Goal: Complete application form: Complete application form

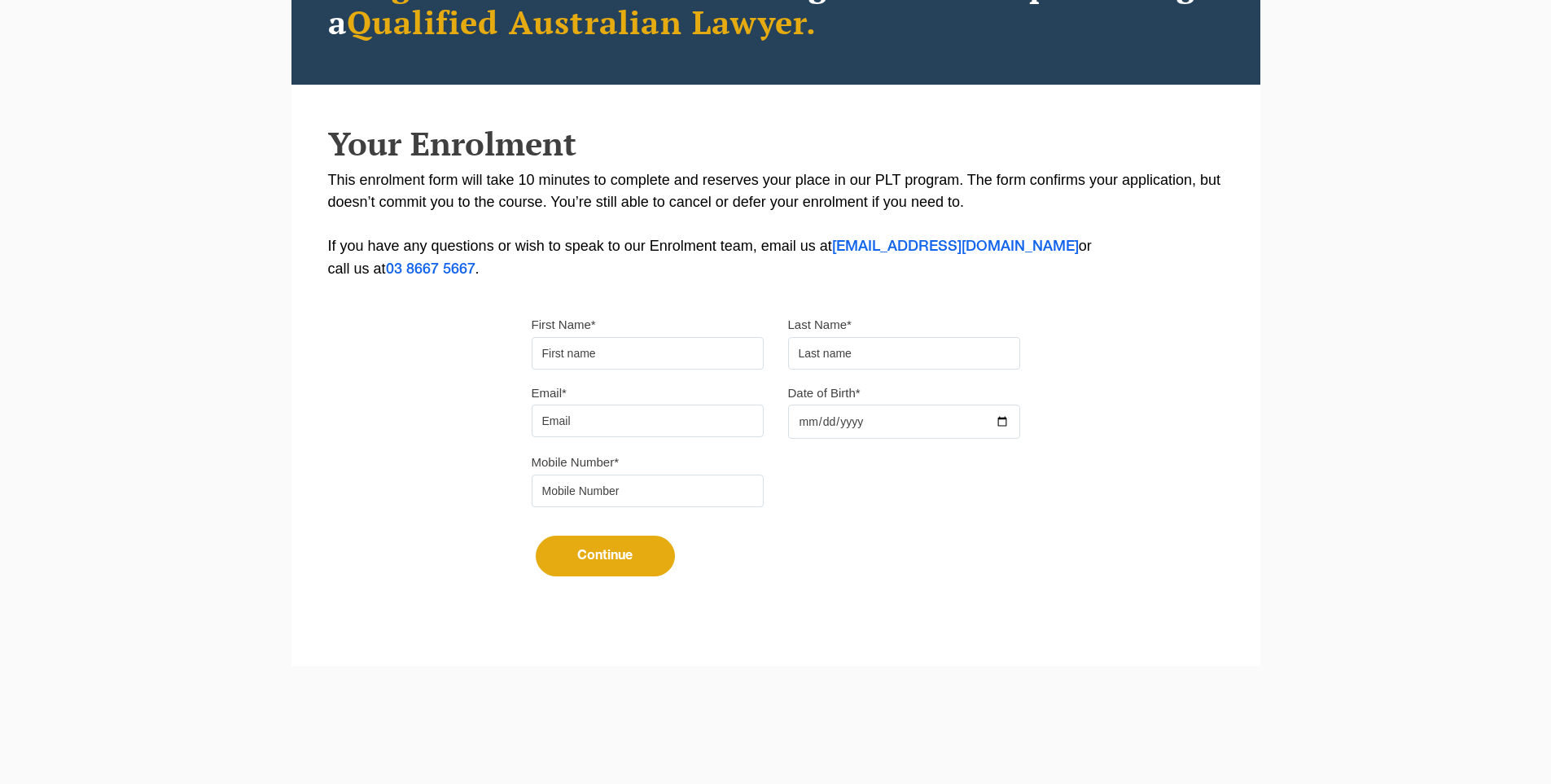
click at [580, 355] on input "First Name*" at bounding box center [647, 353] width 232 height 32
type input "Suresh"
type input "[PERSON_NAME]"
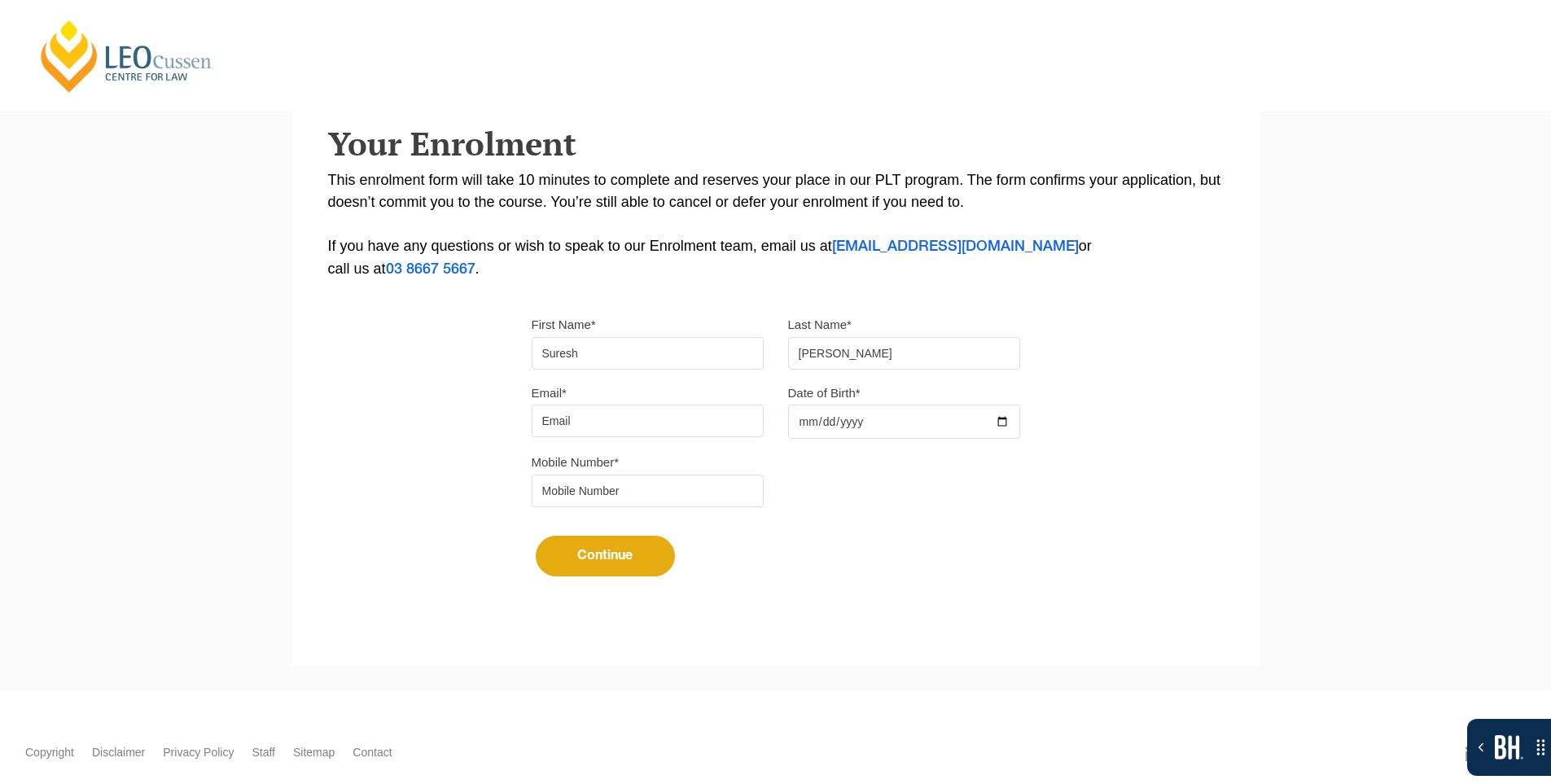
click at [612, 424] on input "Email*" at bounding box center [647, 420] width 232 height 32
type input "[EMAIL_ADDRESS][DOMAIN_NAME]"
click at [1004, 421] on div at bounding box center [904, 421] width 232 height 34
click at [1009, 423] on input "Date of Birth*" at bounding box center [904, 421] width 232 height 34
click at [1009, 419] on input "Date of Birth*" at bounding box center [904, 421] width 232 height 34
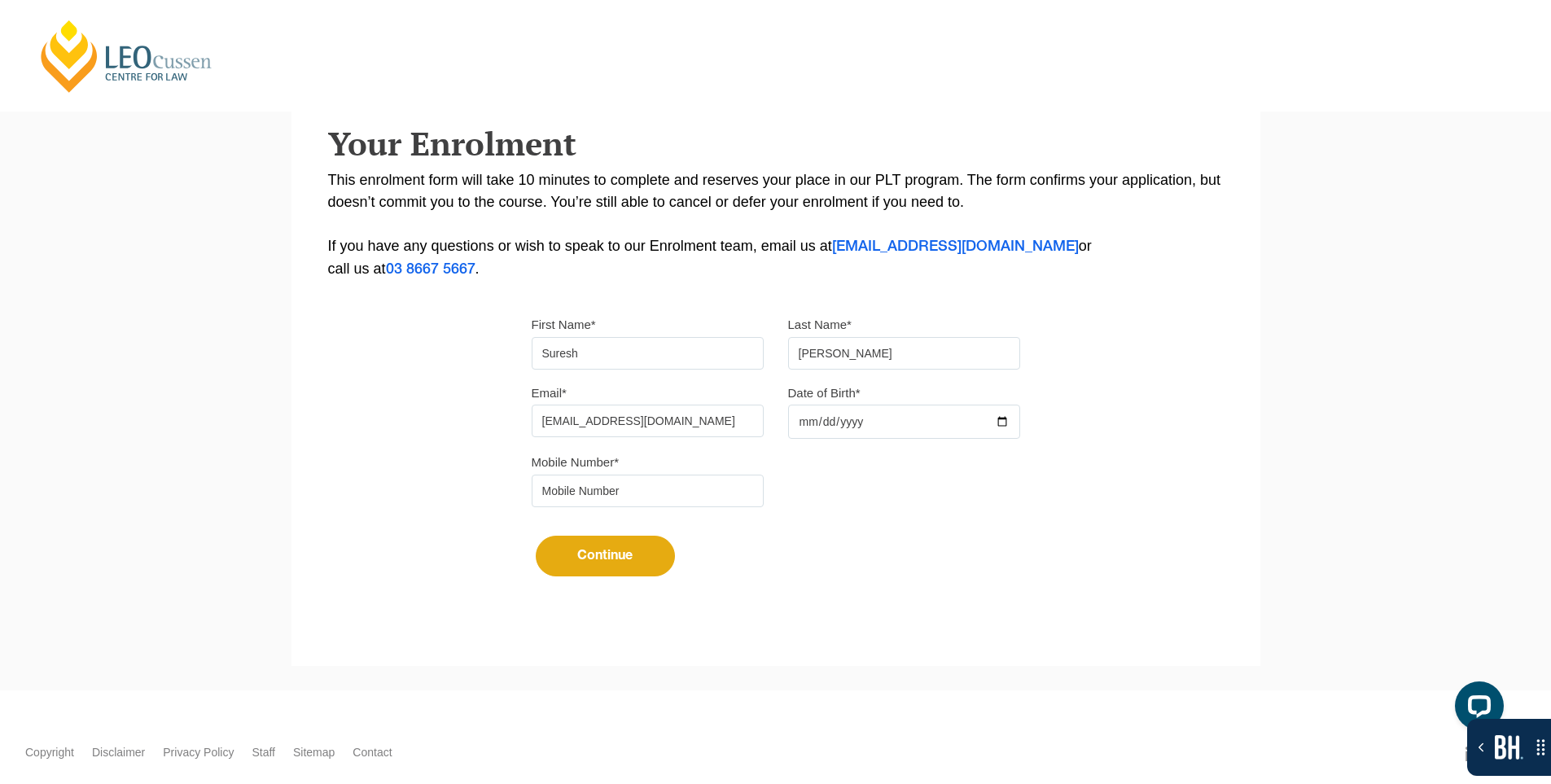
type input "2025-10-04"
drag, startPoint x: 650, startPoint y: 483, endPoint x: 656, endPoint y: 497, distance: 15.2
click at [650, 483] on input "tel" at bounding box center [647, 490] width 232 height 32
type input "9724790448"
click at [601, 543] on button "Continue" at bounding box center [606, 556] width 140 height 41
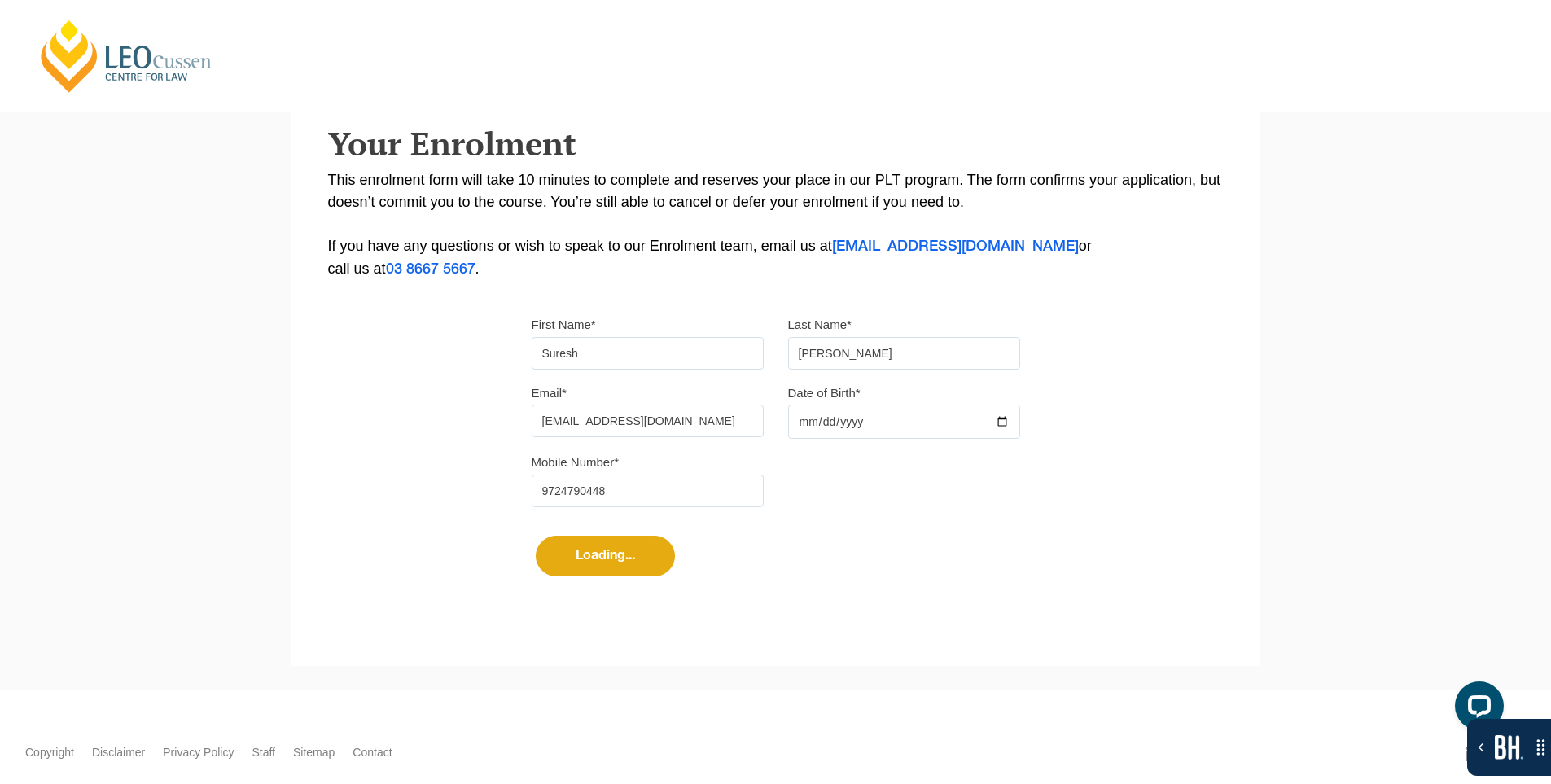
select select
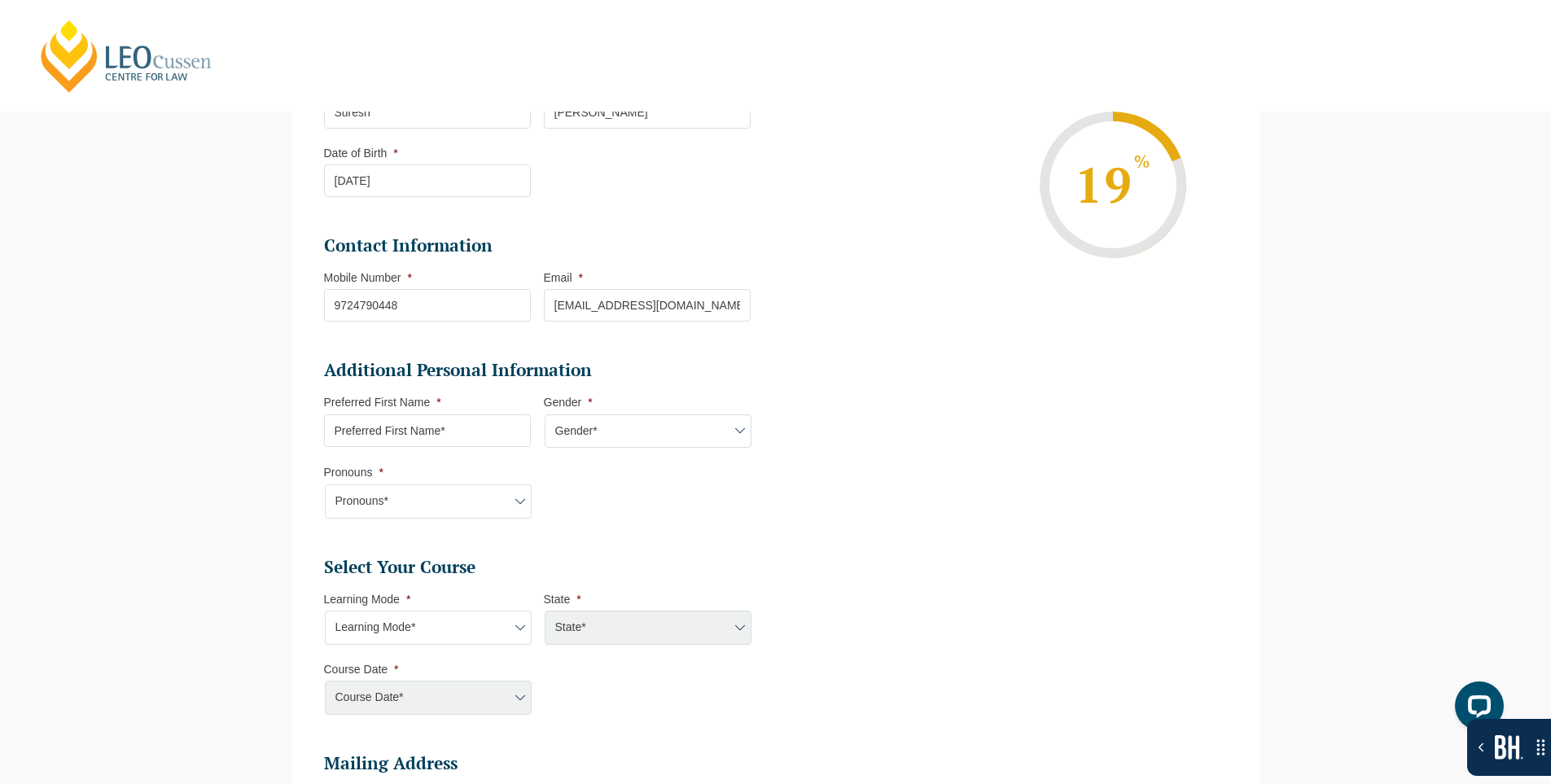
scroll to position [129, 0]
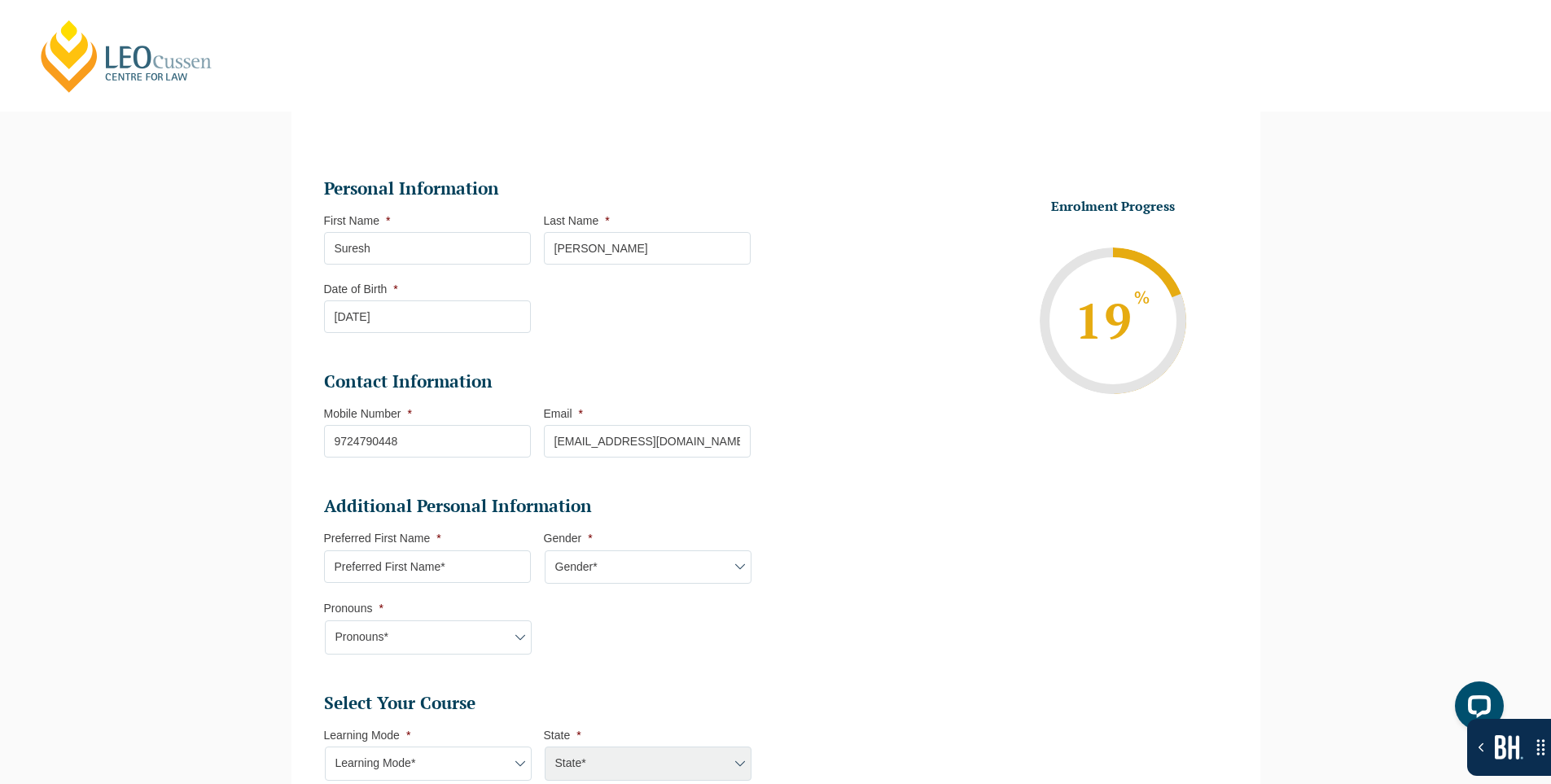
click at [133, 393] on div "Please note that your information is saved on our server as you enter it. Congr…" at bounding box center [775, 670] width 1551 height 1203
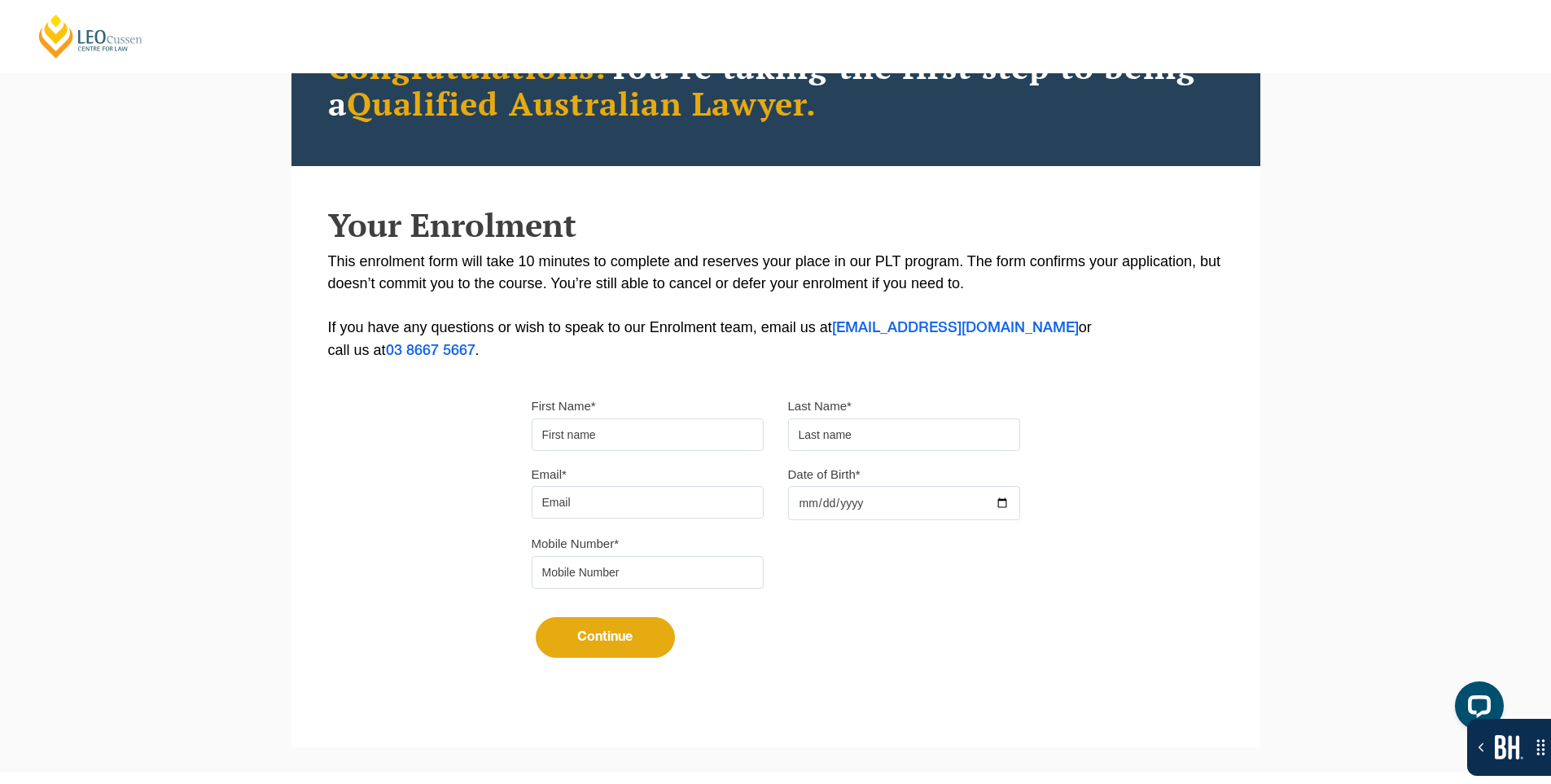
click at [641, 431] on input "First Name*" at bounding box center [647, 434] width 232 height 32
type input "Suresh"
type input "[PERSON_NAME]"
click at [651, 492] on input "Email*" at bounding box center [647, 502] width 232 height 32
type input "[EMAIL_ADDRESS][DOMAIN_NAME]"
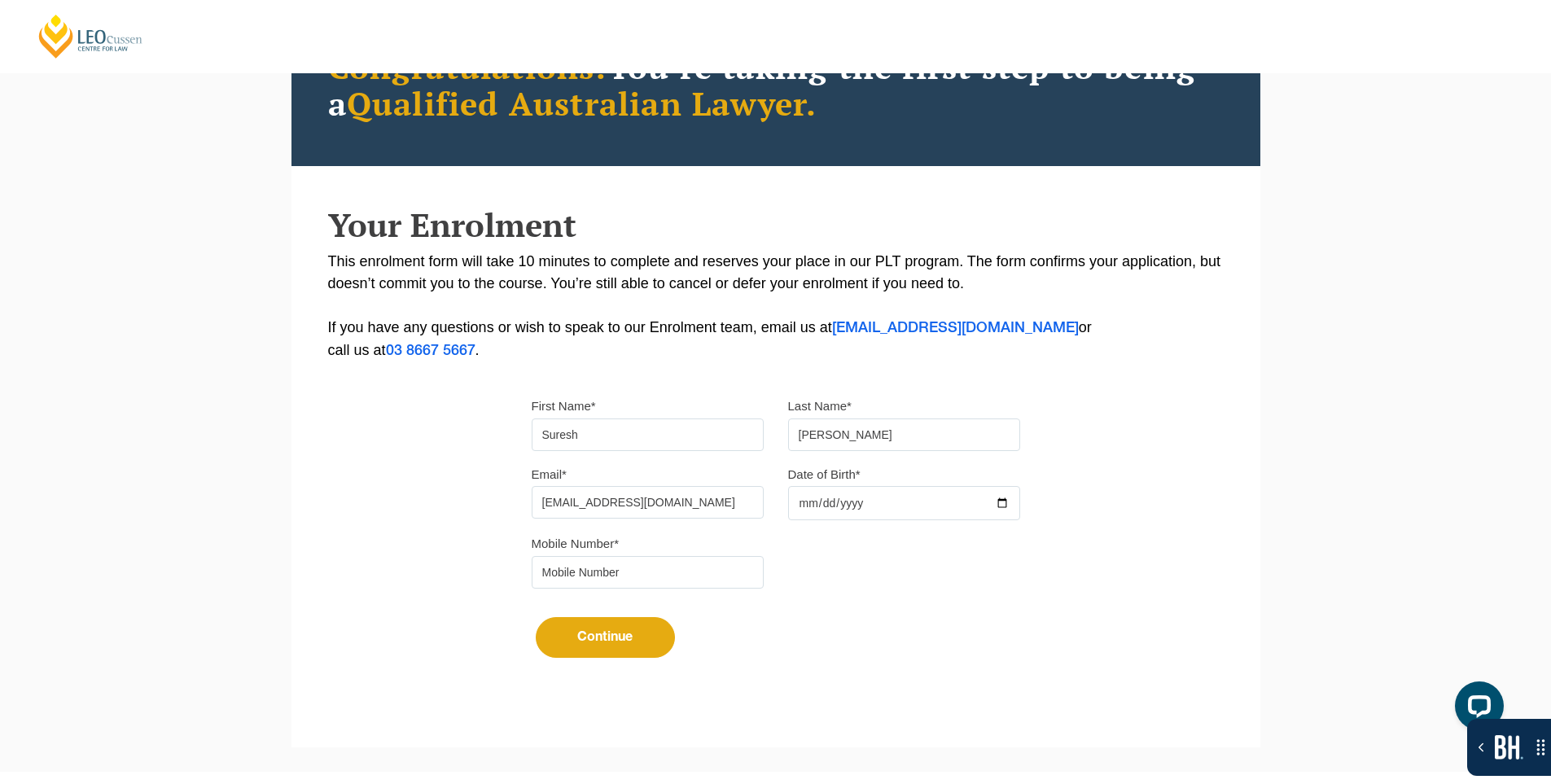
click at [966, 505] on input "Date of Birth*" at bounding box center [904, 502] width 232 height 34
click at [1008, 503] on input "Date of Birth*" at bounding box center [904, 502] width 232 height 34
type input "[DATE]"
click at [699, 570] on input "tel" at bounding box center [647, 571] width 232 height 32
type input "9724790448"
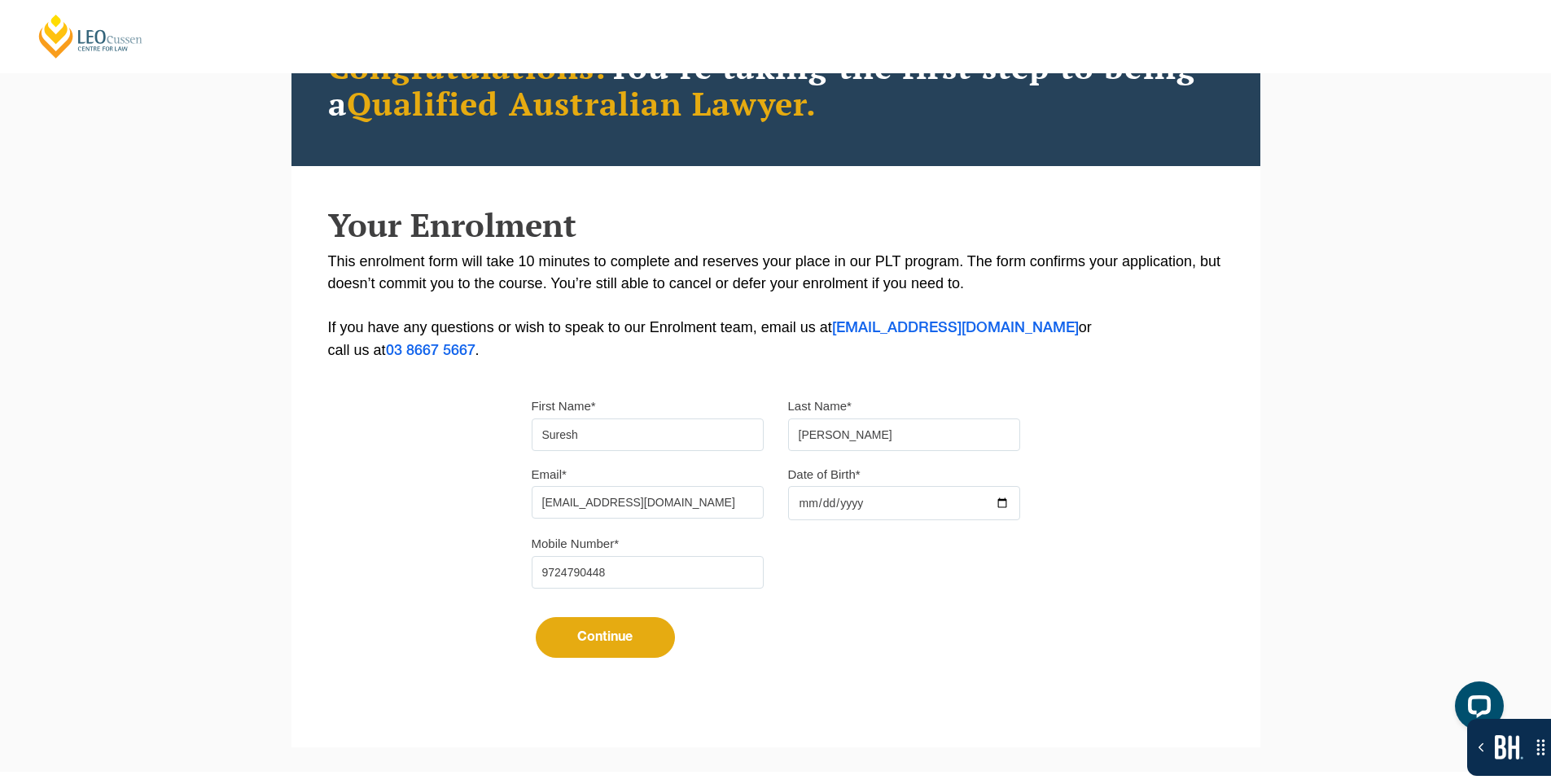
click at [634, 636] on button "Continue" at bounding box center [606, 637] width 140 height 41
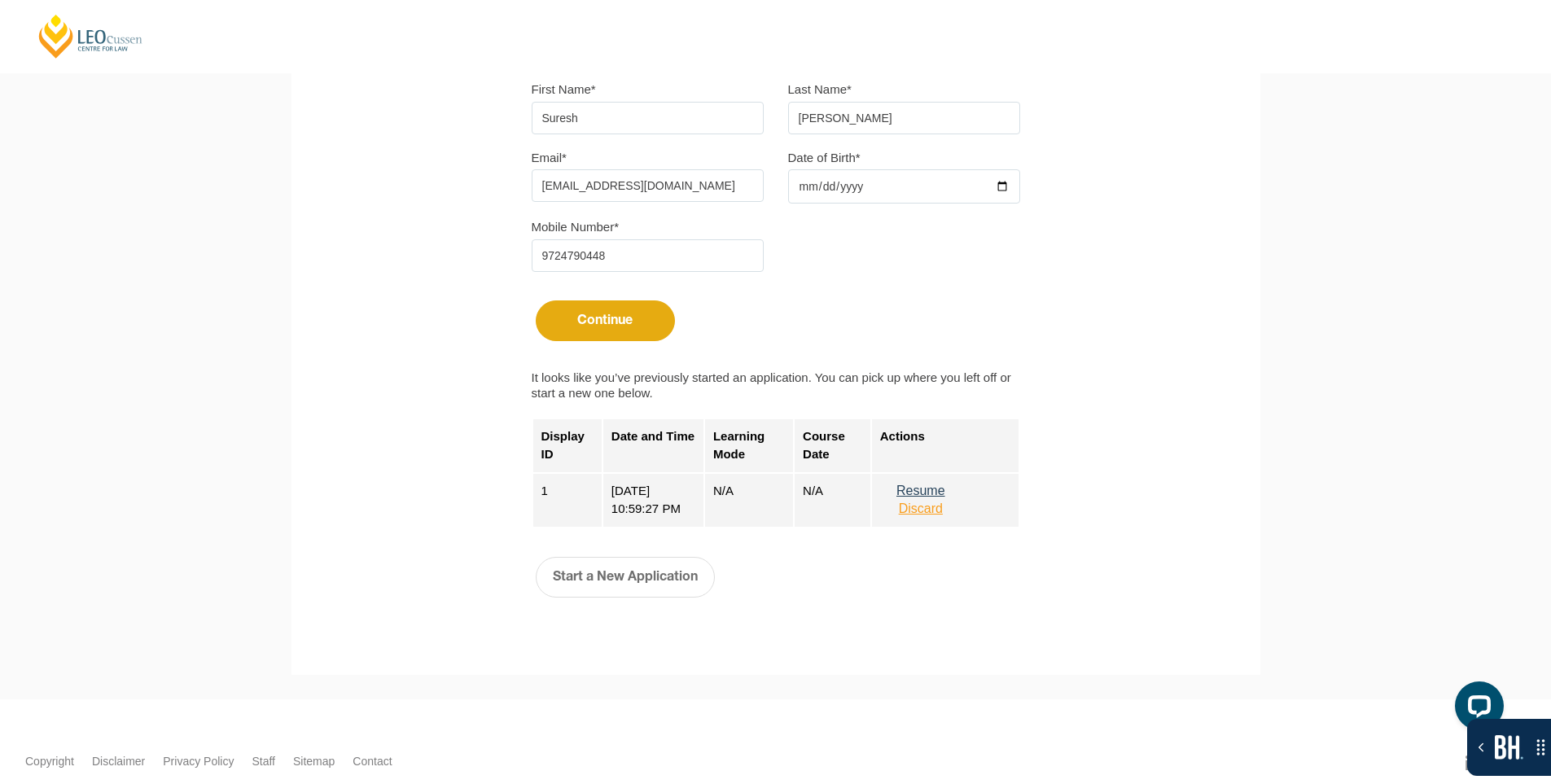
scroll to position [488, 0]
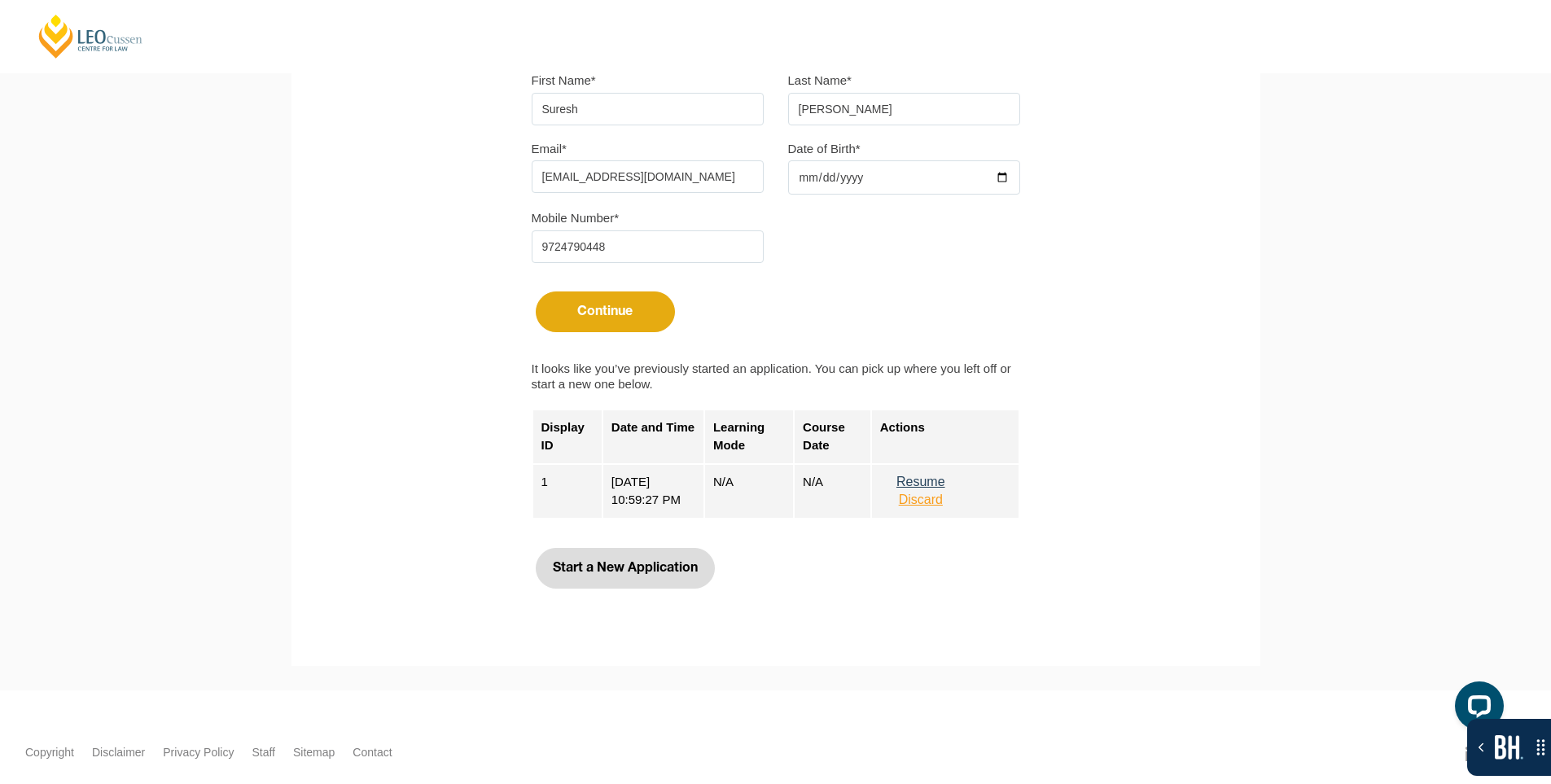
click at [634, 573] on button "Start a New Application" at bounding box center [626, 568] width 179 height 41
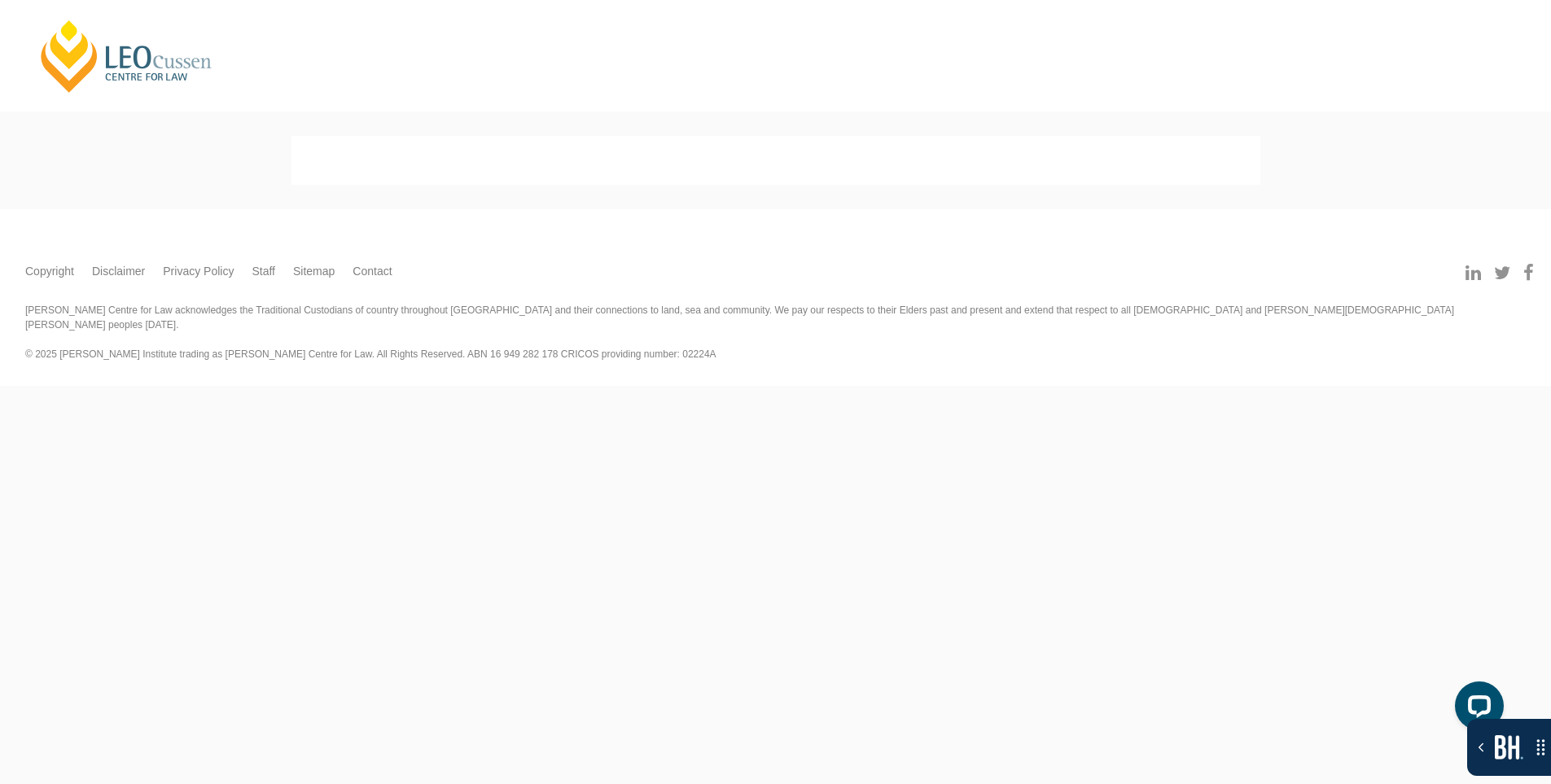
scroll to position [0, 0]
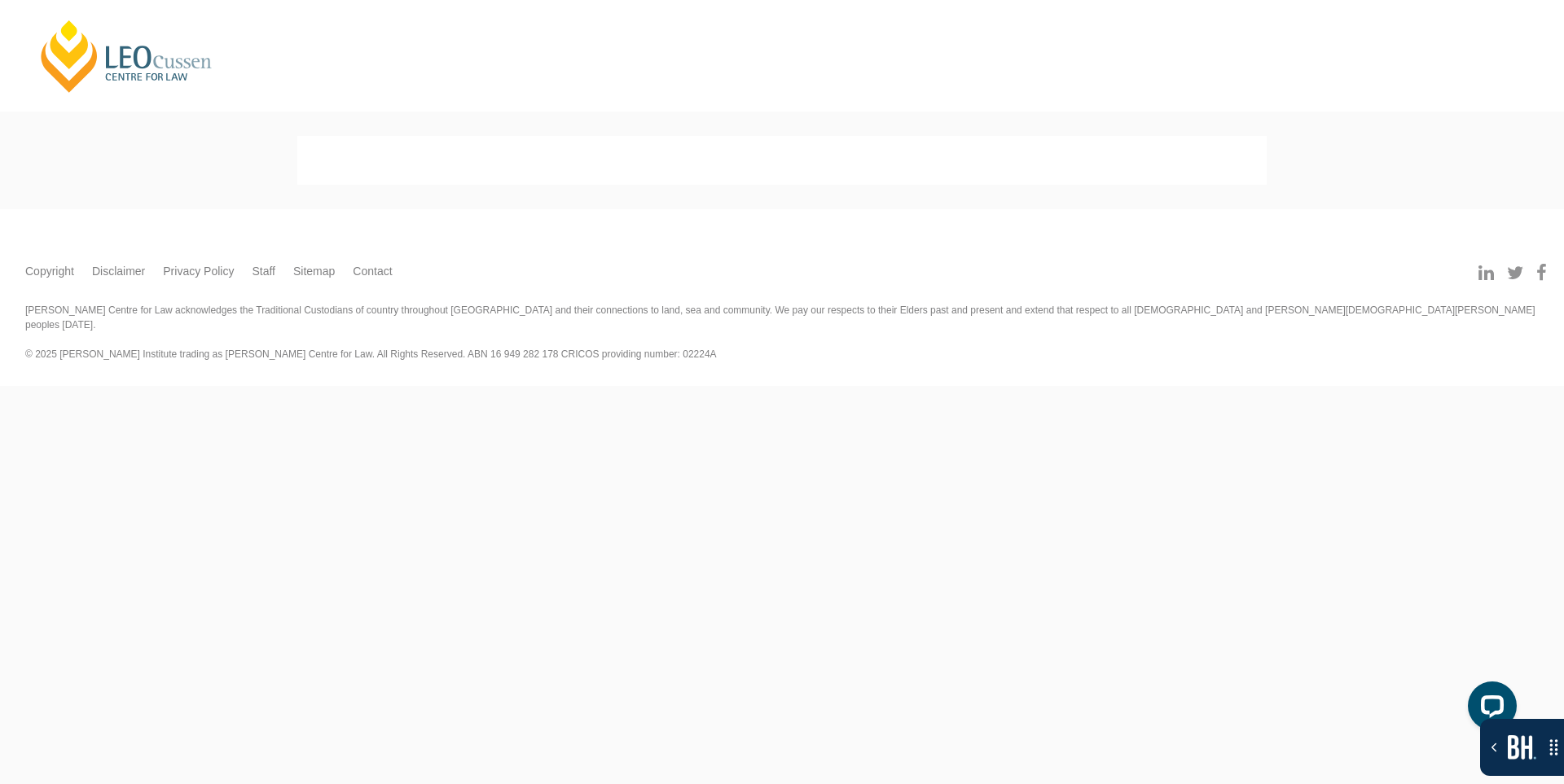
select select
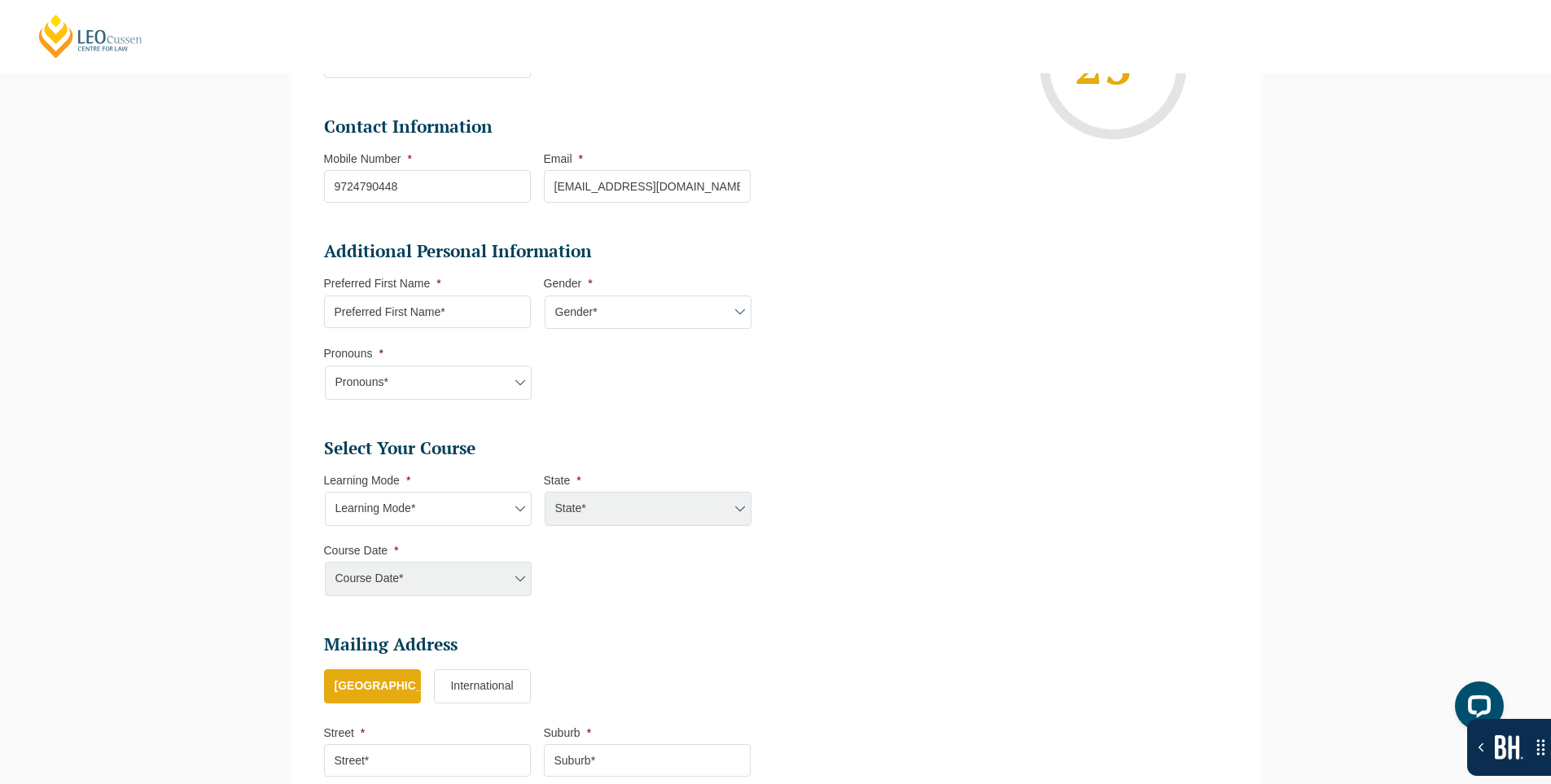
scroll to position [385, 0]
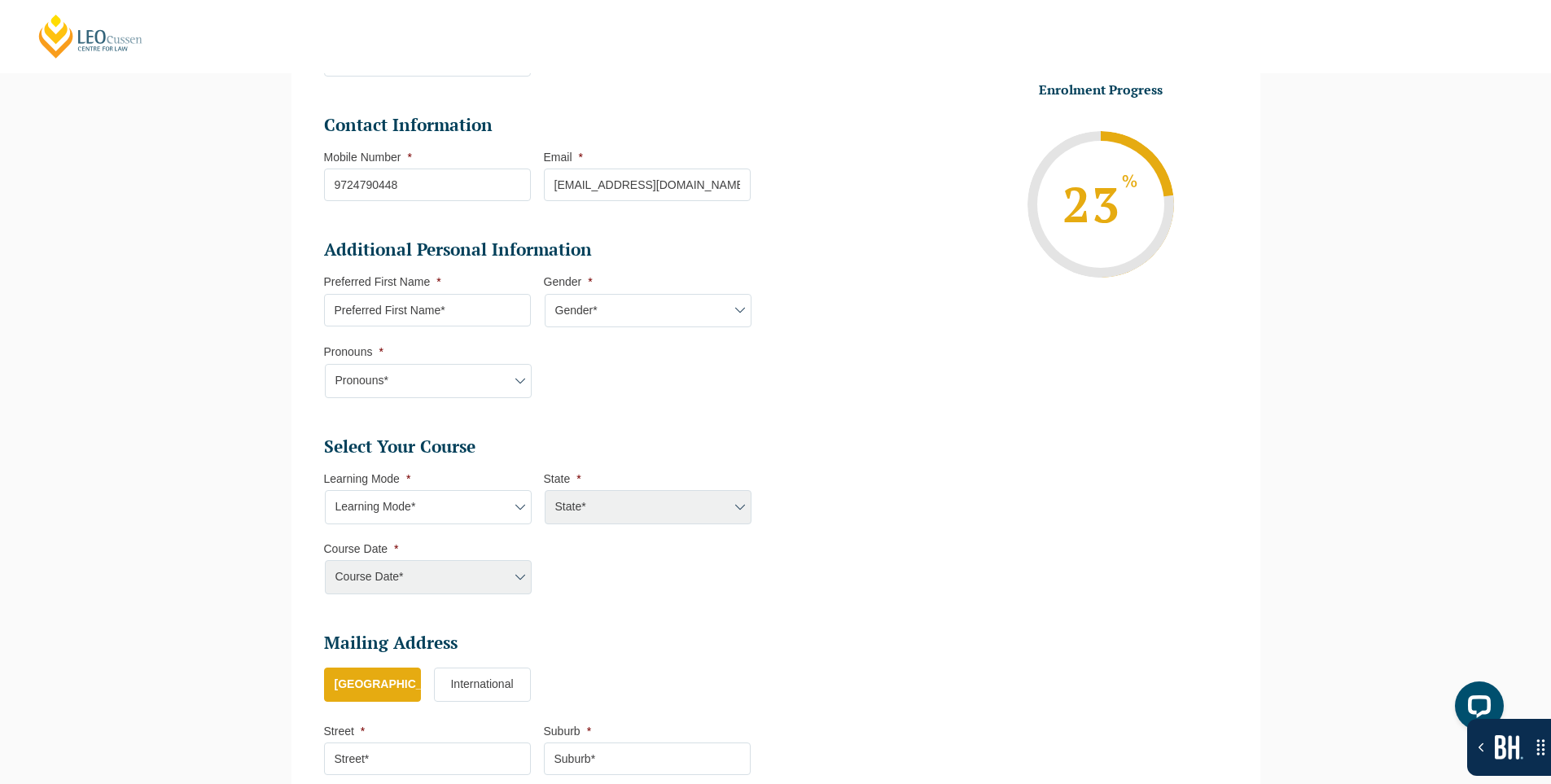
click at [496, 511] on select "Learning Mode* Online Full Time Learning Online Part Time Learning" at bounding box center [428, 507] width 207 height 34
select select "Online Full Time Learning"
click at [325, 490] on select "Learning Mode* Online Full Time Learning Online Part Time Learning" at bounding box center [428, 507] width 207 height 34
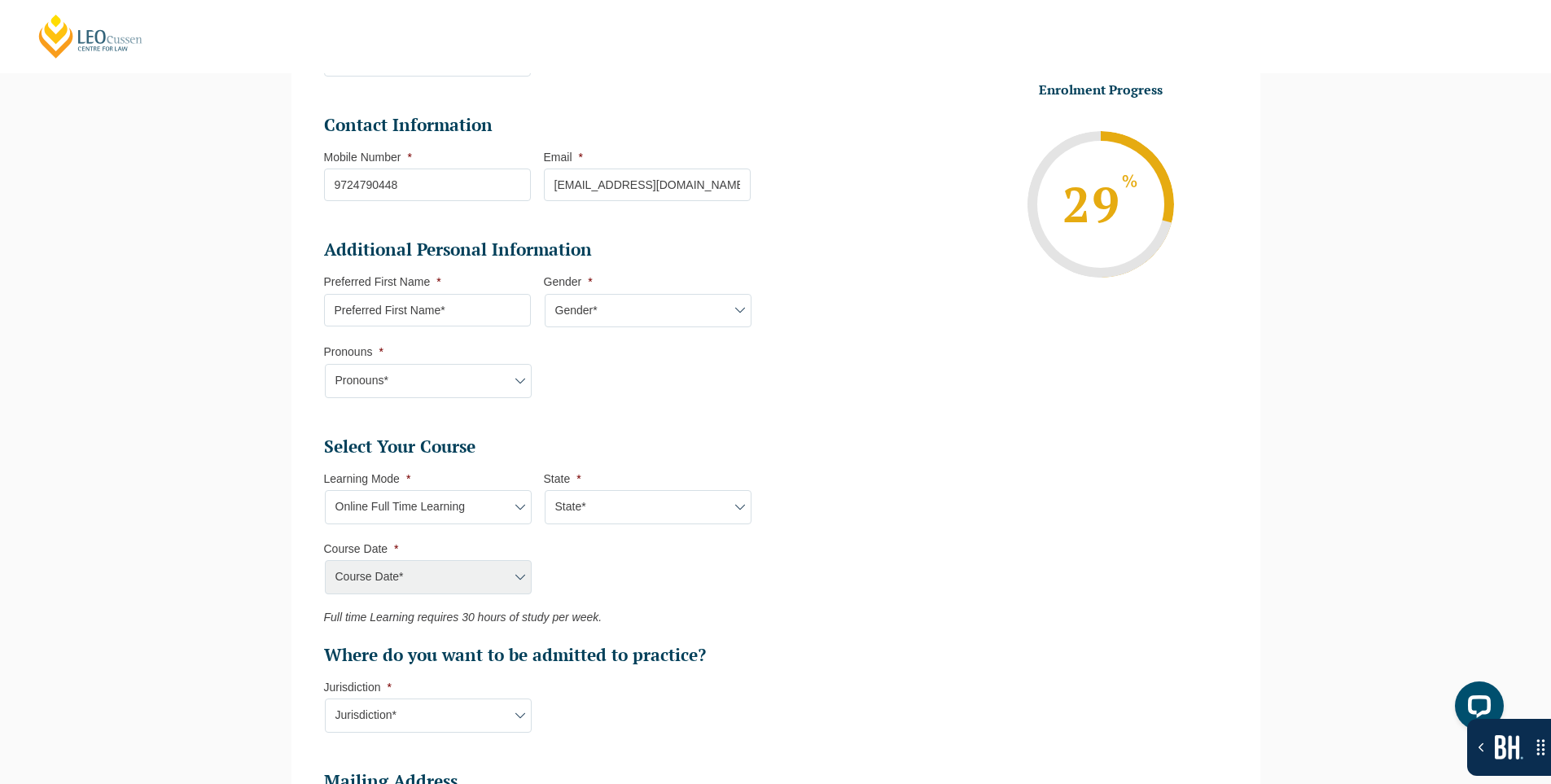
click at [622, 492] on select "State* National ([GEOGRAPHIC_DATA], [GEOGRAPHIC_DATA], [GEOGRAPHIC_DATA], [GEOG…" at bounding box center [648, 507] width 207 height 34
select select "National ([GEOGRAPHIC_DATA], [GEOGRAPHIC_DATA], [GEOGRAPHIC_DATA], [GEOGRAPHIC_…"
click at [545, 490] on select "State* National ([GEOGRAPHIC_DATA], [GEOGRAPHIC_DATA], [GEOGRAPHIC_DATA], [GEOG…" at bounding box center [648, 507] width 207 height 34
click at [471, 573] on select "Course Date* [DATE] ([DATE] to [DATE]) [DATE] ([DATE] to [DATE]) [DATE] ([DATE]…" at bounding box center [428, 576] width 207 height 34
select select "[DATE] ([DATE] to [DATE])"
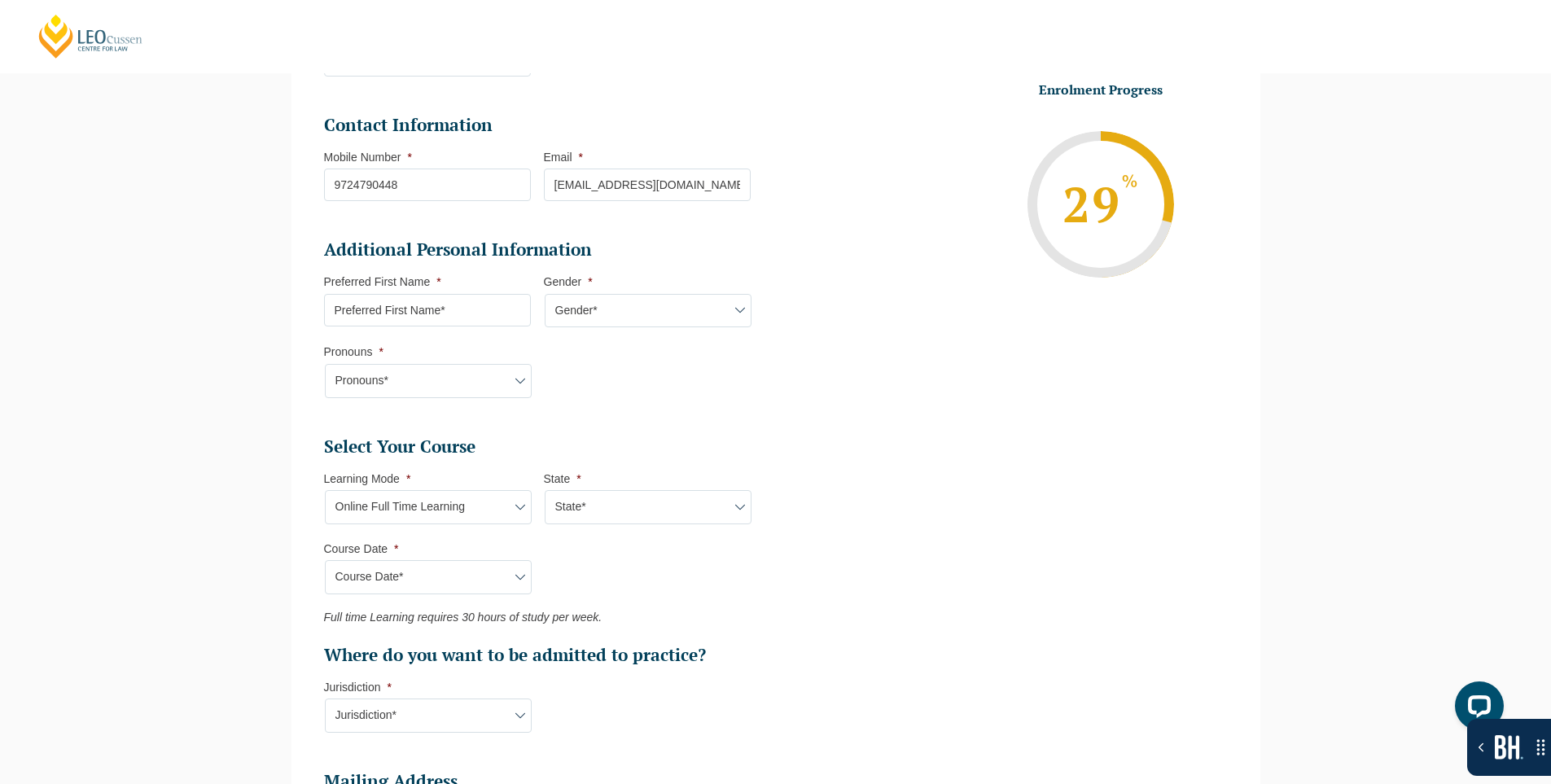
click at [325, 560] on select "Course Date* [DATE] ([DATE] to [DATE]) [DATE] ([DATE] to [DATE]) [DATE] ([DATE]…" at bounding box center [428, 576] width 207 height 34
type input "Intake 01 January 2026 FT"
type input "Practical Legal Training (NAT)"
select select "NAT PLT (JAN) 2026 Full Time Online"
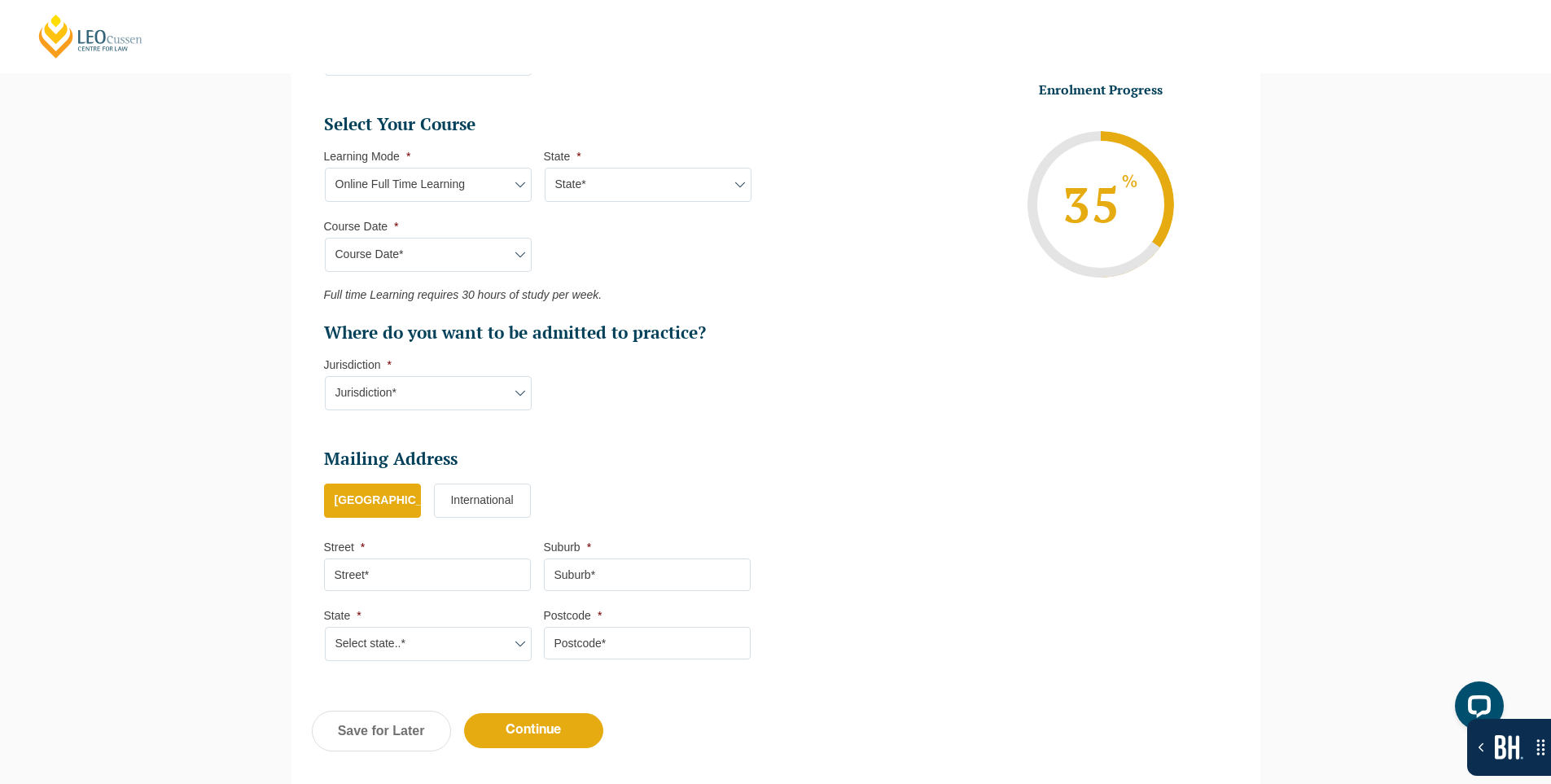
scroll to position [711, 0]
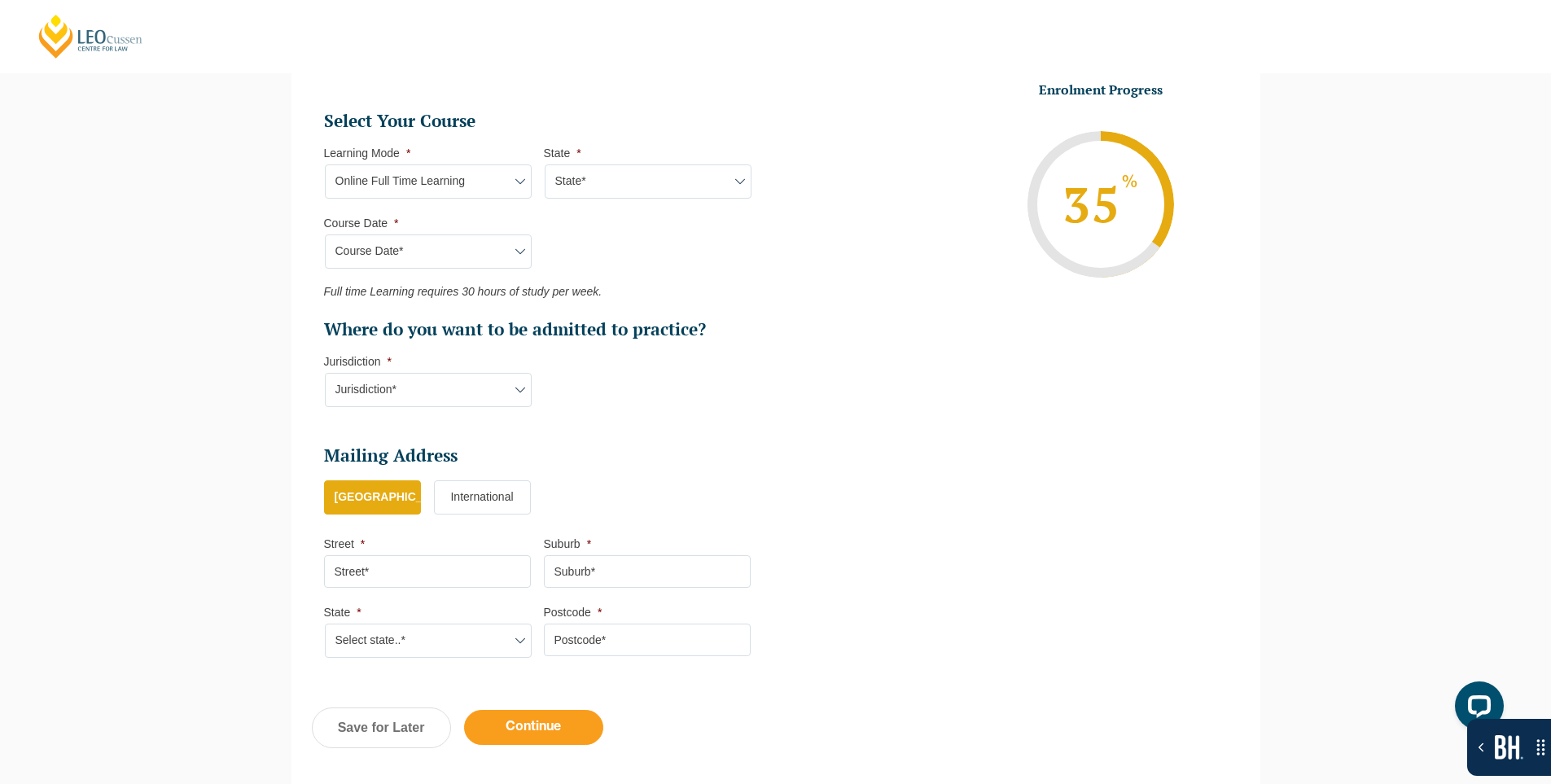
click at [551, 723] on input "Continue" at bounding box center [534, 728] width 140 height 35
select select "Online Full Time Learning"
select select "National ([GEOGRAPHIC_DATA], [GEOGRAPHIC_DATA], [GEOGRAPHIC_DATA], [GEOGRAPHIC_…"
select select
select select "[DATE] ([DATE] to [DATE])"
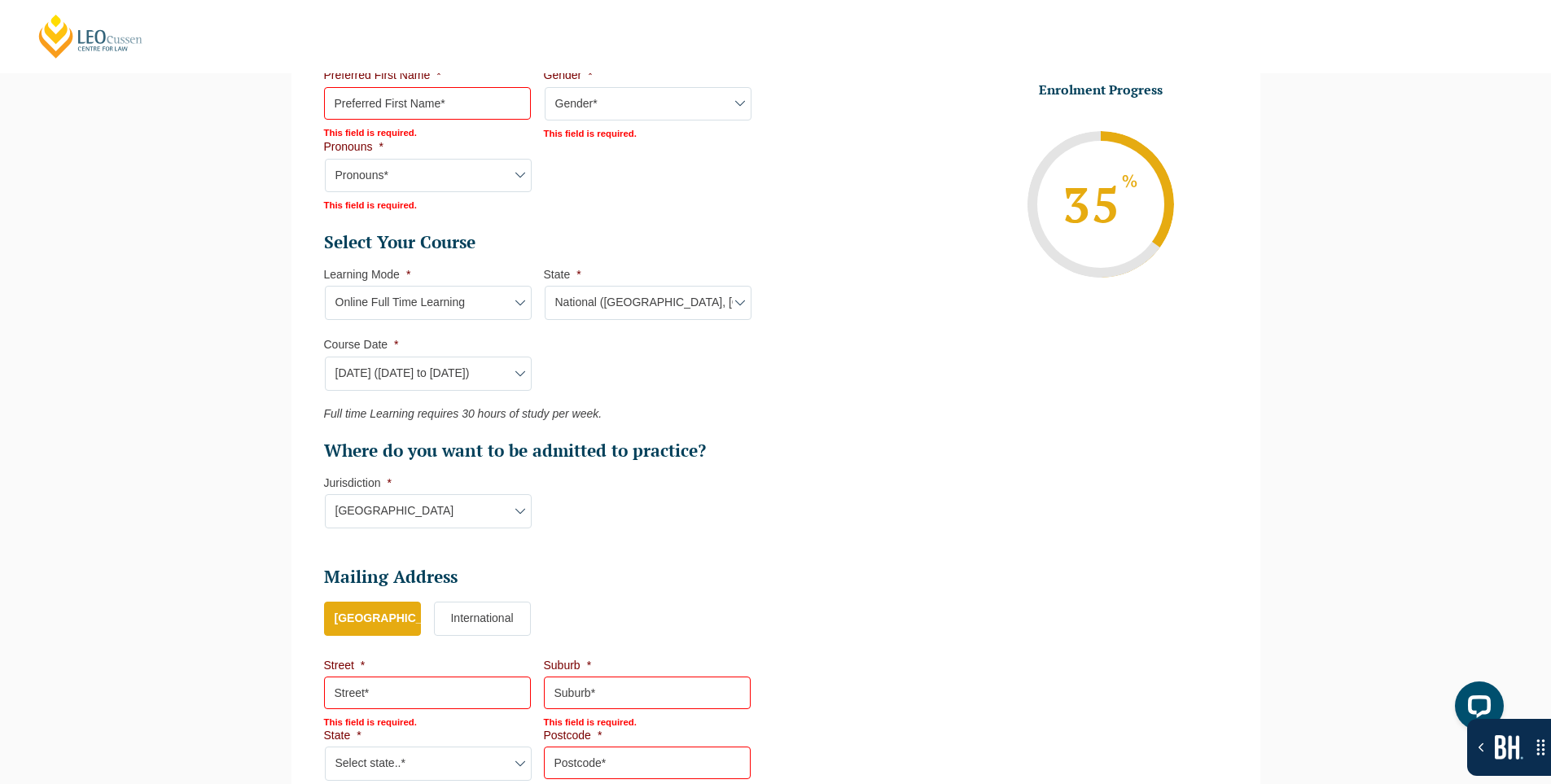
scroll to position [636, 0]
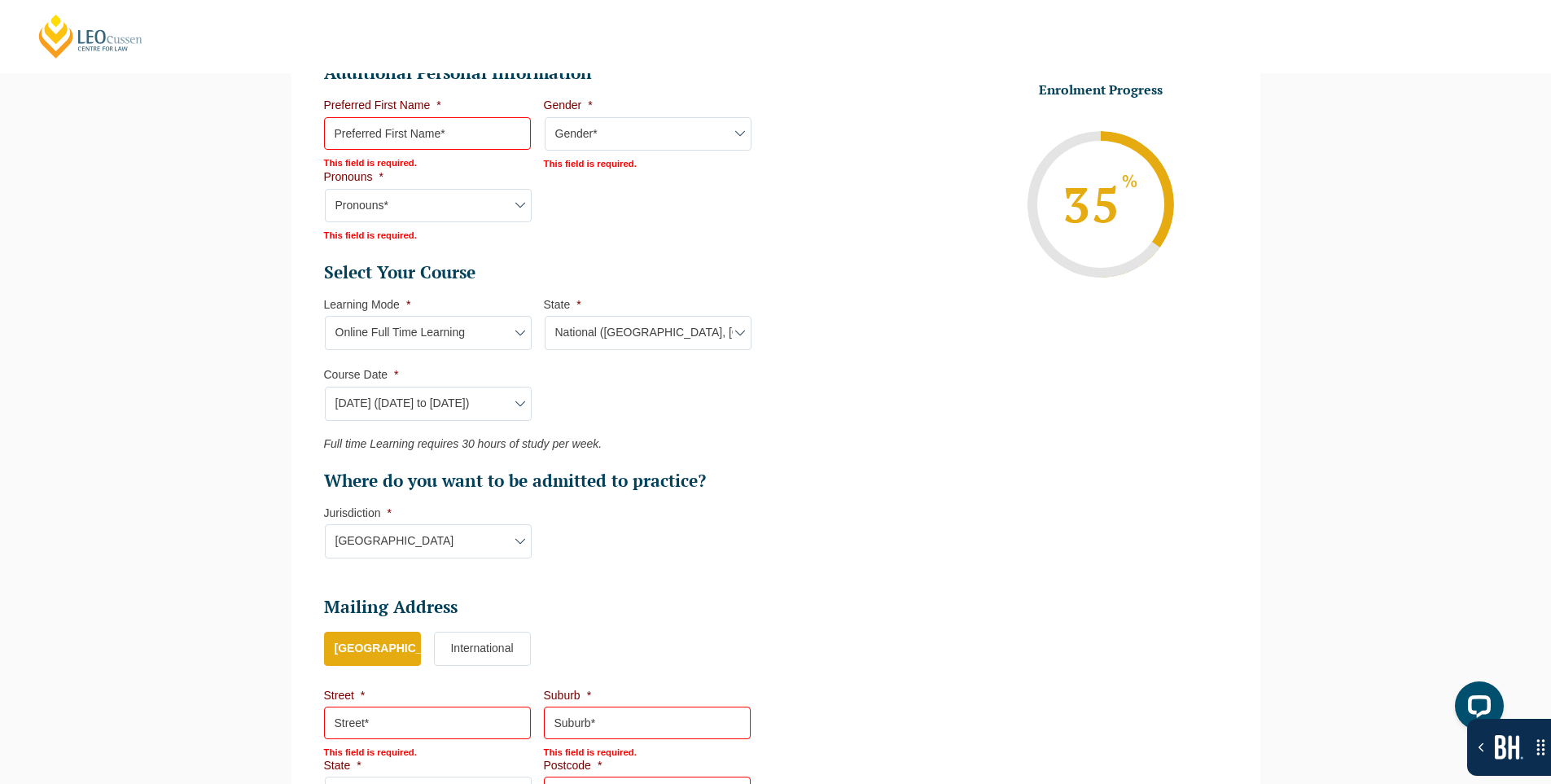
click at [448, 123] on input "Preferred First Name *" at bounding box center [427, 133] width 207 height 32
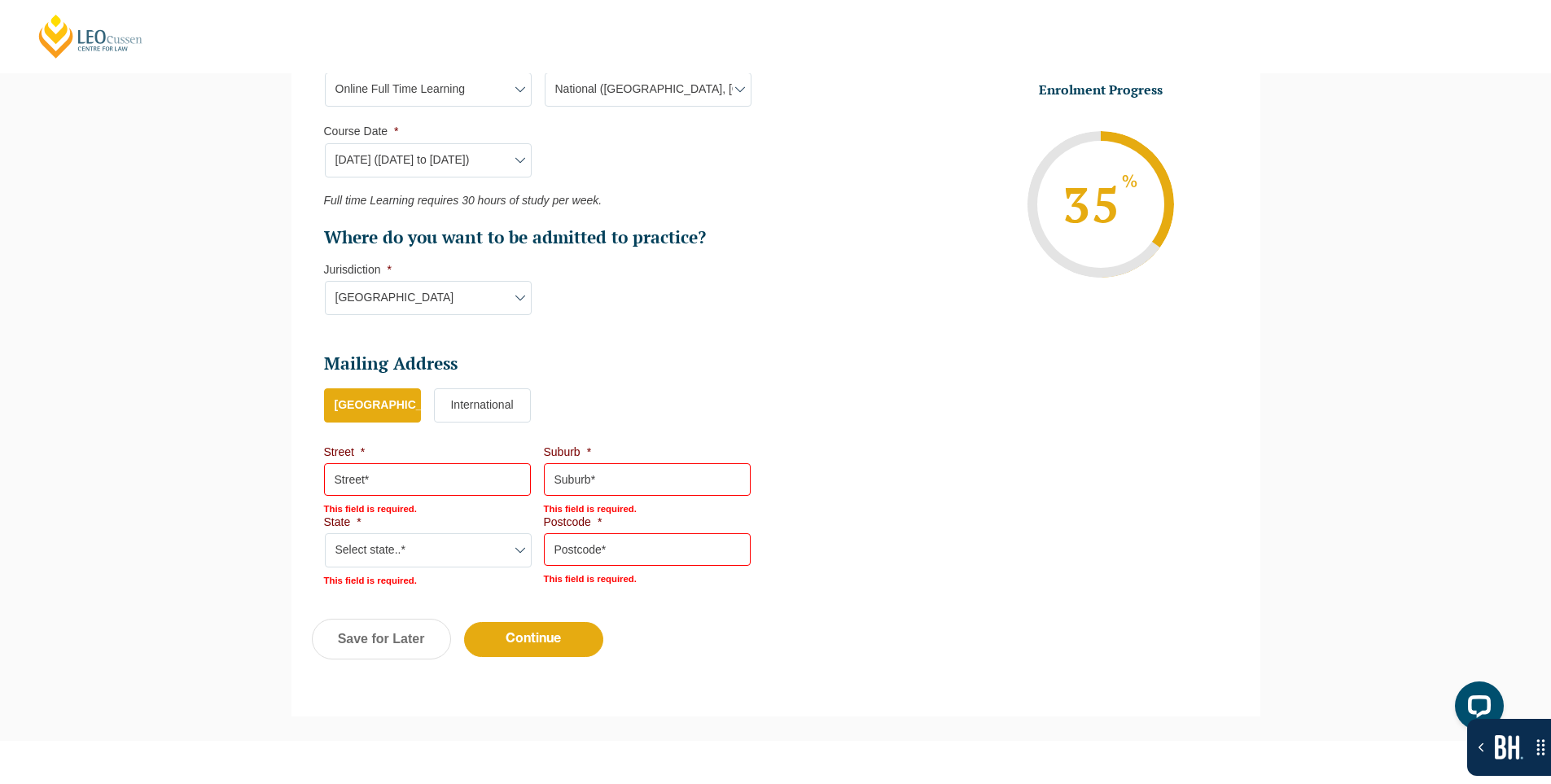
scroll to position [880, 0]
click at [140, 304] on div "Please note that your information is saved on our server as you enter it. Congr…" at bounding box center [775, 28] width 1551 height 1423
click at [366, 473] on input "Street *" at bounding box center [427, 478] width 207 height 32
type input "sdfs"
drag, startPoint x: 611, startPoint y: 473, endPoint x: 542, endPoint y: 492, distance: 71.6
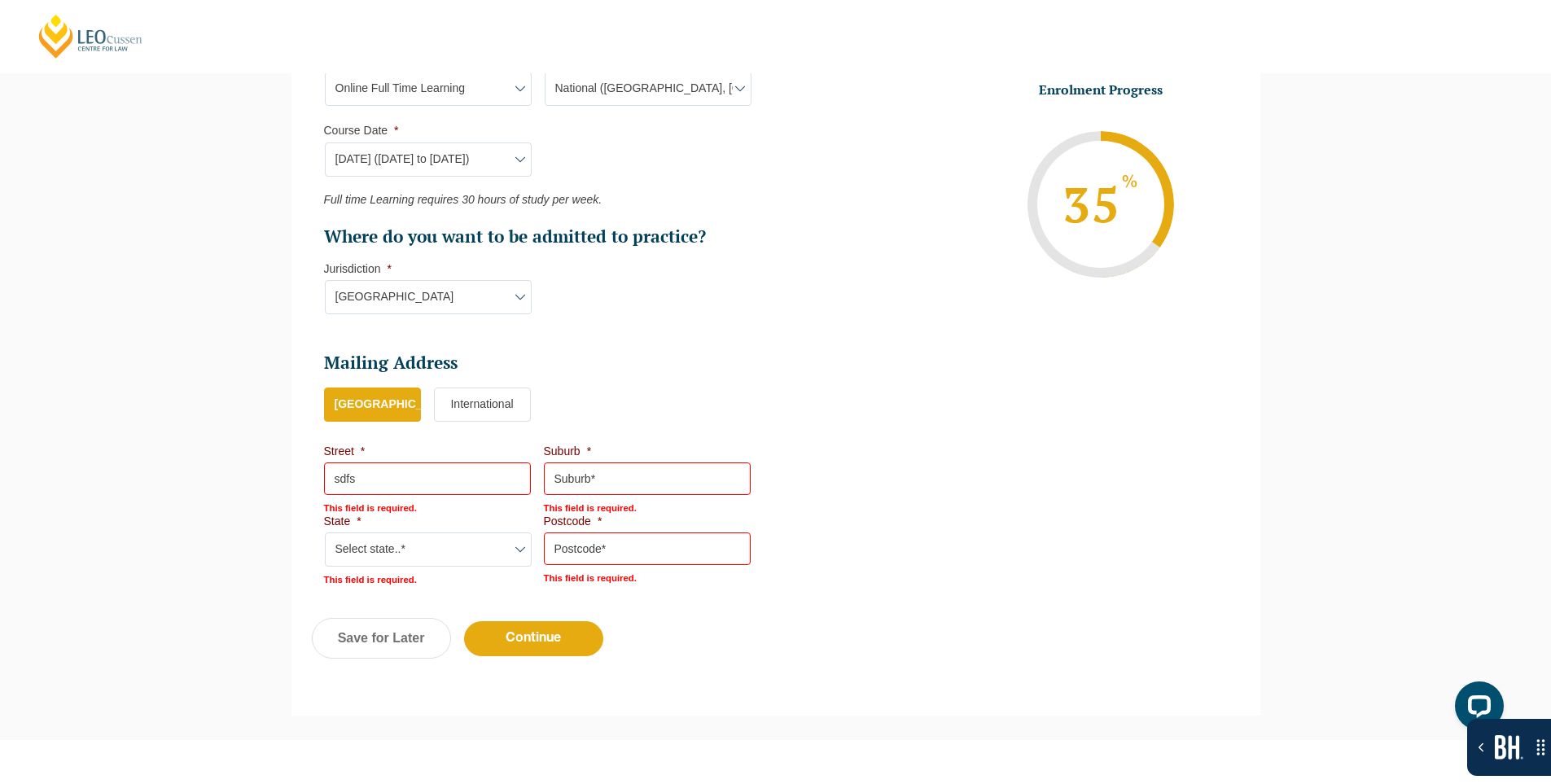
click at [611, 472] on input "Suburb *" at bounding box center [647, 478] width 207 height 32
type input "sdf"
click at [383, 551] on select "Select state..* VIC WA QLD SA NSW NT ACT TAS" at bounding box center [428, 549] width 207 height 34
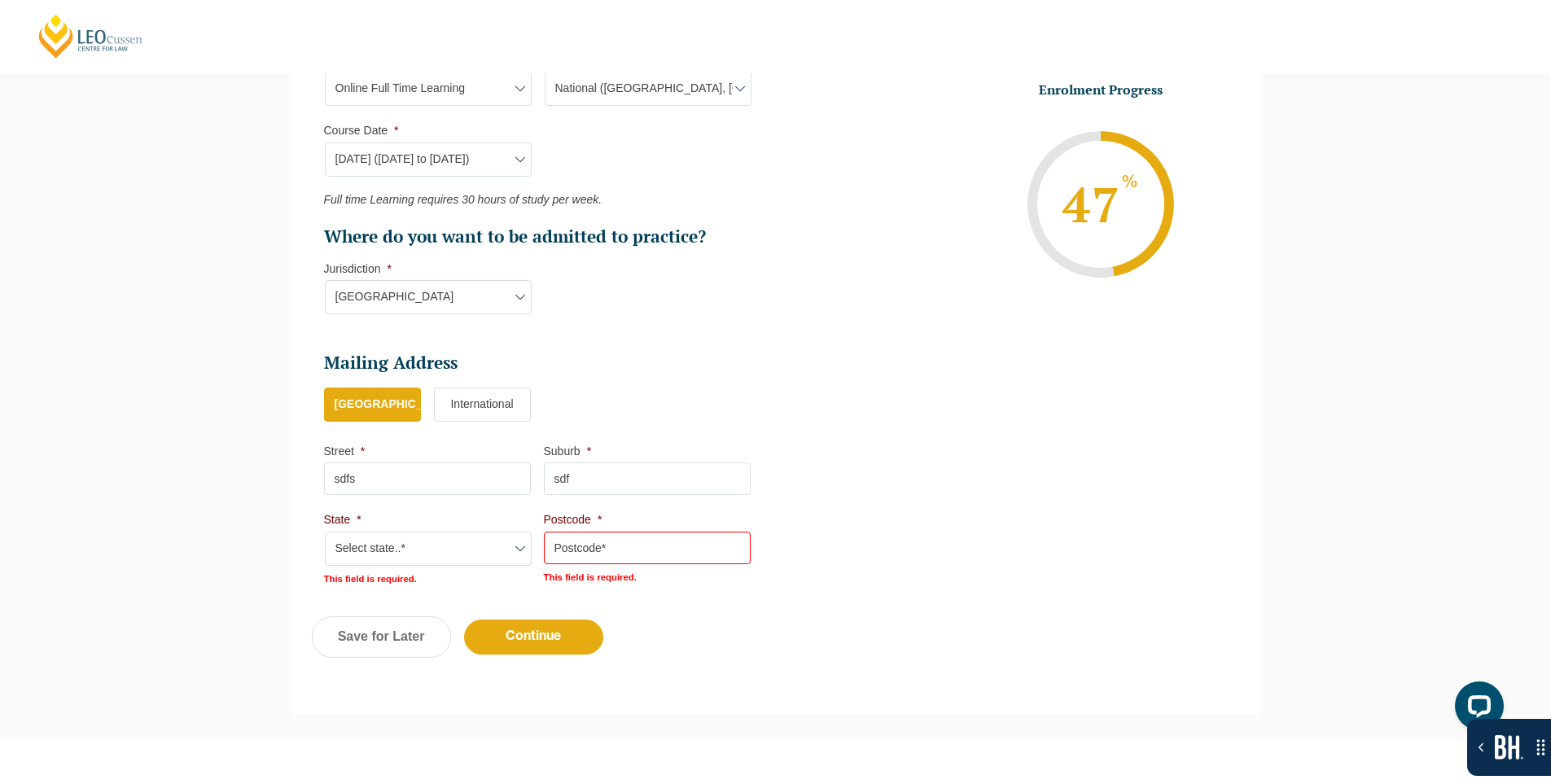
select select "VIC"
click at [325, 532] on select "Select state..* VIC WA QLD SA NSW NT ACT TAS" at bounding box center [428, 548] width 207 height 34
click at [567, 548] on input "Postcode *" at bounding box center [647, 547] width 207 height 32
type input "3000"
click at [871, 339] on ul "Personal Information First Name * Suresh Last Name * Suthar Date of Birth * 15-…" at bounding box center [775, 21] width 928 height 1123
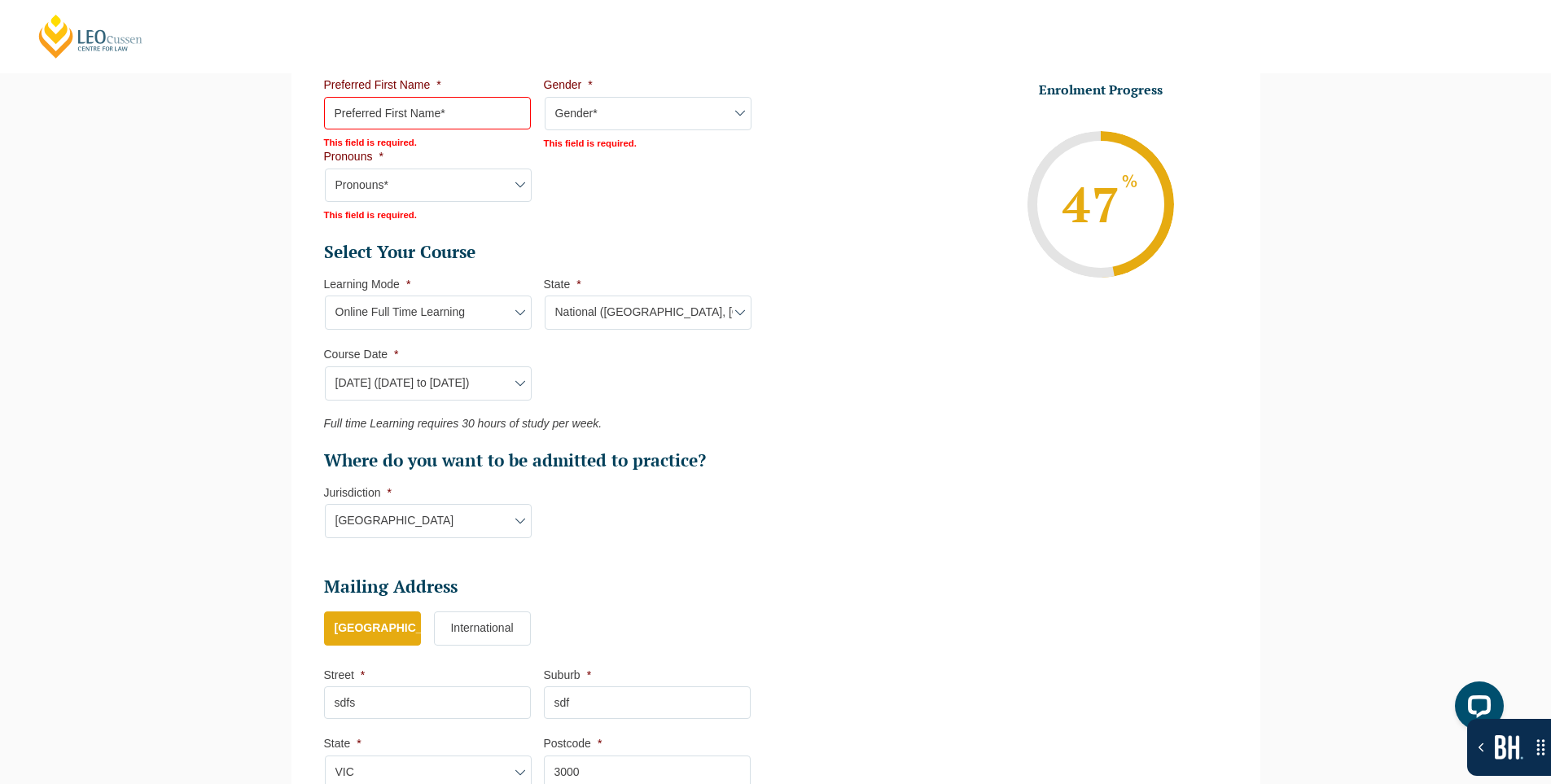
scroll to position [636, 0]
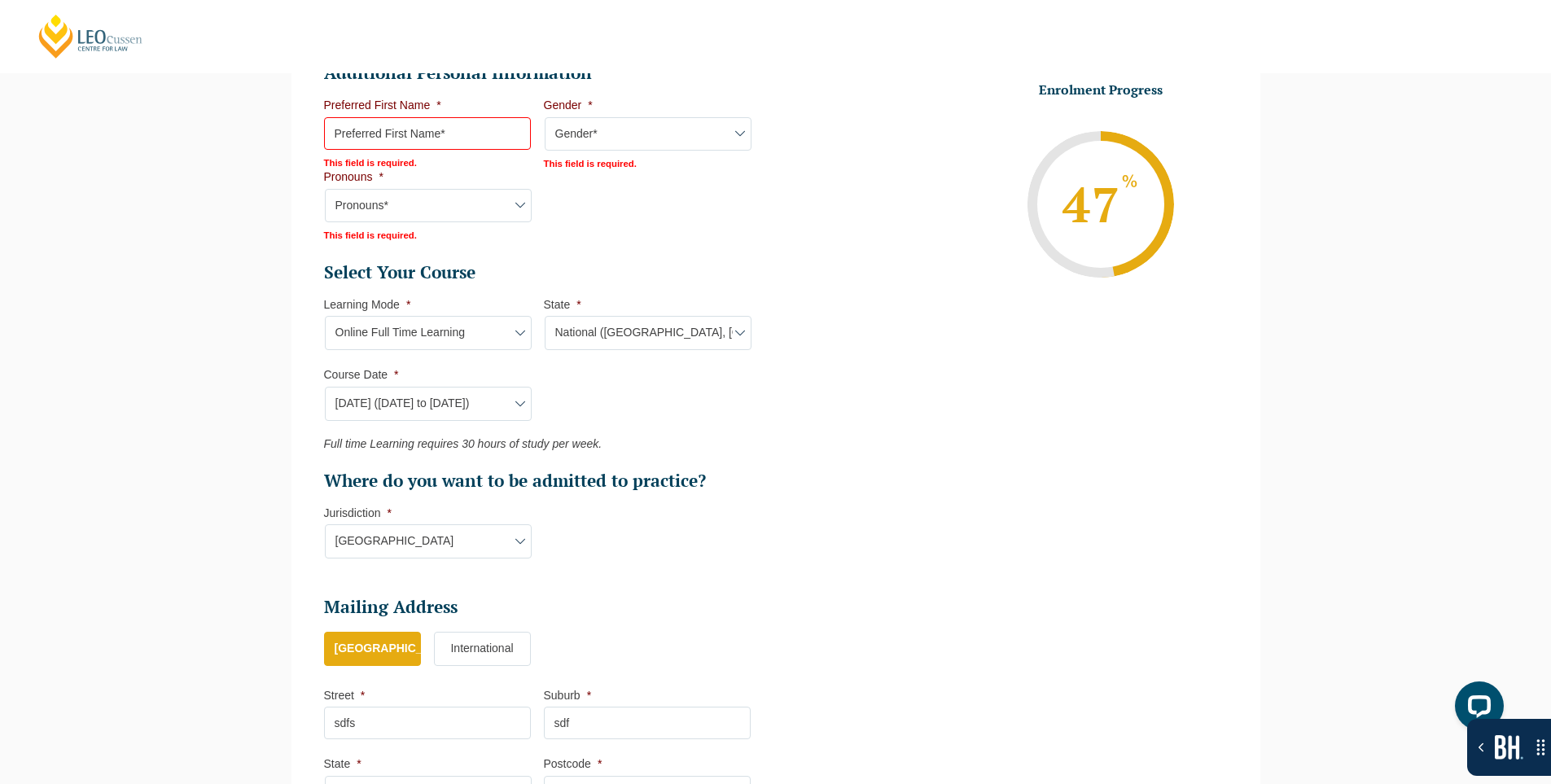
click at [414, 130] on input "Preferred First Name *" at bounding box center [427, 133] width 207 height 32
type input "dfgd"
click at [559, 138] on select "Gender* Male Female Nonbinary Intersex Prefer not to disclose Other" at bounding box center [648, 134] width 207 height 34
select select "[DEMOGRAPHIC_DATA]"
click at [545, 117] on select "Gender* Male Female Nonbinary Intersex Prefer not to disclose Other" at bounding box center [648, 134] width 207 height 34
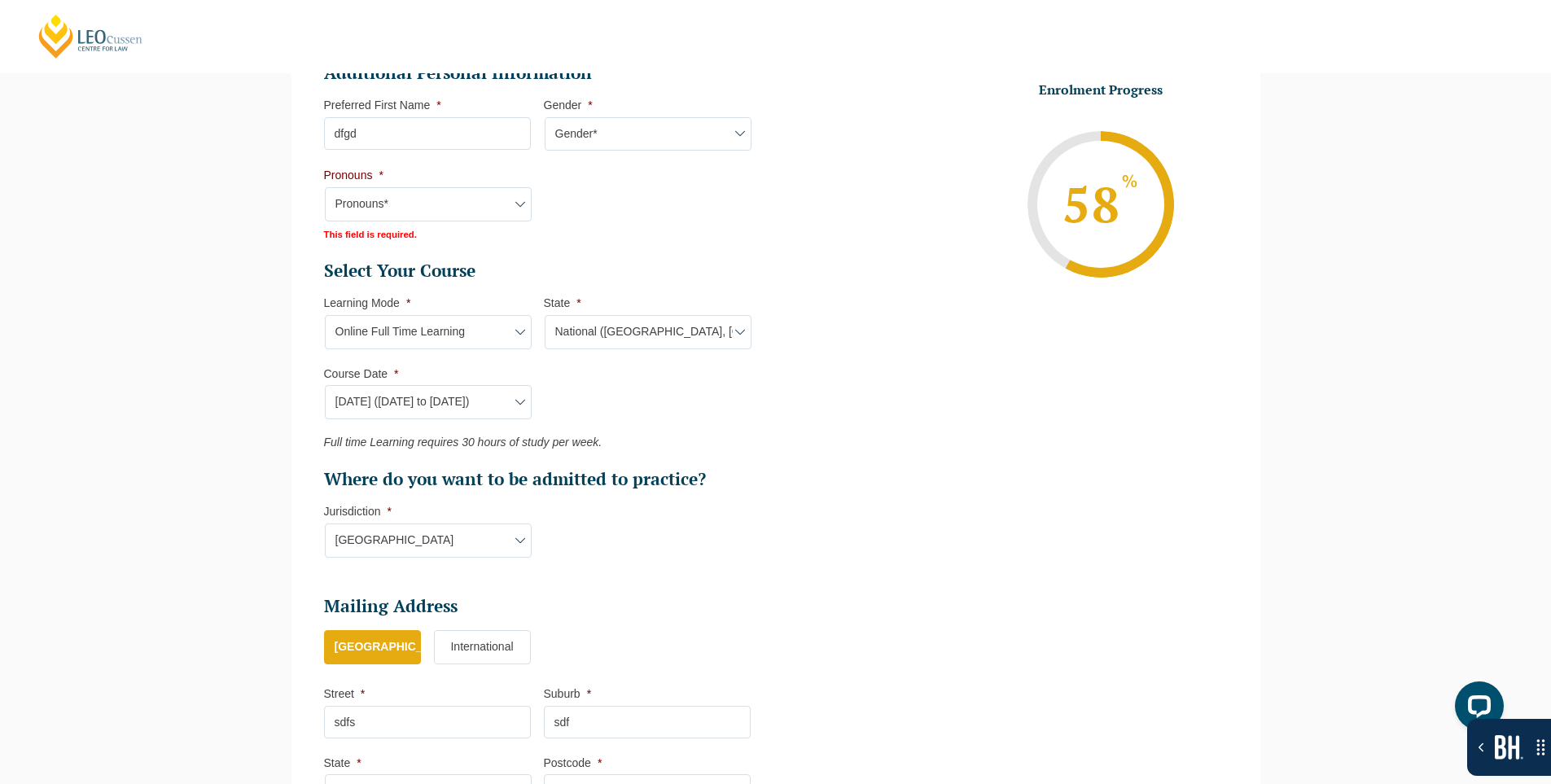
click at [414, 213] on select "Pronouns* She/Her/Hers He/Him/His They/Them/Theirs Other Prefer not to disclose" at bounding box center [428, 203] width 207 height 34
select select "She/Her/Hers"
click at [325, 187] on select "Pronouns* She/Her/Hers He/Him/His They/Them/Theirs Other Prefer not to disclose" at bounding box center [428, 203] width 207 height 34
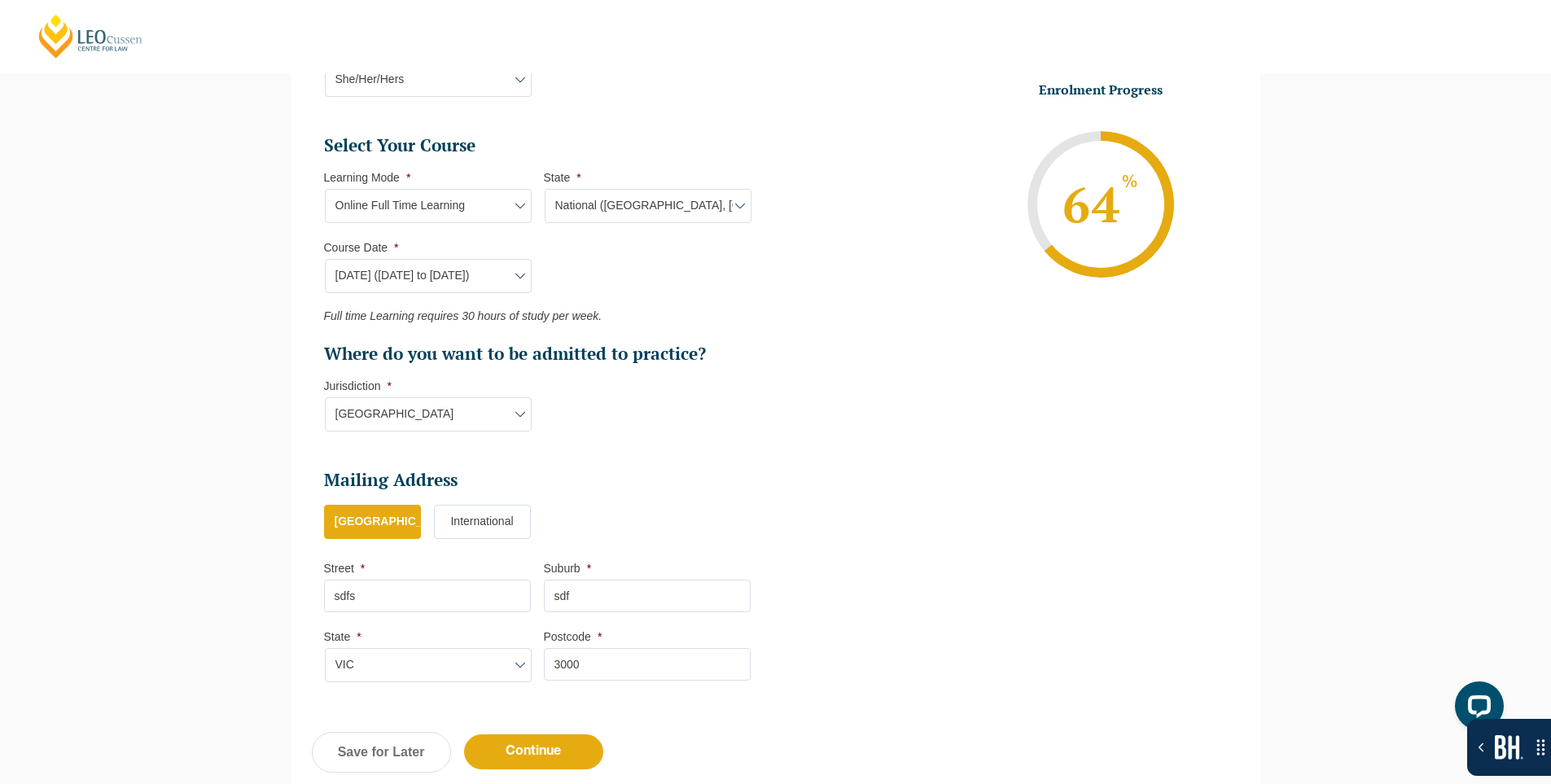
scroll to position [880, 0]
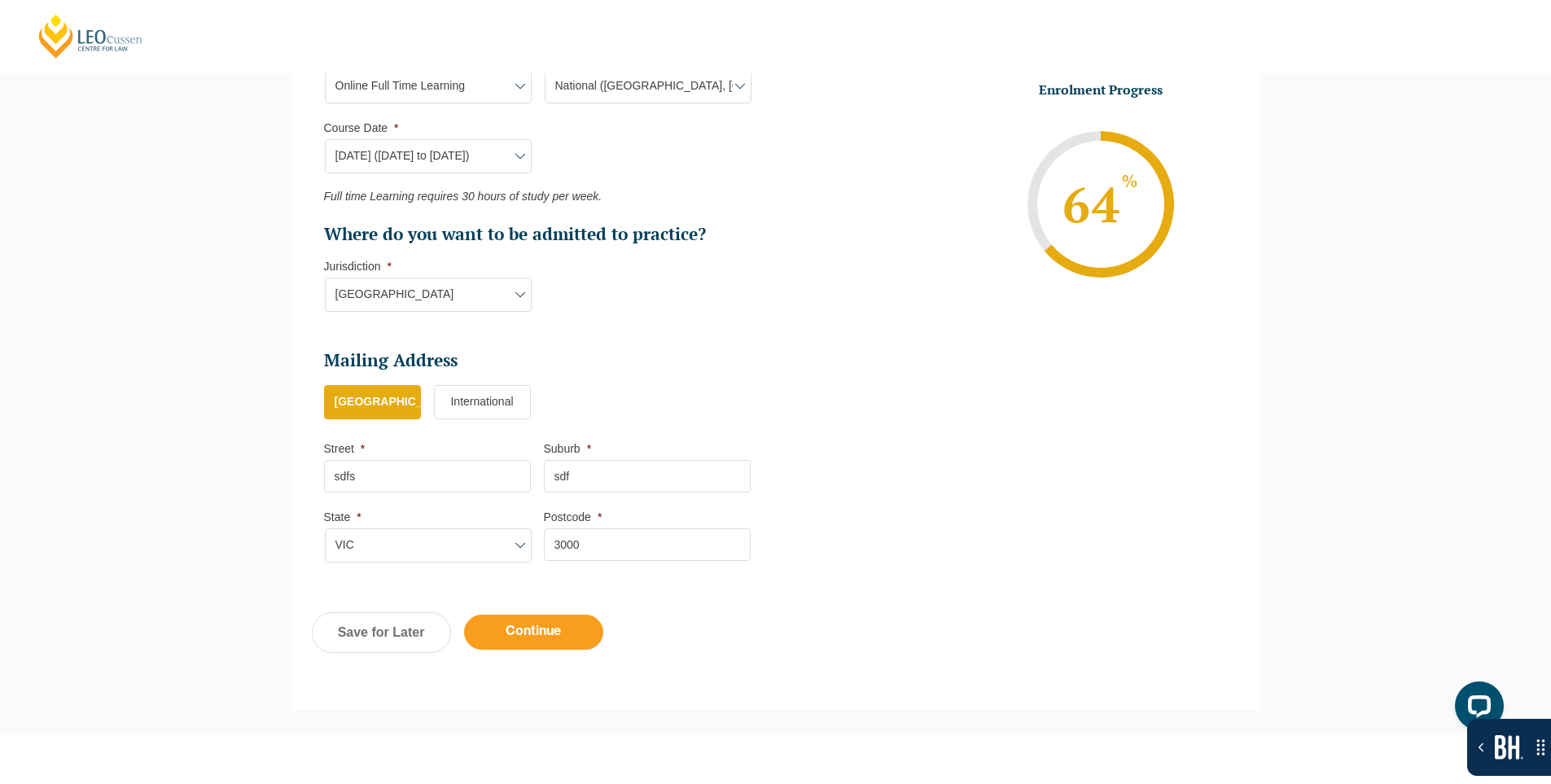
click at [552, 632] on input "Continue" at bounding box center [534, 632] width 140 height 35
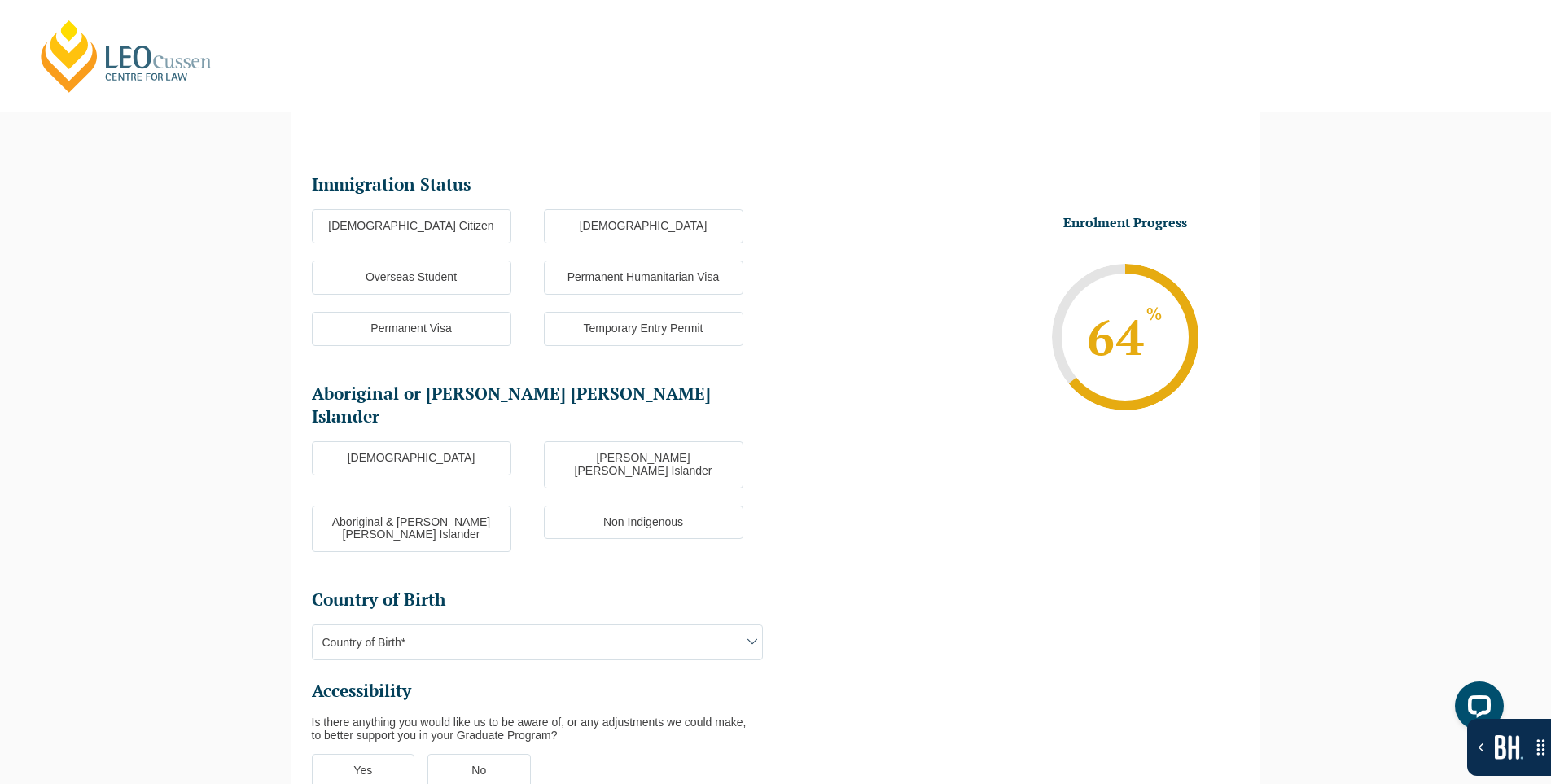
scroll to position [0, 0]
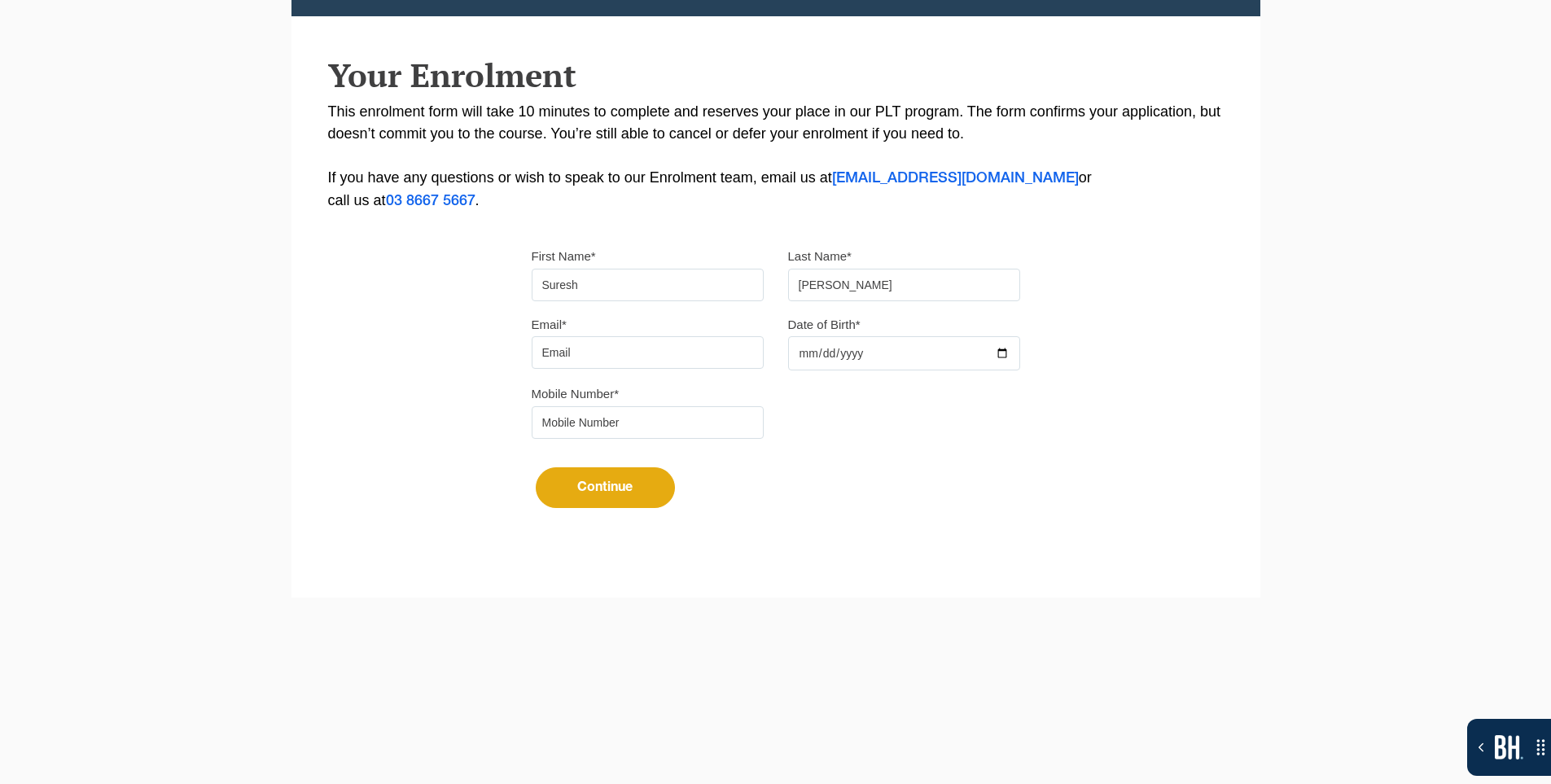
click at [616, 363] on input "Email*" at bounding box center [647, 352] width 232 height 32
type input "[EMAIL_ADDRESS][DOMAIN_NAME]"
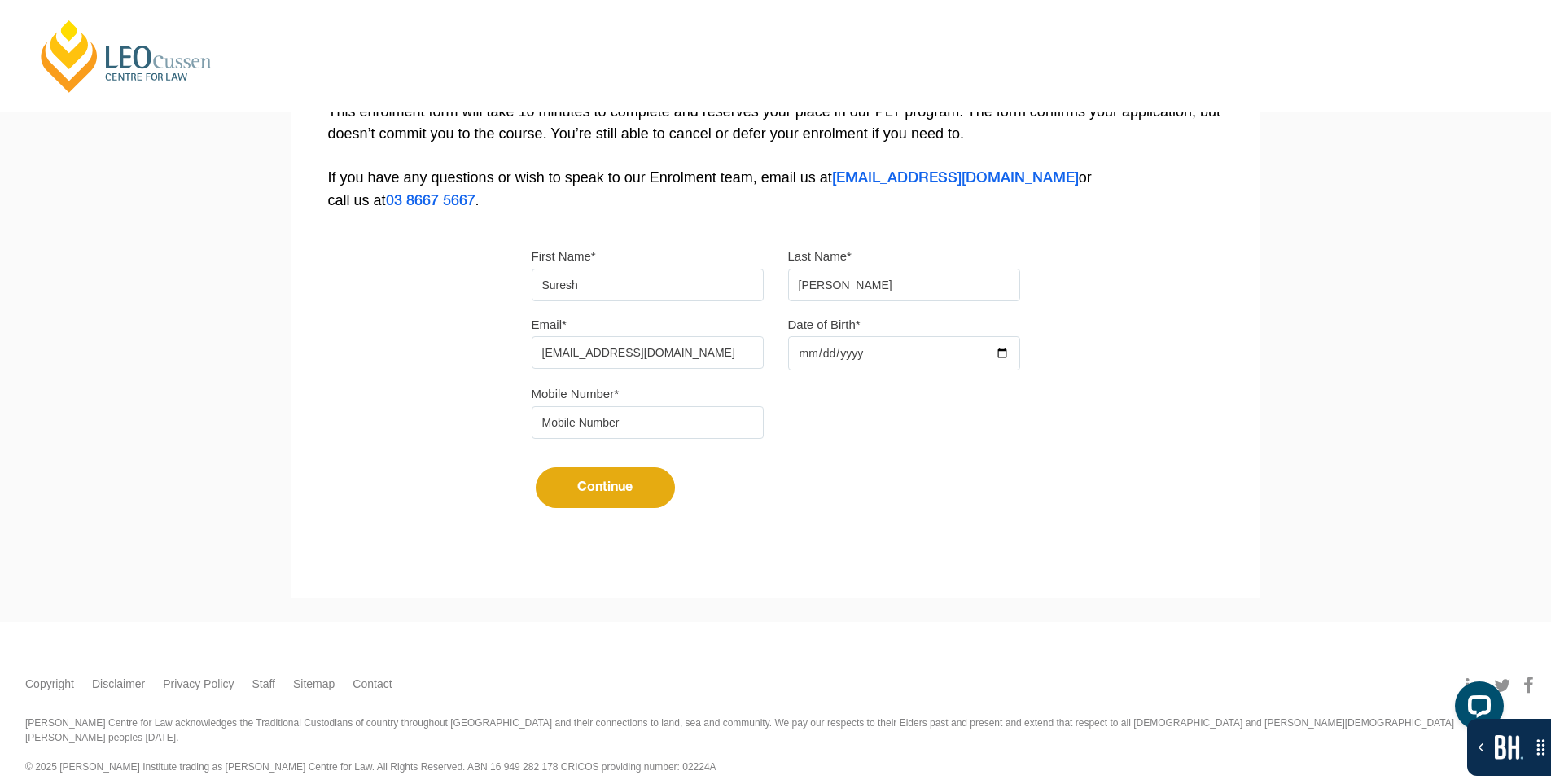
click at [613, 426] on input "tel" at bounding box center [647, 422] width 232 height 32
type input "9724790448"
click at [1000, 345] on div at bounding box center [904, 353] width 232 height 34
click at [1007, 350] on input "Date of Birth*" at bounding box center [904, 353] width 232 height 34
type input "[DATE]"
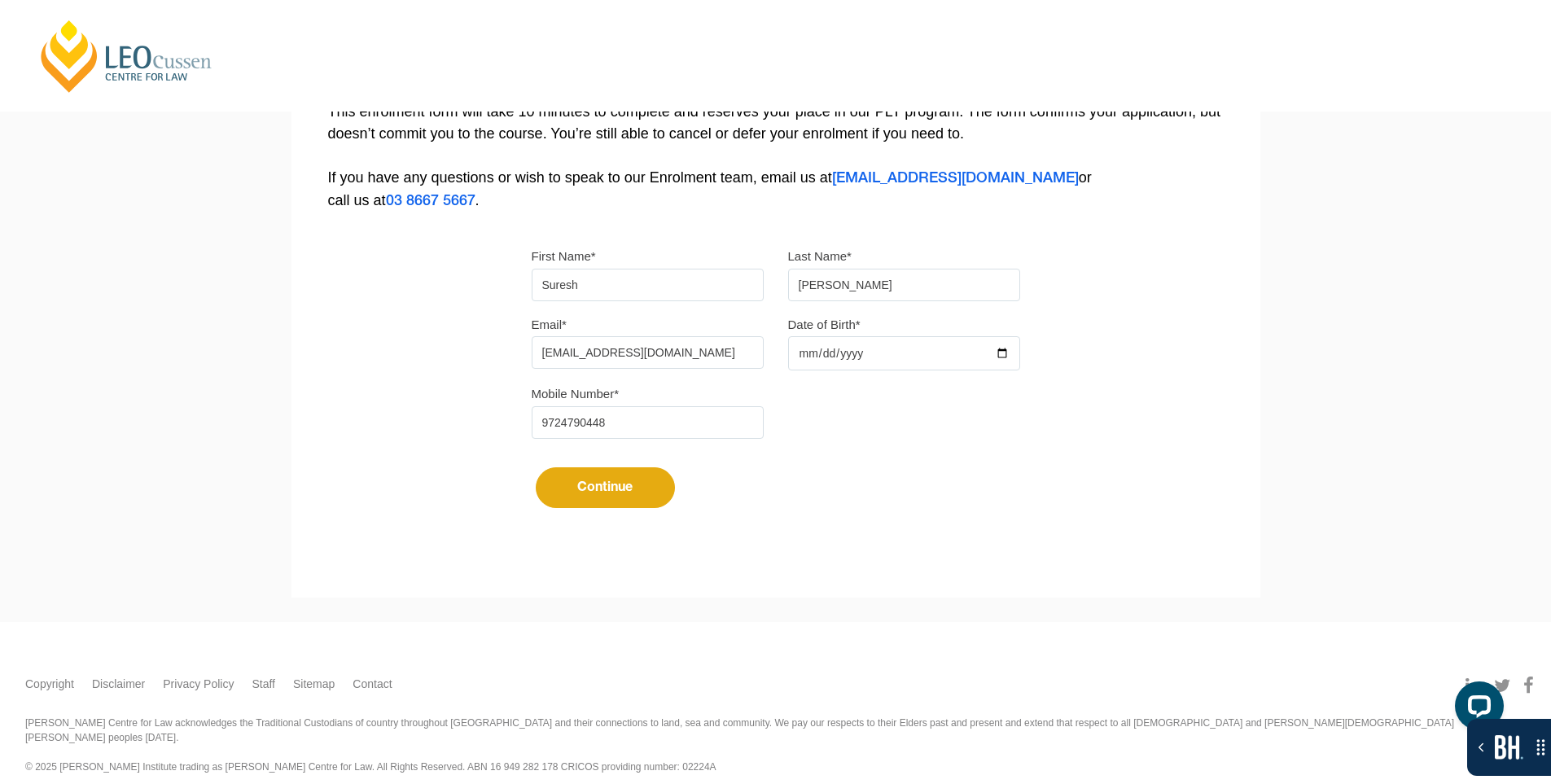
click at [616, 488] on button "Continue" at bounding box center [606, 488] width 140 height 41
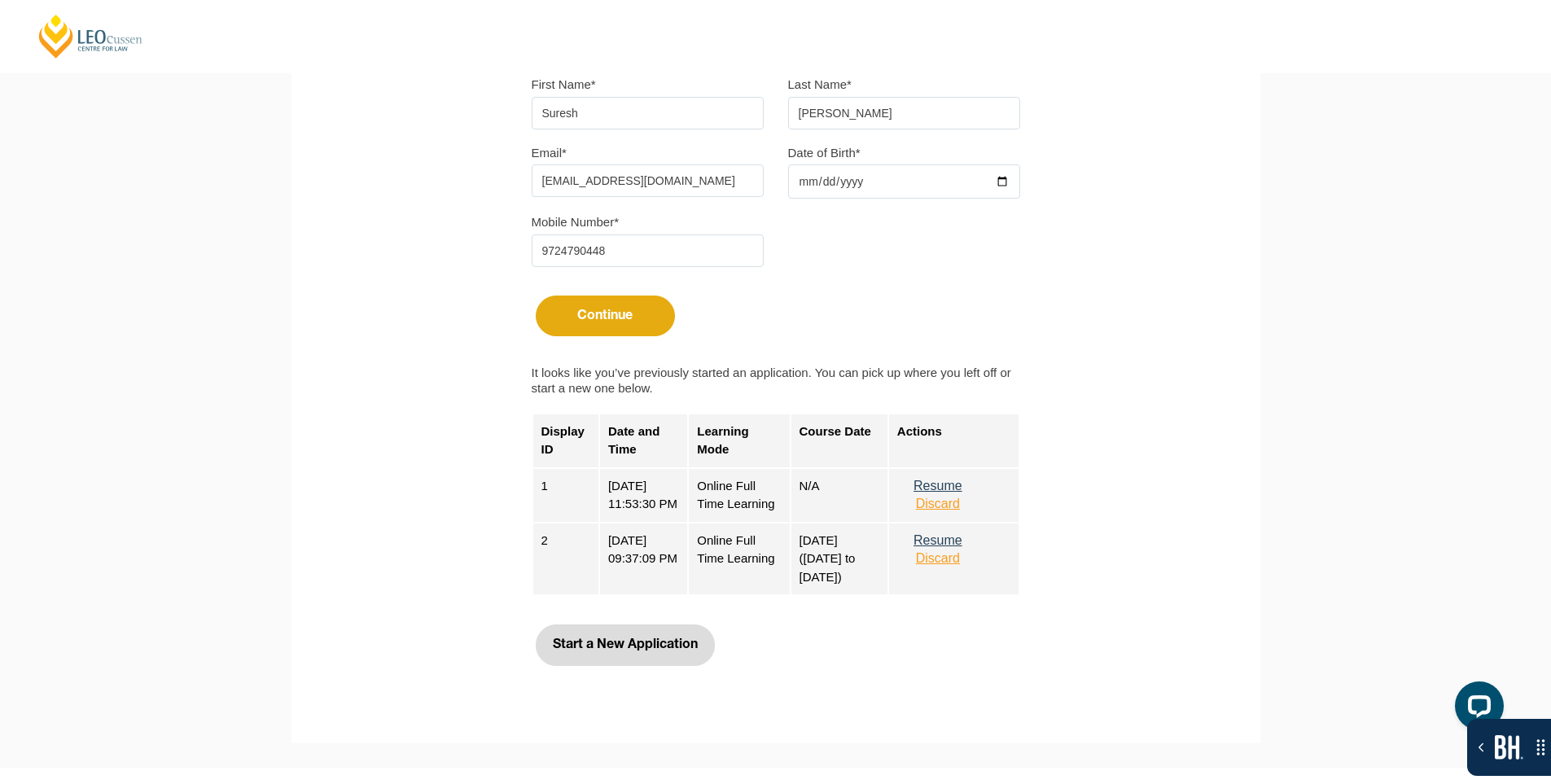
scroll to position [556, 0]
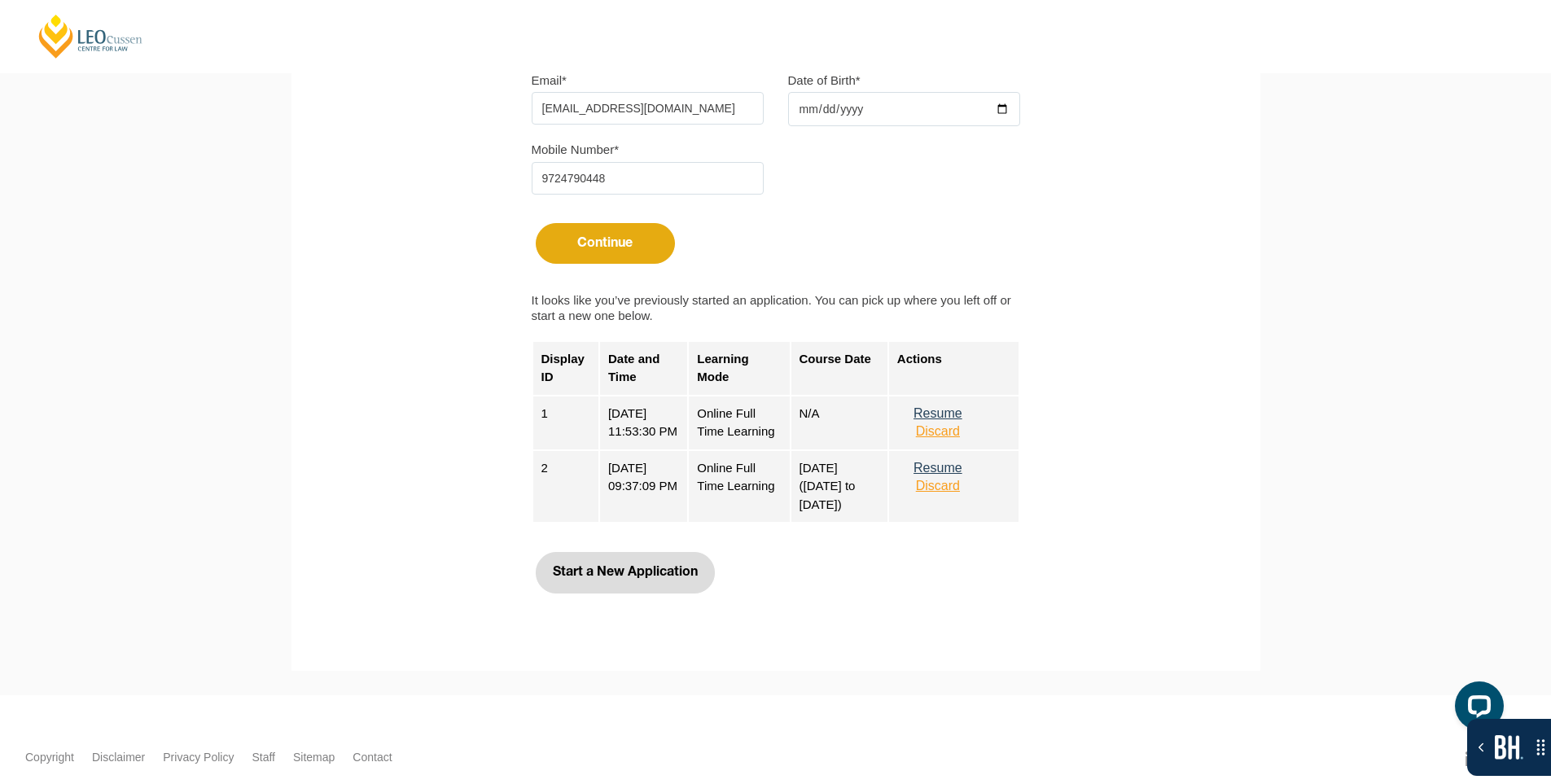
click at [646, 592] on button "Start a New Application" at bounding box center [626, 571] width 179 height 41
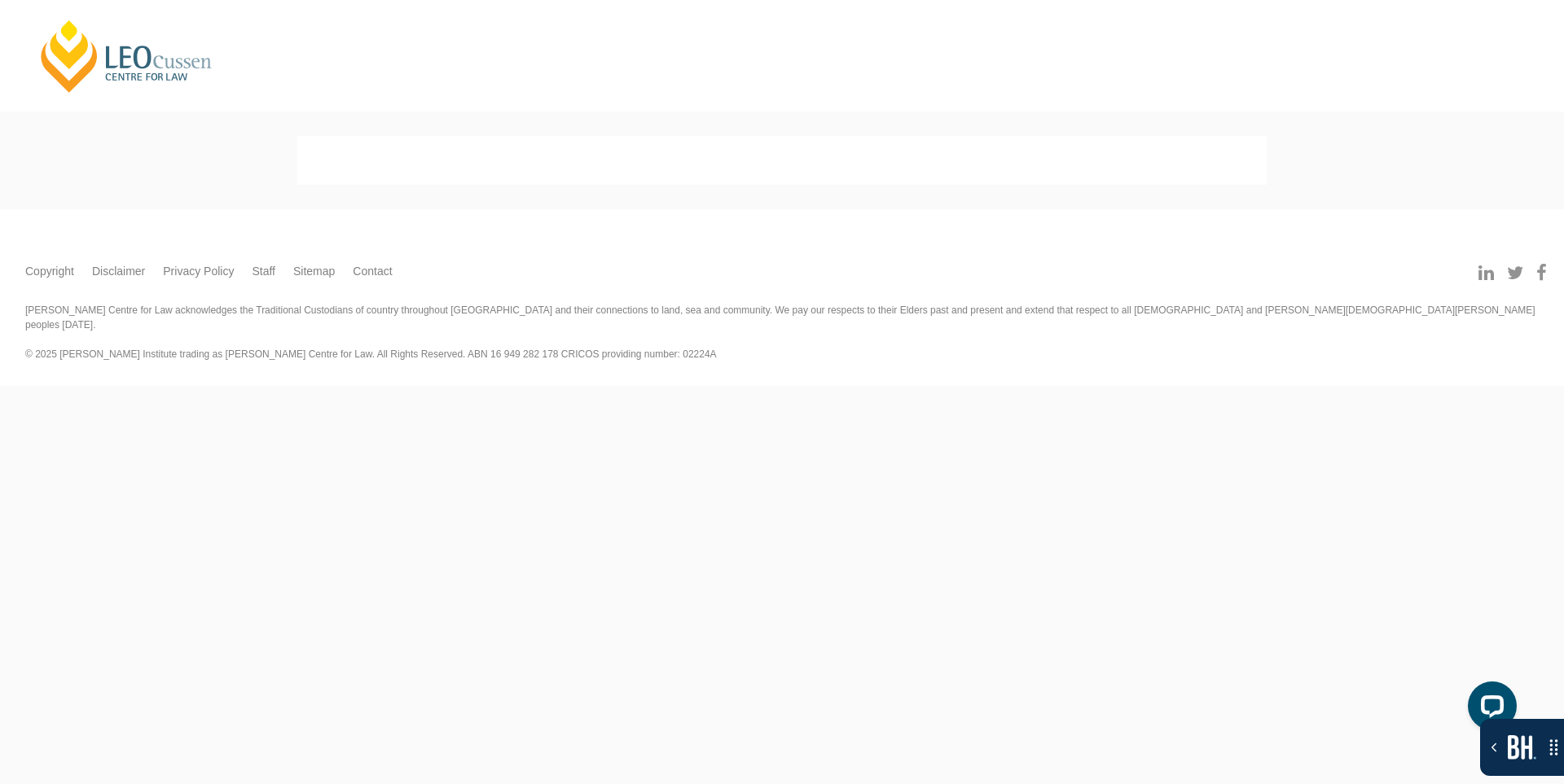
select select
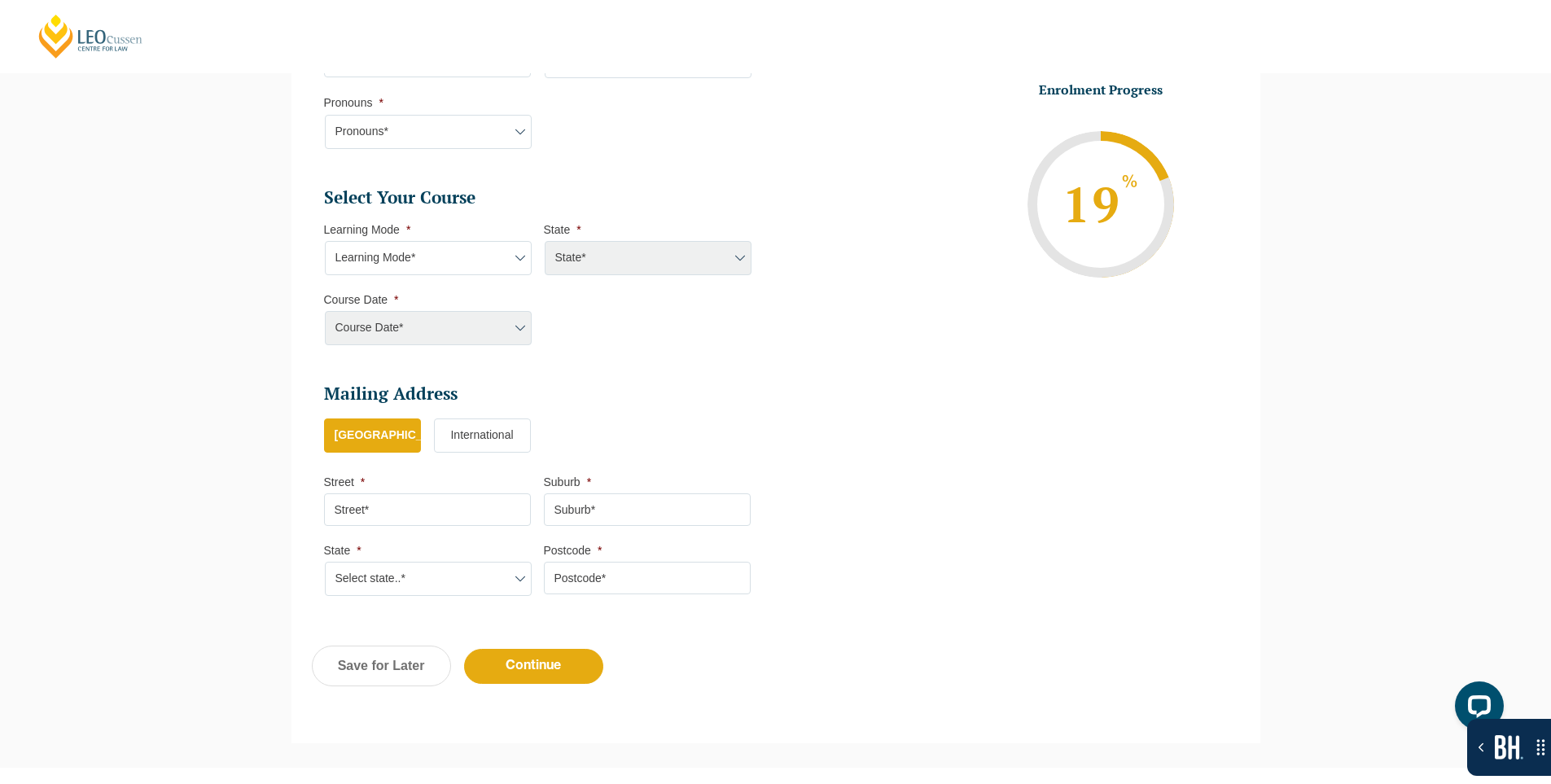
scroll to position [711, 0]
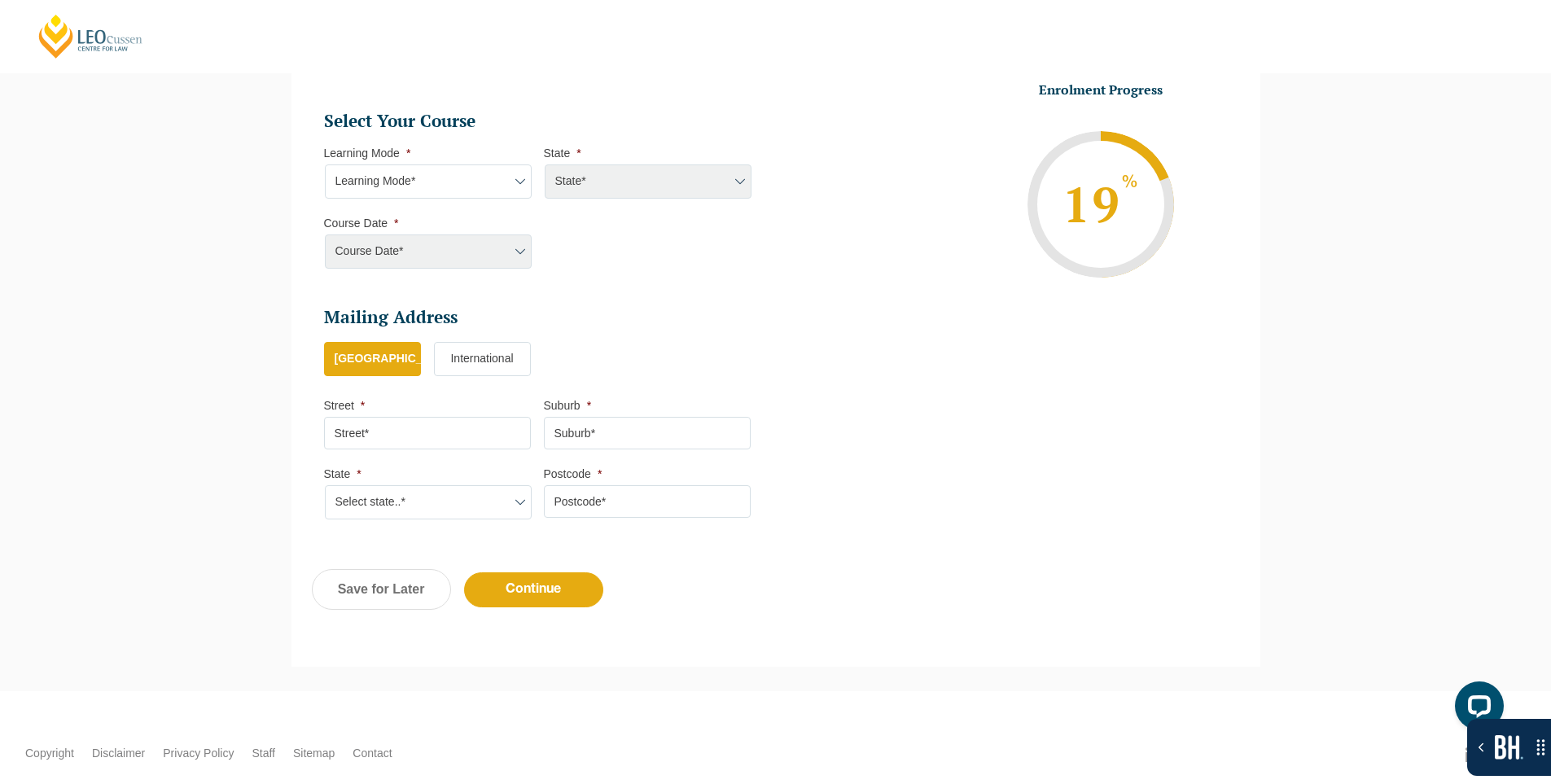
click at [453, 184] on select "Learning Mode* Online Full Time Learning Online Part Time Learning Blended Full…" at bounding box center [428, 181] width 207 height 34
select select "Online Full Time Learning"
click at [325, 164] on select "Learning Mode* Online Full Time Learning Online Part Time Learning Blended Full…" at bounding box center [428, 181] width 207 height 34
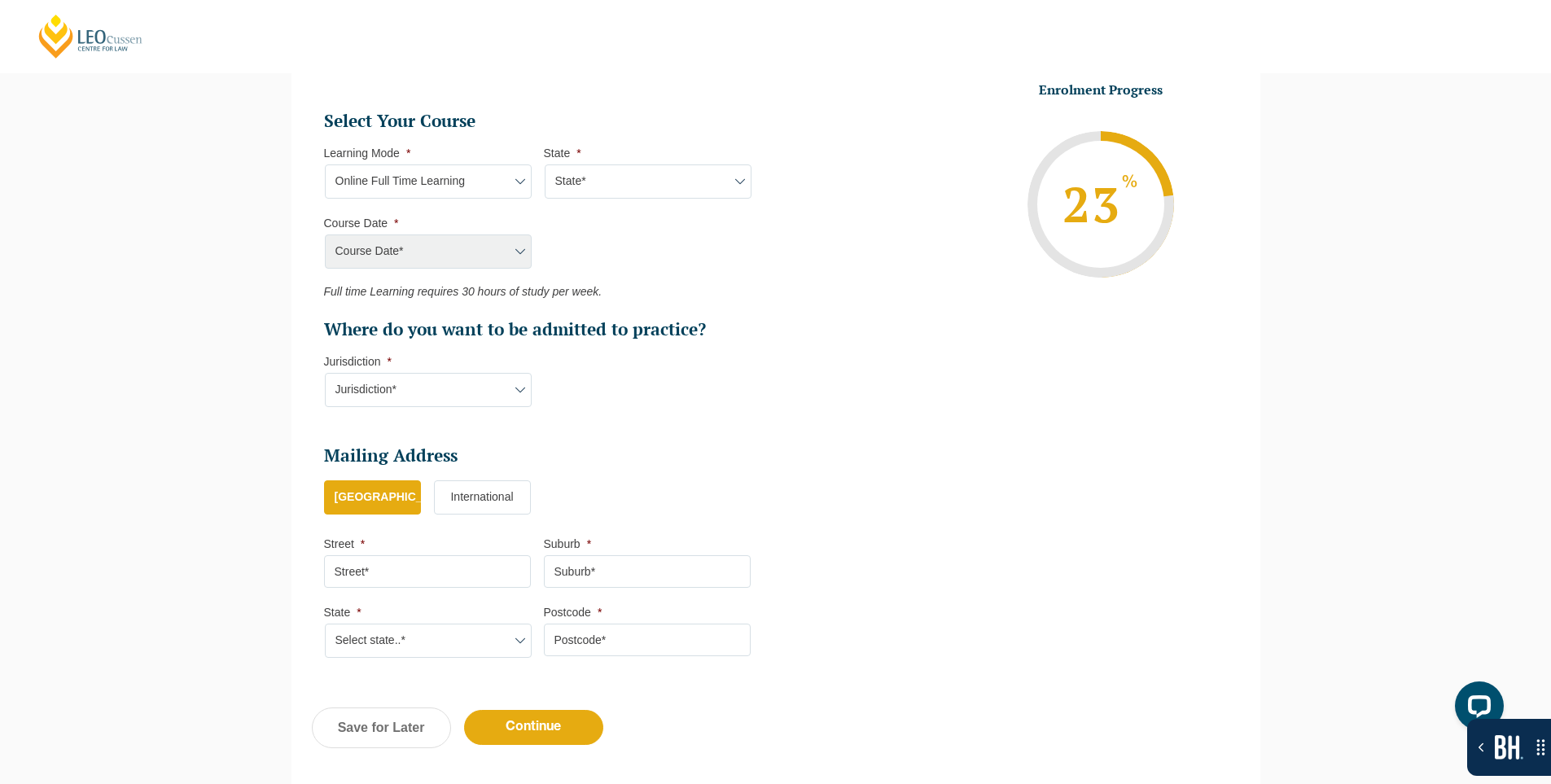
drag, startPoint x: 654, startPoint y: 184, endPoint x: 650, endPoint y: 194, distance: 10.8
click at [654, 184] on select "State* National ([GEOGRAPHIC_DATA], [GEOGRAPHIC_DATA], [GEOGRAPHIC_DATA], [GEOG…" at bounding box center [648, 181] width 207 height 34
select select "National ([GEOGRAPHIC_DATA], [GEOGRAPHIC_DATA], [GEOGRAPHIC_DATA], [GEOGRAPHIC_…"
click at [545, 164] on select "State* National ([GEOGRAPHIC_DATA], [GEOGRAPHIC_DATA], [GEOGRAPHIC_DATA], [GEOG…" at bounding box center [648, 181] width 207 height 34
drag, startPoint x: 508, startPoint y: 243, endPoint x: 502, endPoint y: 263, distance: 20.9
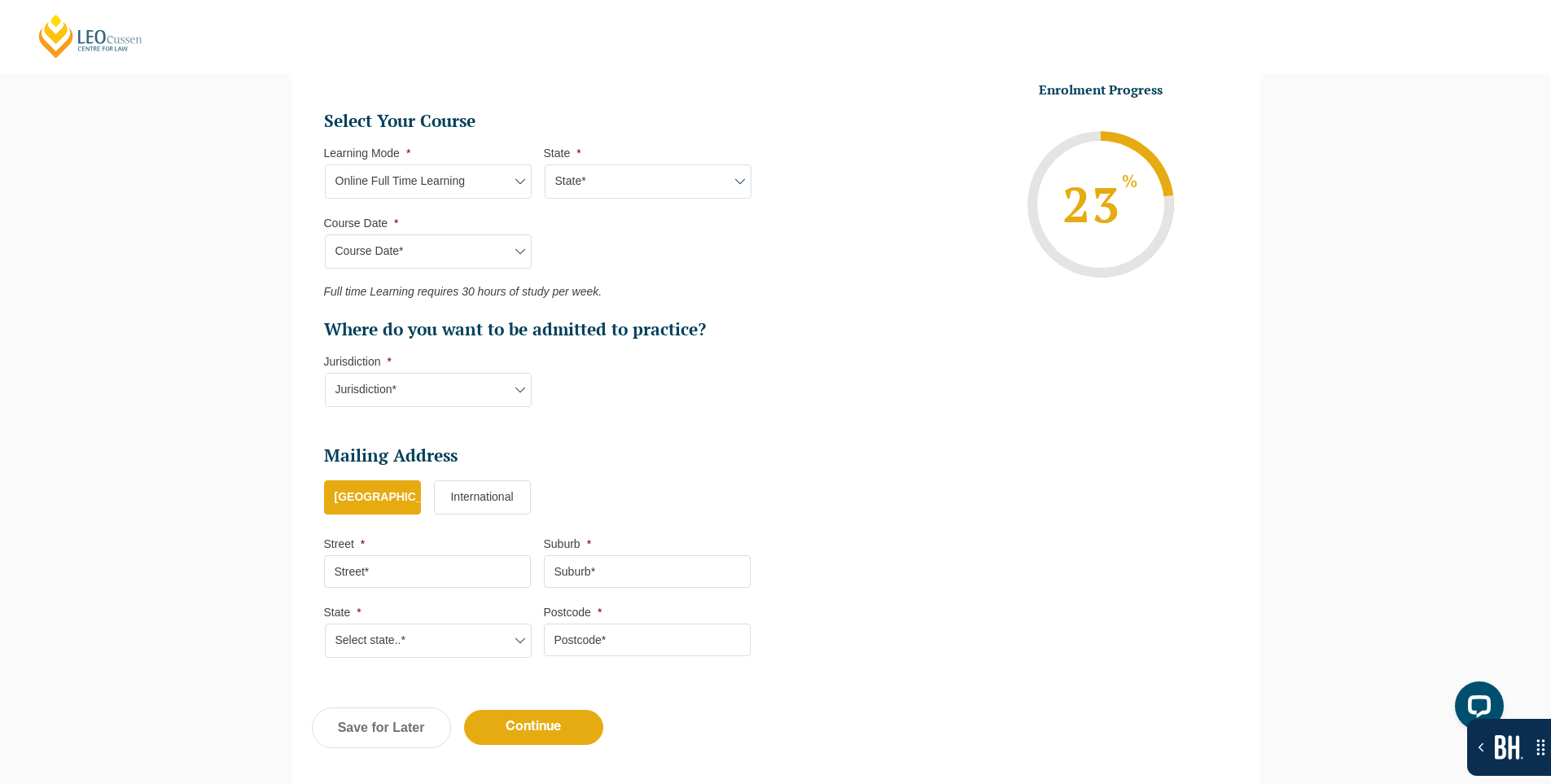
click at [508, 243] on select "Course Date* [DATE] ([DATE] to [DATE]) [DATE] ([DATE] to [DATE]) [DATE] ([DATE]…" at bounding box center [428, 251] width 207 height 34
select select "[DATE] ([DATE] to [DATE])"
click at [325, 234] on select "Course Date* [DATE] ([DATE] to [DATE]) [DATE] ([DATE] to [DATE]) [DATE] ([DATE]…" at bounding box center [428, 251] width 207 height 34
type input "Intake 11 December 2025 FT"
type input "Practical Legal Training (NAT)"
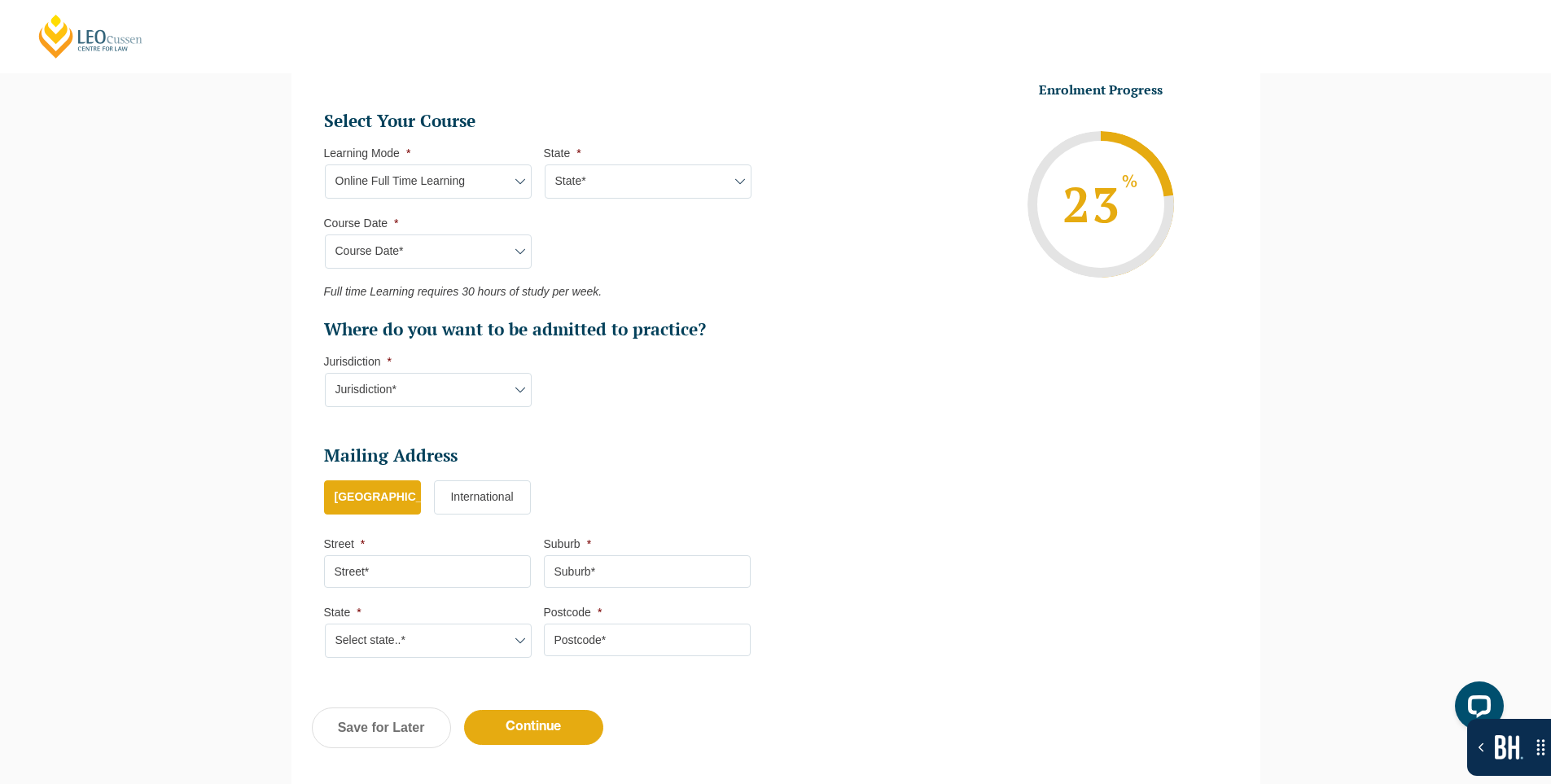
select select "NAT PLT (DEC) 2025 Full Time Online"
click at [445, 390] on select "Jurisdiction* VIC ACT NSW SA WA QLD" at bounding box center [428, 390] width 207 height 34
select select "[GEOGRAPHIC_DATA]"
click at [325, 373] on select "Jurisdiction* VIC ACT NSW SA WA QLD" at bounding box center [428, 390] width 207 height 34
click at [528, 741] on input "Continue" at bounding box center [534, 728] width 140 height 35
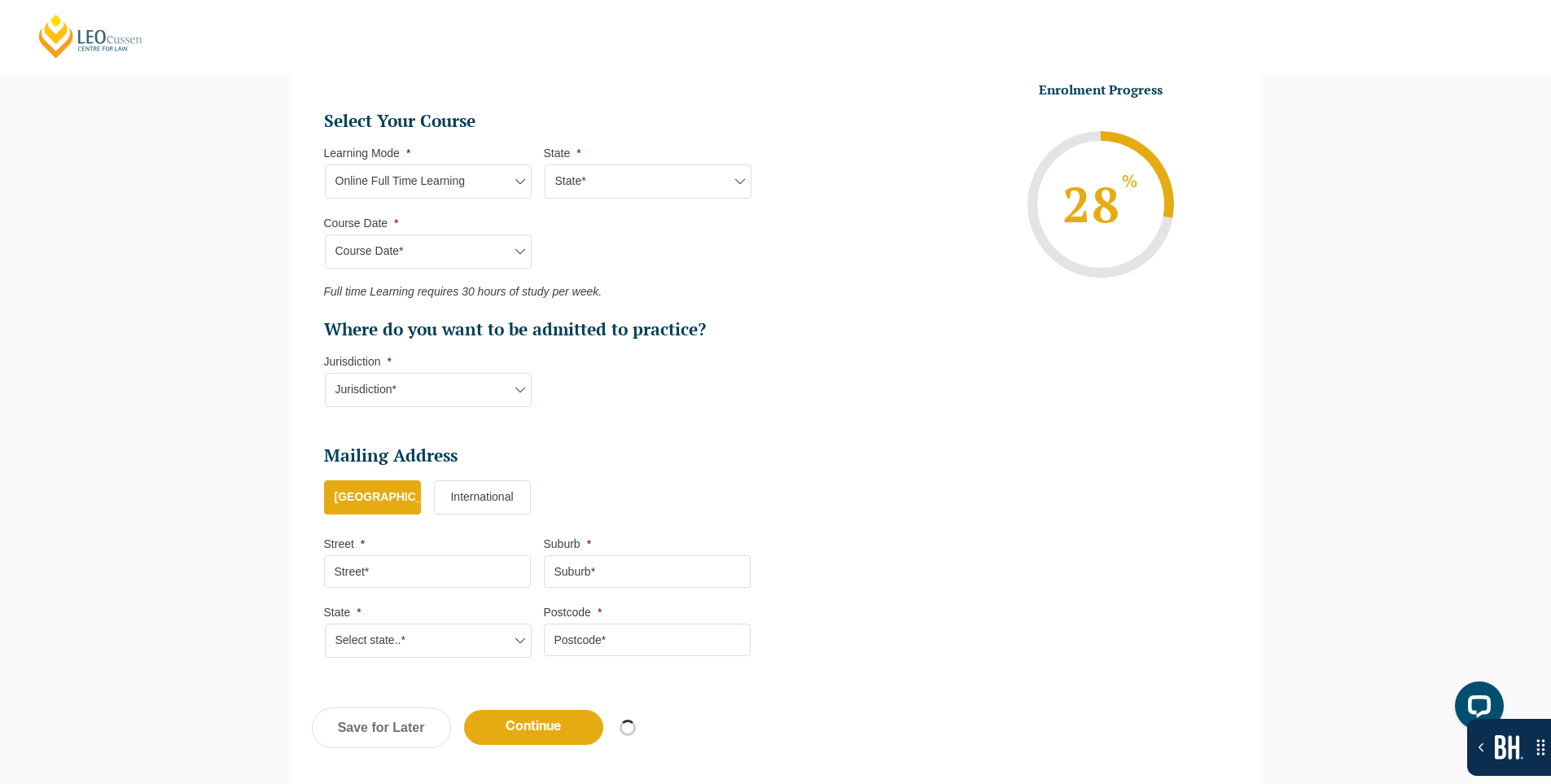
select select "Online Full Time Learning"
select select "National ([GEOGRAPHIC_DATA], [GEOGRAPHIC_DATA], [GEOGRAPHIC_DATA], [GEOGRAPHIC_…"
select select
select select "[DATE] ([DATE] to [DATE])"
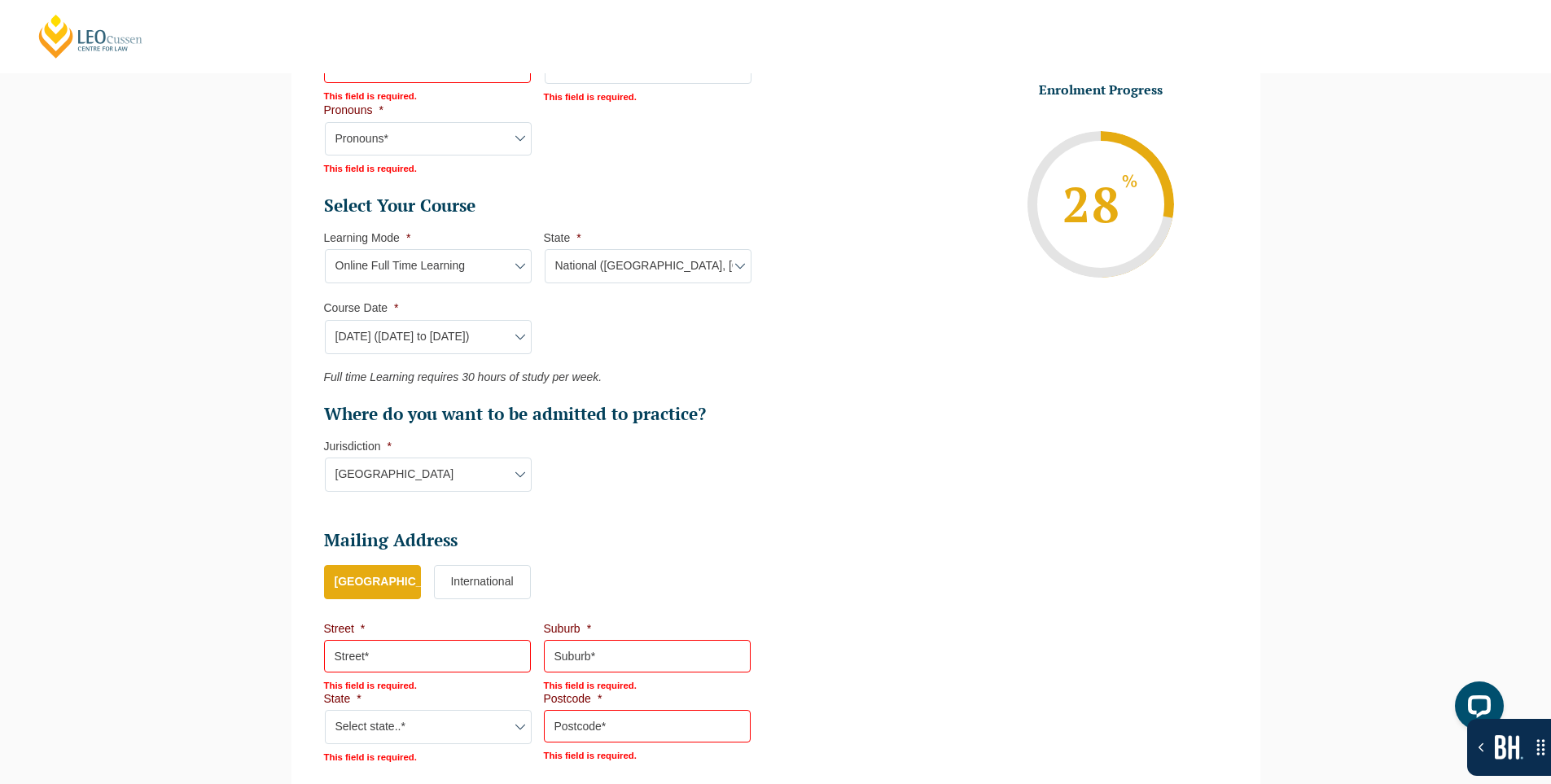
scroll to position [636, 0]
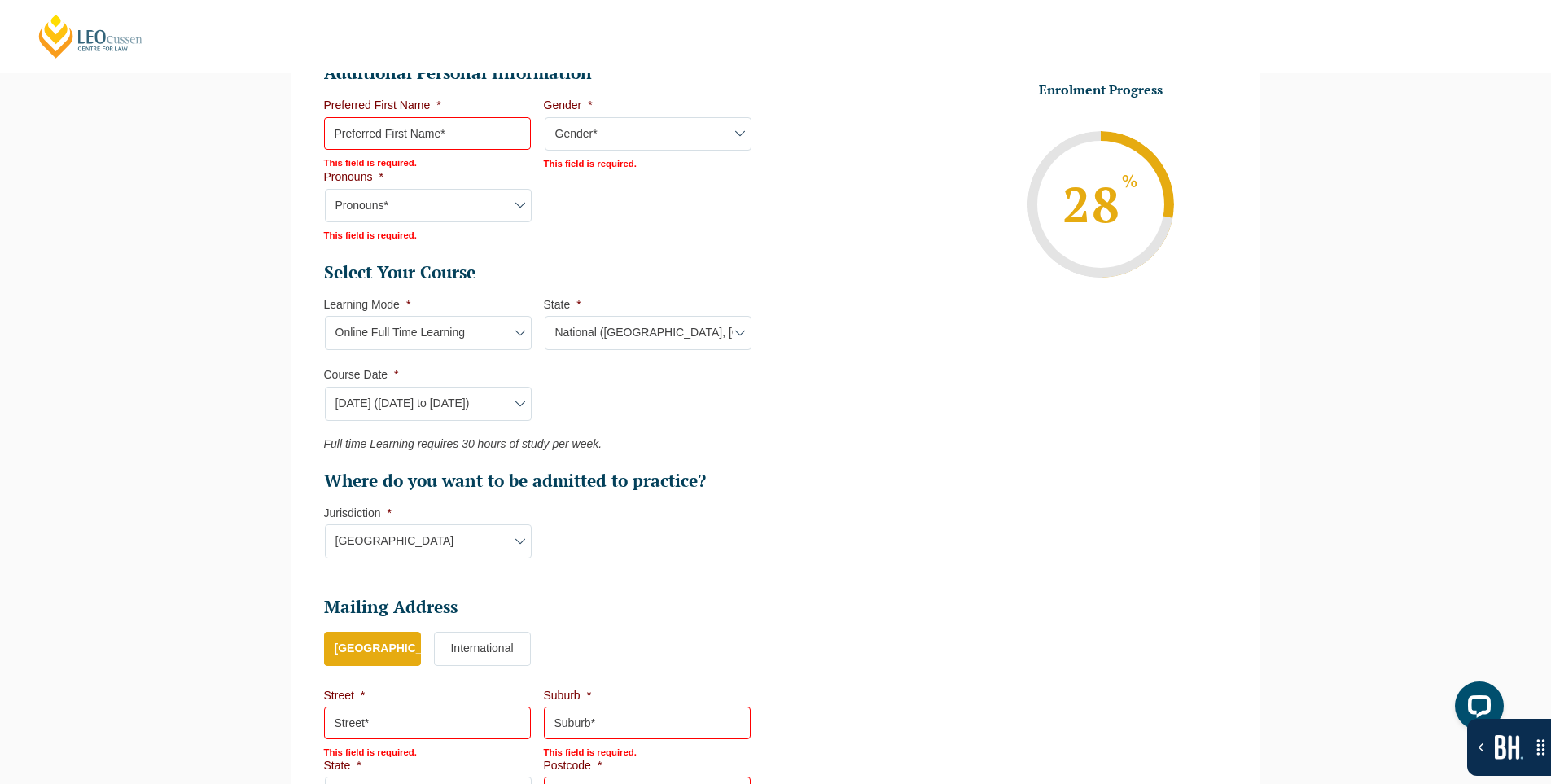
click at [226, 381] on div "Please note that your information is saved on our server as you enter it. Congr…" at bounding box center [775, 272] width 1551 height 1423
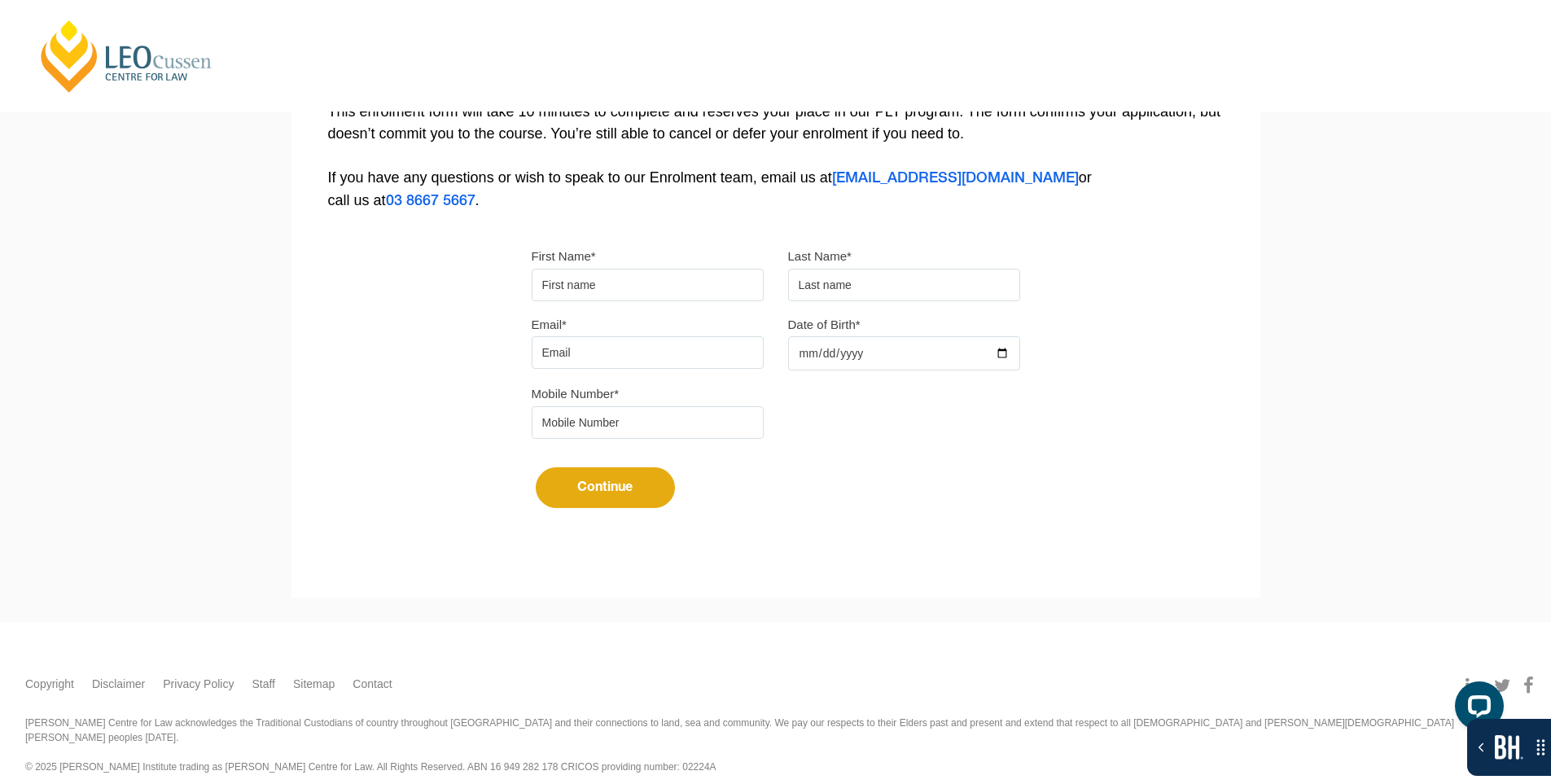
click at [641, 292] on input "First Name*" at bounding box center [647, 284] width 232 height 32
type input "Suresh"
type input "[PERSON_NAME]"
click at [616, 345] on input "Email*" at bounding box center [647, 352] width 232 height 32
type input "[EMAIL_ADDRESS][DOMAIN_NAME]"
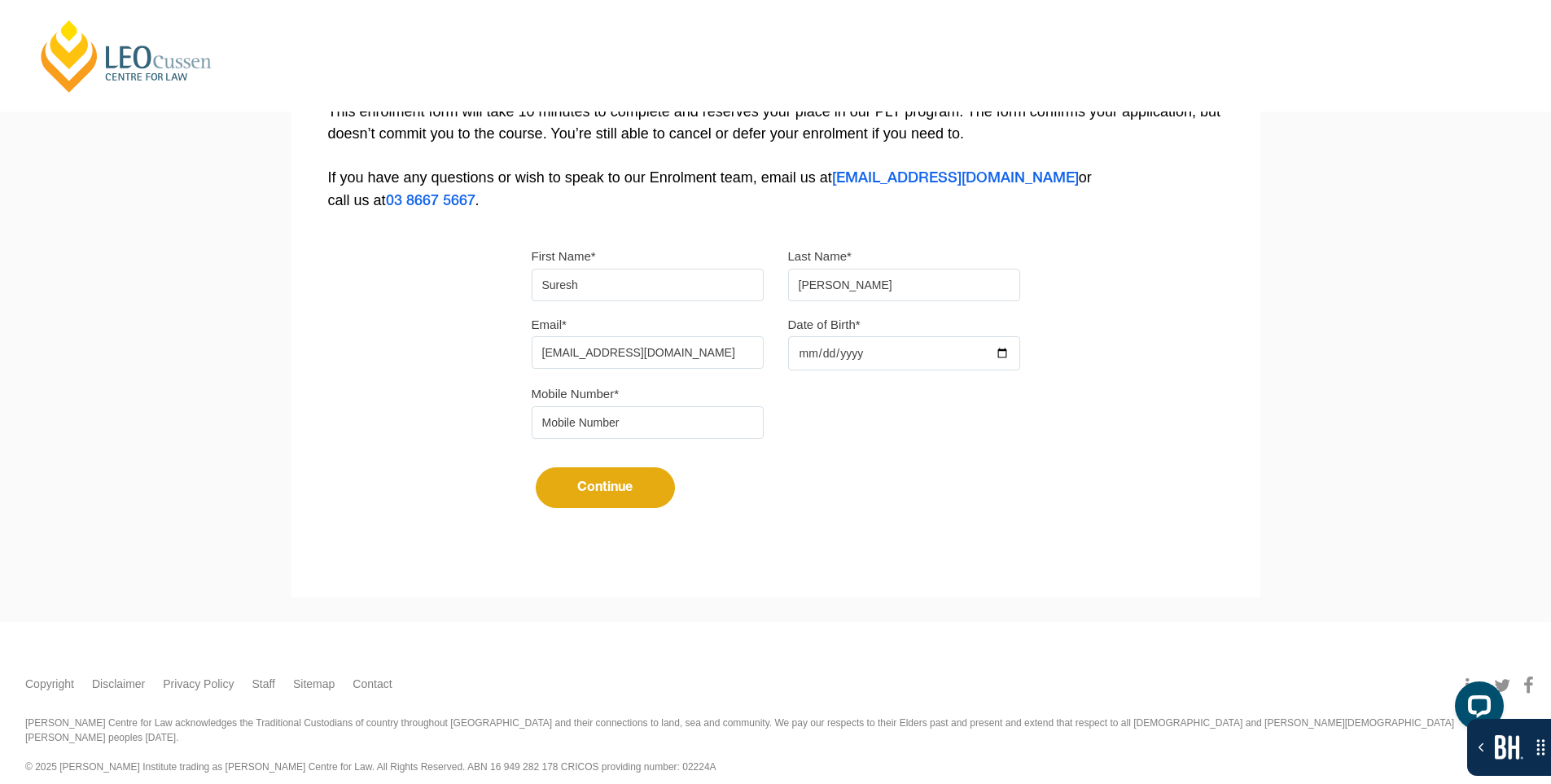
click at [999, 351] on div at bounding box center [904, 353] width 232 height 34
click at [1006, 355] on input "Date of Birth*" at bounding box center [904, 353] width 232 height 34
type input "[DATE]"
click at [684, 418] on input "tel" at bounding box center [647, 422] width 232 height 32
type input "9724790448"
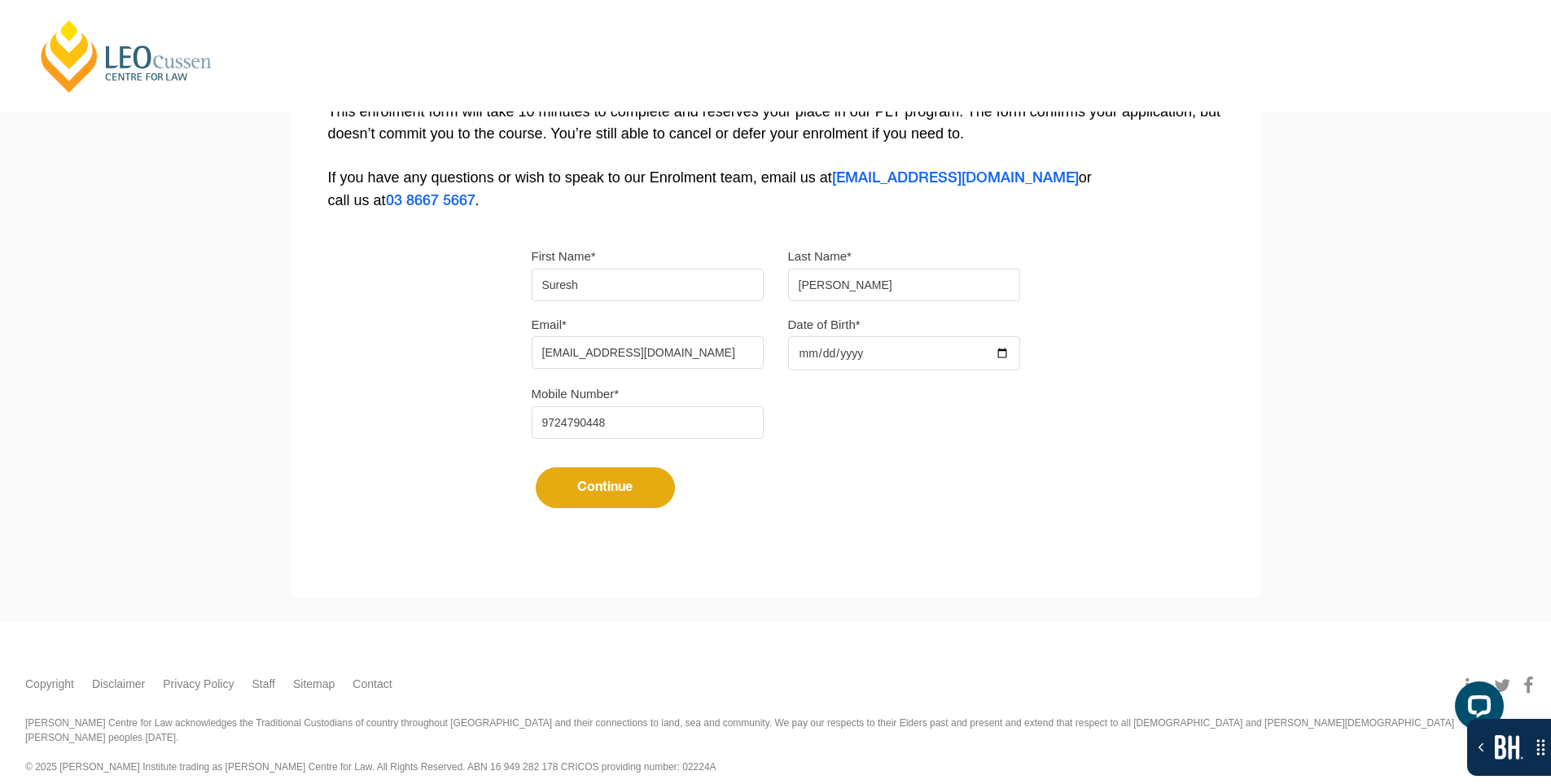
click at [611, 485] on button "Continue" at bounding box center [606, 488] width 140 height 41
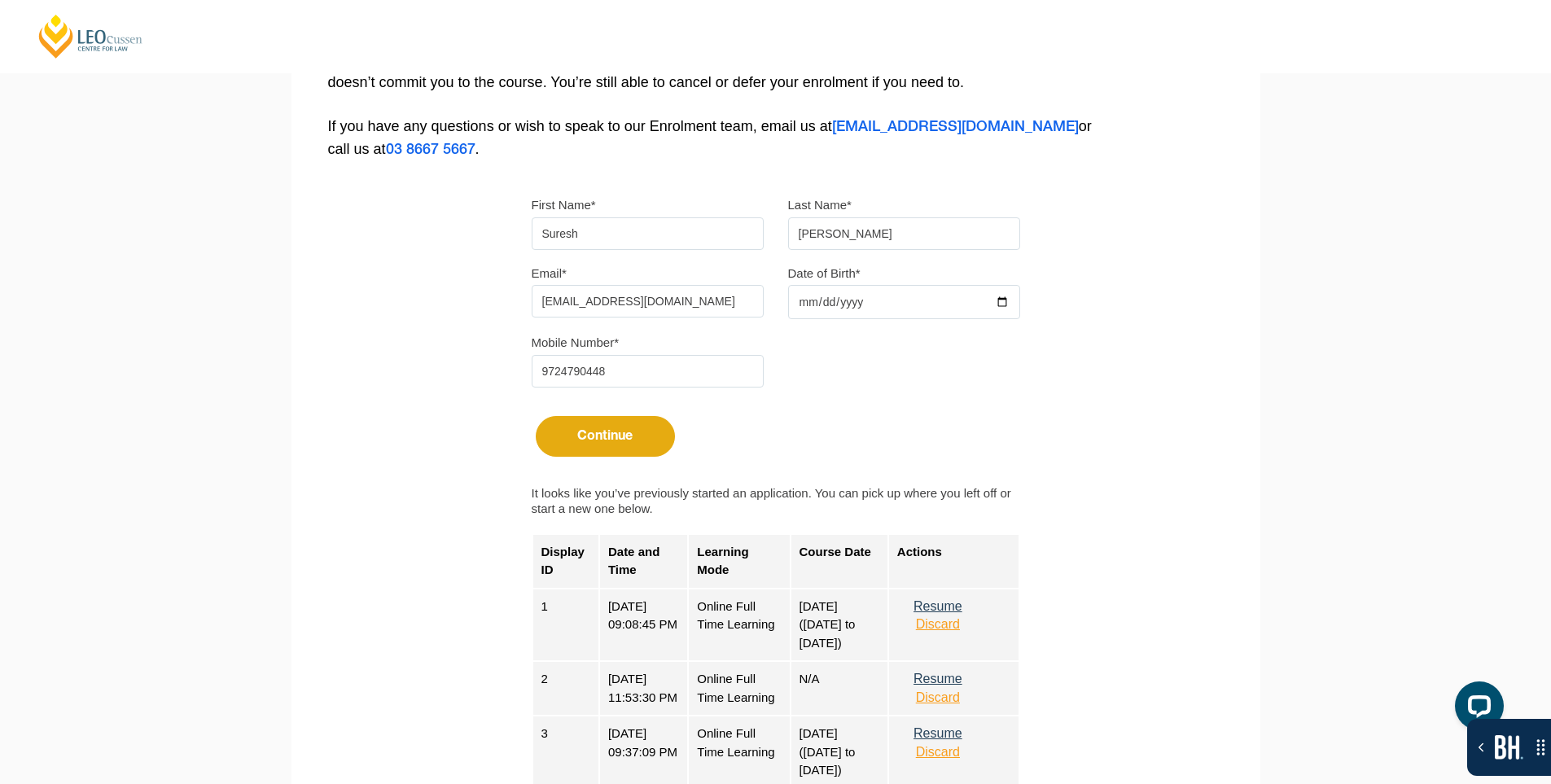
scroll to position [475, 0]
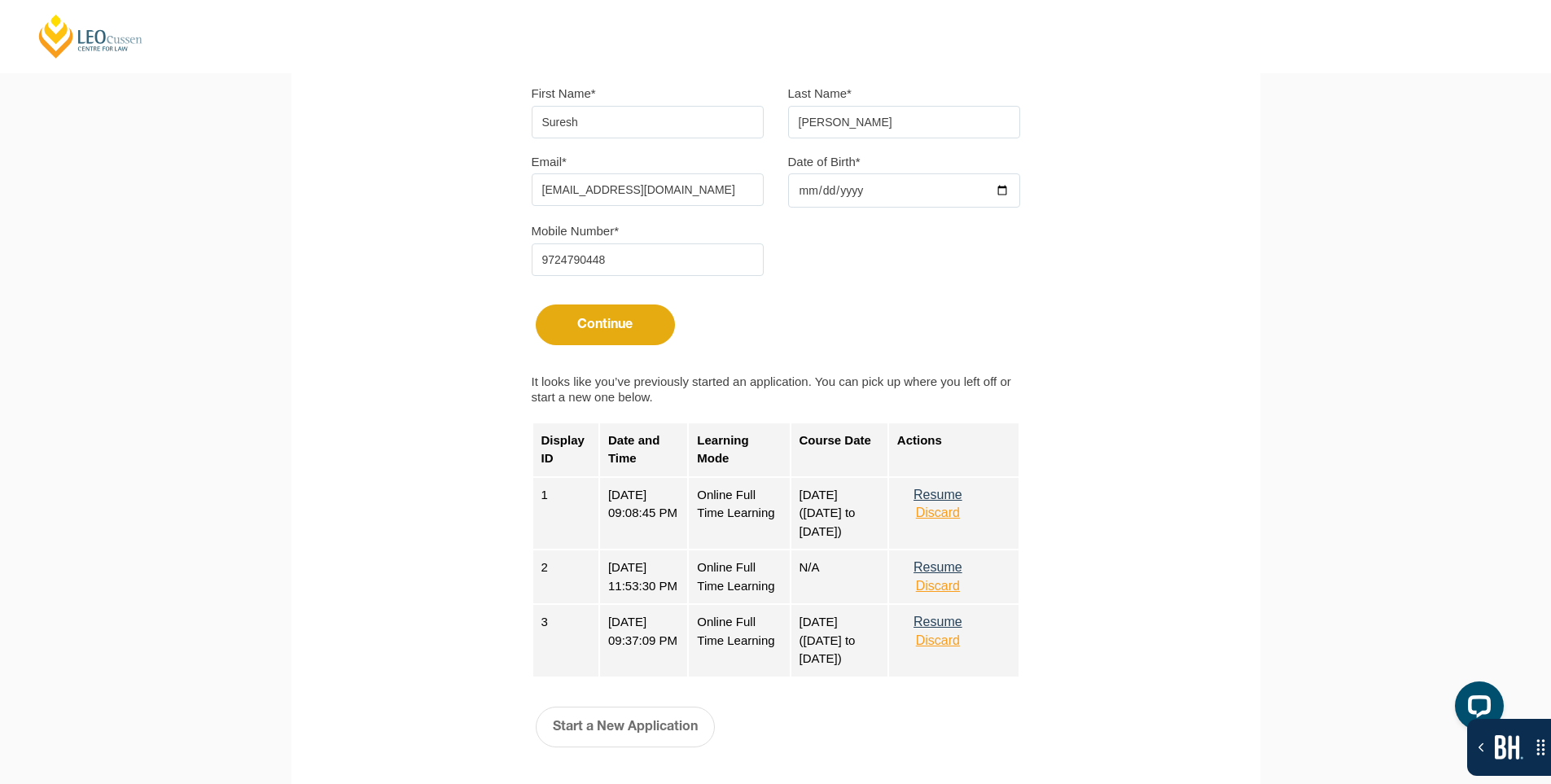
click at [964, 507] on button "Discard" at bounding box center [938, 513] width 81 height 15
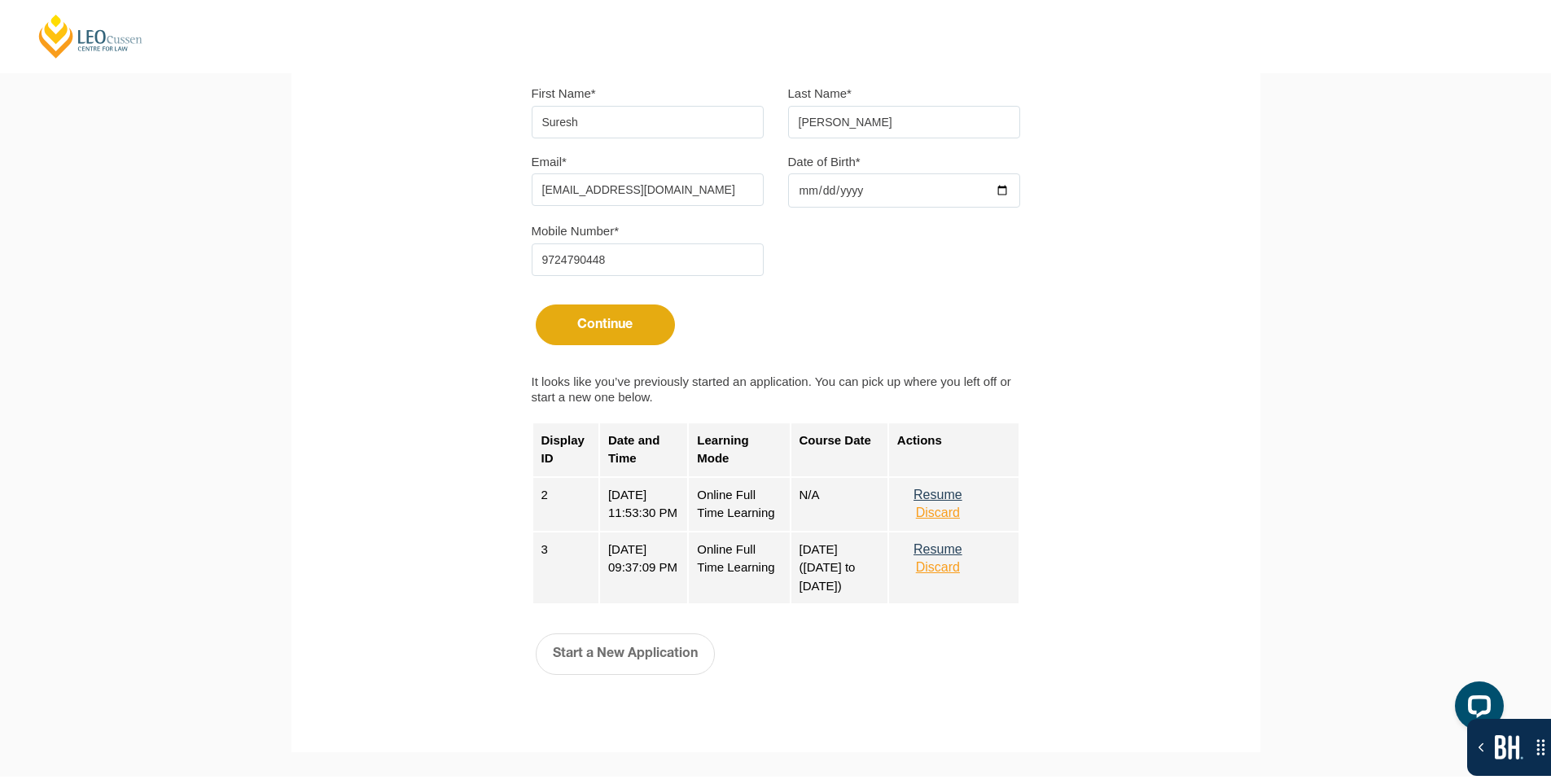
click at [955, 575] on button "Discard" at bounding box center [938, 567] width 81 height 15
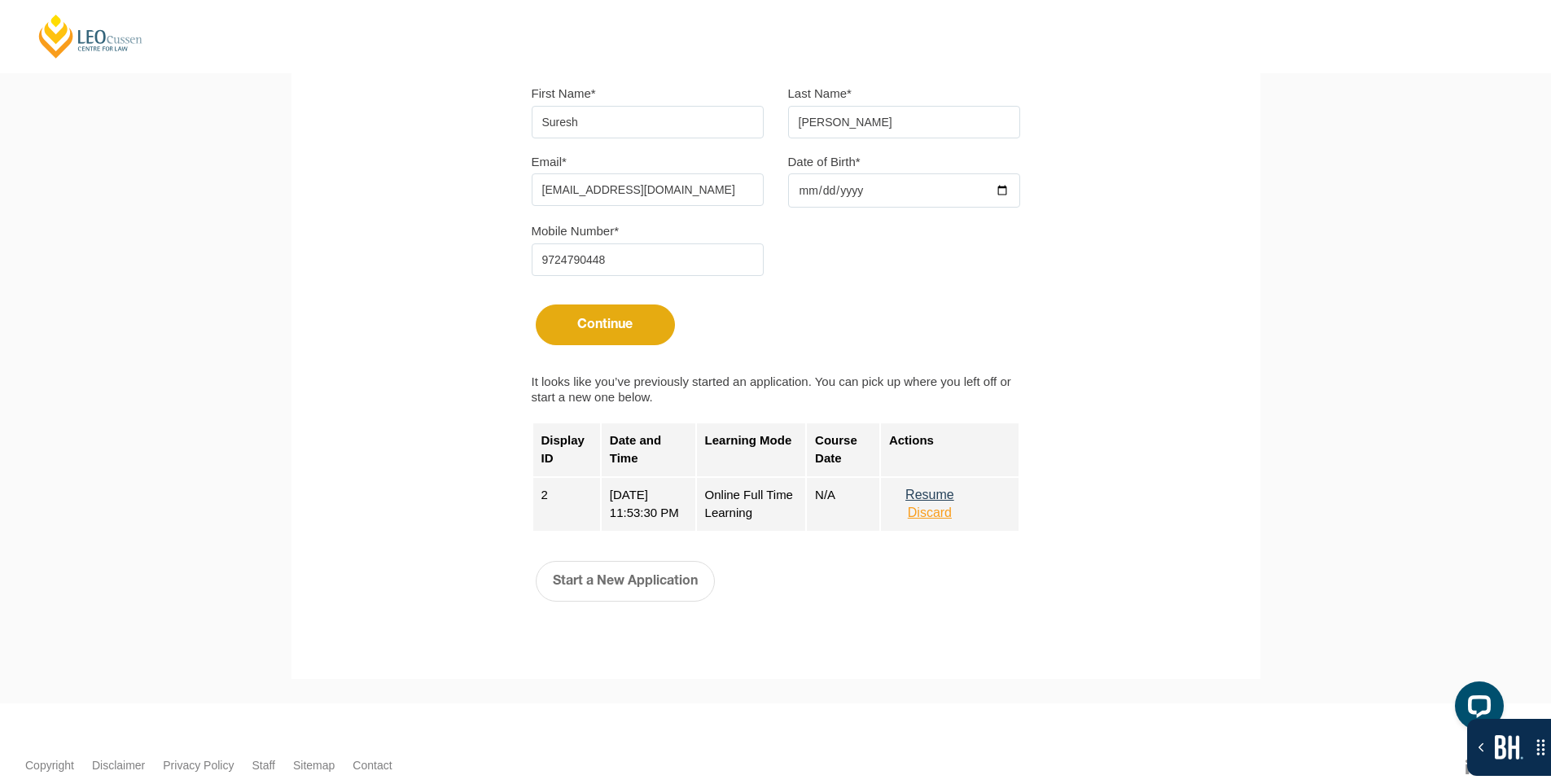
click at [955, 508] on button "Discard" at bounding box center [930, 513] width 81 height 15
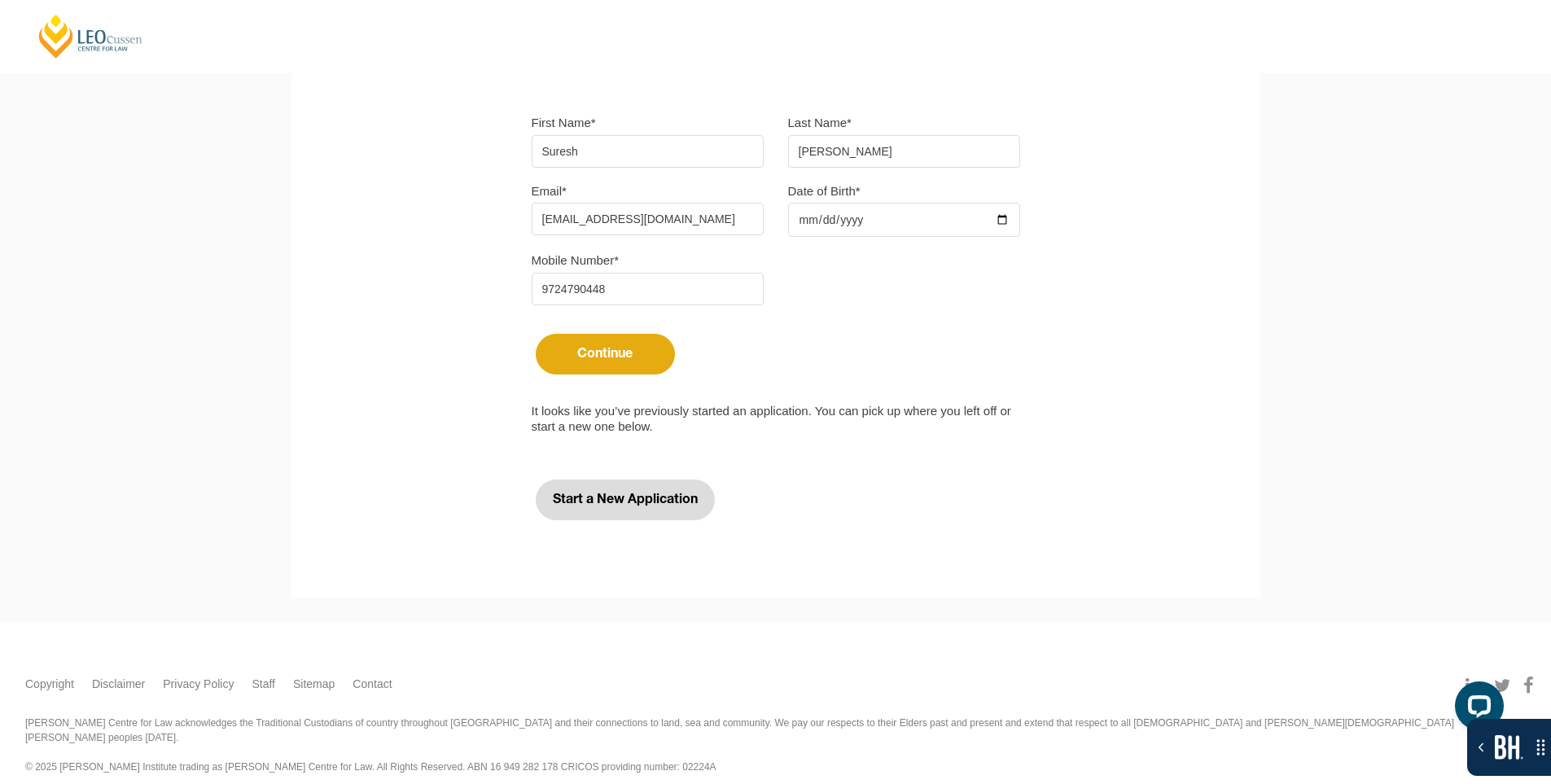
click at [631, 508] on button "Start a New Application" at bounding box center [626, 499] width 179 height 41
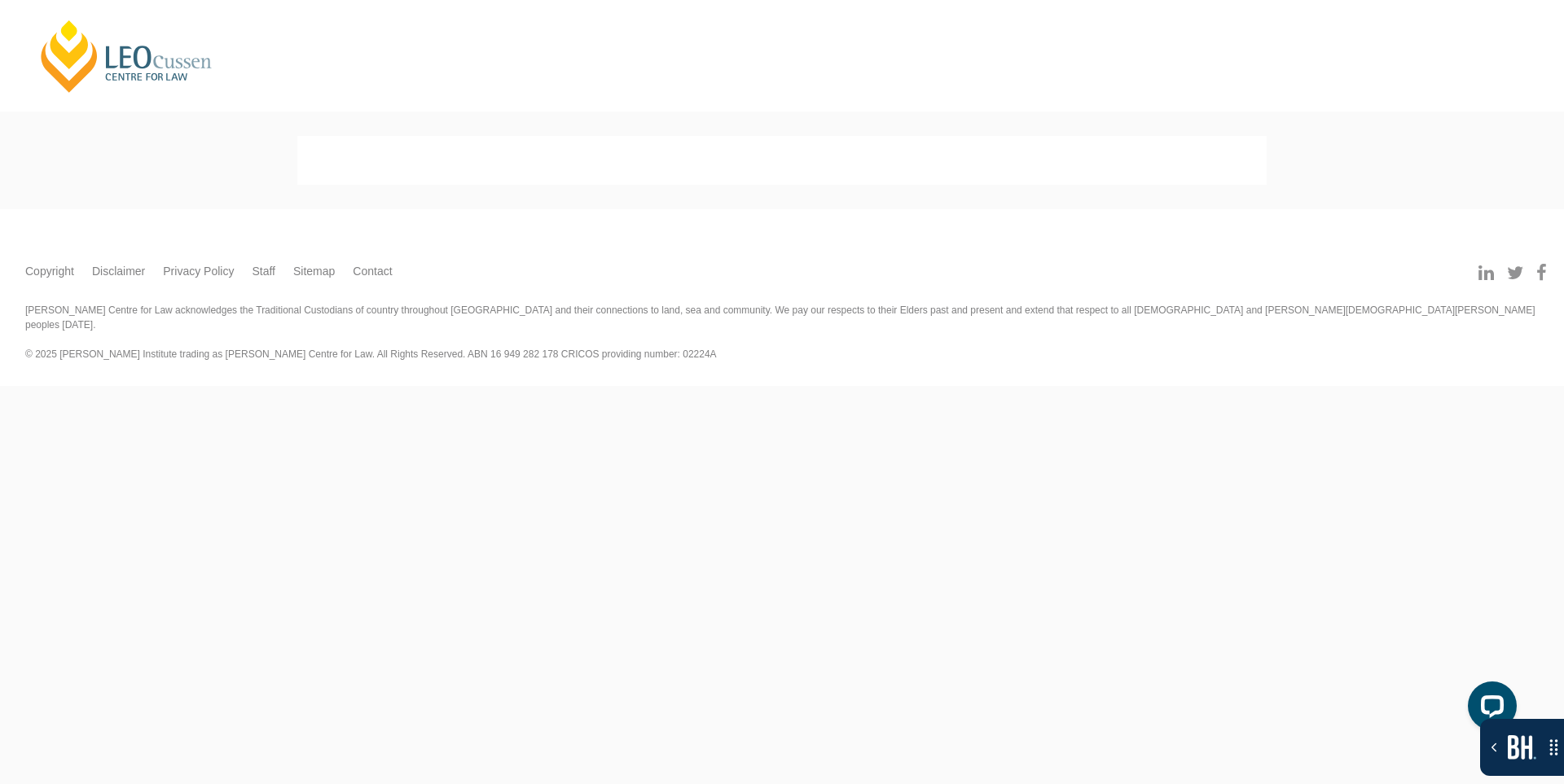
select select
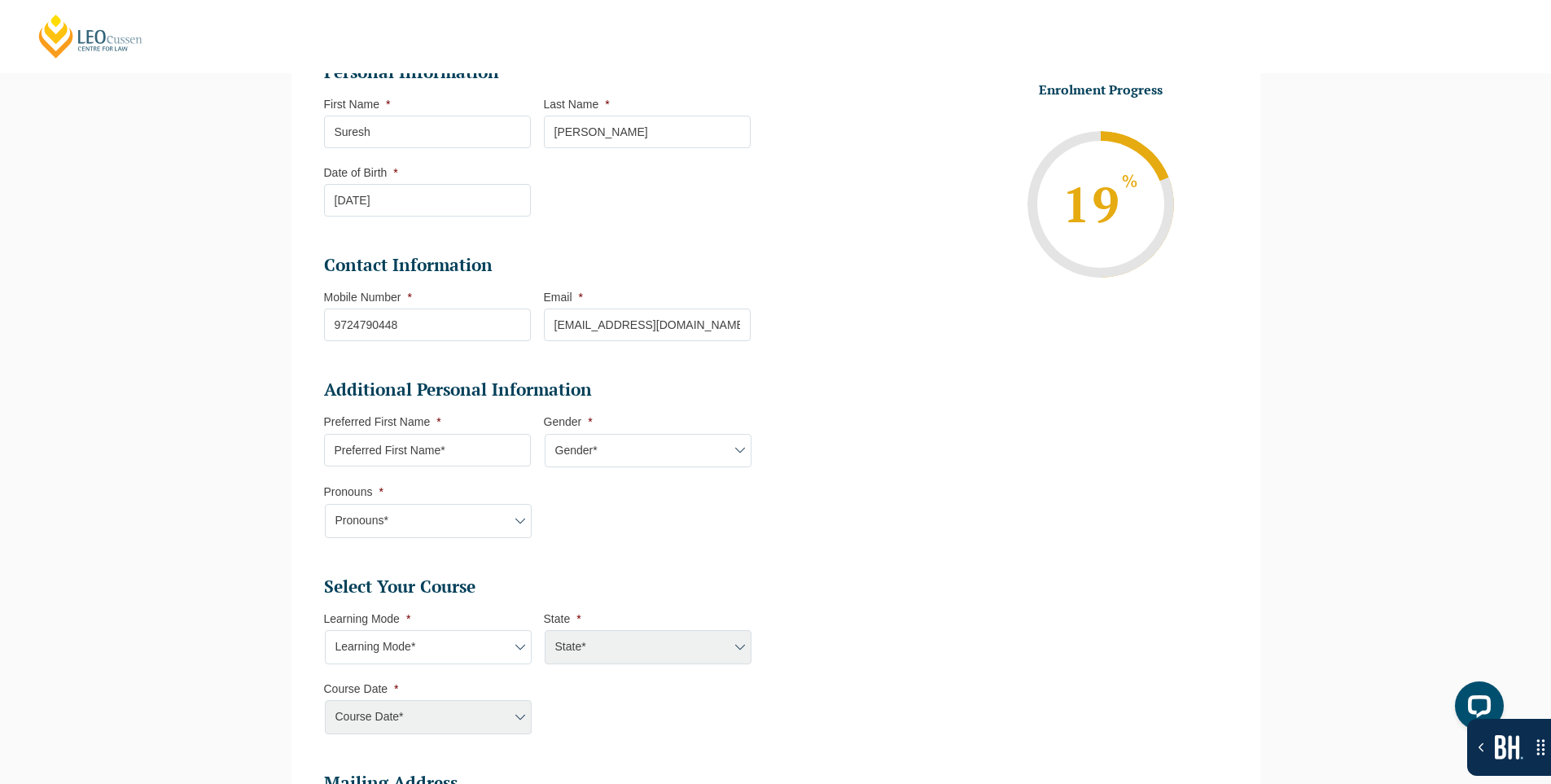
scroll to position [385, 0]
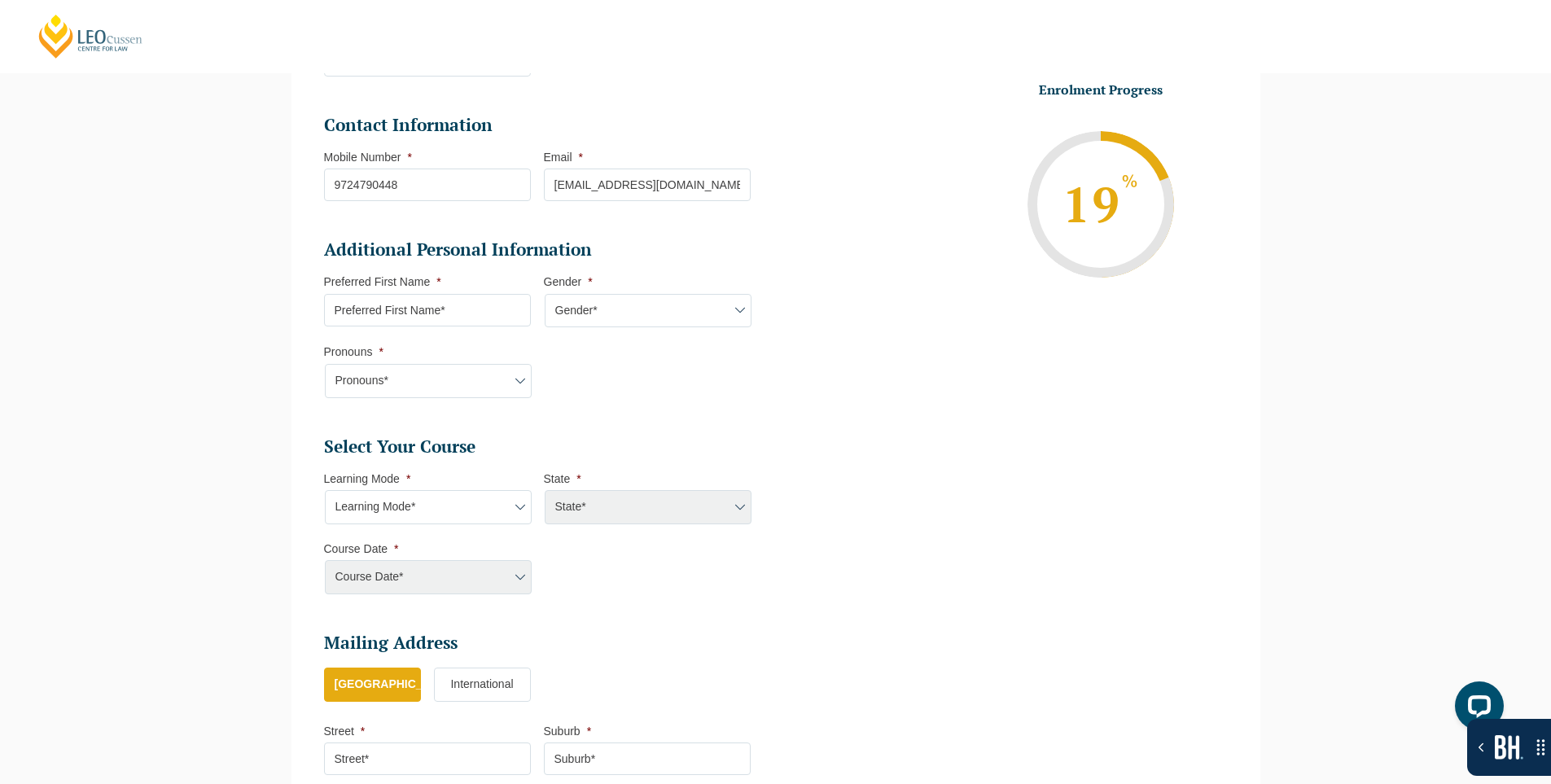
click at [440, 514] on select "Learning Mode* Online Full Time Learning Online Part Time Learning Blended Full…" at bounding box center [428, 507] width 207 height 34
select select "Online Full Time Learning"
click at [325, 490] on select "Learning Mode* Online Full Time Learning Online Part Time Learning Blended Full…" at bounding box center [428, 507] width 207 height 34
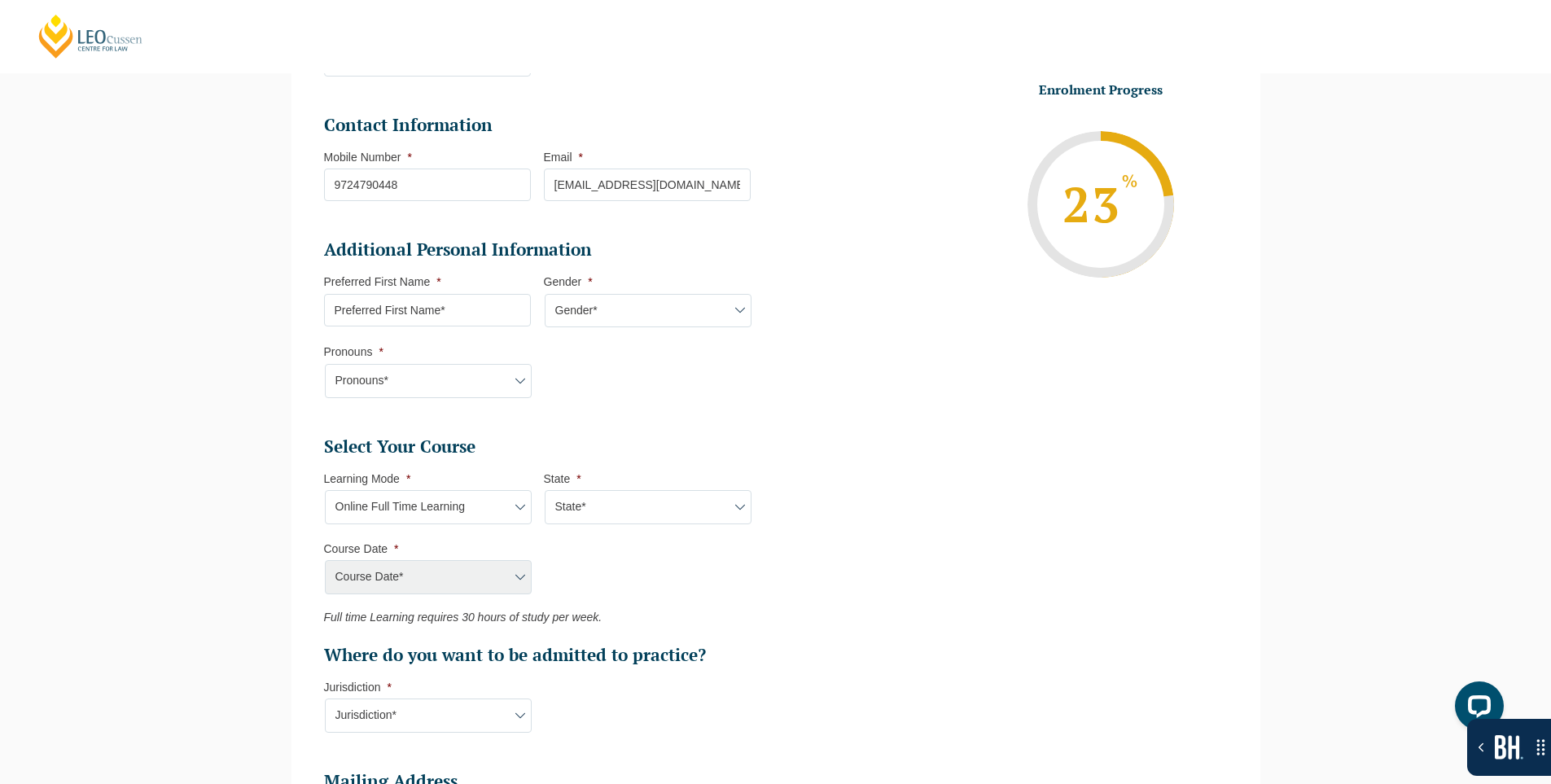
click at [612, 515] on select "State* National ([GEOGRAPHIC_DATA], [GEOGRAPHIC_DATA], [GEOGRAPHIC_DATA], [GEOG…" at bounding box center [648, 507] width 207 height 34
select select "National ([GEOGRAPHIC_DATA], [GEOGRAPHIC_DATA], [GEOGRAPHIC_DATA], [GEOGRAPHIC_…"
click at [545, 490] on select "State* National ([GEOGRAPHIC_DATA], [GEOGRAPHIC_DATA], [GEOGRAPHIC_DATA], [GEOG…" at bounding box center [648, 507] width 207 height 34
click at [472, 576] on select "Course Date* [DATE] ([DATE] to [DATE]) [DATE] ([DATE] to [DATE]) [DATE] ([DATE]…" at bounding box center [428, 576] width 207 height 34
select select "[DATE] ([DATE] to [DATE])"
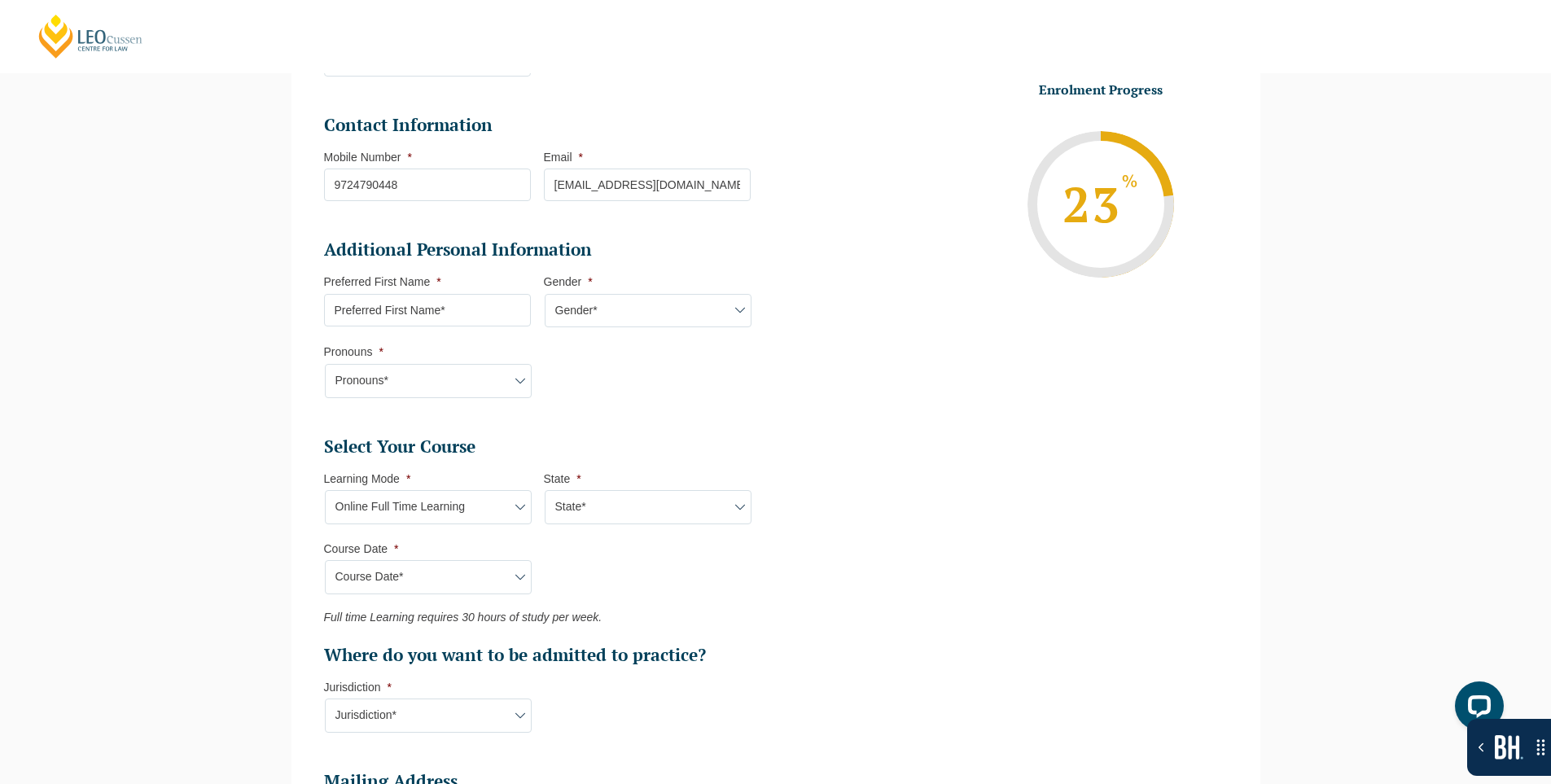
click at [325, 560] on select "Course Date* [DATE] ([DATE] to [DATE]) [DATE] ([DATE] to [DATE]) [DATE] ([DATE]…" at bounding box center [428, 576] width 207 height 34
type input "Intake [DATE] FT"
type input "Practical Legal Training (NAT)"
select select "NAT PLT (DEC) 2025 Full Time Online"
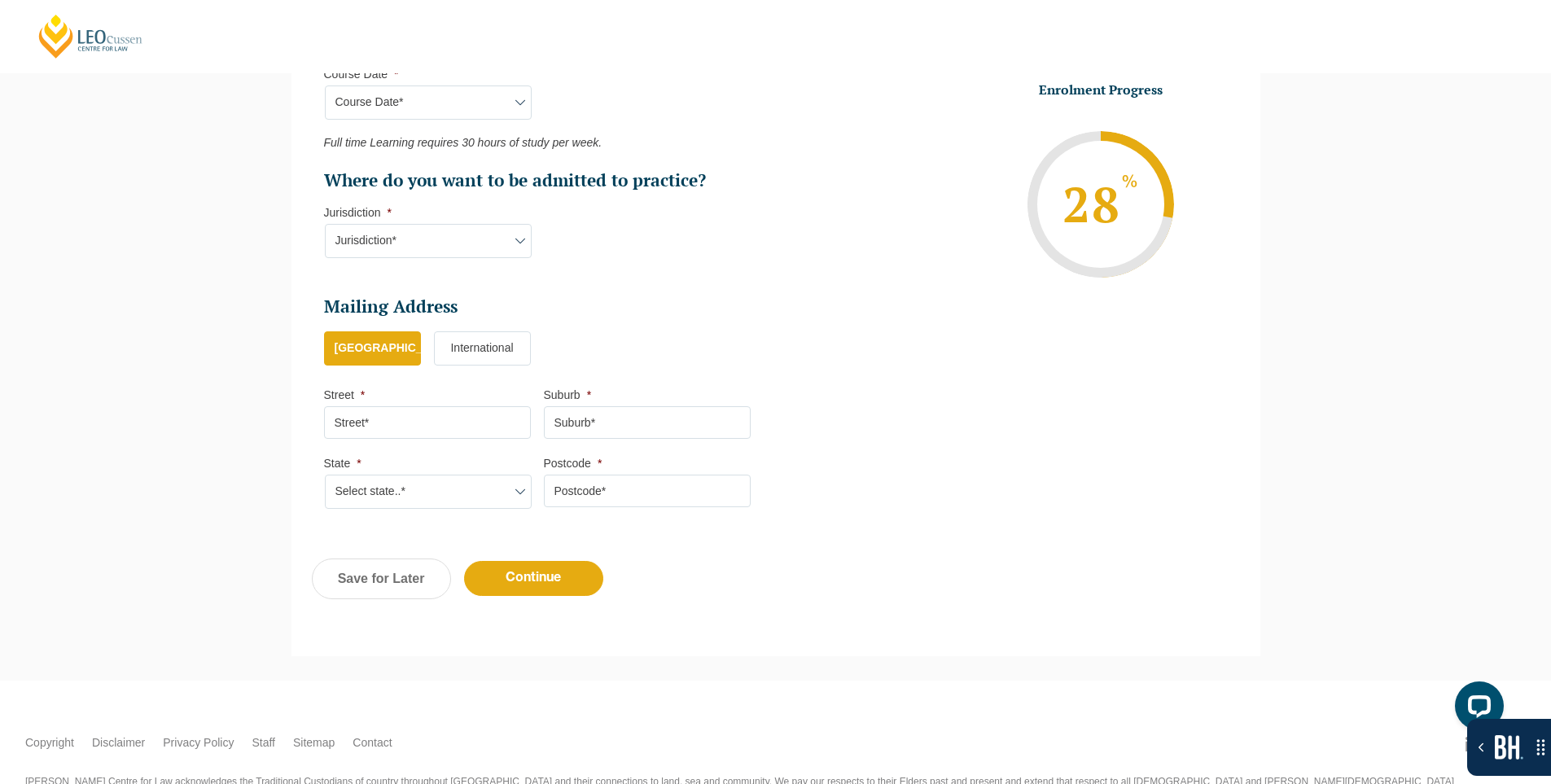
scroll to position [874, 0]
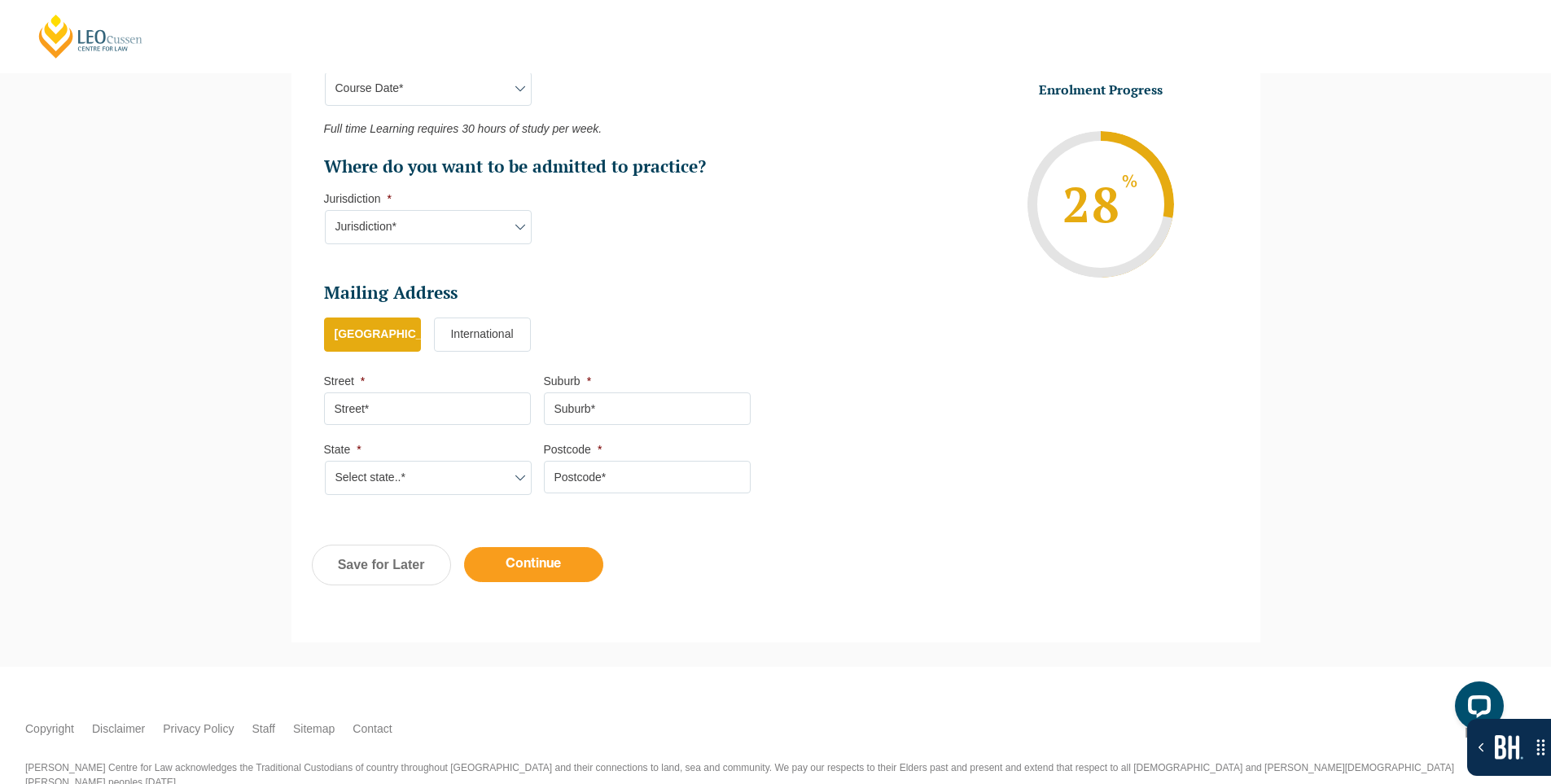
click at [533, 565] on input "Continue" at bounding box center [534, 565] width 140 height 35
select select "Online Full Time Learning"
select select "National ([GEOGRAPHIC_DATA], [GEOGRAPHIC_DATA], [GEOGRAPHIC_DATA], [GEOGRAPHIC_…"
select select
select select "[DATE] ([DATE] to [DATE])"
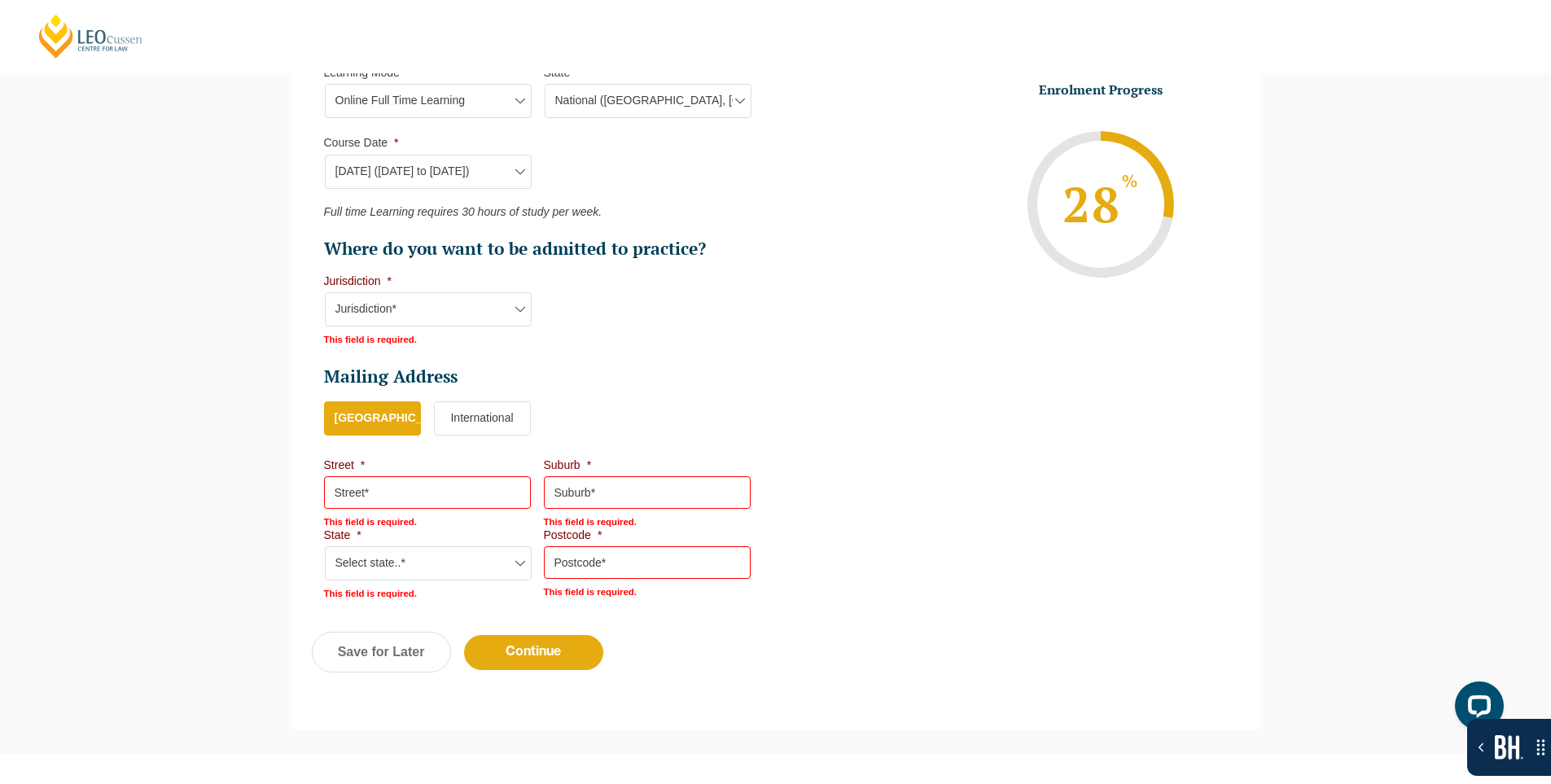
scroll to position [0, 0]
click at [457, 311] on select "Jurisdiction* VIC ACT [GEOGRAPHIC_DATA] SA [GEOGRAPHIC_DATA] [GEOGRAPHIC_DATA]" at bounding box center [428, 309] width 207 height 34
select select "[GEOGRAPHIC_DATA]"
click at [325, 292] on select "Jurisdiction* VIC ACT [GEOGRAPHIC_DATA] SA [GEOGRAPHIC_DATA] [GEOGRAPHIC_DATA]" at bounding box center [428, 309] width 207 height 34
click at [522, 642] on input "Continue" at bounding box center [534, 650] width 140 height 35
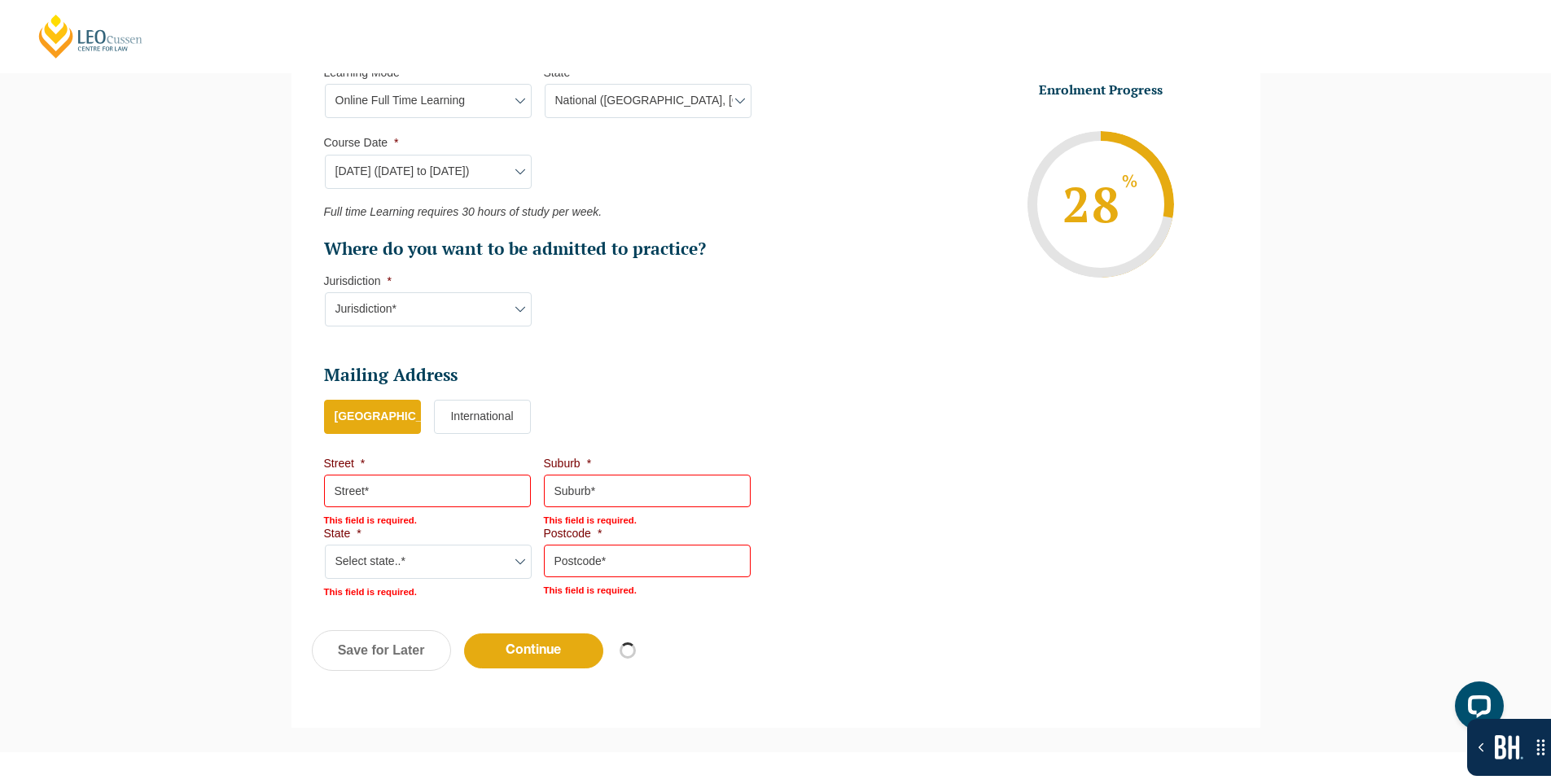
select select "Online Full Time Learning"
select select "National ([GEOGRAPHIC_DATA], [GEOGRAPHIC_DATA], [GEOGRAPHIC_DATA], [GEOGRAPHIC_…"
select select
select select "[DATE] ([DATE] to [DATE])"
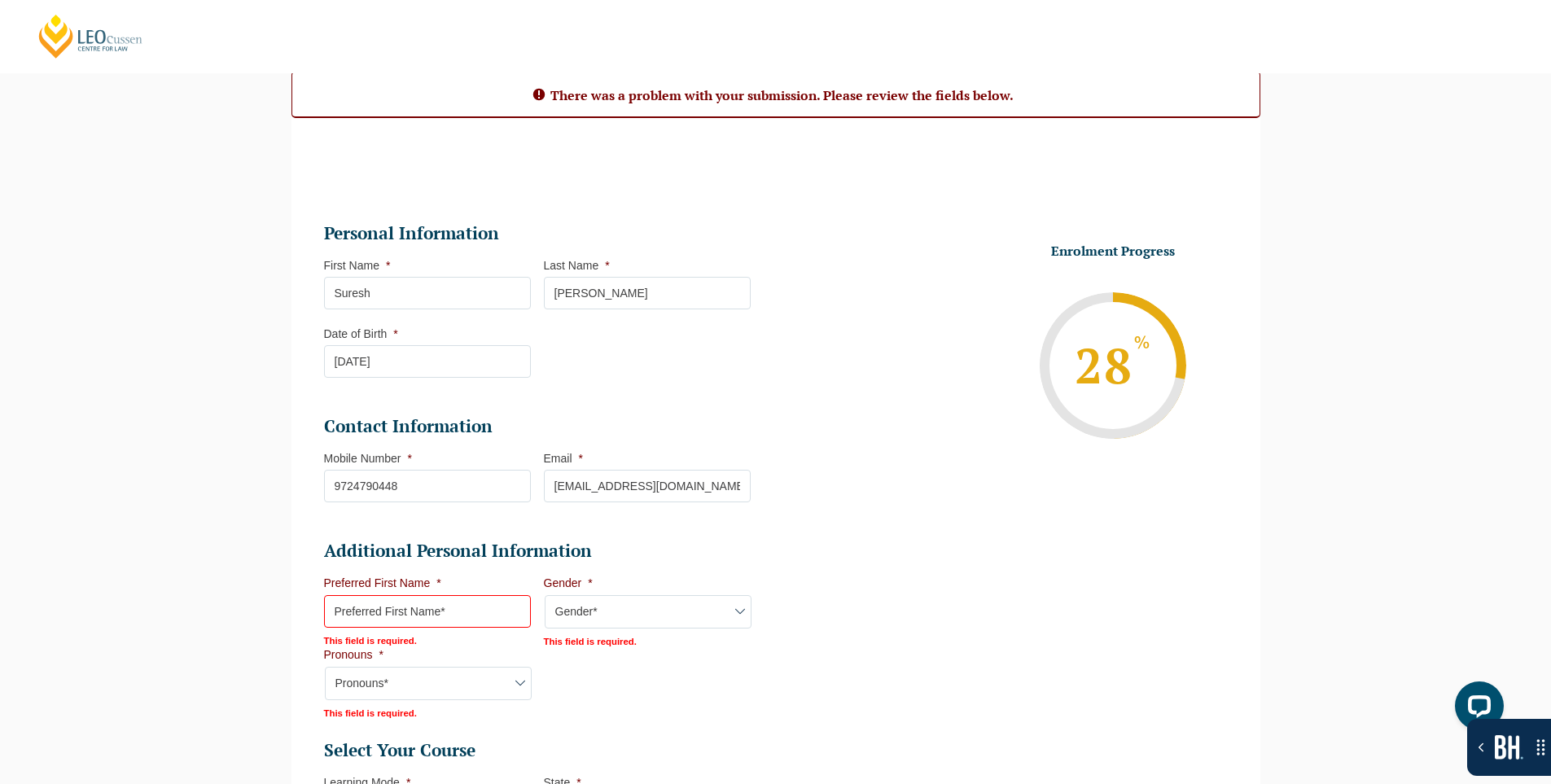
scroll to position [163, 0]
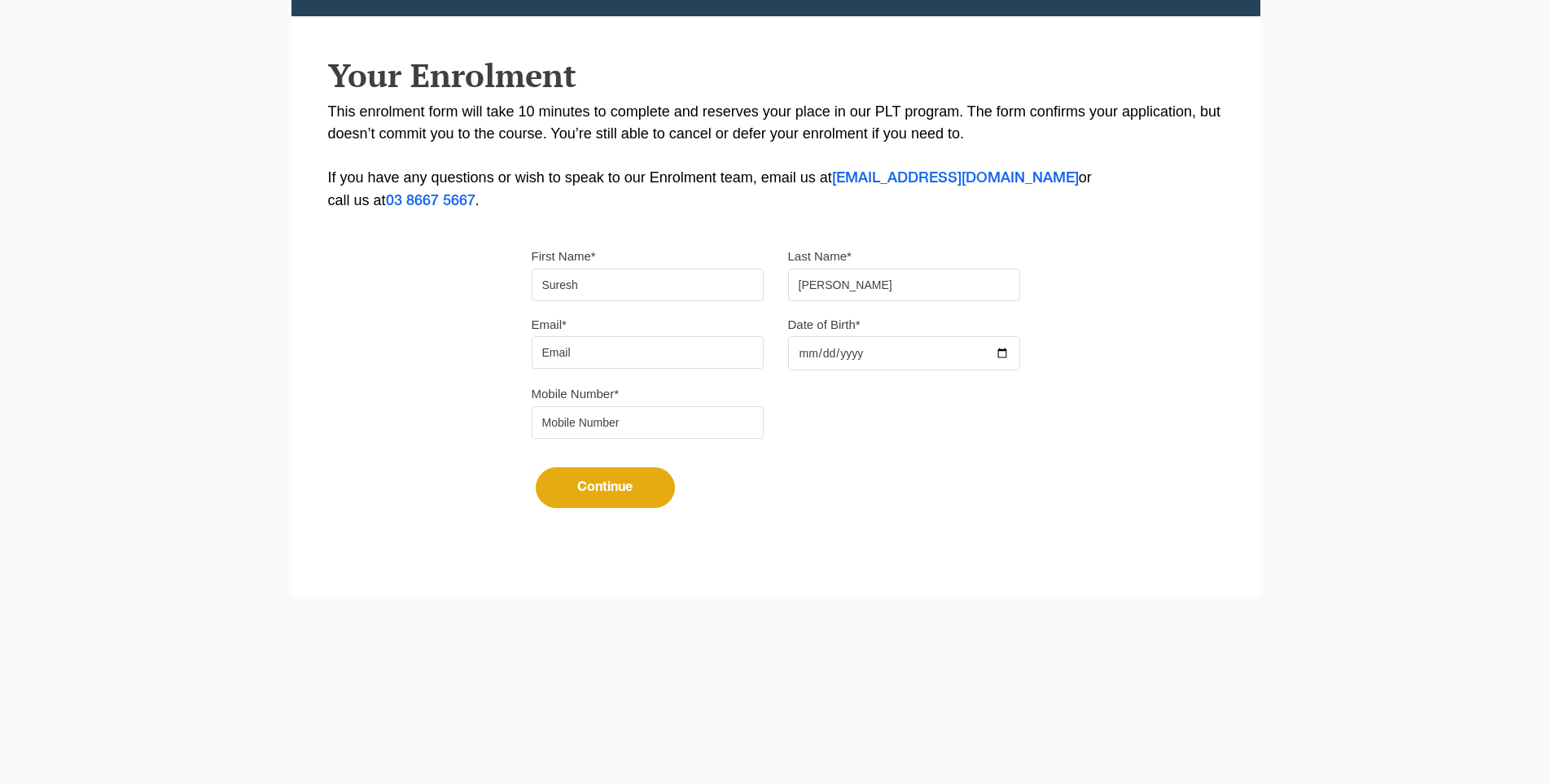
drag, startPoint x: 691, startPoint y: 348, endPoint x: 698, endPoint y: 369, distance: 22.1
click at [691, 348] on input "Email*" at bounding box center [647, 352] width 232 height 32
type input "[EMAIL_ADDRESS][DOMAIN_NAME]"
click at [1004, 351] on input "Date of Birth*" at bounding box center [904, 353] width 232 height 34
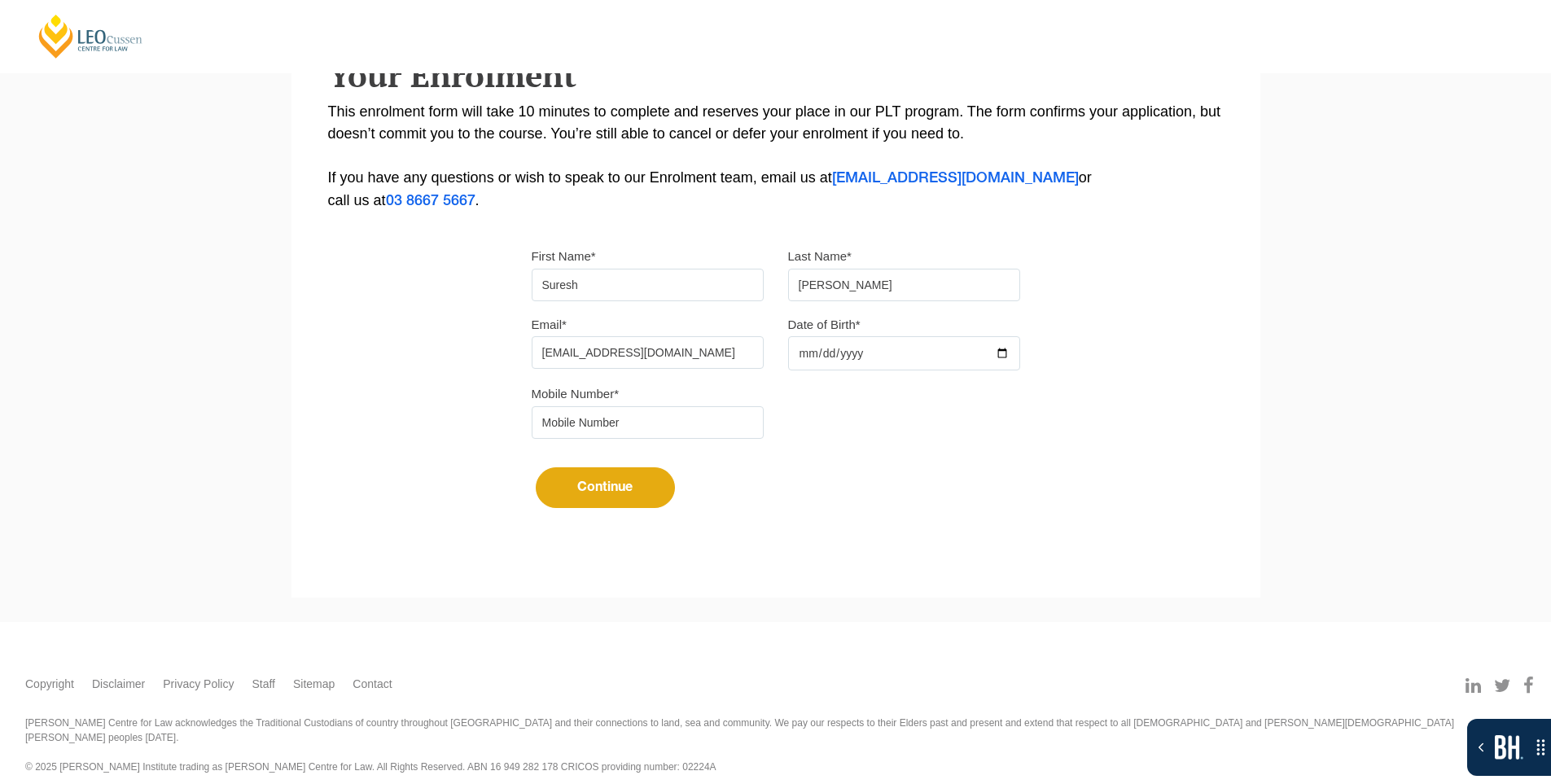
type input "[DATE]"
click at [687, 416] on input "tel" at bounding box center [647, 422] width 232 height 32
type input "9724790448"
click at [611, 490] on button "Continue" at bounding box center [606, 488] width 140 height 41
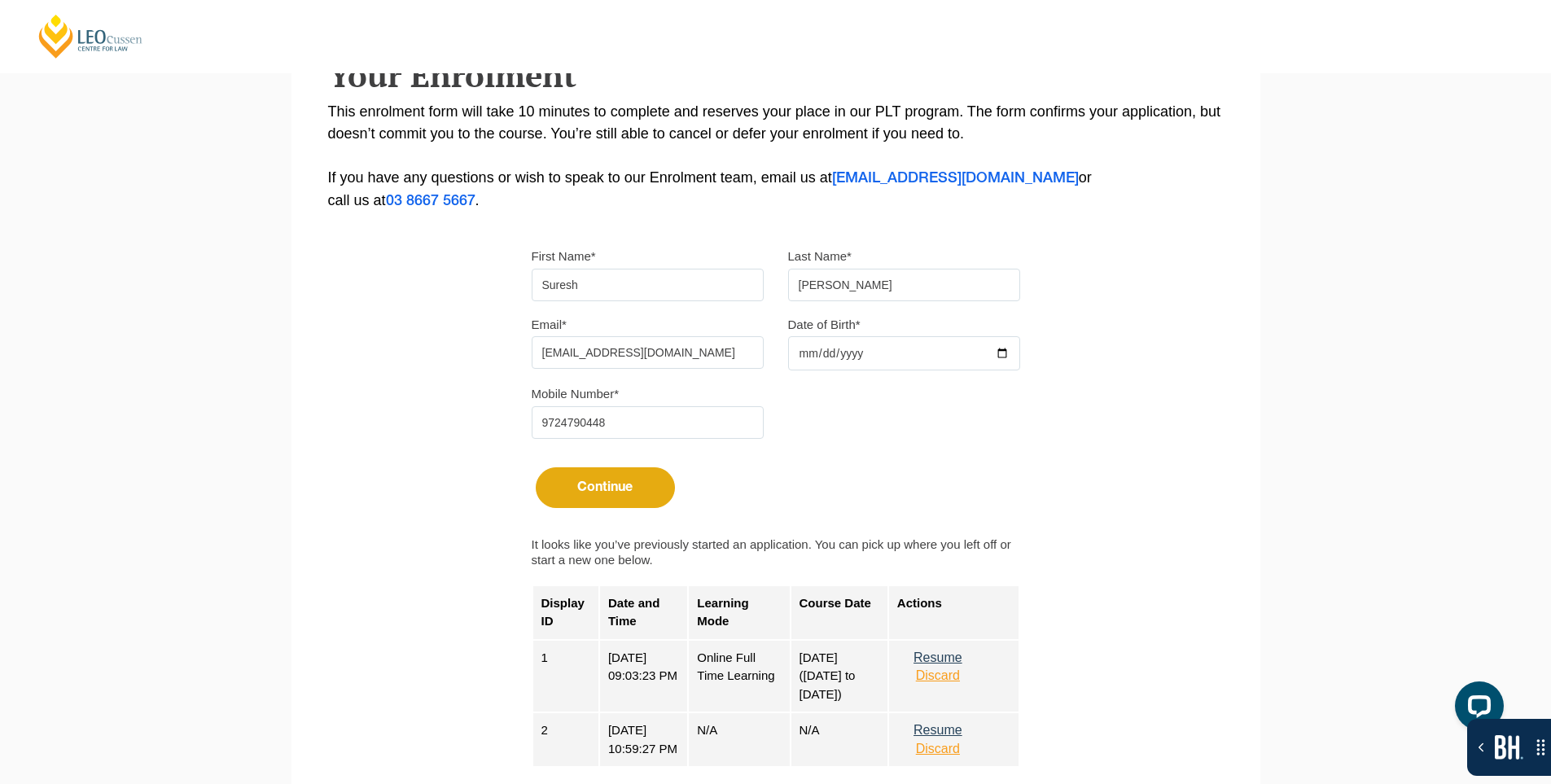
scroll to position [556, 0]
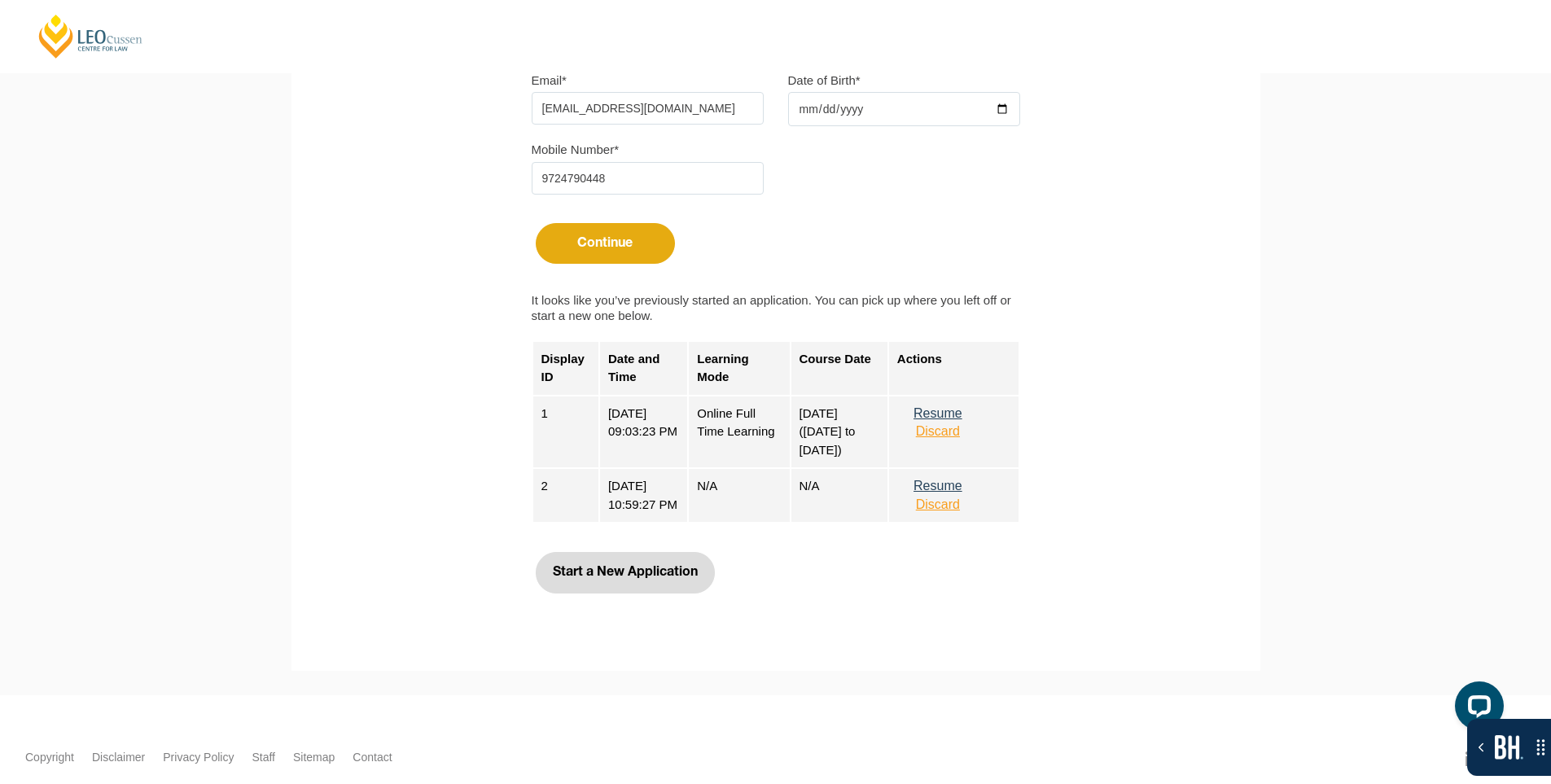
click at [645, 568] on button "Start a New Application" at bounding box center [626, 571] width 179 height 41
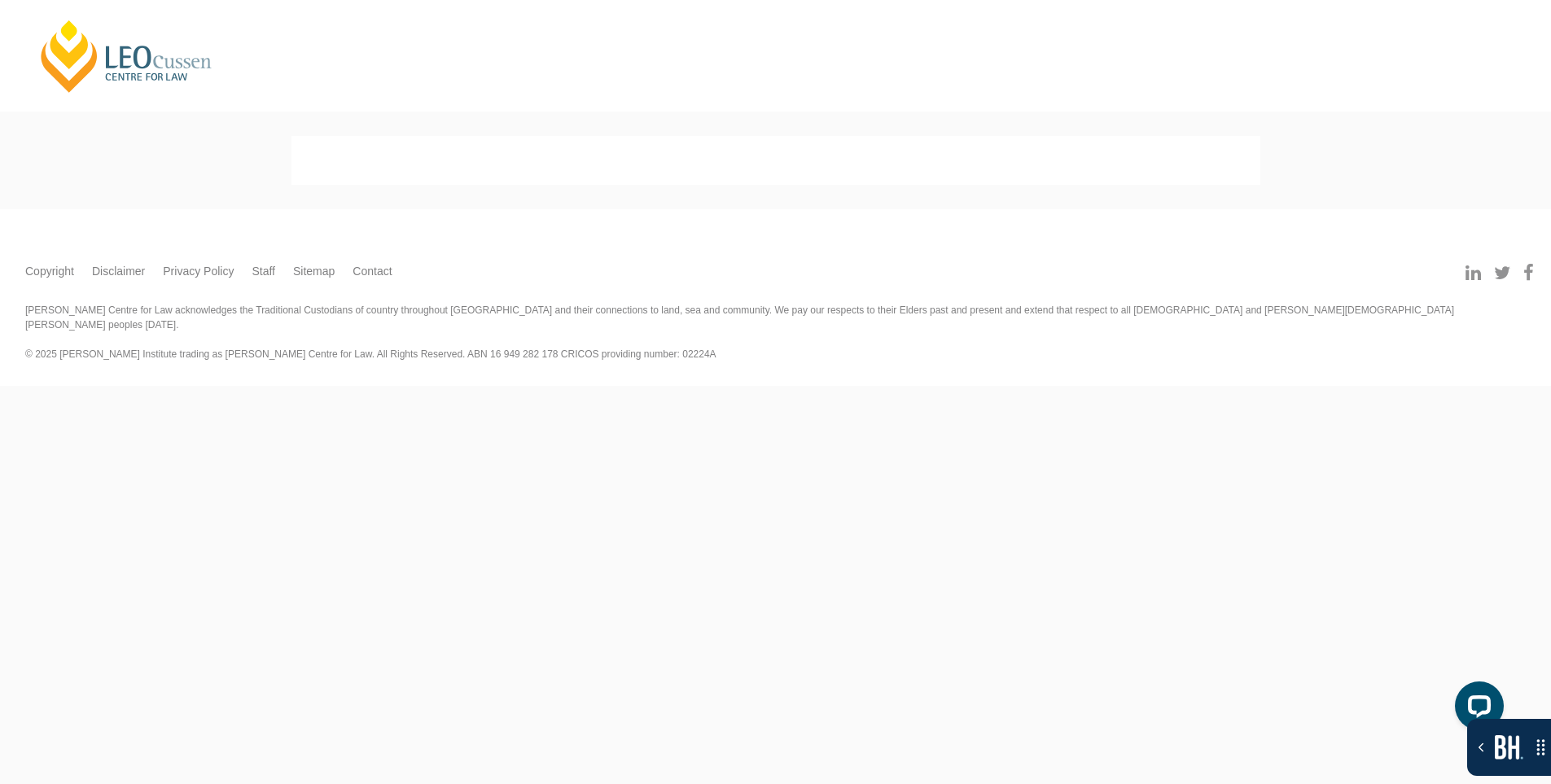
scroll to position [0, 0]
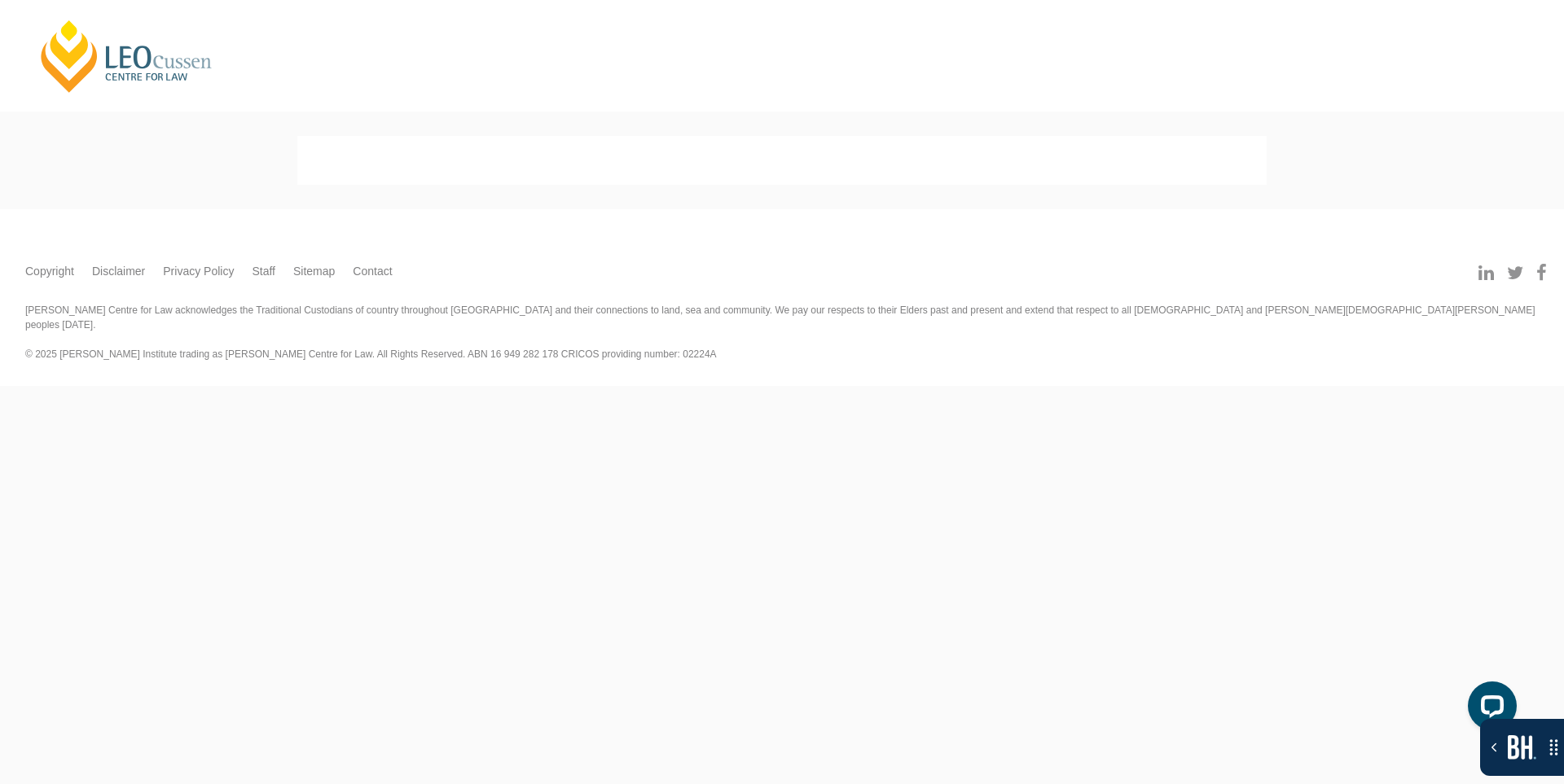
select select
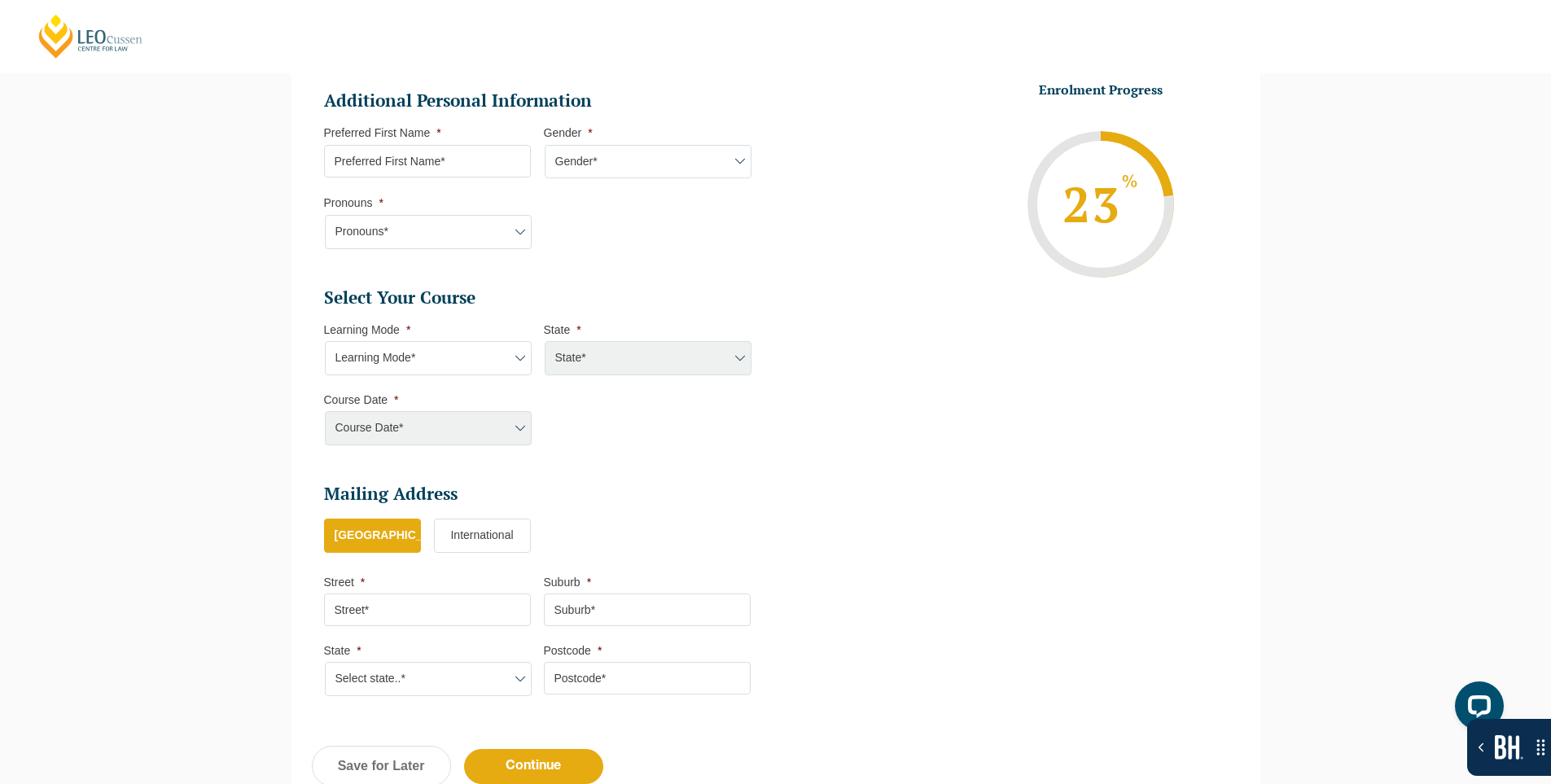
scroll to position [548, 0]
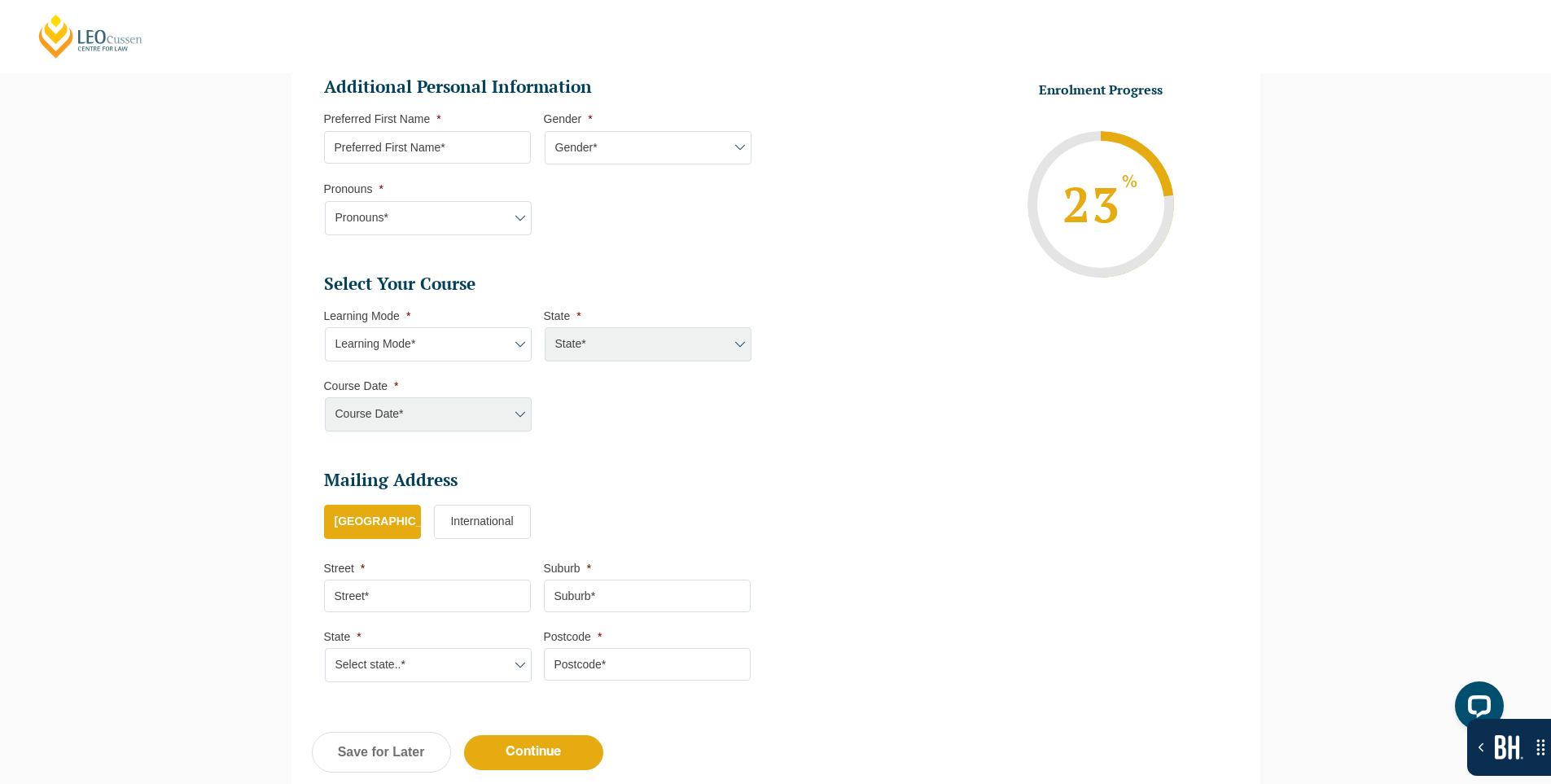
select select "[GEOGRAPHIC_DATA]"
click at [485, 342] on select "Learning Mode* Online Full Time Learning Online Part Time Learning" at bounding box center [428, 344] width 207 height 34
select select "Online Full Time Learning"
click at [325, 327] on select "Learning Mode* Online Full Time Learning Online Part Time Learning" at bounding box center [428, 344] width 207 height 34
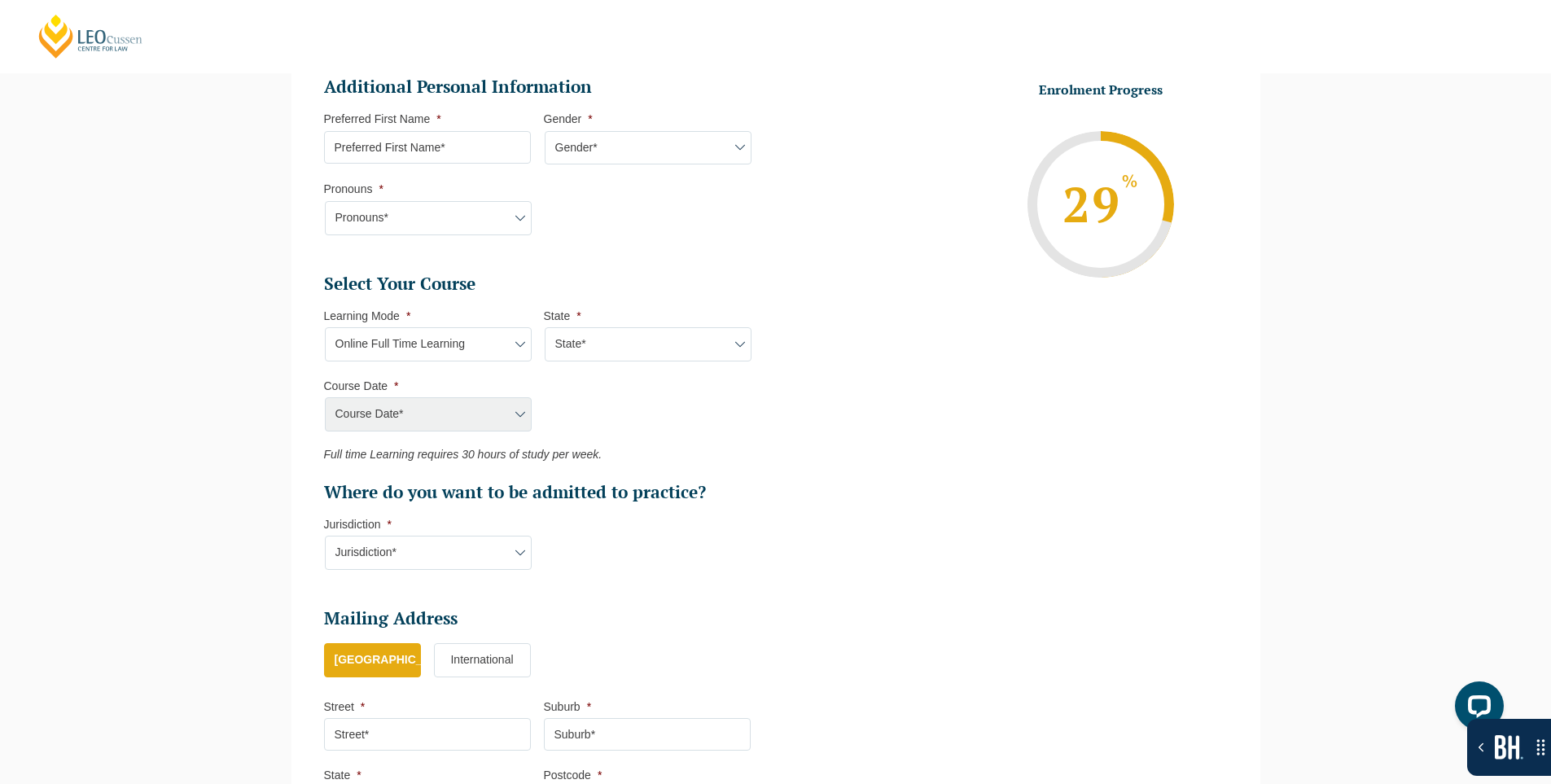
click at [610, 345] on select "State* National (ACT, NSW, VIC, QLD, SA, WA)" at bounding box center [648, 344] width 207 height 34
select select "National ([GEOGRAPHIC_DATA], [GEOGRAPHIC_DATA], [GEOGRAPHIC_DATA], [GEOGRAPHIC_…"
click at [545, 327] on select "State* National (ACT, NSW, VIC, QLD, SA, WA)" at bounding box center [648, 344] width 207 height 34
click at [476, 414] on select "Course Date* [DATE] ([DATE] to [DATE]) [DATE] ([DATE] to [DATE]) [DATE] ([DATE]…" at bounding box center [428, 414] width 207 height 34
select select "[DATE] ([DATE] to [DATE])"
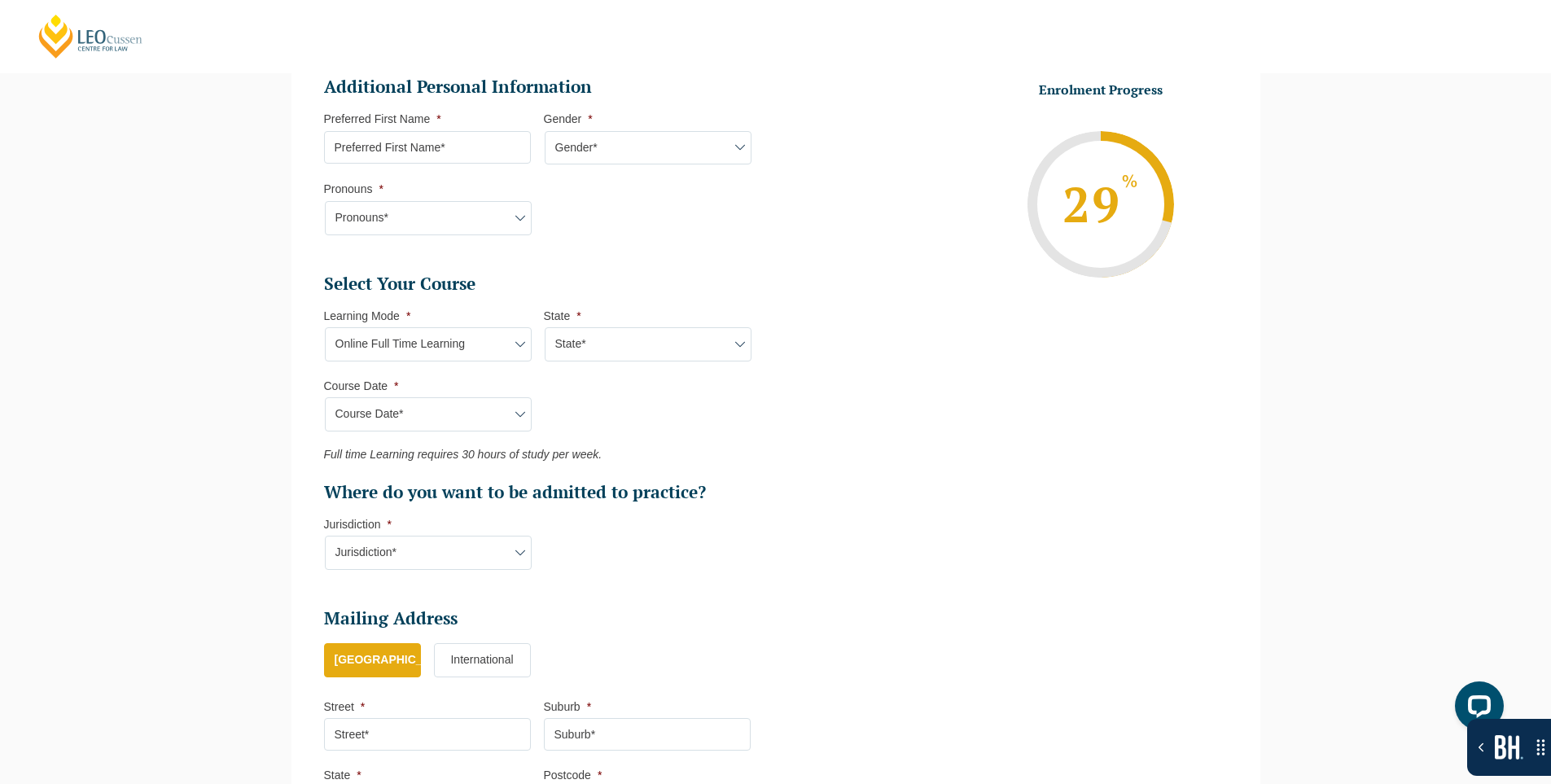
click at [325, 397] on select "Course Date* [DATE] ([DATE] to [DATE]) [DATE] ([DATE] to [DATE]) [DATE] ([DATE]…" at bounding box center [428, 414] width 207 height 34
type input "Intake [DATE] FT"
type input "Practical Legal Training (NAT)"
select select "NAT PLT (SEP) 2025 Full Time Online"
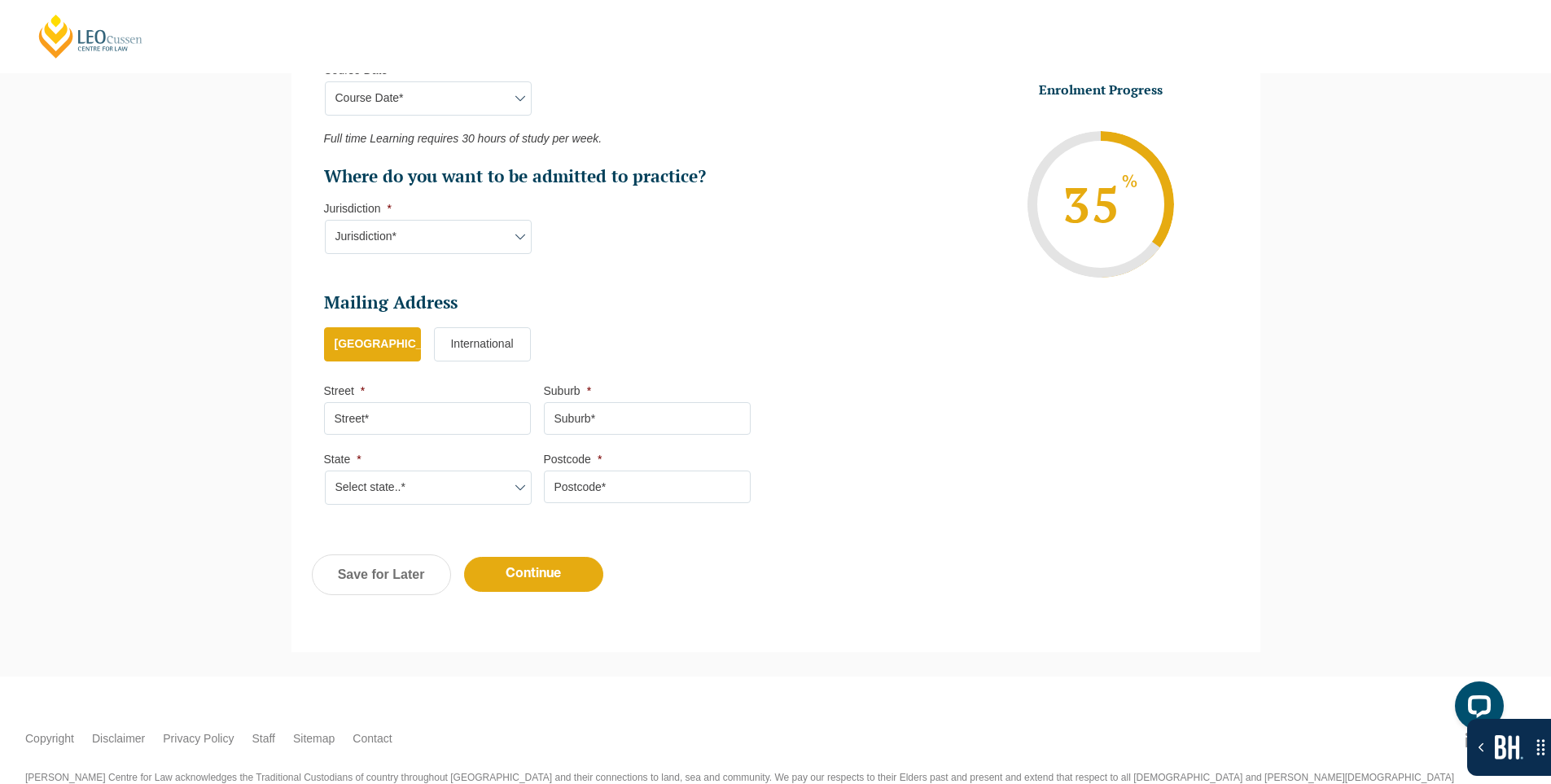
scroll to position [874, 0]
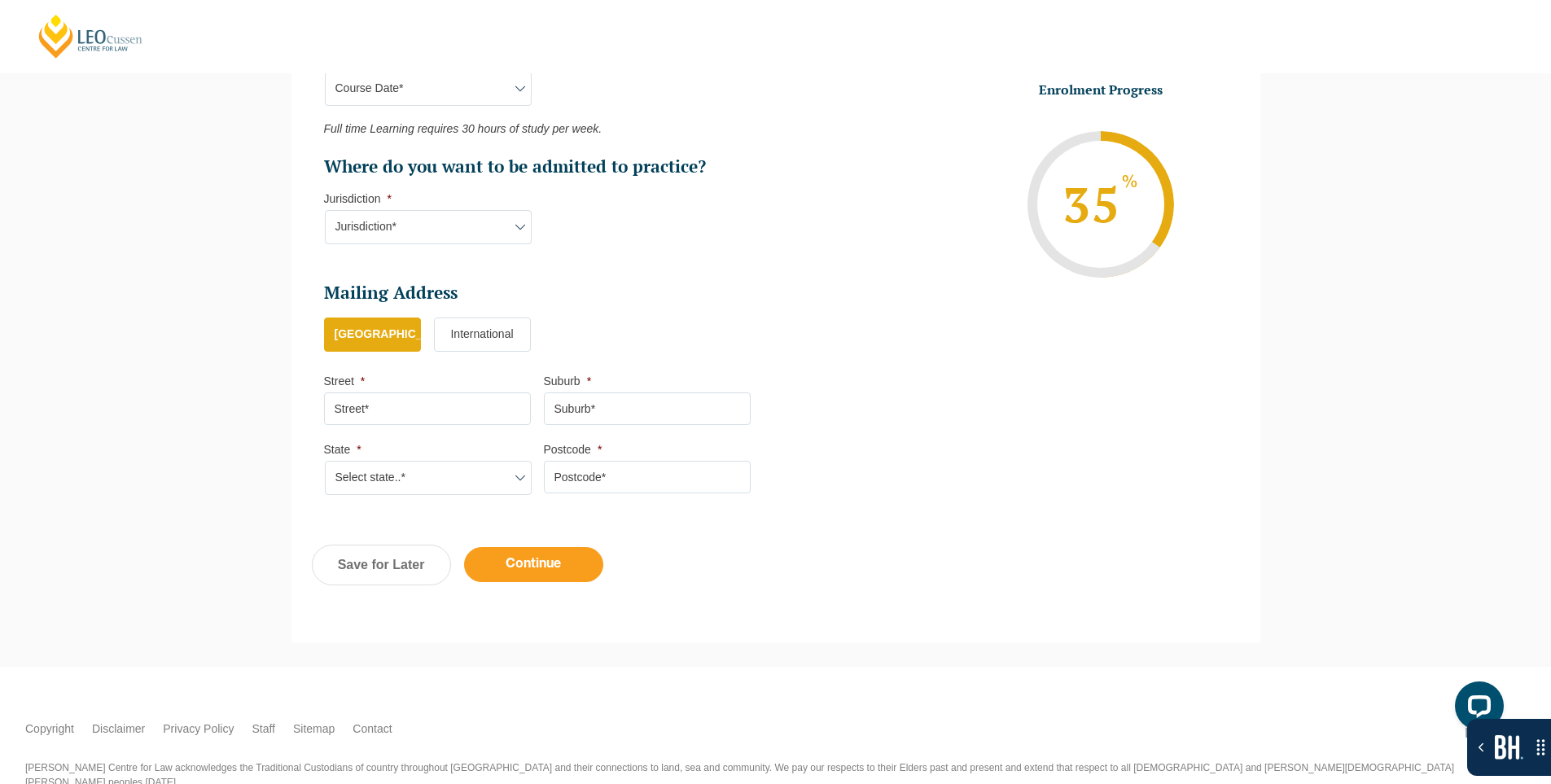
click at [554, 553] on input "Continue" at bounding box center [534, 565] width 140 height 35
select select "Online Full Time Learning"
select select "National ([GEOGRAPHIC_DATA], [GEOGRAPHIC_DATA], [GEOGRAPHIC_DATA], [GEOGRAPHIC_…"
select select
select select "[DATE] ([DATE] to [DATE])"
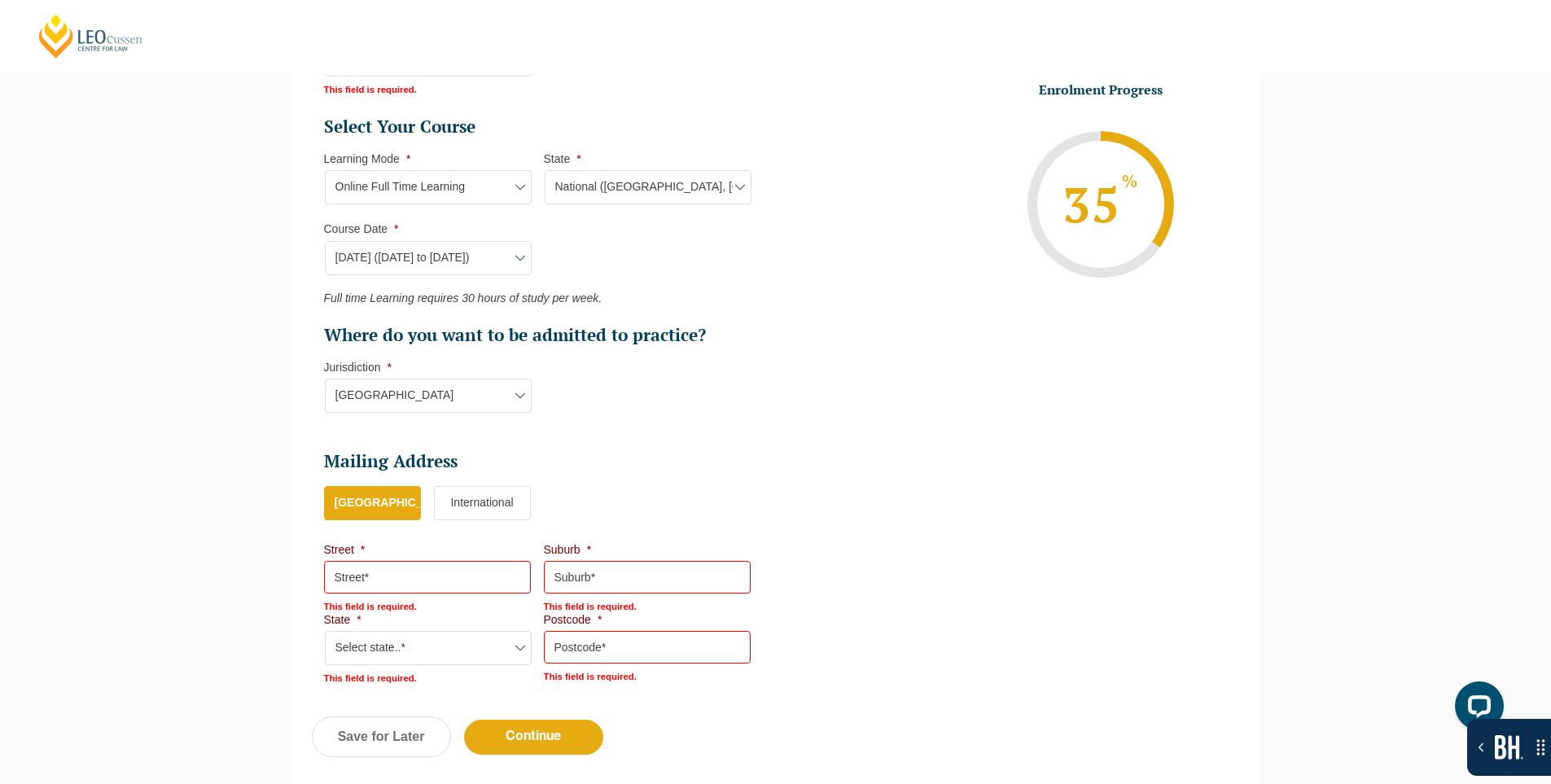
scroll to position [880, 0]
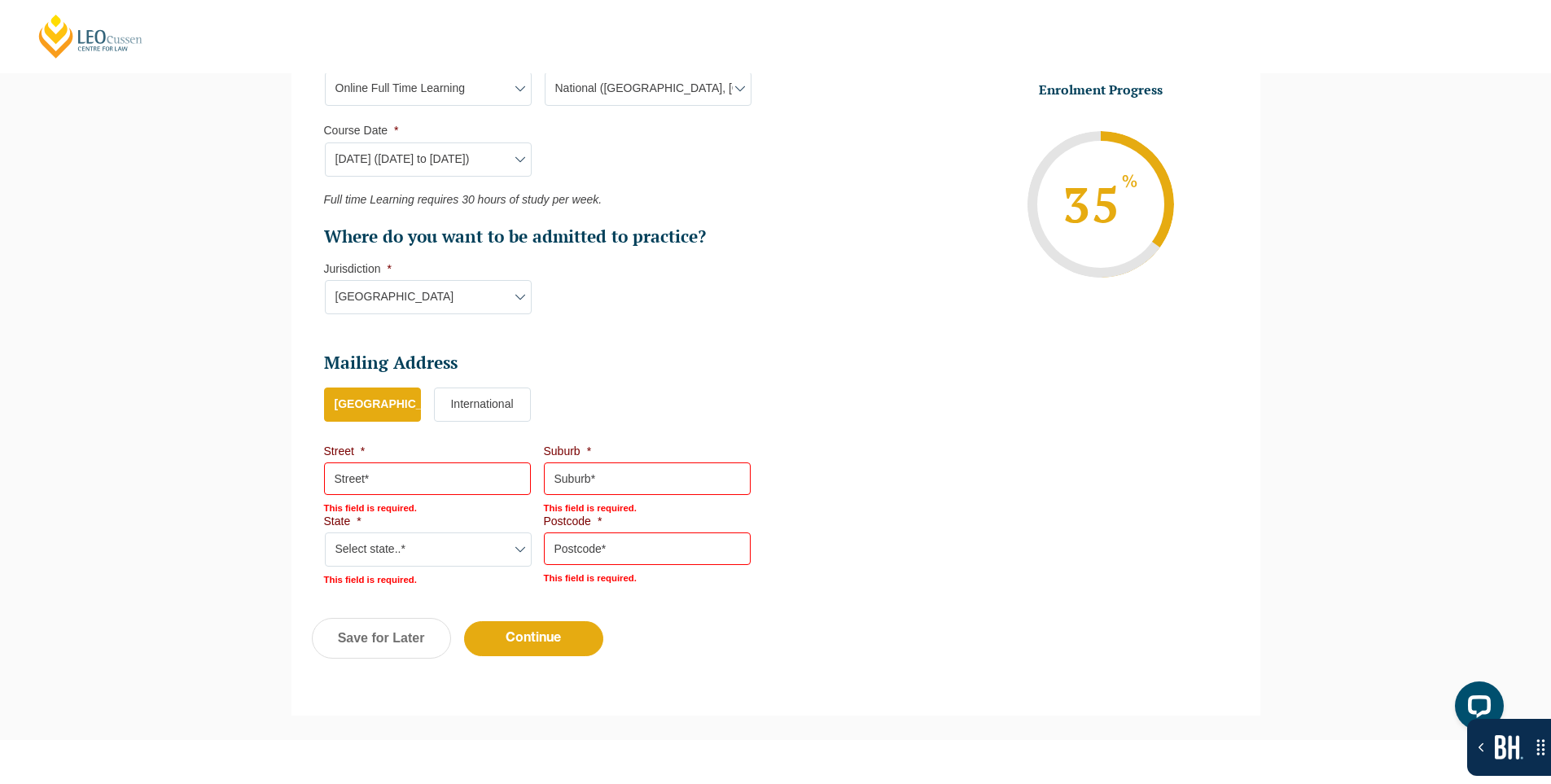
click at [448, 472] on input "Street *" at bounding box center [427, 478] width 207 height 32
type input "301, Mangla Marvel"
type input "Vadodara"
type input "390009"
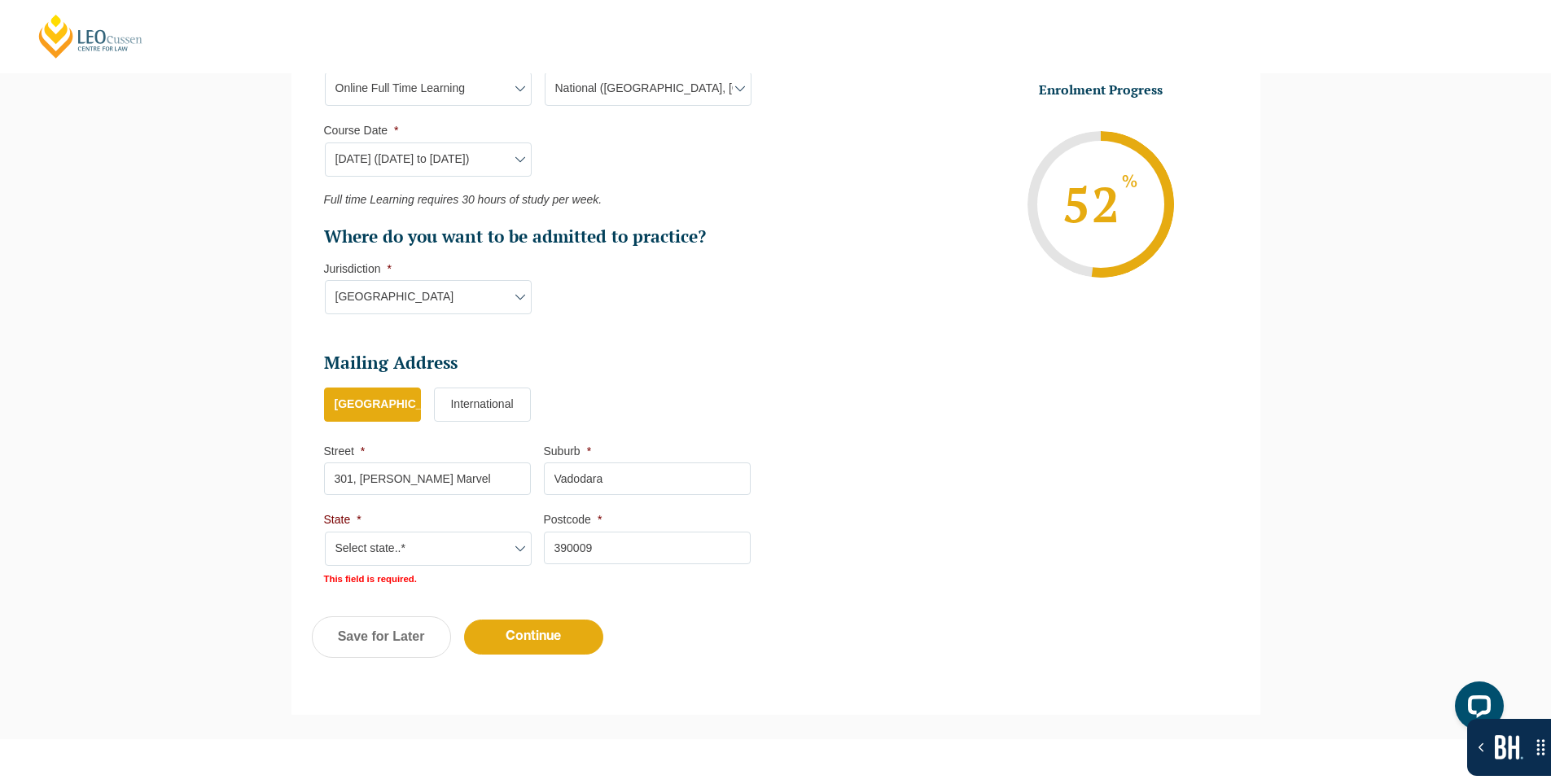
click at [449, 544] on select "Select state..* VIC WA QLD SA NSW NT ACT TAS" at bounding box center [428, 548] width 207 height 34
select select "VIC"
click at [325, 532] on select "Select state..* VIC WA QLD SA NSW NT ACT TAS" at bounding box center [428, 548] width 207 height 34
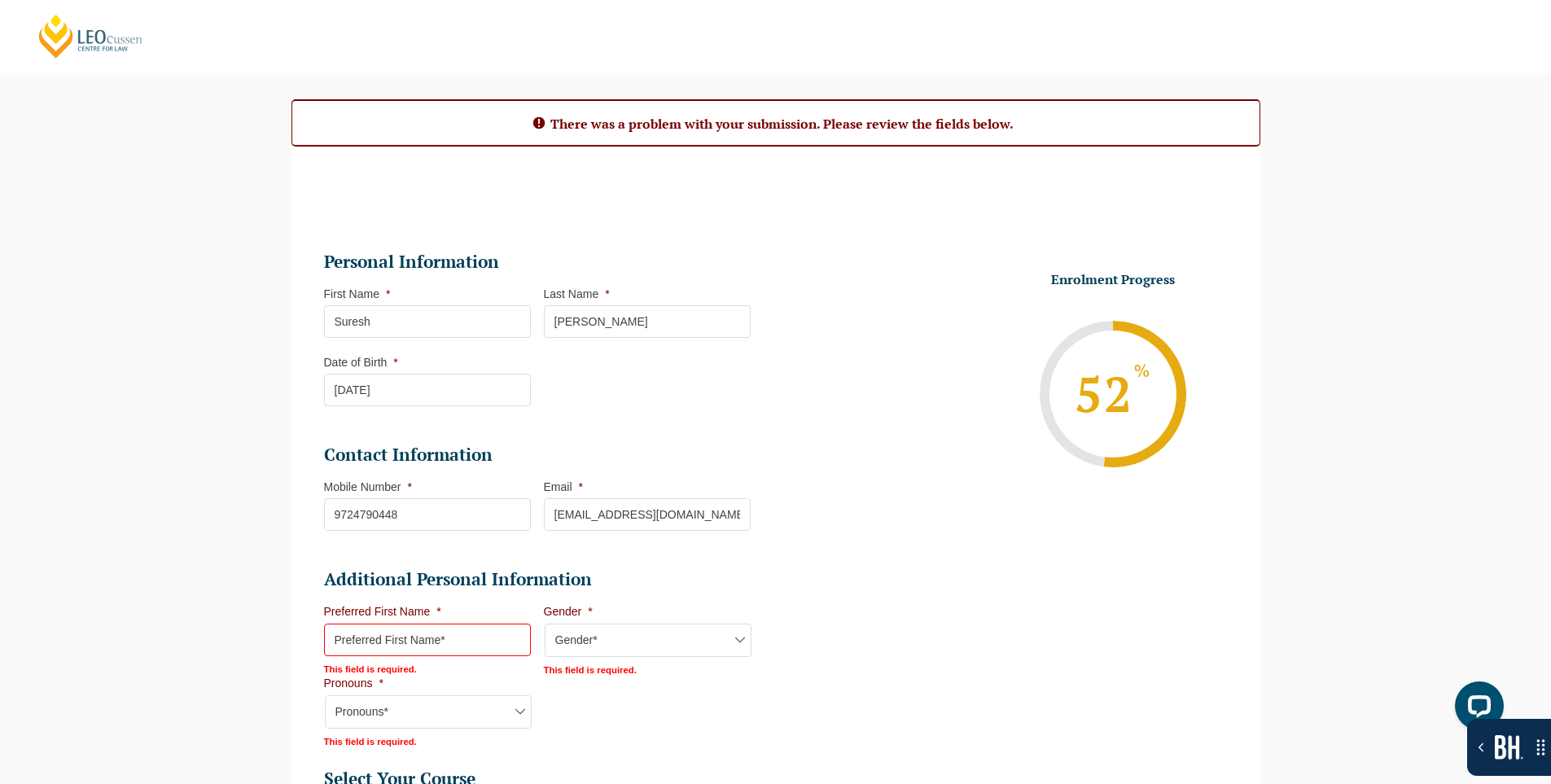
scroll to position [229, 0]
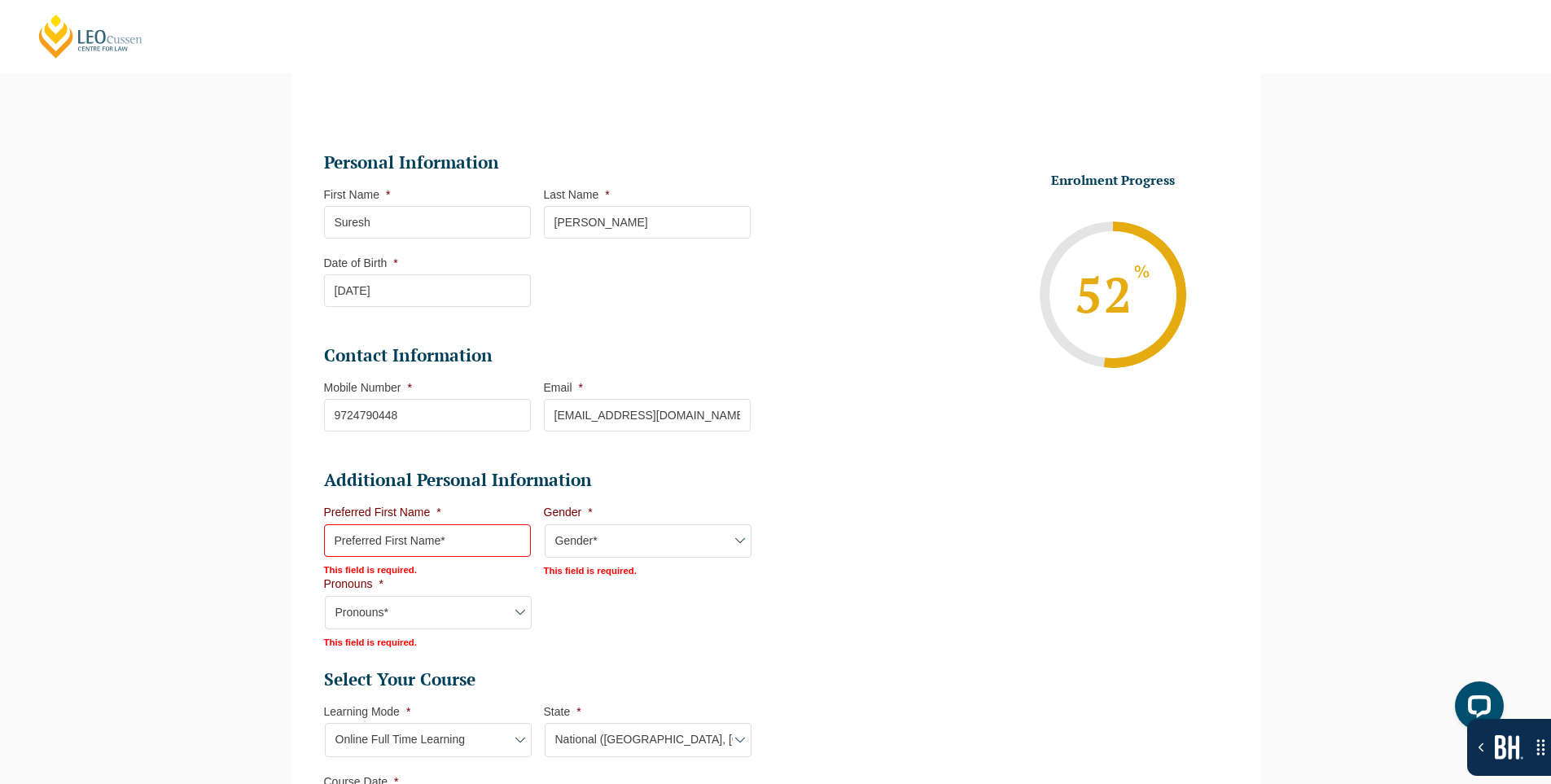
click at [428, 532] on input "Preferred First Name *" at bounding box center [427, 540] width 207 height 32
type input "fgf"
click at [645, 544] on select "Gender* Male Female Nonbinary Intersex Prefer not to disclose Other" at bounding box center [648, 541] width 207 height 34
select select "[DEMOGRAPHIC_DATA]"
click at [545, 524] on select "Gender* Male Female Nonbinary Intersex Prefer not to disclose Other" at bounding box center [648, 541] width 207 height 34
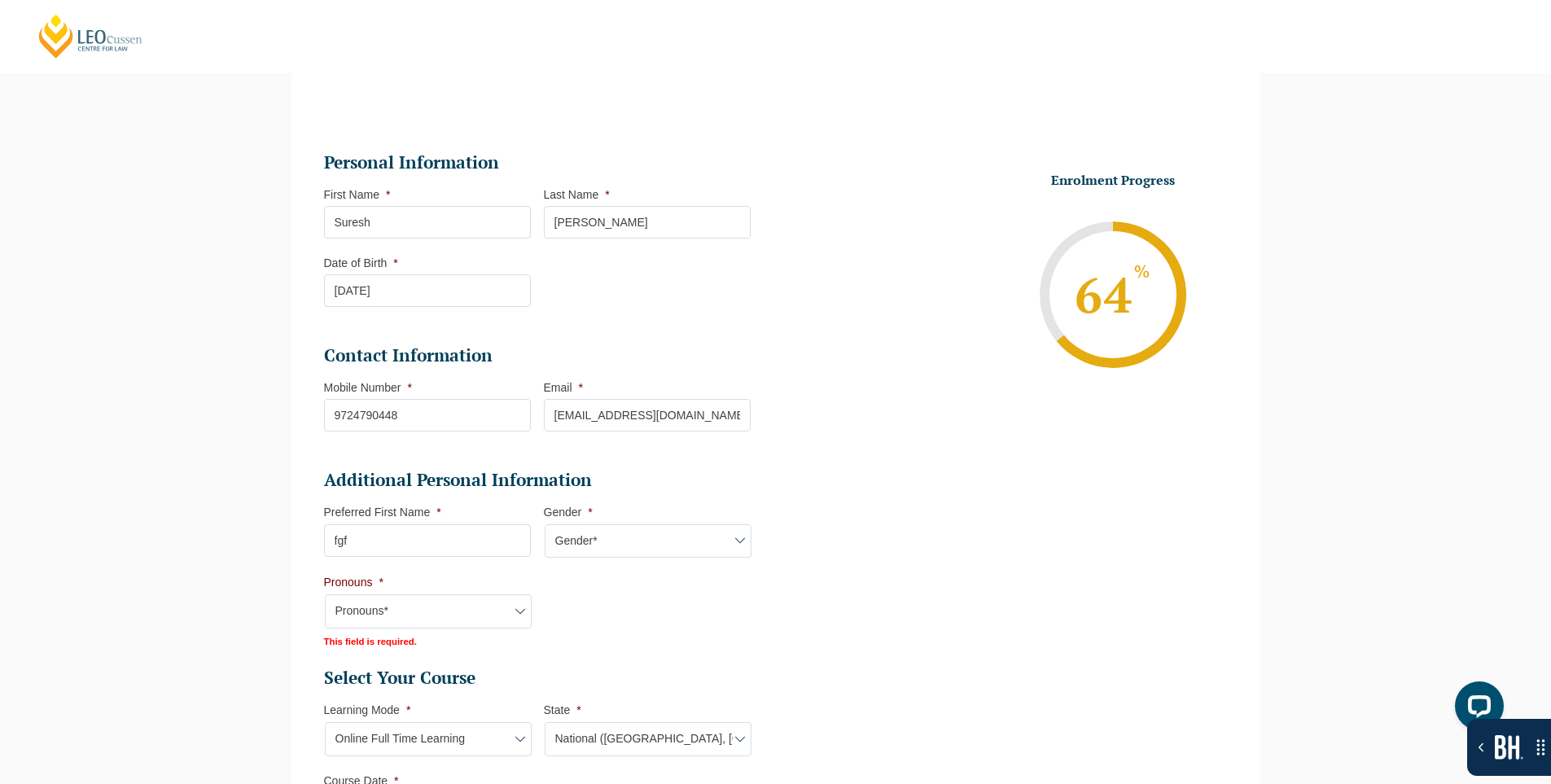
click at [489, 607] on select "Pronouns* She/Her/Hers He/Him/His They/Them/Theirs Other Prefer not to disclose" at bounding box center [428, 610] width 207 height 34
select select "She/Her/Hers"
click at [325, 594] on select "Pronouns* She/Her/Hers He/Him/His They/Them/Theirs Other Prefer not to disclose" at bounding box center [428, 610] width 207 height 34
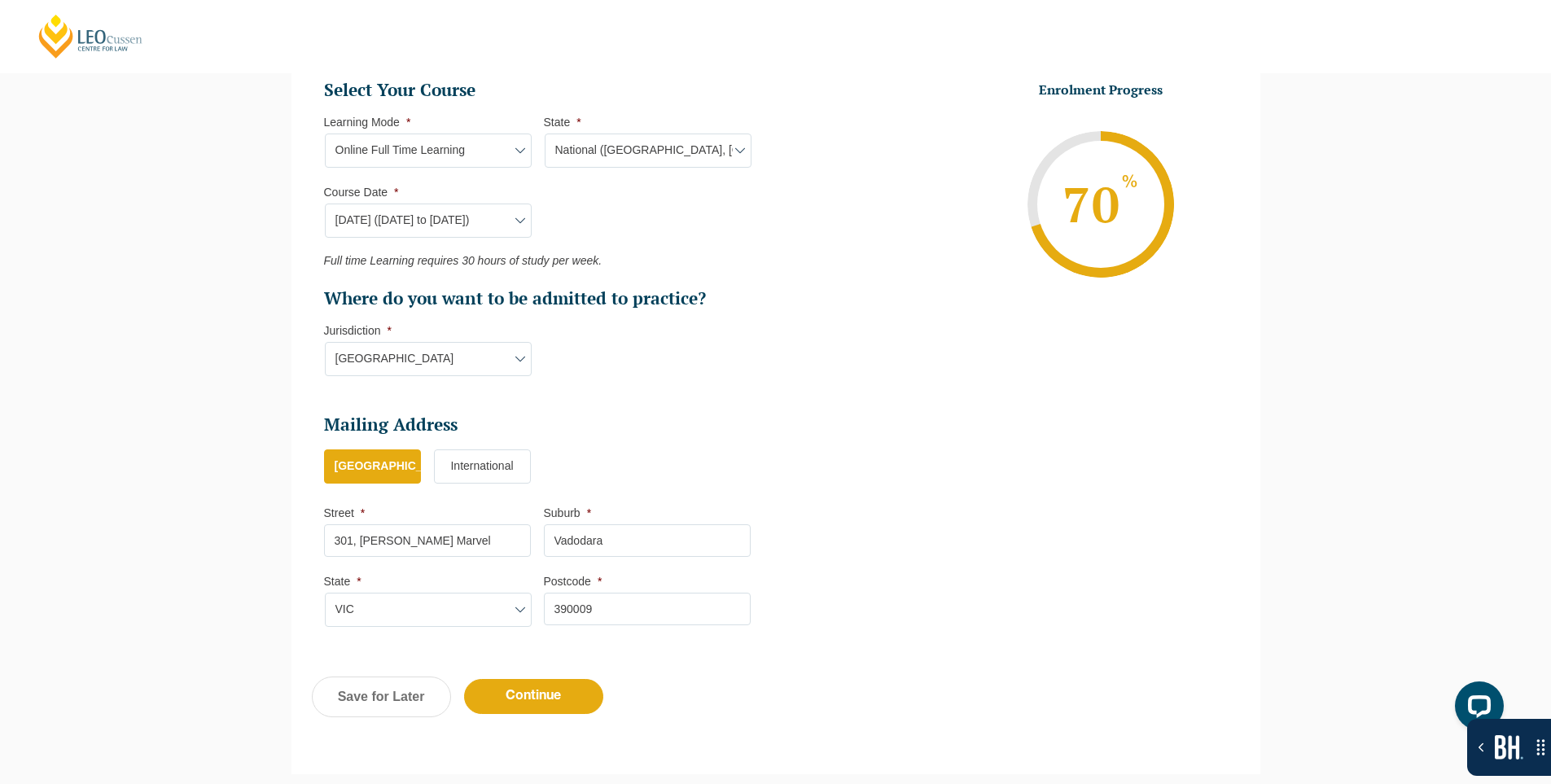
scroll to position [993, 0]
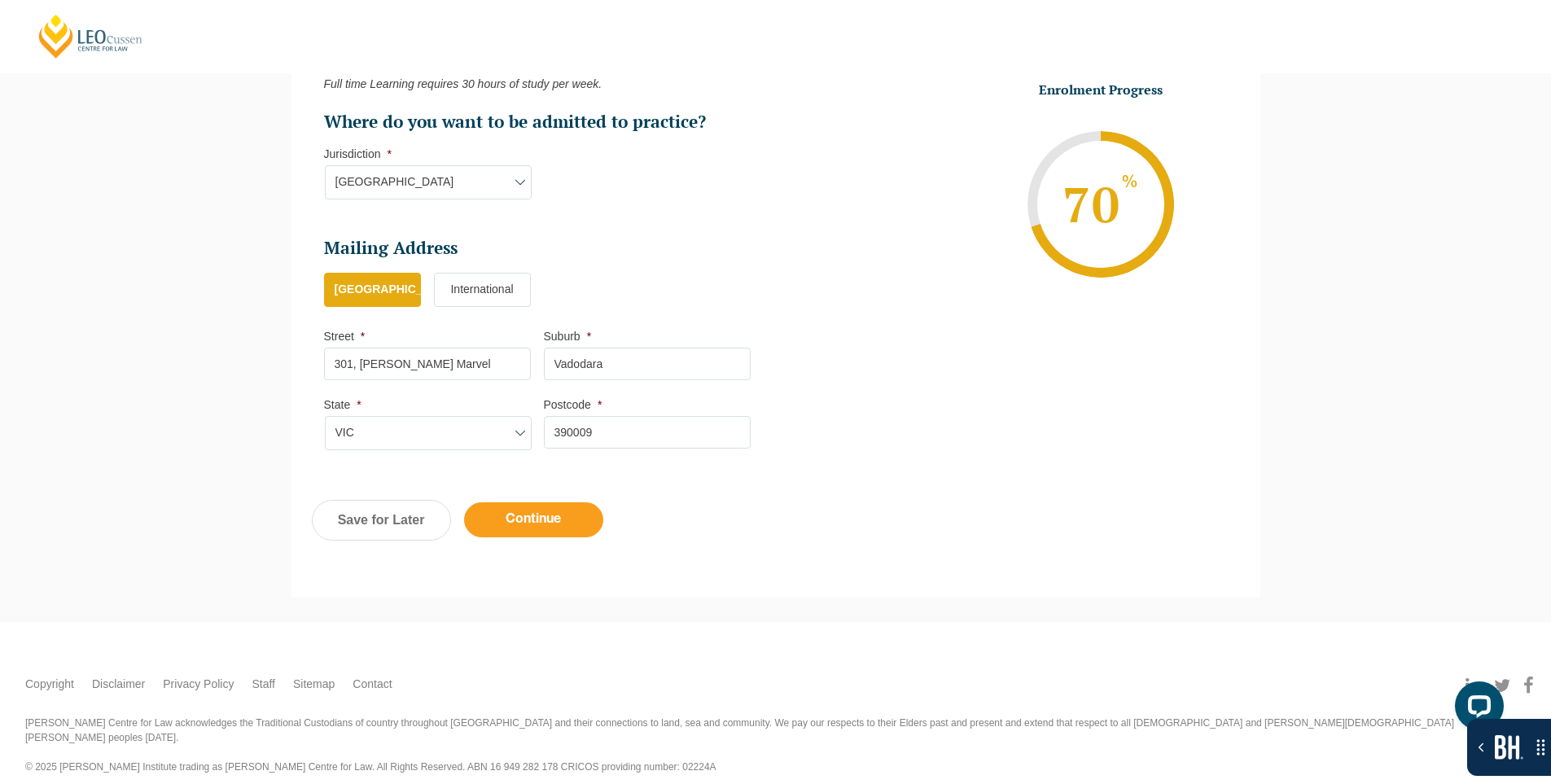
click at [559, 511] on input "Continue" at bounding box center [534, 520] width 140 height 35
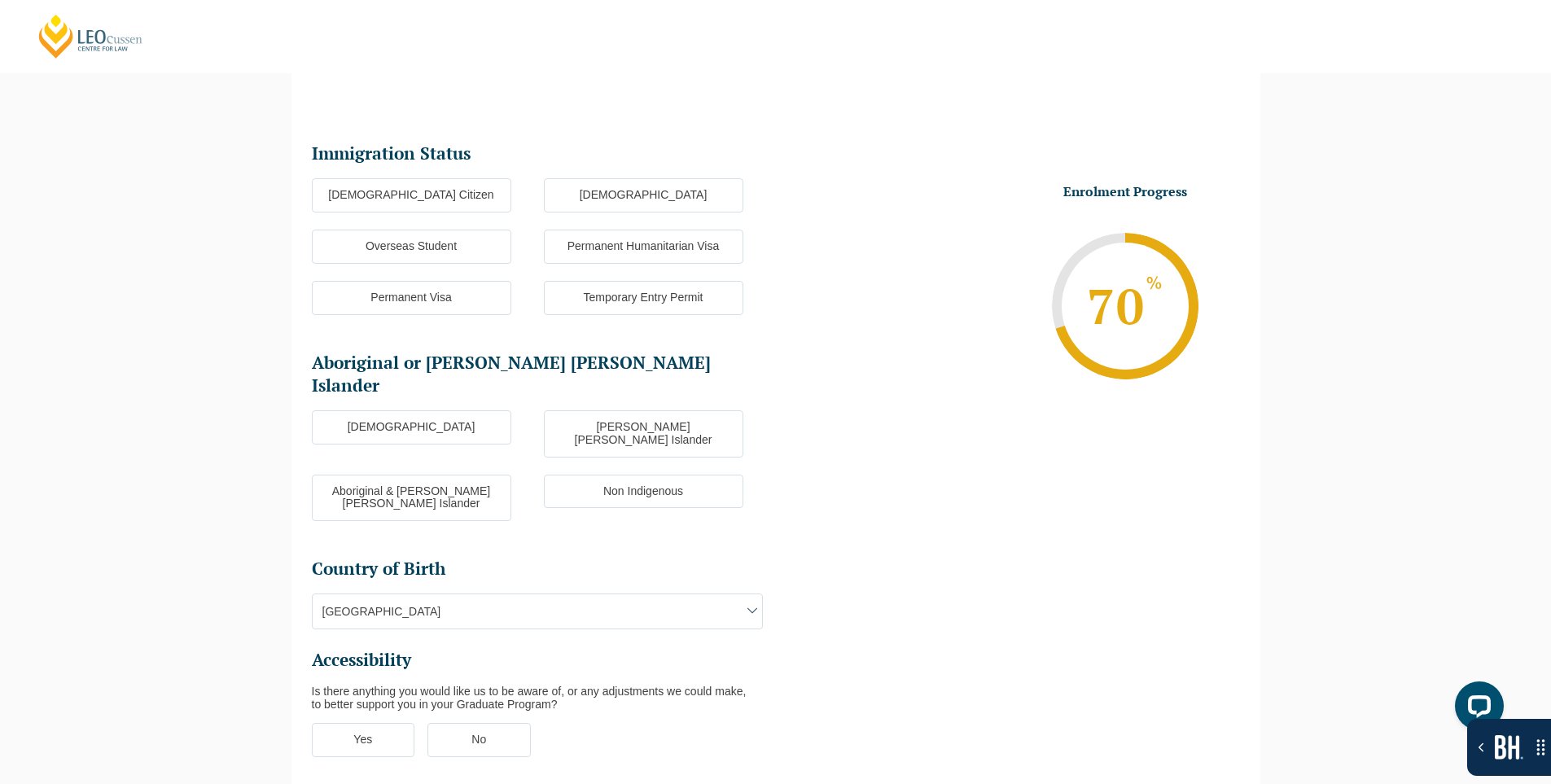
scroll to position [0, 0]
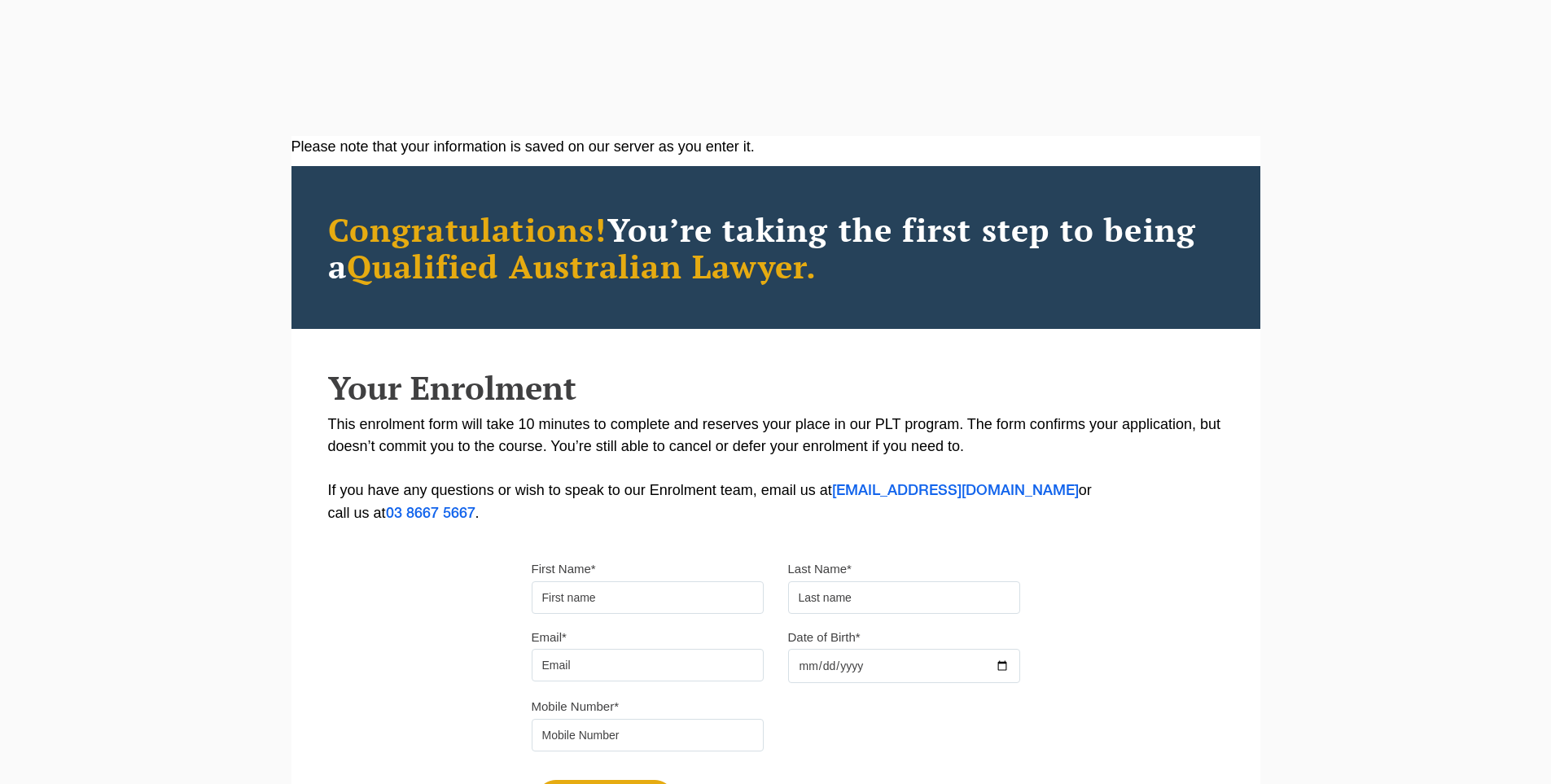
scroll to position [163, 0]
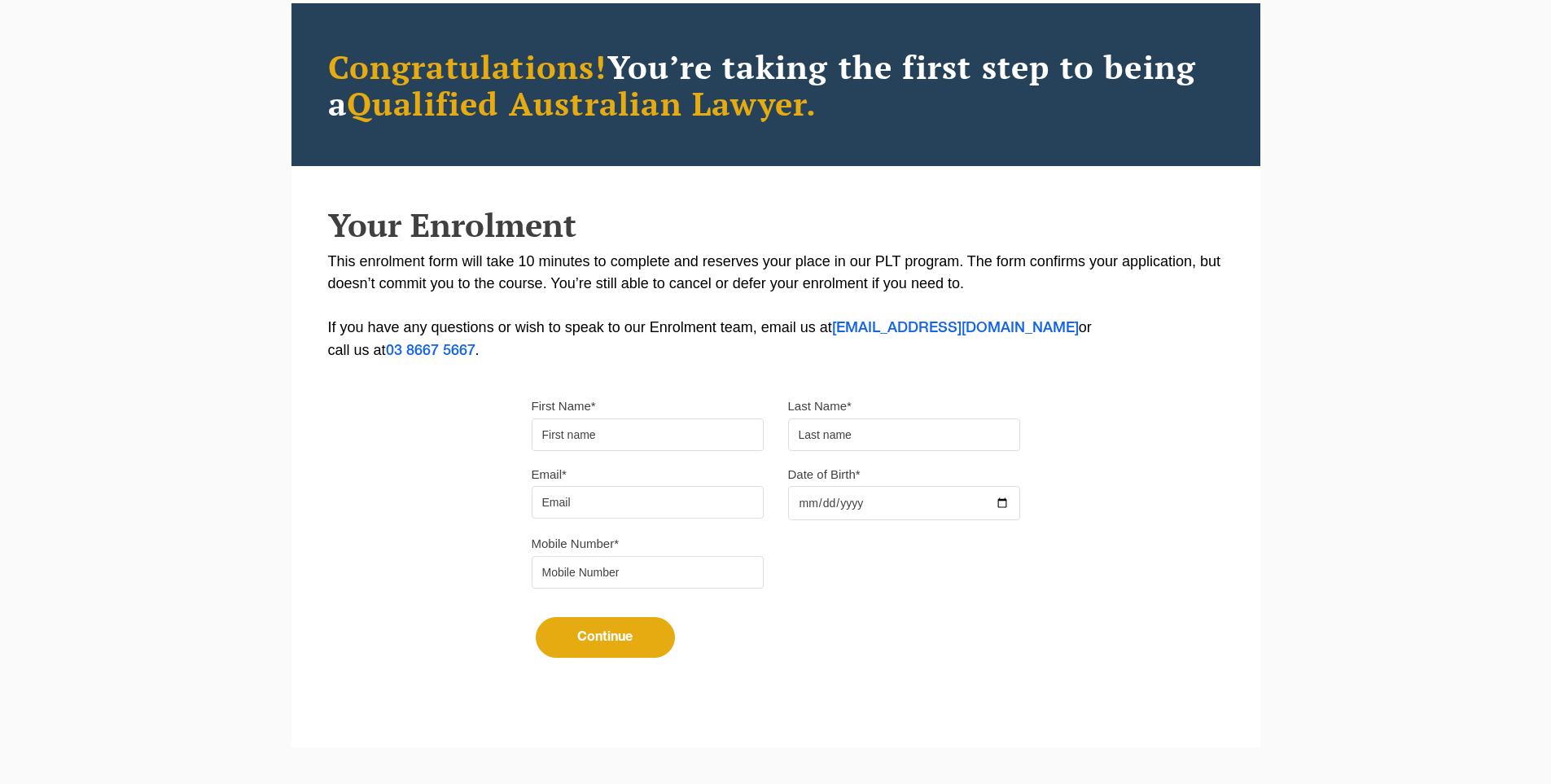
type input "Suresh"
type input "[PERSON_NAME]"
click at [601, 503] on input "Email*" at bounding box center [647, 502] width 232 height 32
type input "[EMAIL_ADDRESS][DOMAIN_NAME]"
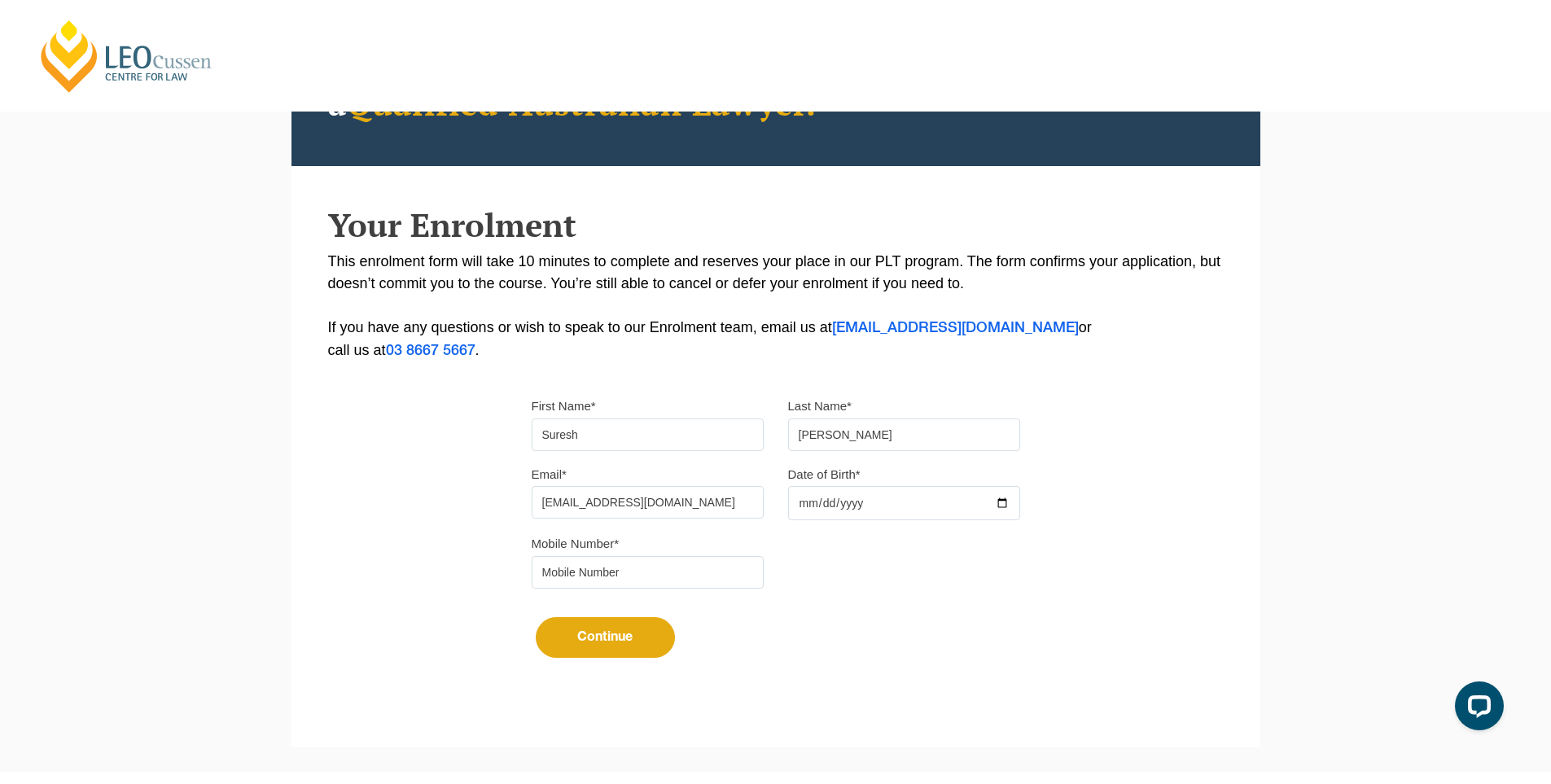
click at [1005, 503] on input "Date of Birth*" at bounding box center [904, 502] width 232 height 34
type input "[DATE]"
click at [658, 561] on input "tel" at bounding box center [647, 571] width 232 height 32
type input "9724790448"
click at [613, 634] on button "Continue" at bounding box center [606, 637] width 140 height 41
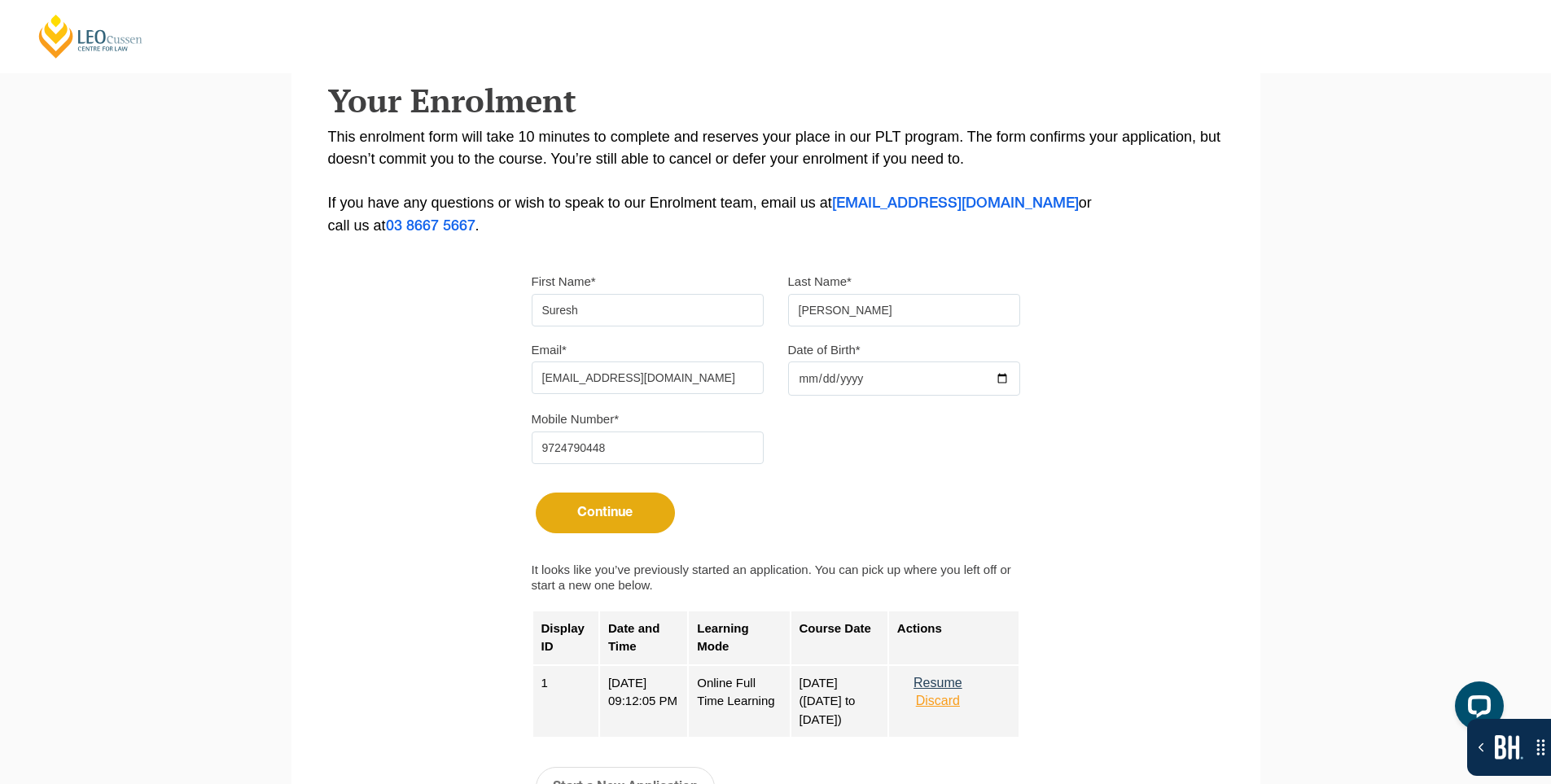
scroll to position [570, 0]
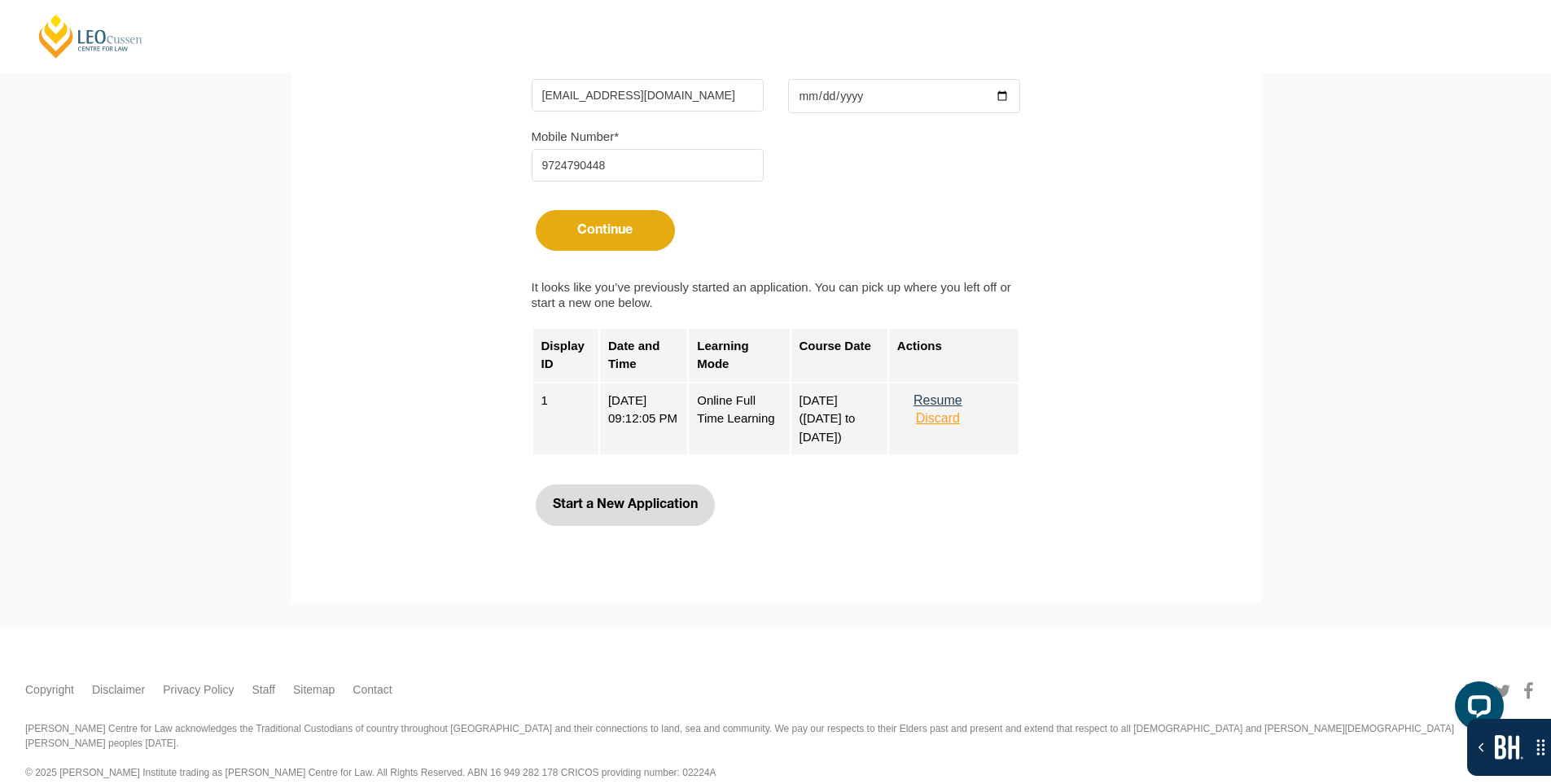
click at [600, 517] on button "Start a New Application" at bounding box center [626, 504] width 179 height 41
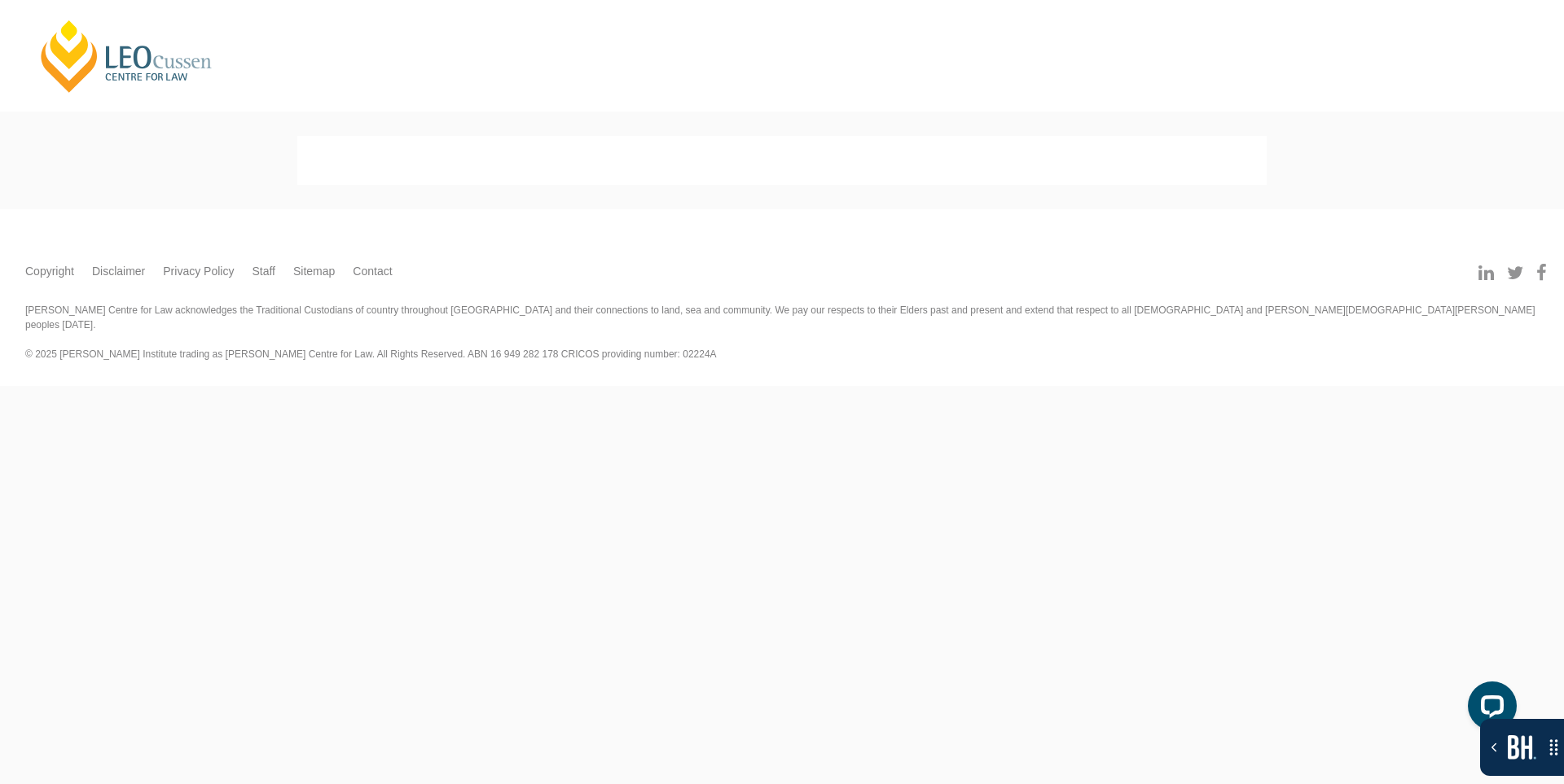
select select
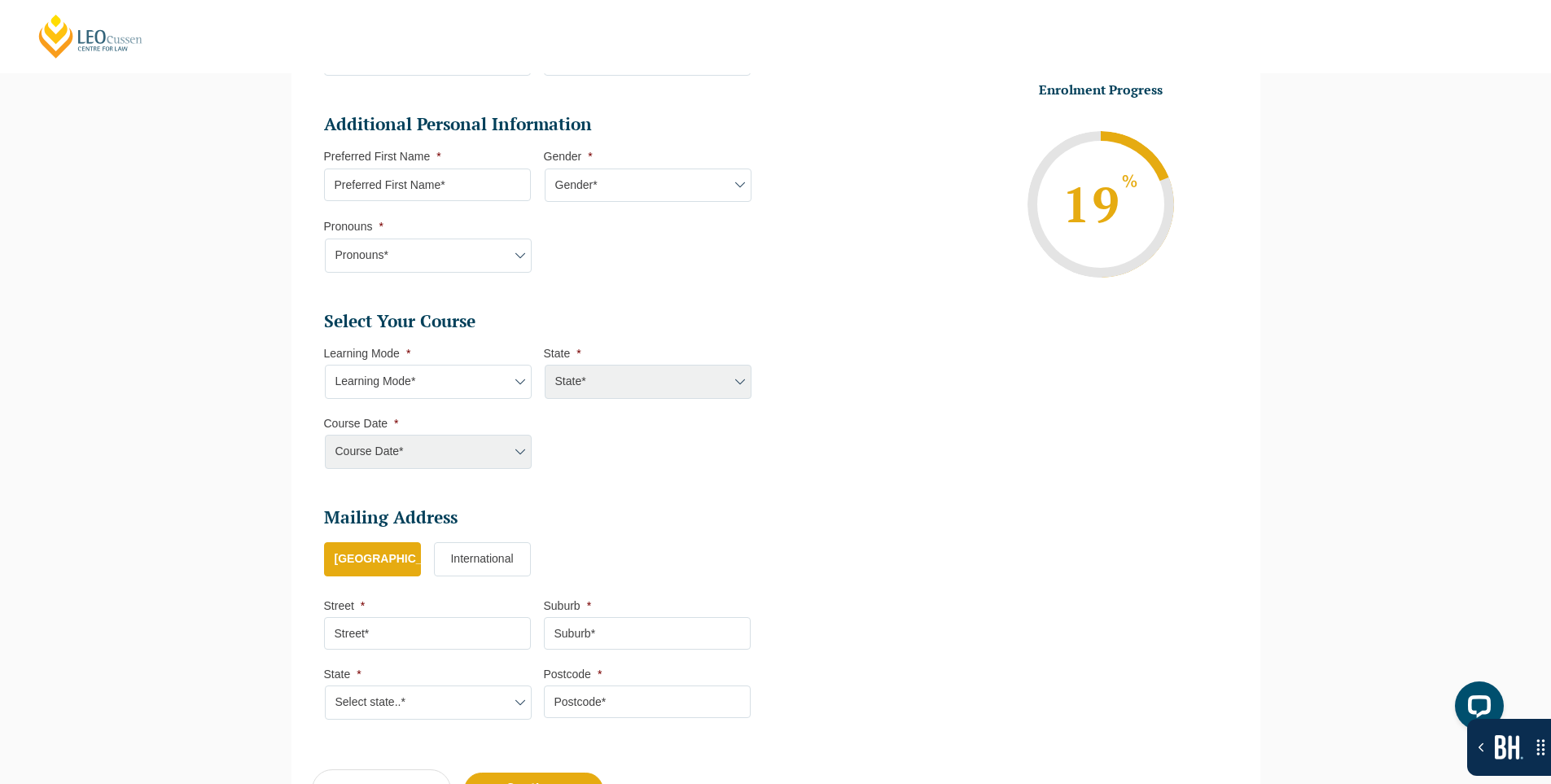
scroll to position [548, 0]
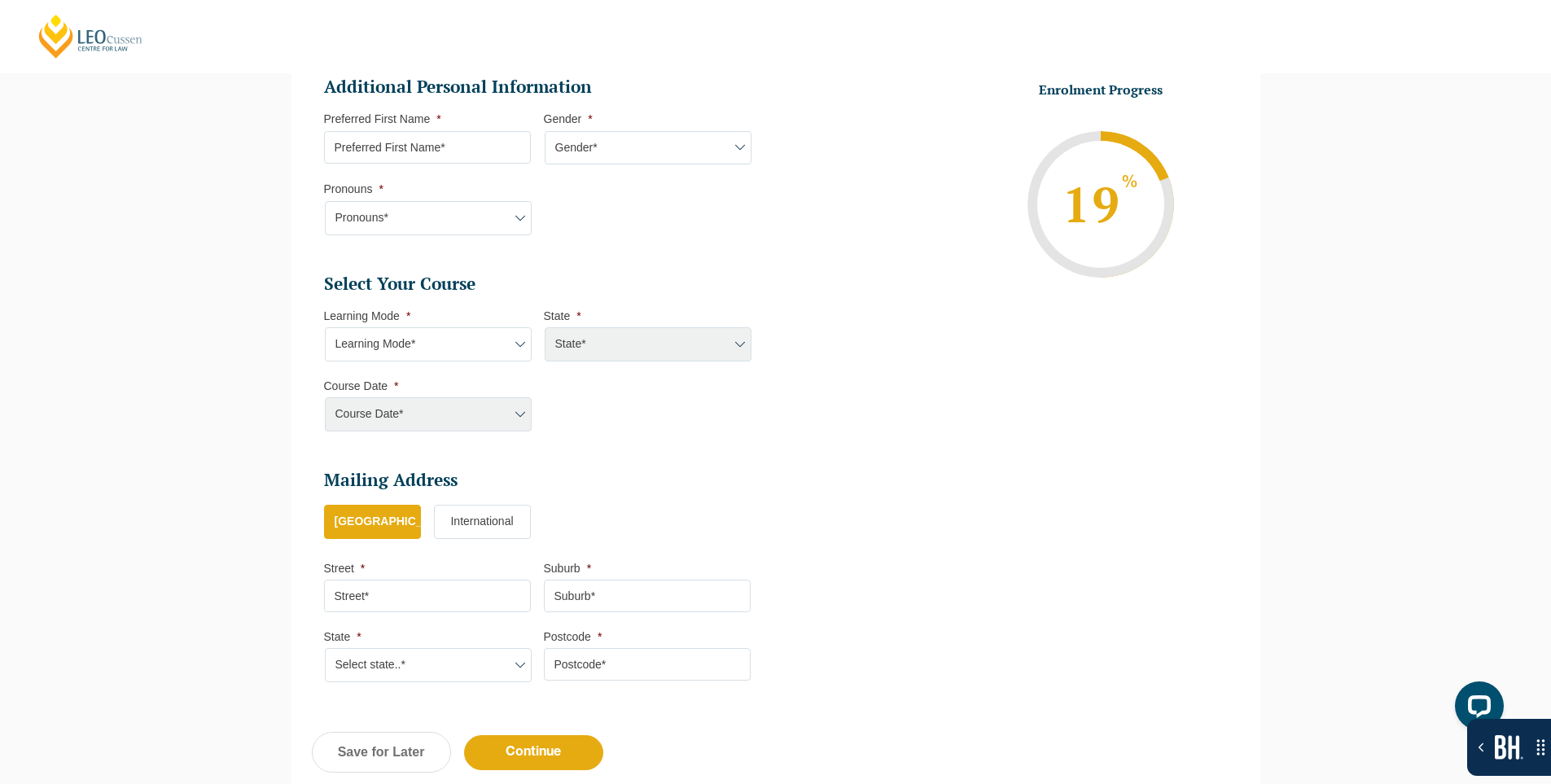
click at [404, 343] on select "Learning Mode* Online Full Time Learning Online Part Time Learning Blended Full…" at bounding box center [428, 344] width 207 height 34
select select "Online Full Time Learning"
click at [325, 327] on select "Learning Mode* Online Full Time Learning Online Part Time Learning Blended Full…" at bounding box center [428, 344] width 207 height 34
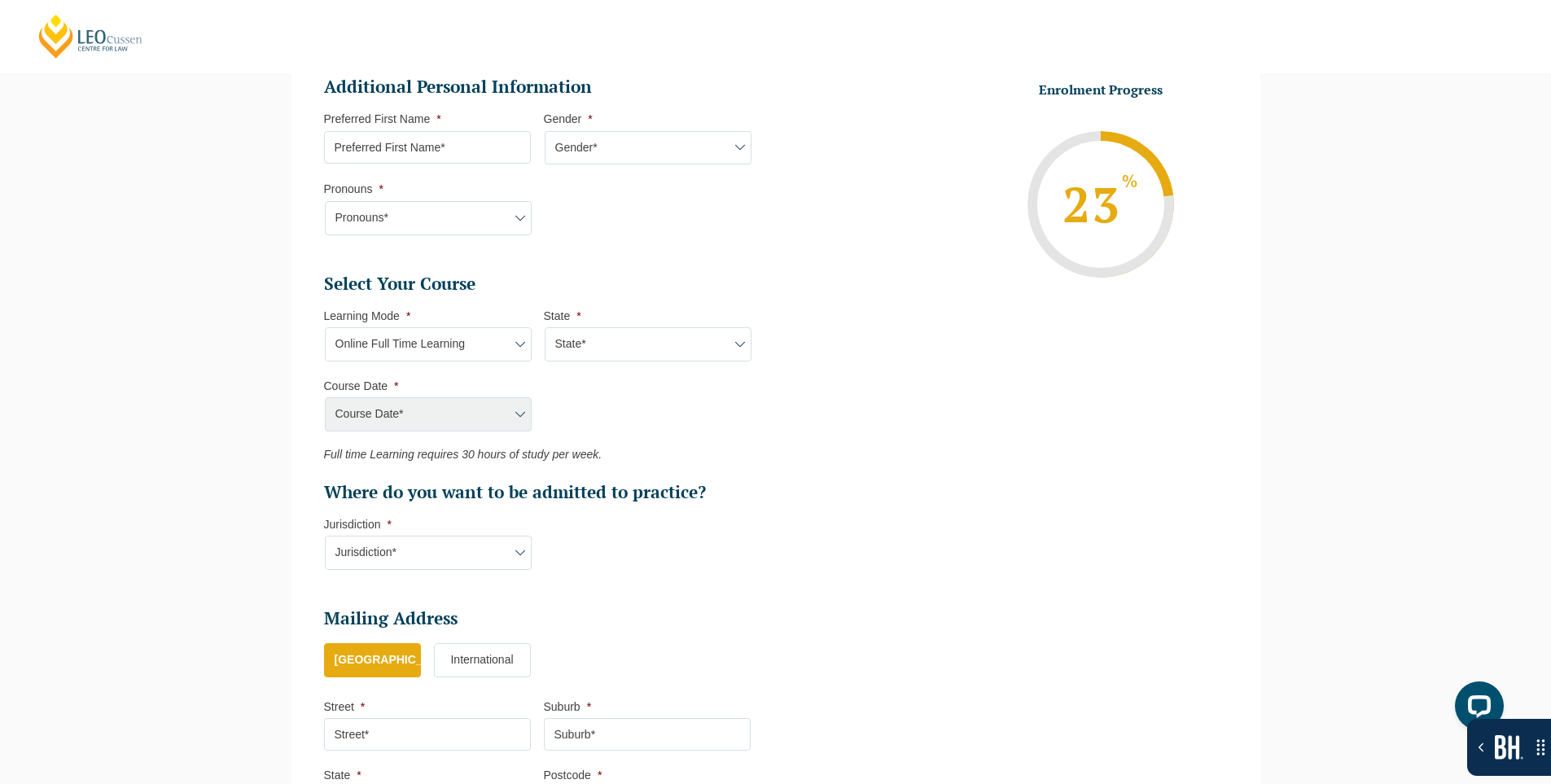
click at [623, 352] on select "State* National ([GEOGRAPHIC_DATA], [GEOGRAPHIC_DATA], [GEOGRAPHIC_DATA], [GEOG…" at bounding box center [648, 344] width 207 height 34
select select "National ([GEOGRAPHIC_DATA], [GEOGRAPHIC_DATA], [GEOGRAPHIC_DATA], [GEOGRAPHIC_…"
click at [545, 327] on select "State* National ([GEOGRAPHIC_DATA], [GEOGRAPHIC_DATA], [GEOGRAPHIC_DATA], [GEOG…" at bounding box center [648, 344] width 207 height 34
drag, startPoint x: 478, startPoint y: 414, endPoint x: 479, endPoint y: 425, distance: 11.0
click at [478, 414] on select "Course Date* [DATE] ([DATE] to [DATE]) [DATE] ([DATE] to [DATE]) [DATE] ([DATE]…" at bounding box center [428, 414] width 207 height 34
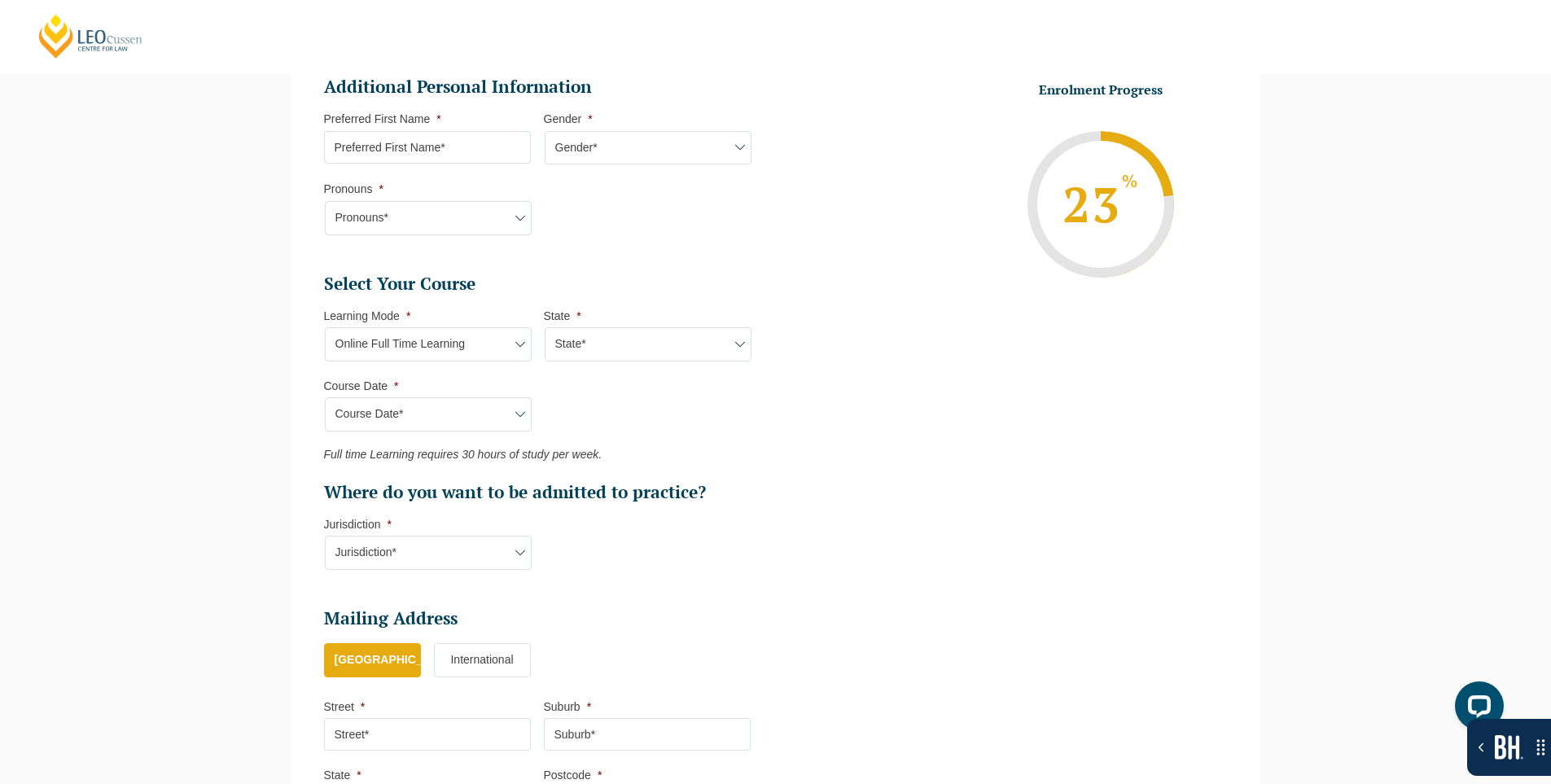
select select "[DATE] ([DATE] to [DATE])"
click at [325, 397] on select "Course Date* [DATE] ([DATE] to [DATE]) [DATE] ([DATE] to [DATE]) [DATE] ([DATE]…" at bounding box center [428, 414] width 207 height 34
type input "Intake [DATE] FT"
type input "Practical Legal Training (NAT)"
select select "NAT PLT (SEP) 2025 Full Time Online"
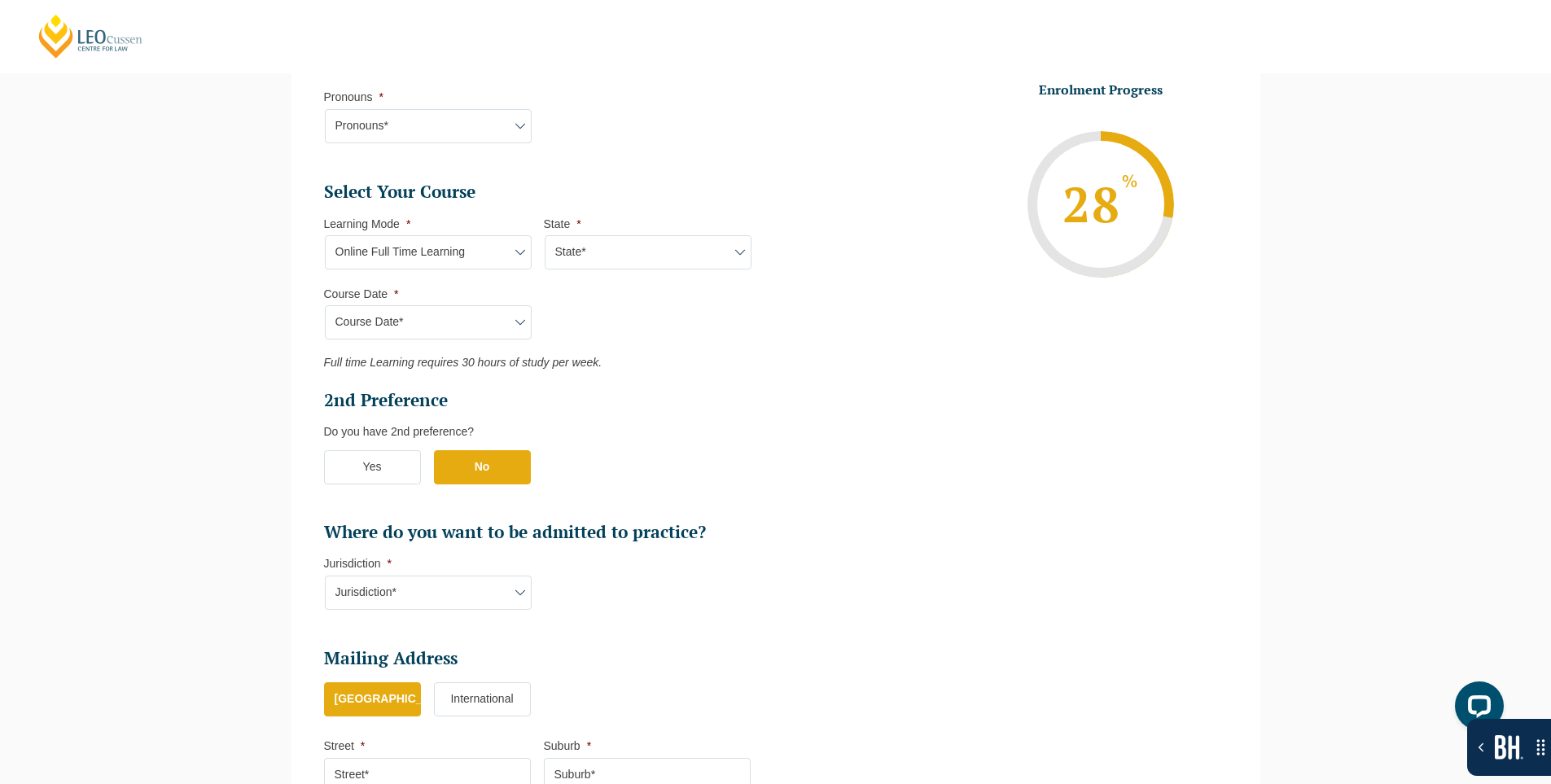
scroll to position [792, 0]
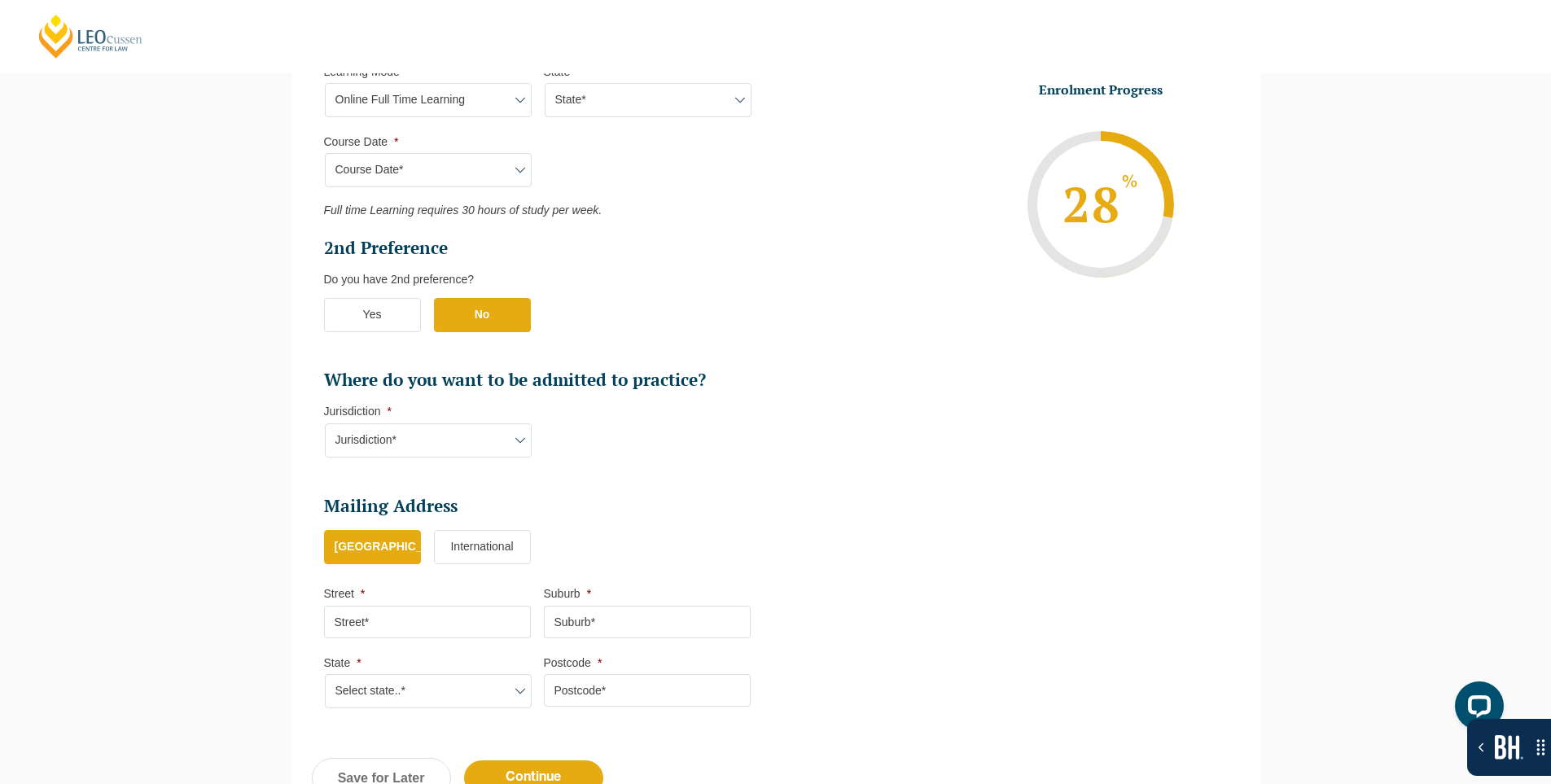
drag, startPoint x: 434, startPoint y: 438, endPoint x: 437, endPoint y: 454, distance: 16.3
click at [434, 438] on select "Jurisdiction* VIC ACT [GEOGRAPHIC_DATA] SA [GEOGRAPHIC_DATA] [GEOGRAPHIC_DATA]" at bounding box center [428, 440] width 207 height 34
select select "[GEOGRAPHIC_DATA]"
click at [325, 424] on select "Jurisdiction* VIC ACT [GEOGRAPHIC_DATA] SA [GEOGRAPHIC_DATA] [GEOGRAPHIC_DATA]" at bounding box center [428, 440] width 207 height 34
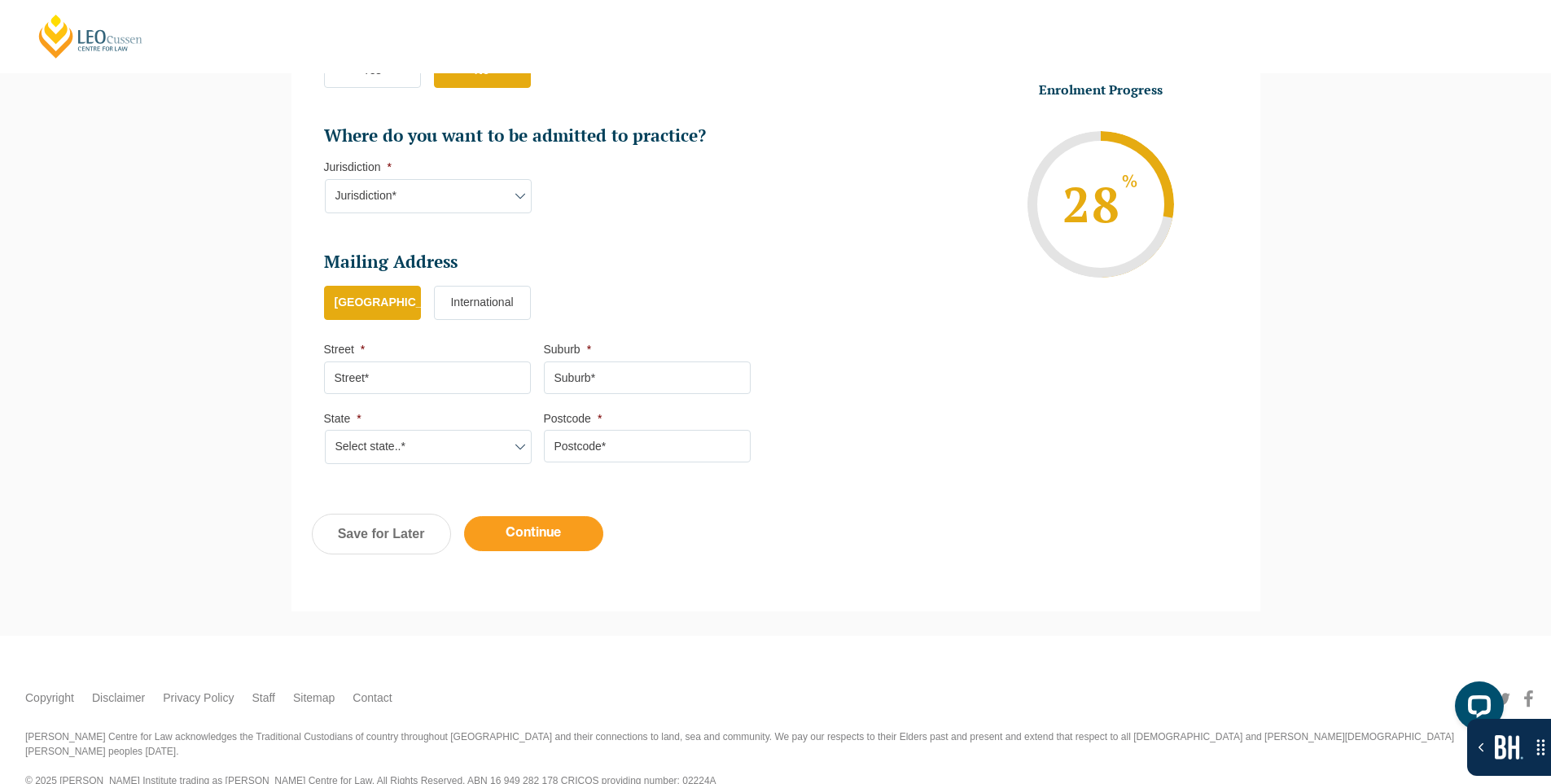
click at [533, 541] on input "Continue" at bounding box center [534, 533] width 140 height 35
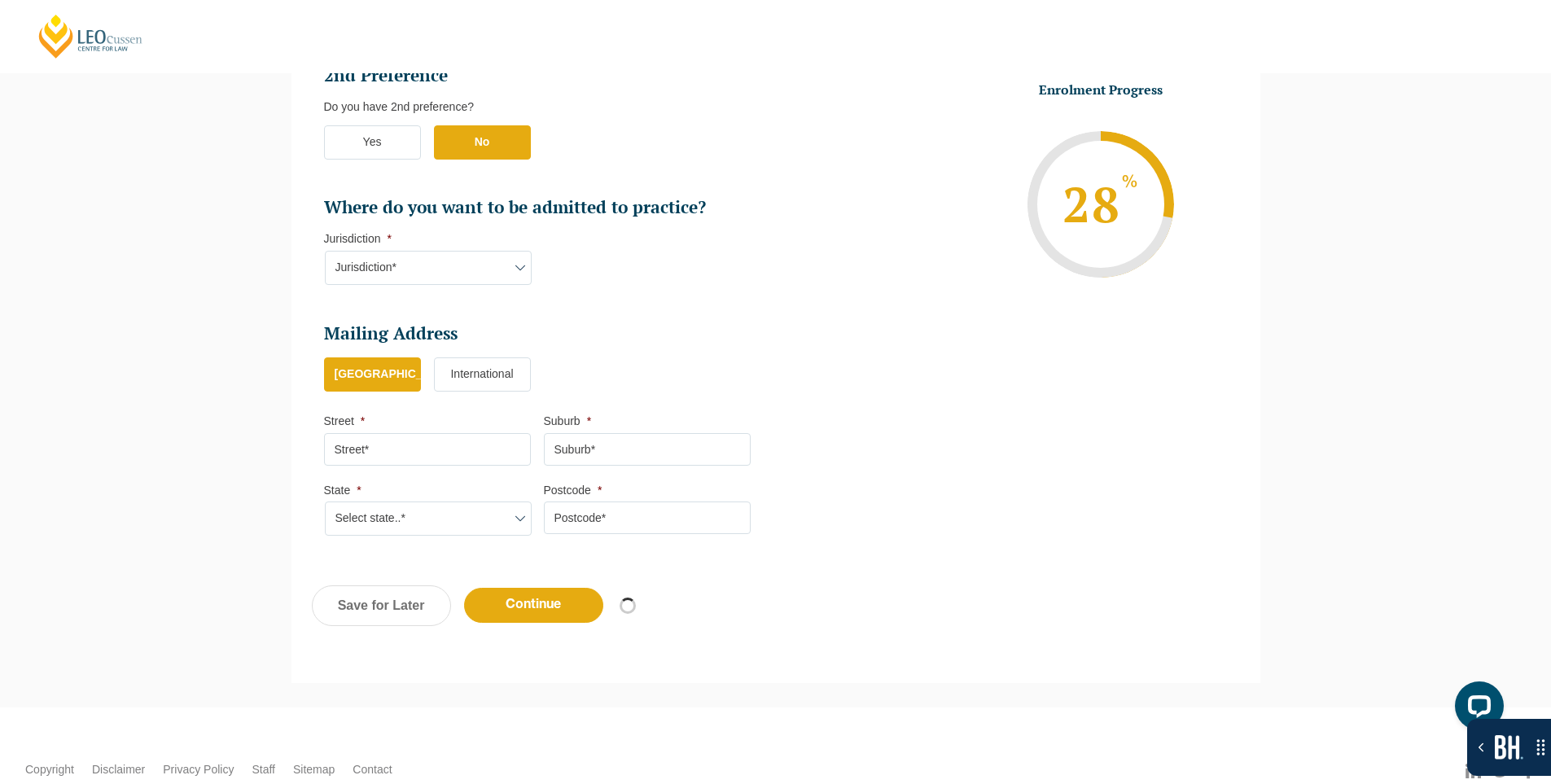
scroll to position [955, 0]
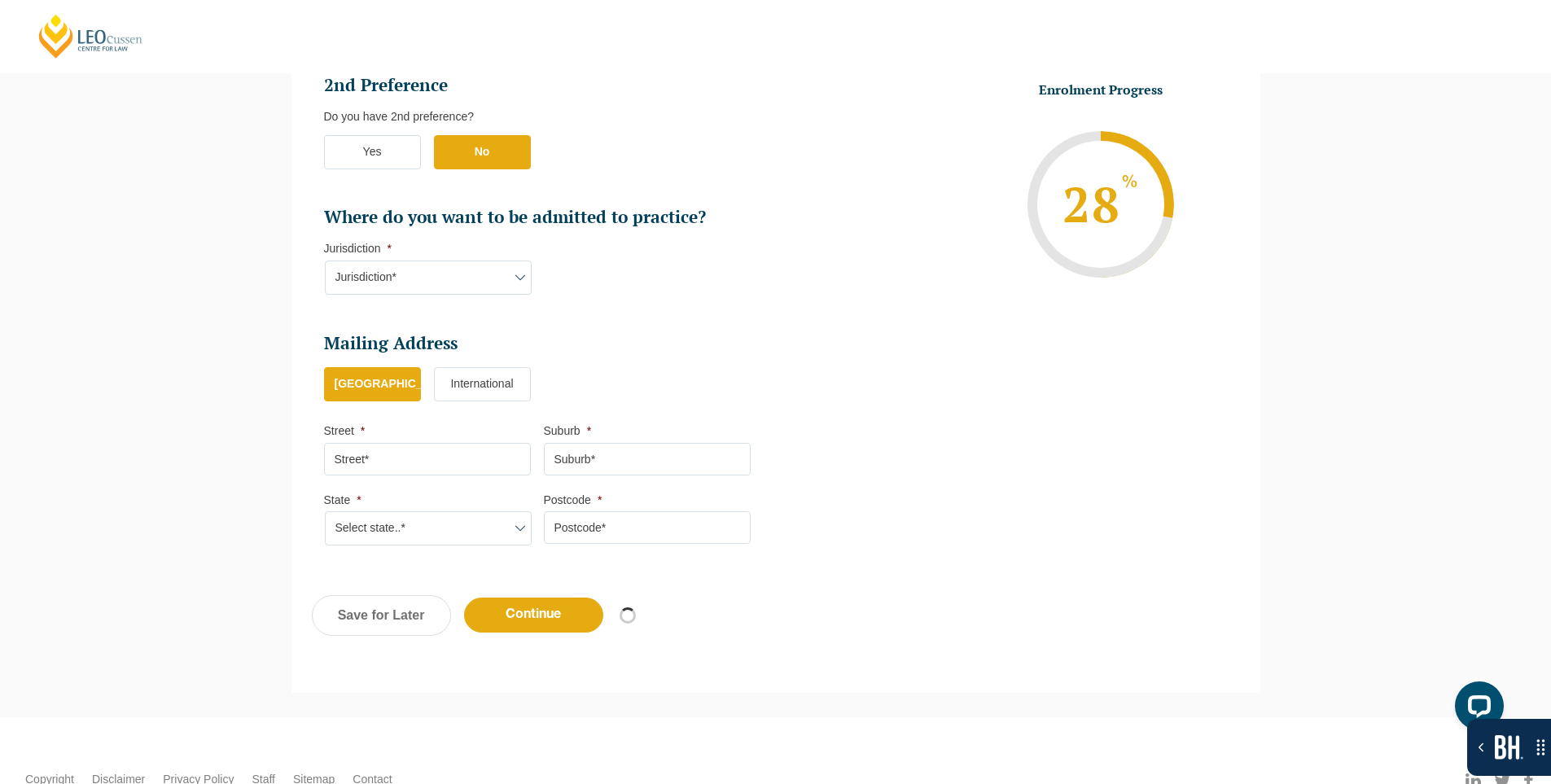
select select "Online Full Time Learning"
select select "National ([GEOGRAPHIC_DATA], [GEOGRAPHIC_DATA], [GEOGRAPHIC_DATA], [GEOGRAPHIC_…"
select select
select select "[DATE] ([DATE] to [DATE])"
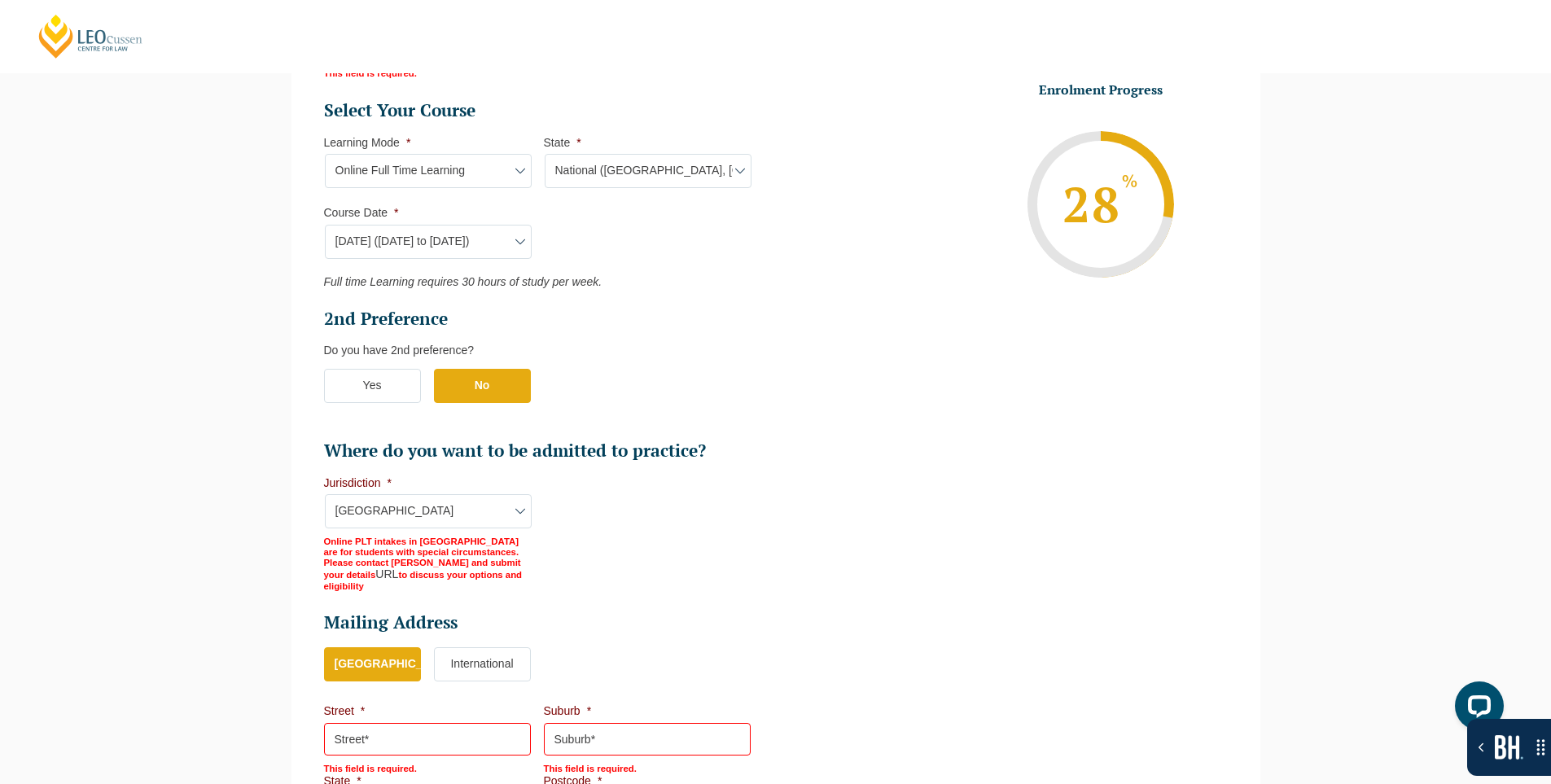
scroll to position [799, 0]
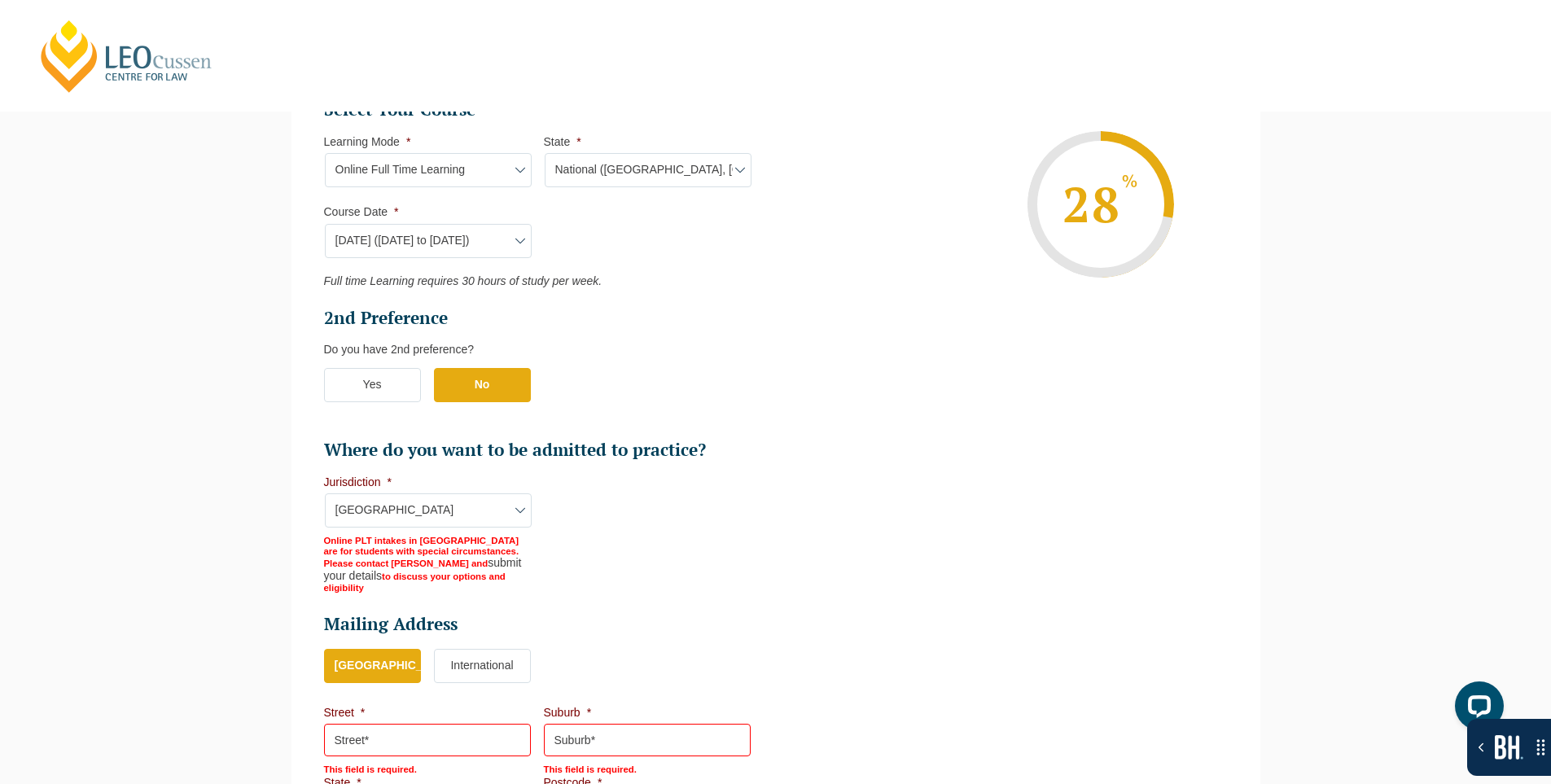
click at [848, 615] on ul "Personal Information First Name * Suresh Last Name * Suthar Date of Birth * 15-…" at bounding box center [775, 194] width 928 height 1306
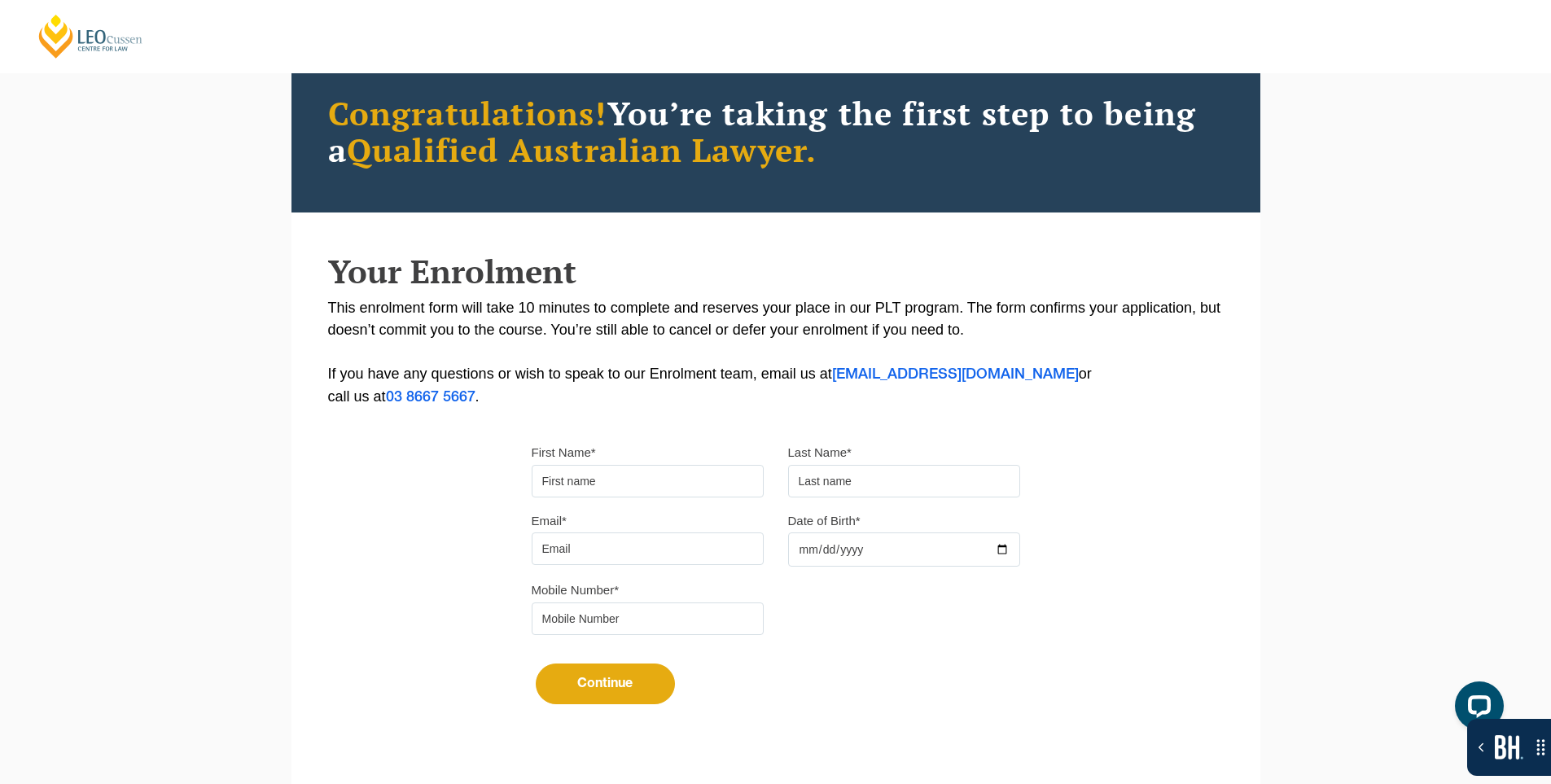
scroll to position [312, 0]
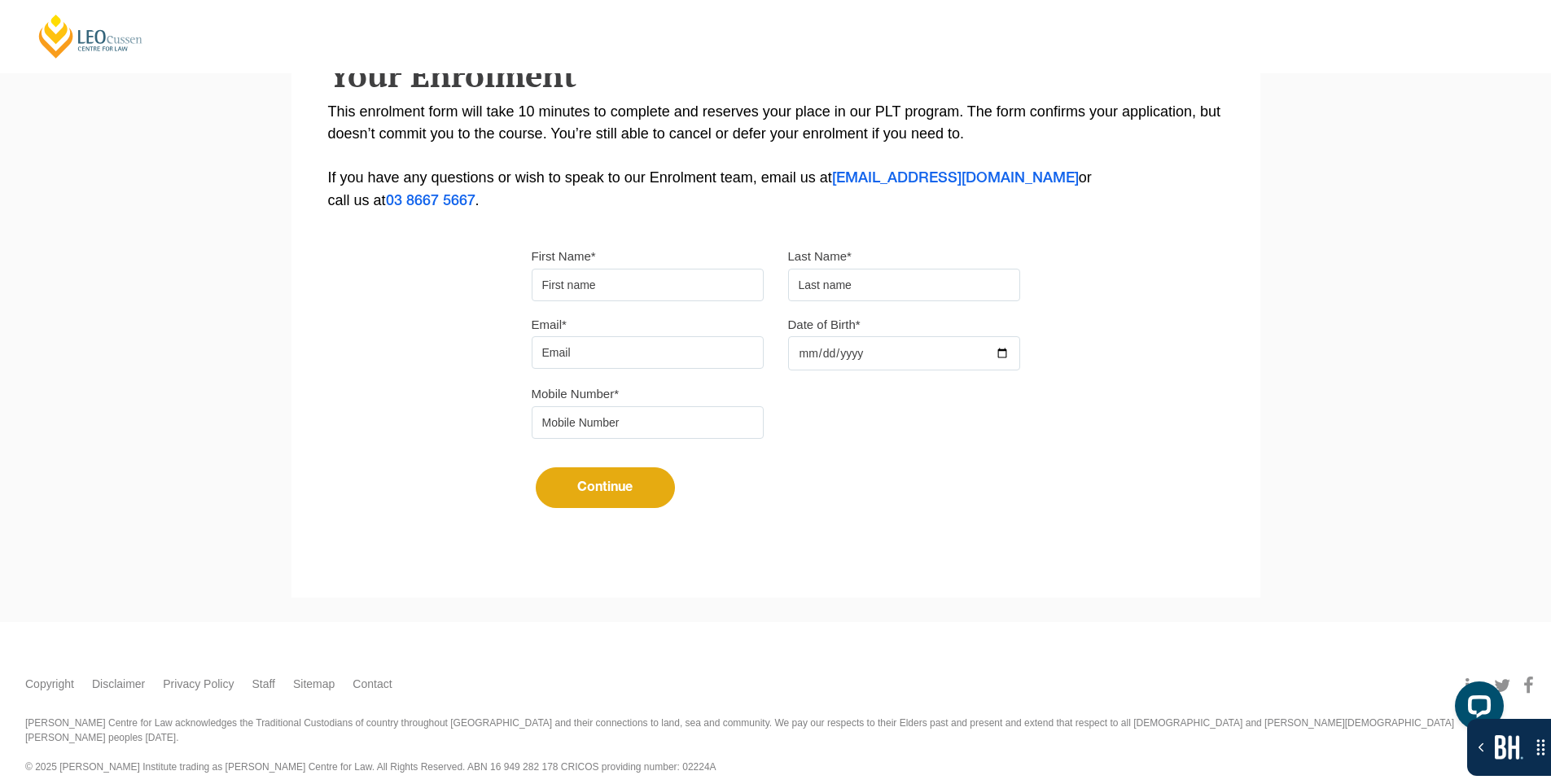
drag, startPoint x: 610, startPoint y: 292, endPoint x: 626, endPoint y: 296, distance: 16.5
click at [610, 292] on input "First Name*" at bounding box center [647, 284] width 232 height 32
type input "Suresh"
type input "[PERSON_NAME]"
drag, startPoint x: 671, startPoint y: 356, endPoint x: 681, endPoint y: 362, distance: 11.7
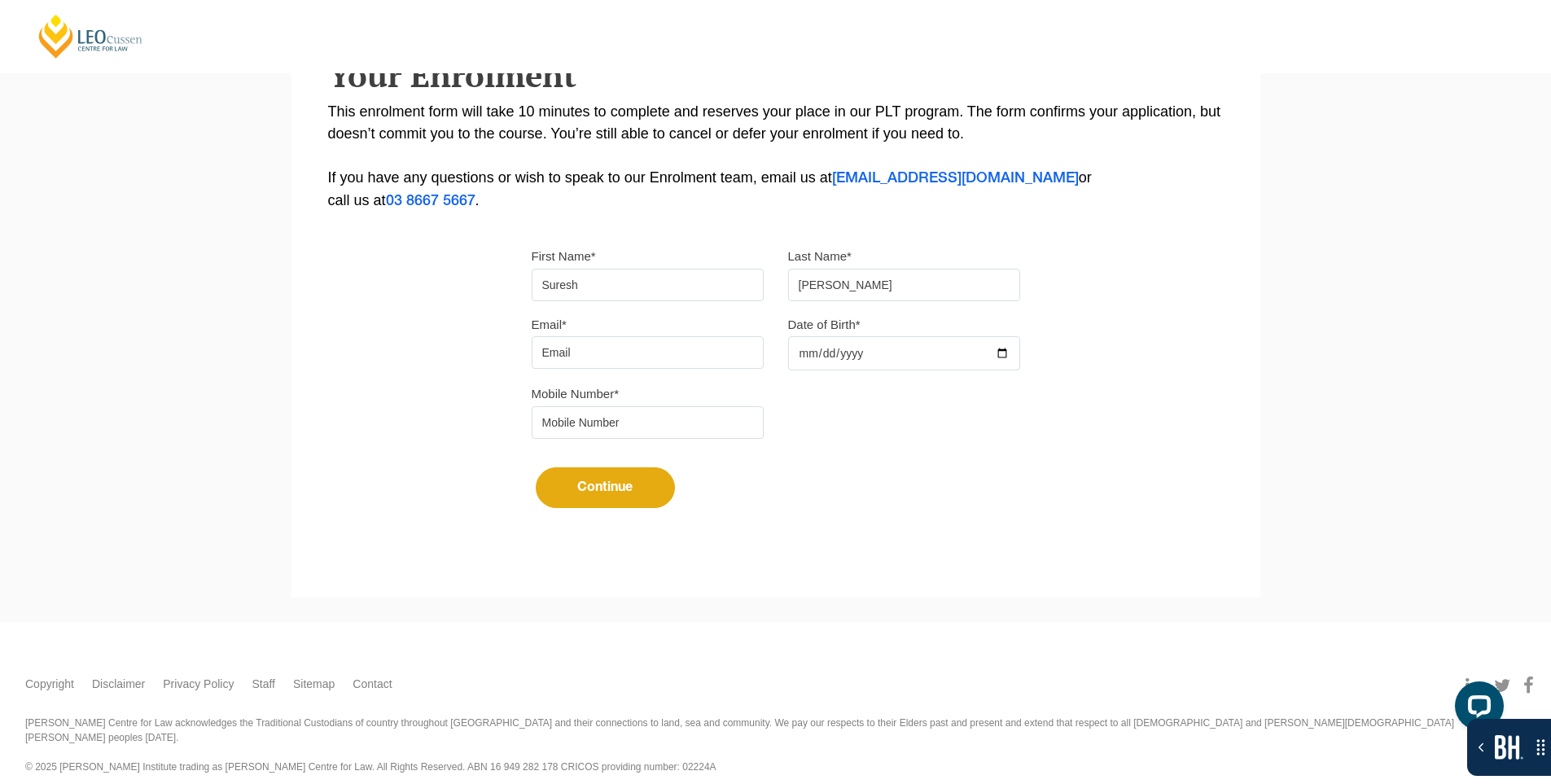
click at [671, 356] on input "Email*" at bounding box center [647, 352] width 232 height 32
type input "[EMAIL_ADDRESS][DOMAIN_NAME]"
click at [997, 350] on div at bounding box center [904, 353] width 232 height 34
click at [1009, 350] on input "Date of Birth*" at bounding box center [904, 353] width 232 height 34
type input "[DATE]"
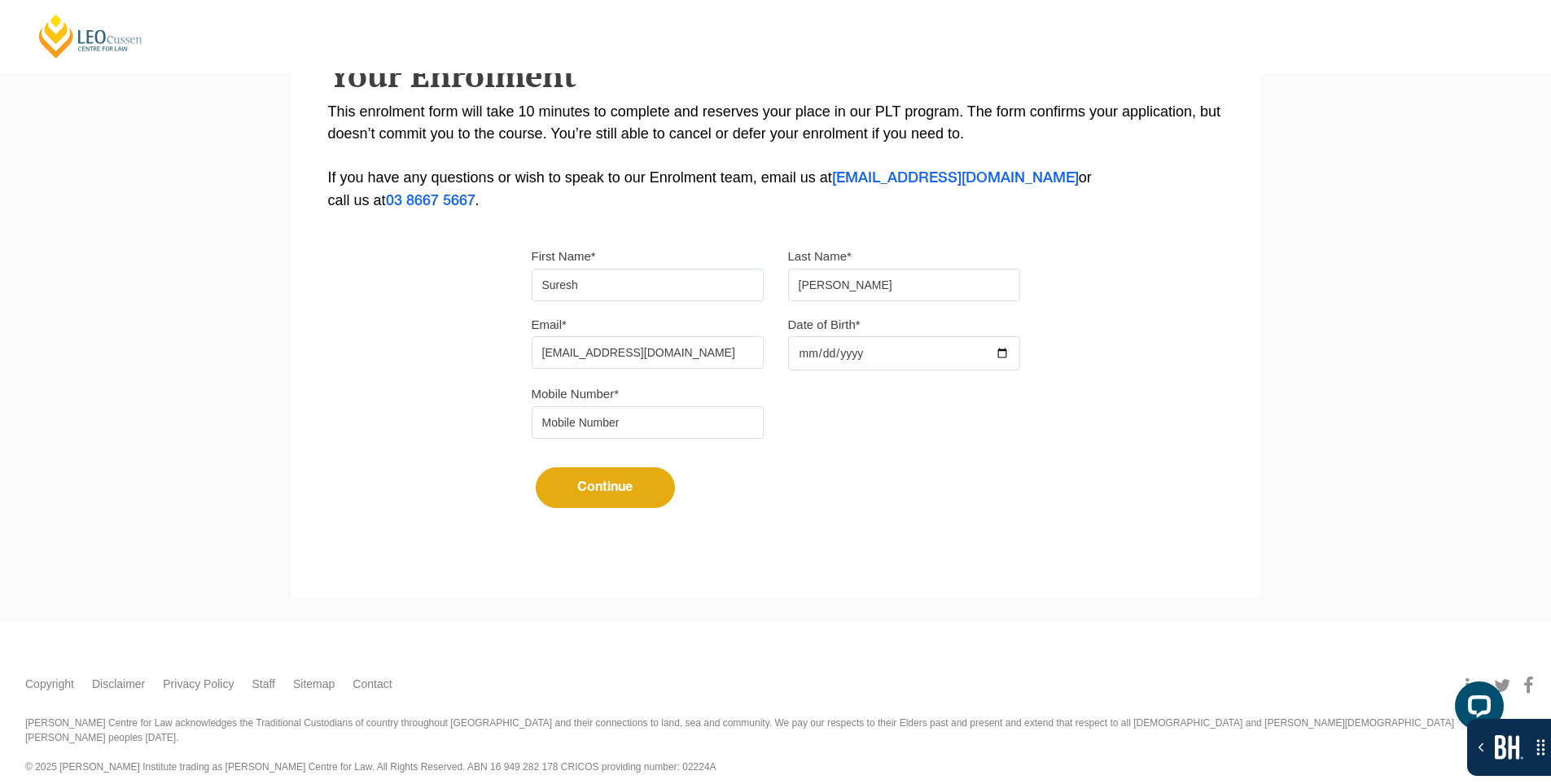
drag, startPoint x: 688, startPoint y: 424, endPoint x: 692, endPoint y: 437, distance: 13.6
click at [688, 424] on input "tel" at bounding box center [647, 422] width 232 height 32
click at [591, 496] on button "Continue" at bounding box center [606, 488] width 140 height 41
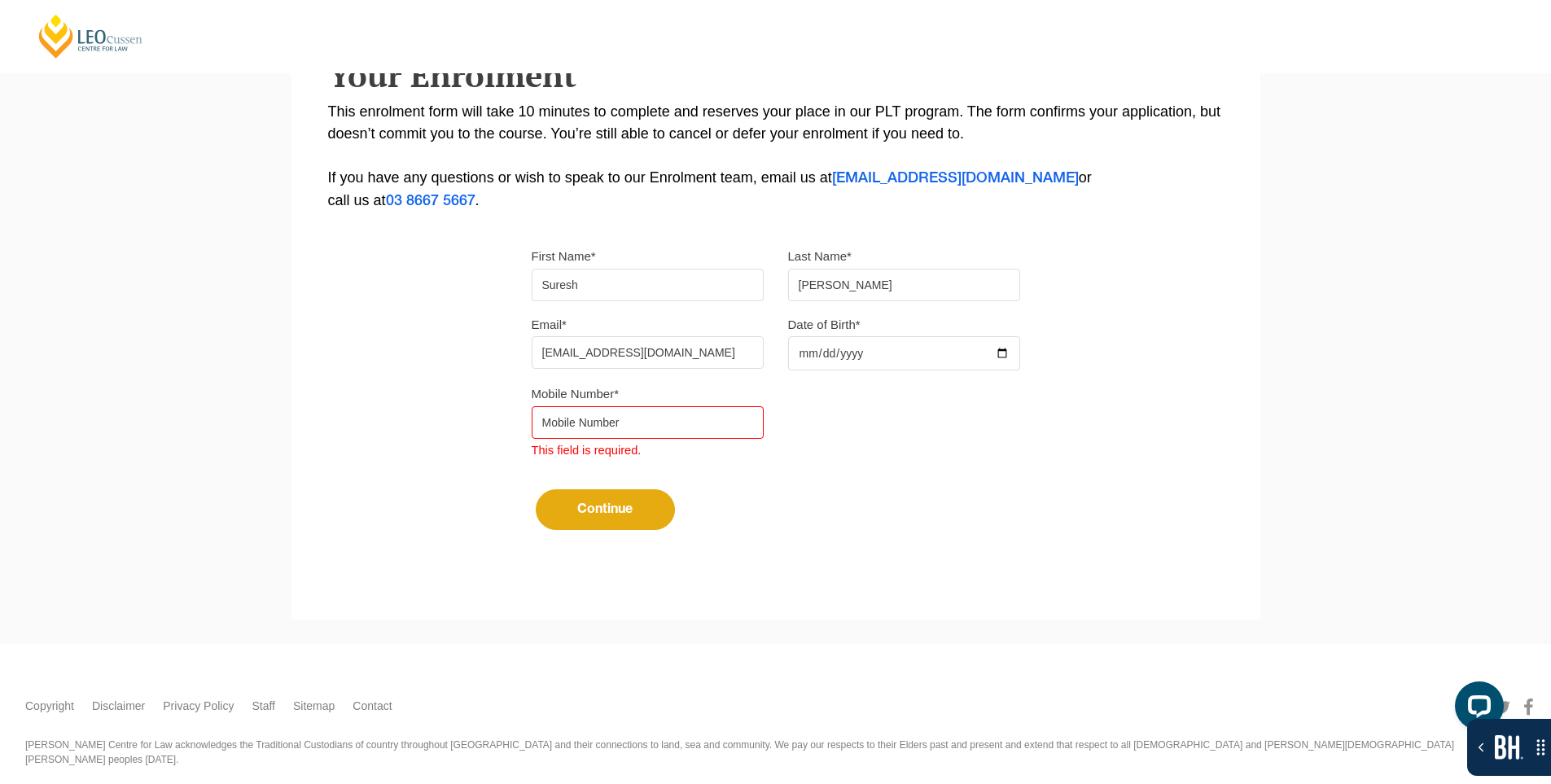
click at [623, 420] on input "tel" at bounding box center [647, 422] width 232 height 32
type input "9724790448"
click at [614, 521] on button "Continue" at bounding box center [606, 509] width 140 height 41
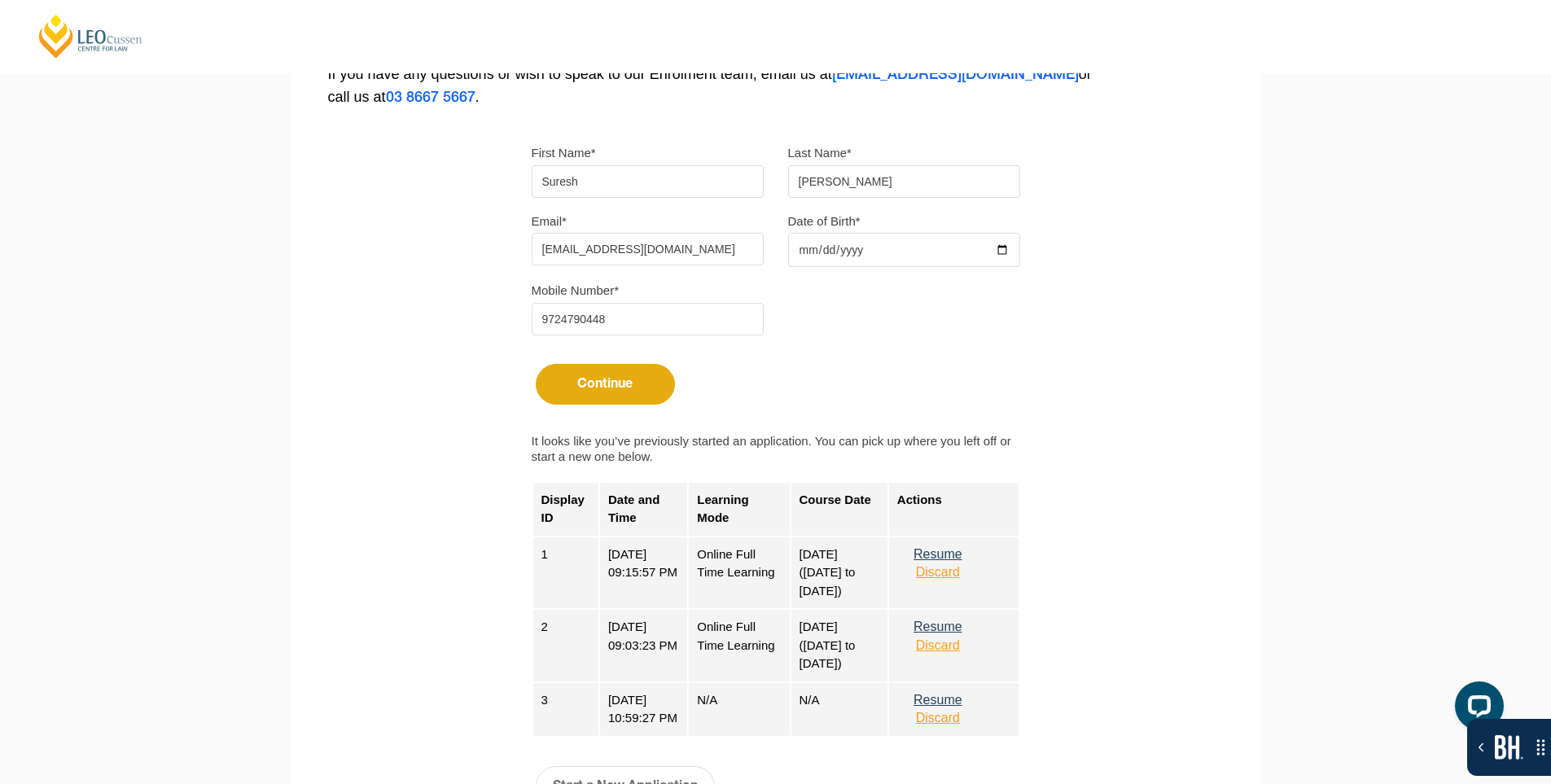
scroll to position [638, 0]
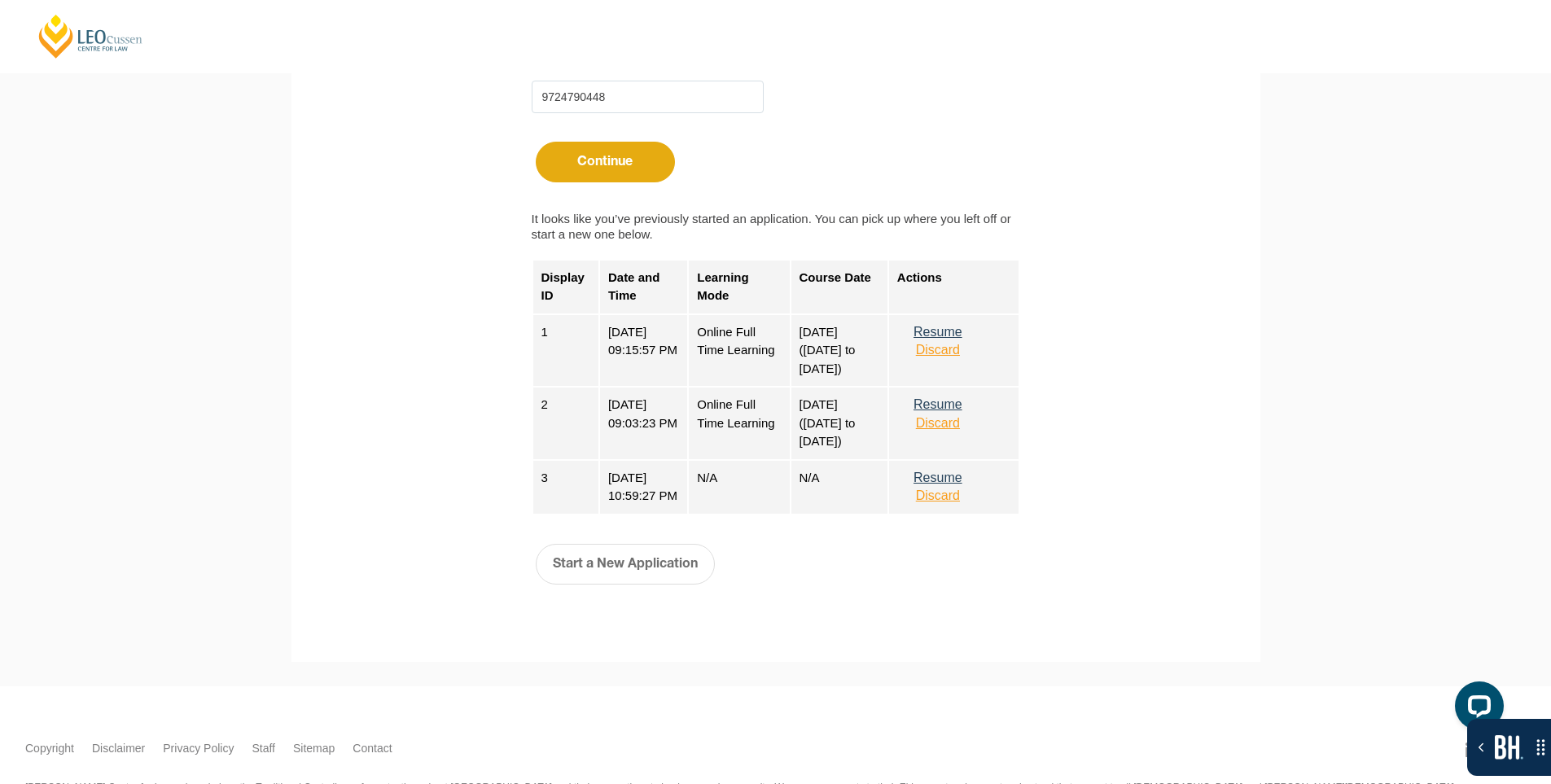
drag, startPoint x: 632, startPoint y: 570, endPoint x: 571, endPoint y: 490, distance: 100.6
click at [633, 569] on button "Start a New Application" at bounding box center [626, 564] width 179 height 41
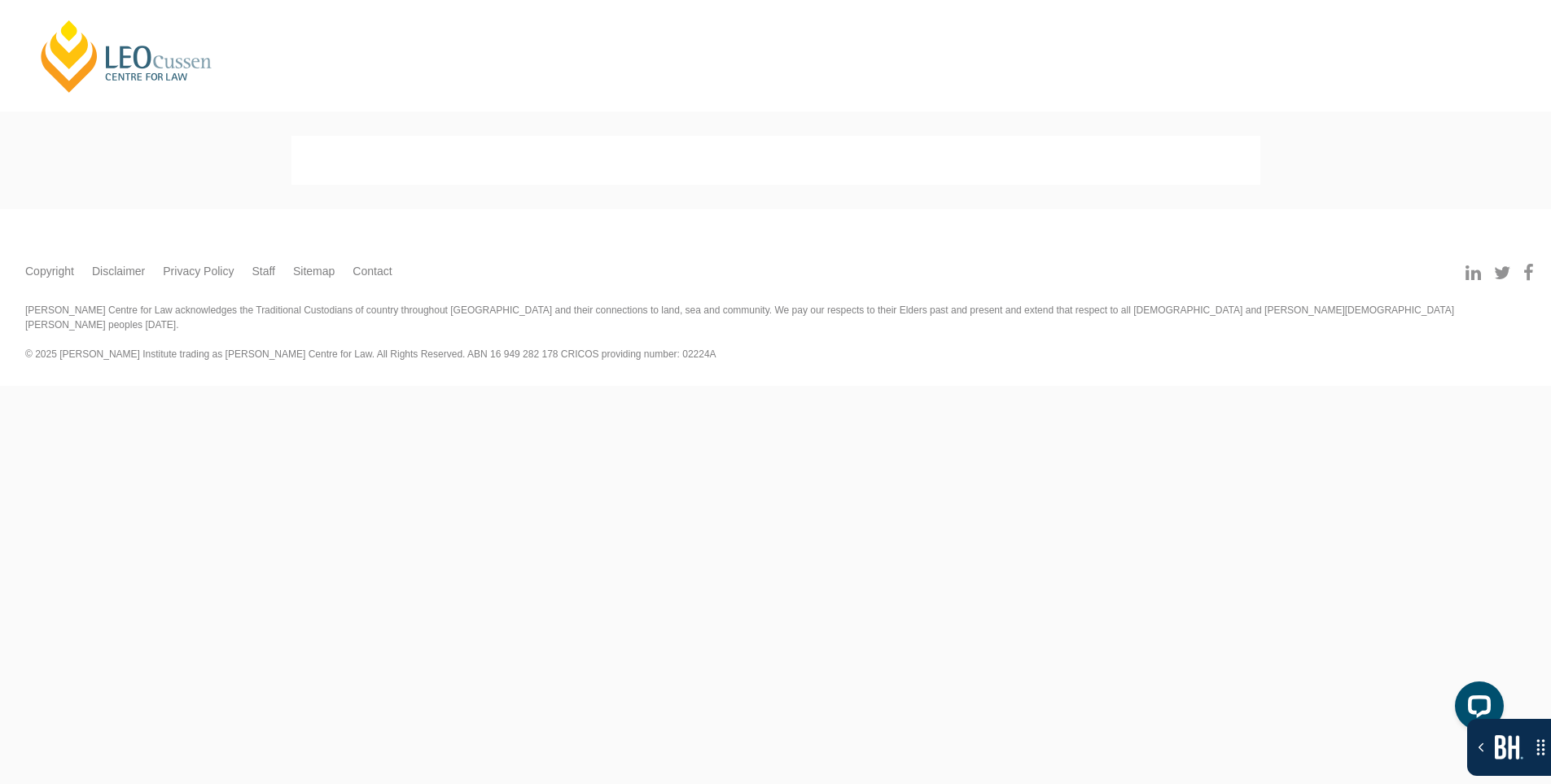
scroll to position [0, 0]
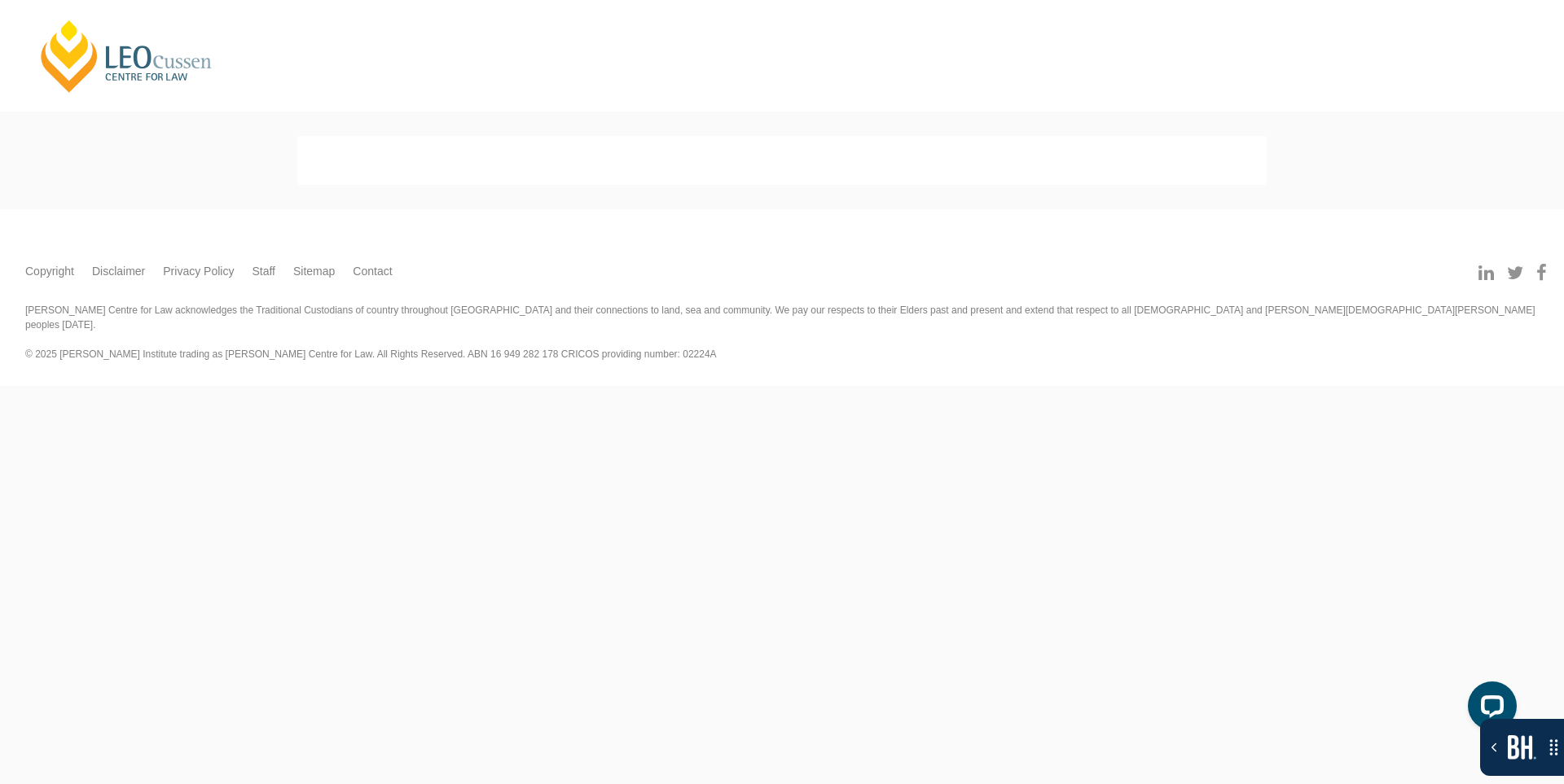
select select
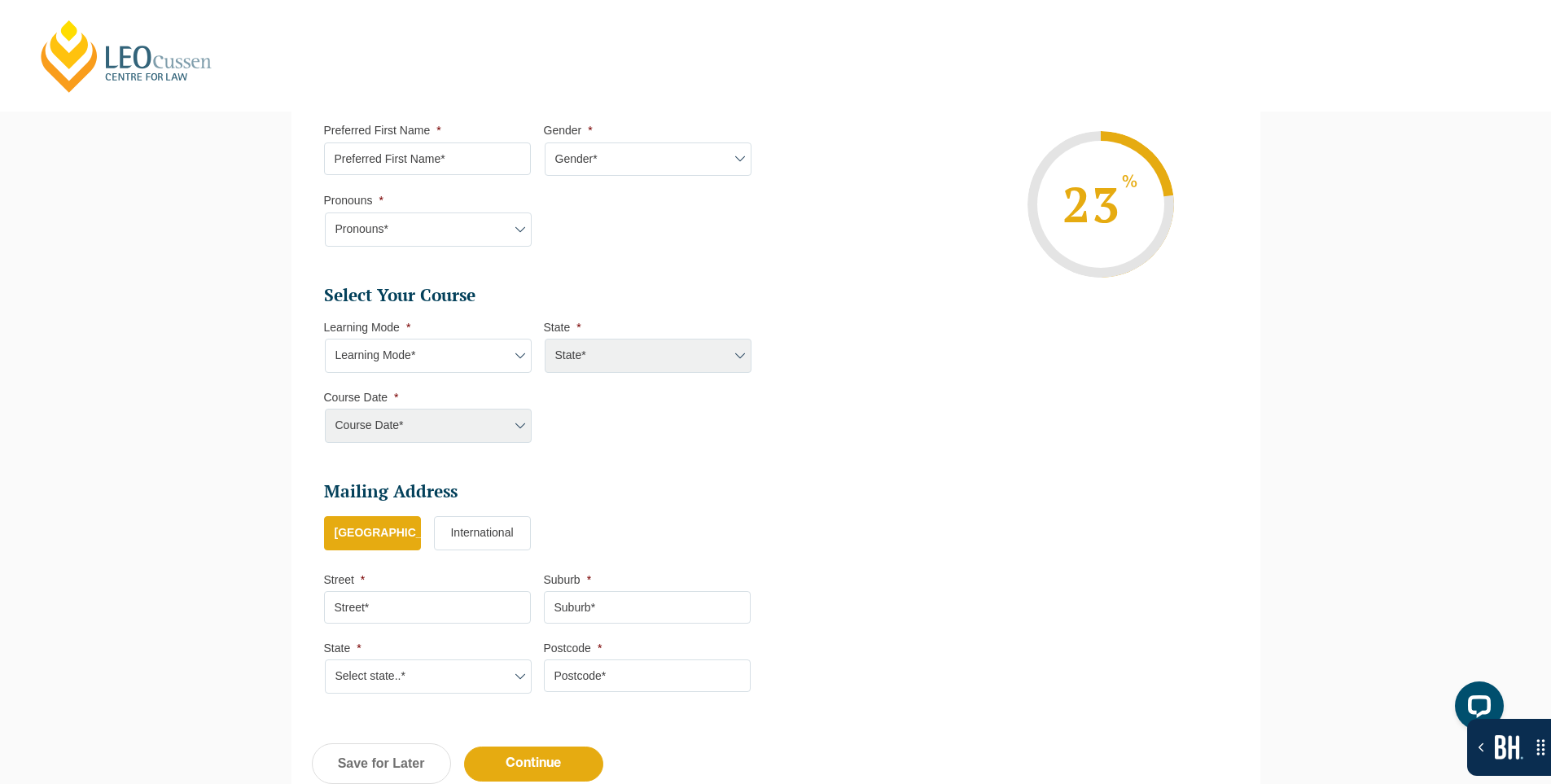
scroll to position [536, 0]
drag, startPoint x: 450, startPoint y: 347, endPoint x: 449, endPoint y: 371, distance: 24.0
click at [450, 347] on select "Learning Mode* Online Full Time Learning Online Part Time Learning" at bounding box center [428, 356] width 207 height 34
select select "Online Full Time Learning"
click at [325, 340] on select "Learning Mode* Online Full Time Learning Online Part Time Learning" at bounding box center [428, 356] width 207 height 34
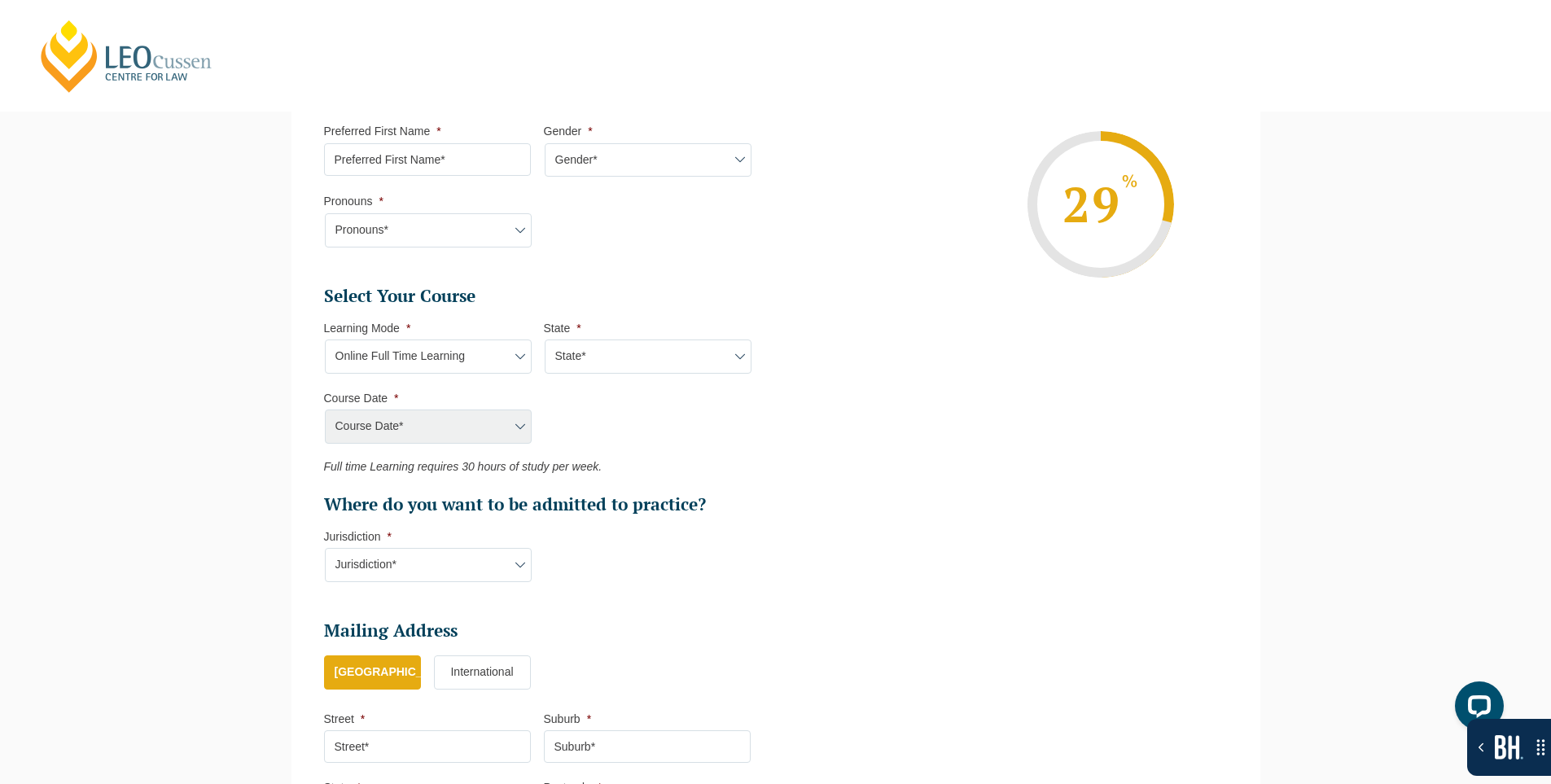
click at [645, 364] on select "State* National ([GEOGRAPHIC_DATA], [GEOGRAPHIC_DATA], [GEOGRAPHIC_DATA], [GEOG…" at bounding box center [648, 356] width 207 height 34
select select "National ([GEOGRAPHIC_DATA], [GEOGRAPHIC_DATA], [GEOGRAPHIC_DATA], [GEOGRAPHIC_…"
click at [545, 340] on select "State* National ([GEOGRAPHIC_DATA], [GEOGRAPHIC_DATA], [GEOGRAPHIC_DATA], [GEOG…" at bounding box center [648, 356] width 207 height 34
click at [476, 424] on select "Course Date* [DATE] ([DATE] to [DATE]) [DATE] ([DATE] to [DATE]) [DATE] ([DATE]…" at bounding box center [428, 426] width 207 height 34
select select "[DATE] ([DATE] to [DATE])"
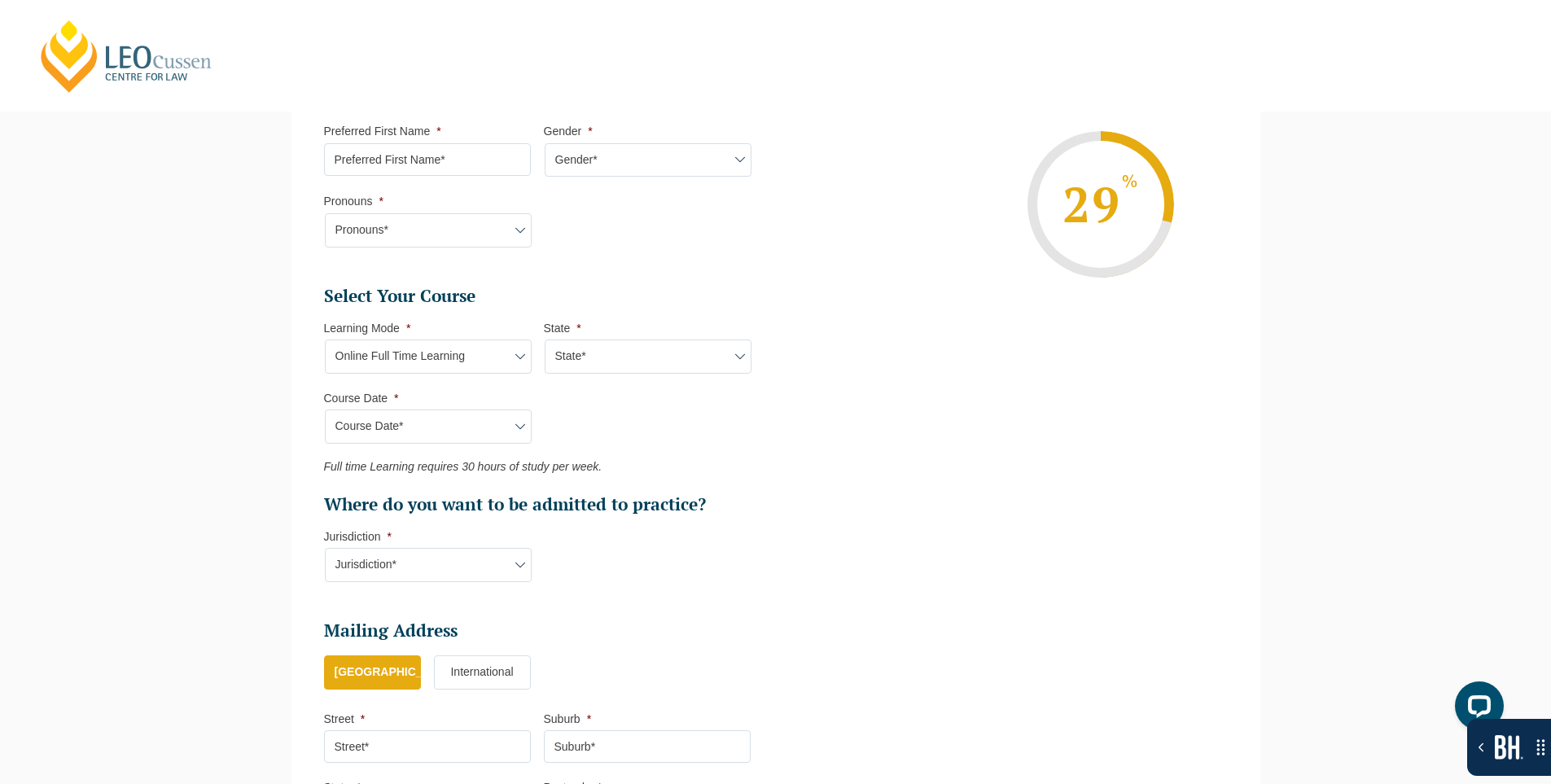
click at [325, 409] on select "Course Date* [DATE] ([DATE] to [DATE]) [DATE] ([DATE] to [DATE]) [DATE] ([DATE]…" at bounding box center [428, 426] width 207 height 34
type input "Intake [DATE] FT"
type input "Practical Legal Training (NAT)"
select select "NAT PLT (SEP) 2025 Full Time Online"
drag, startPoint x: 434, startPoint y: 566, endPoint x: 405, endPoint y: 567, distance: 29.0
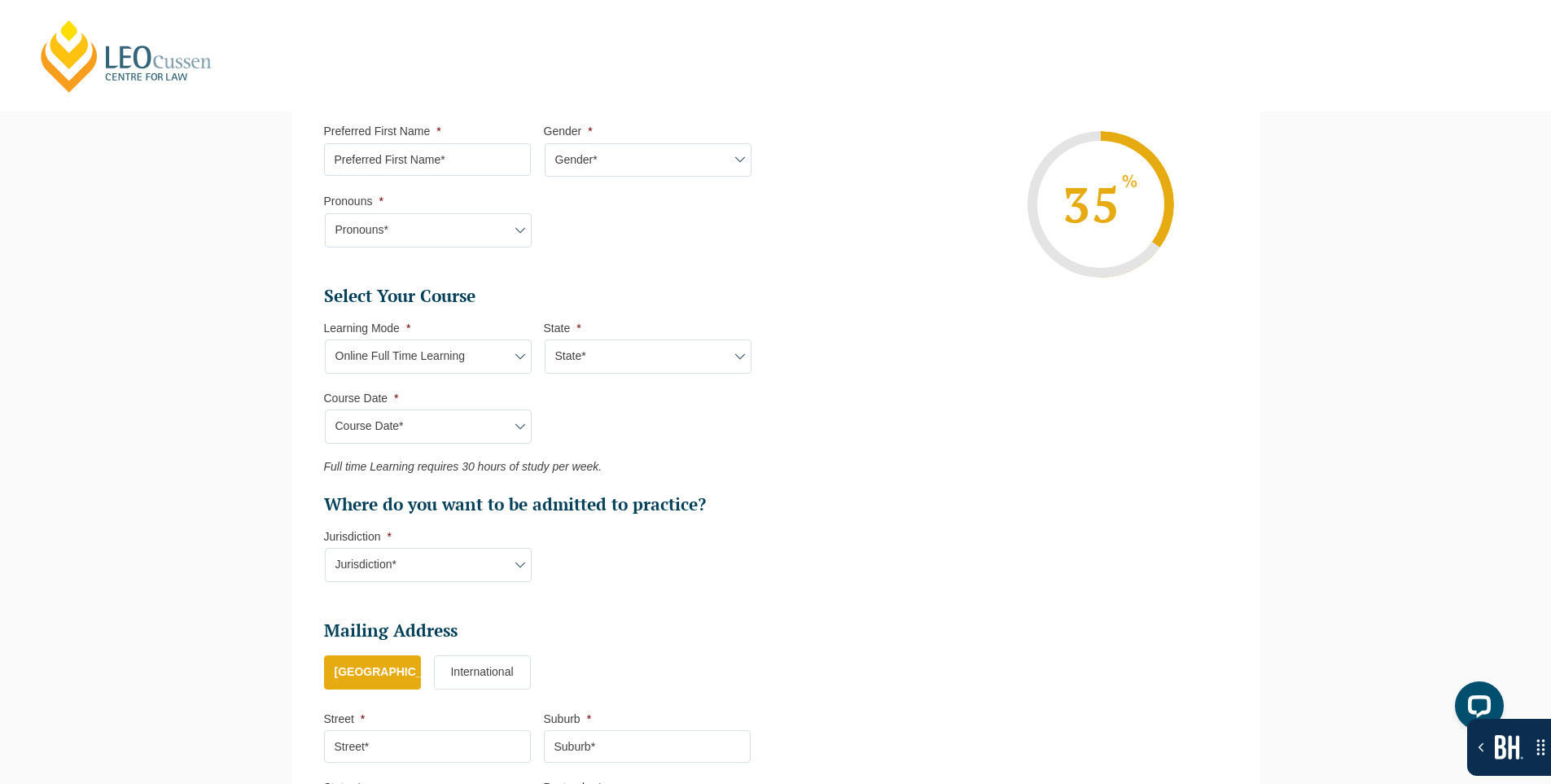
click at [410, 566] on select "Jurisdiction* VIC ACT [GEOGRAPHIC_DATA] SA [GEOGRAPHIC_DATA] [GEOGRAPHIC_DATA]" at bounding box center [428, 565] width 207 height 34
click at [392, 569] on select "Jurisdiction* VIC ACT [GEOGRAPHIC_DATA] SA [GEOGRAPHIC_DATA] [GEOGRAPHIC_DATA]" at bounding box center [428, 565] width 207 height 34
click at [454, 576] on select "Jurisdiction* VIC ACT [GEOGRAPHIC_DATA] SA [GEOGRAPHIC_DATA] [GEOGRAPHIC_DATA]" at bounding box center [428, 565] width 207 height 34
drag, startPoint x: 454, startPoint y: 576, endPoint x: 521, endPoint y: 563, distance: 68.2
click at [454, 576] on select "Jurisdiction* VIC ACT [GEOGRAPHIC_DATA] SA [GEOGRAPHIC_DATA] [GEOGRAPHIC_DATA]" at bounding box center [428, 565] width 207 height 34
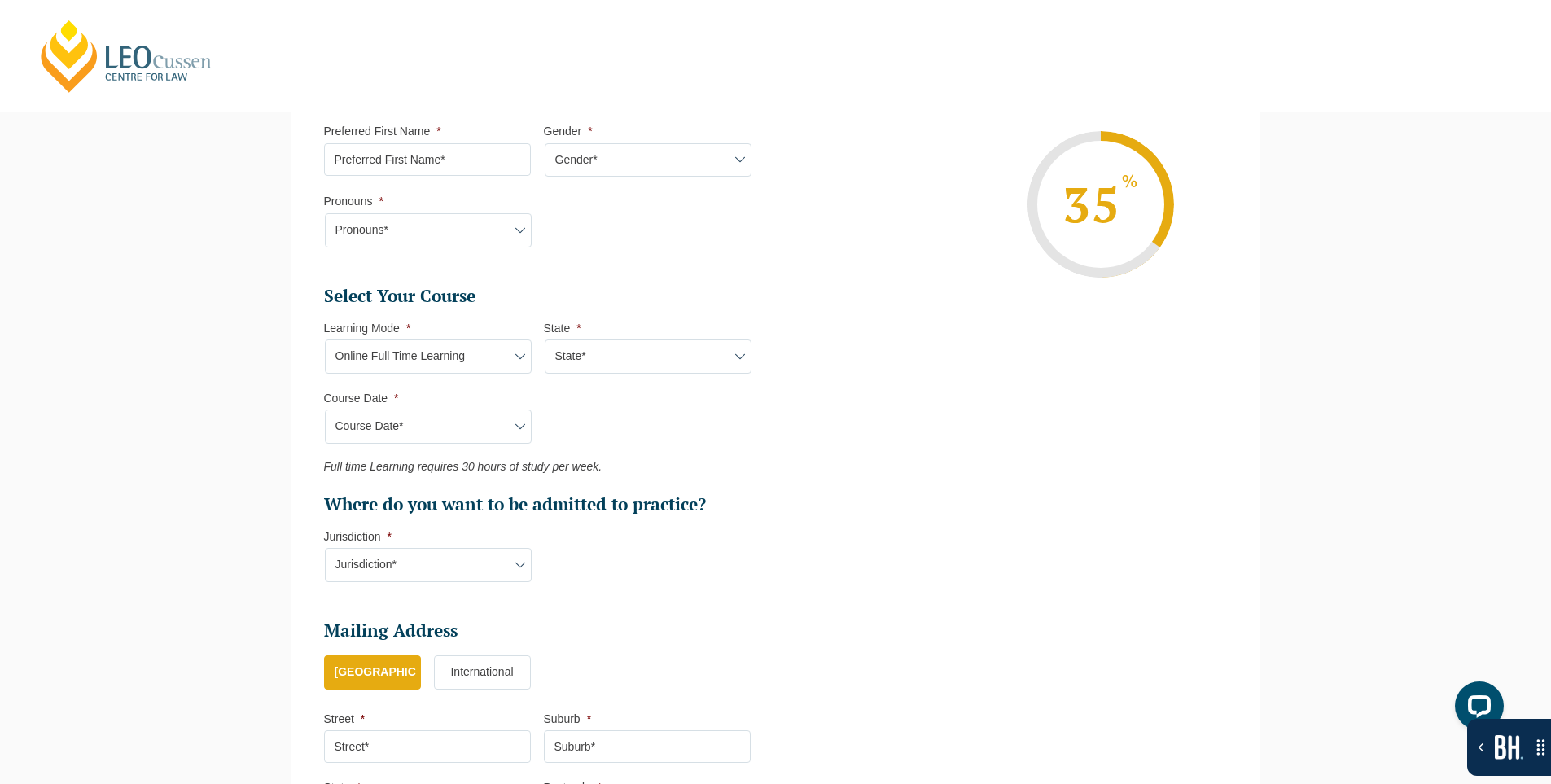
drag, startPoint x: 449, startPoint y: 572, endPoint x: 593, endPoint y: 572, distance: 144.0
click at [449, 572] on select "Jurisdiction* VIC ACT [GEOGRAPHIC_DATA] SA [GEOGRAPHIC_DATA] [GEOGRAPHIC_DATA]" at bounding box center [428, 565] width 207 height 34
drag, startPoint x: 653, startPoint y: 549, endPoint x: 917, endPoint y: 172, distance: 460.2
click at [653, 549] on li "Select Your Course This field is hidden when viewing the form Only for Flinder …" at bounding box center [543, 442] width 439 height 314
click at [449, 565] on select "Jurisdiction* VIC ACT [GEOGRAPHIC_DATA] SA [GEOGRAPHIC_DATA] [GEOGRAPHIC_DATA]" at bounding box center [428, 565] width 207 height 34
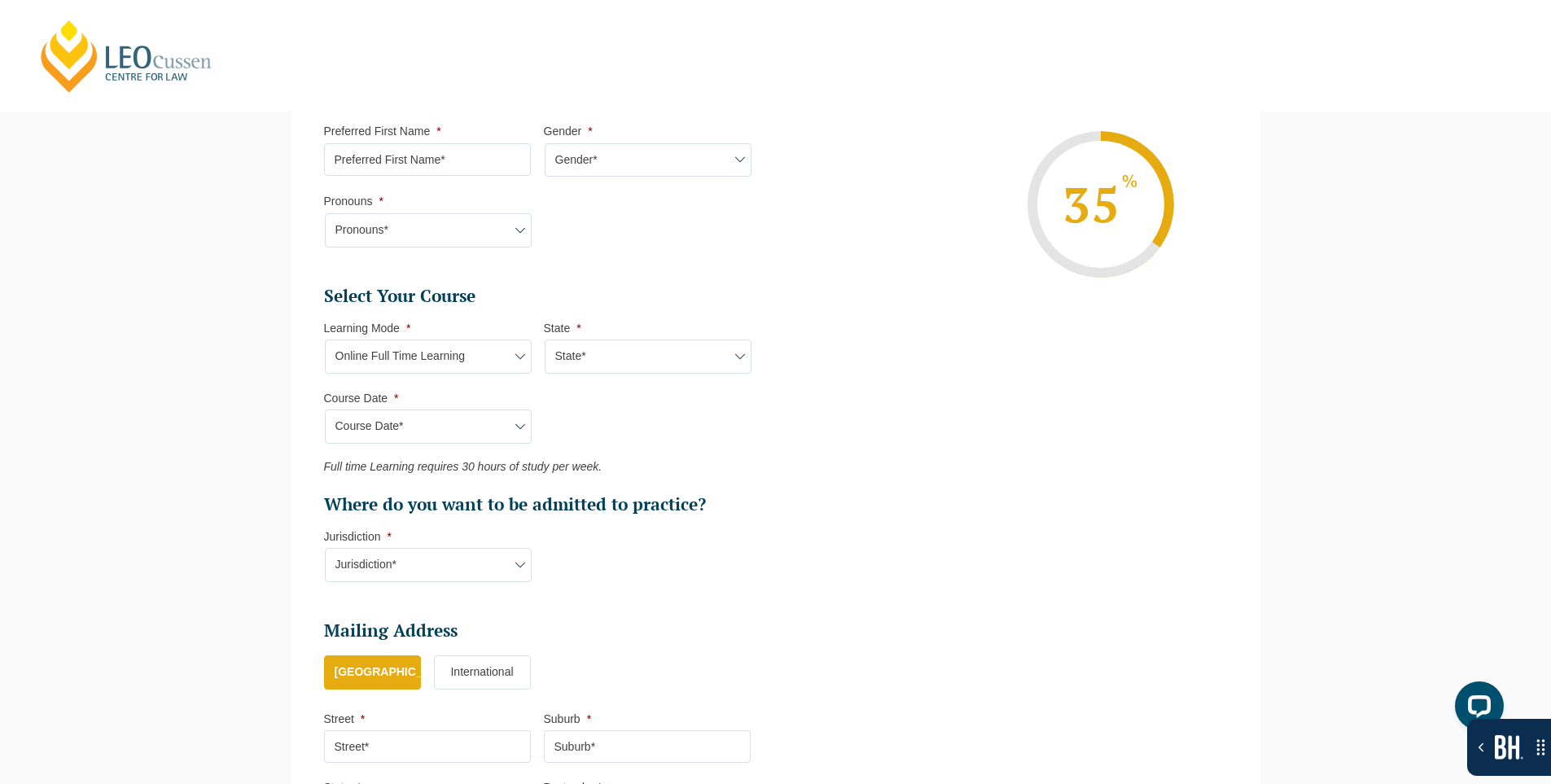
drag, startPoint x: 448, startPoint y: 565, endPoint x: 479, endPoint y: 554, distance: 32.9
click at [448, 565] on select "Jurisdiction* VIC ACT [GEOGRAPHIC_DATA] SA [GEOGRAPHIC_DATA] [GEOGRAPHIC_DATA]" at bounding box center [428, 565] width 207 height 34
click at [429, 567] on select "Jurisdiction* VIC ACT [GEOGRAPHIC_DATA] SA [GEOGRAPHIC_DATA] [GEOGRAPHIC_DATA]" at bounding box center [428, 565] width 207 height 34
drag, startPoint x: 430, startPoint y: 566, endPoint x: 675, endPoint y: 533, distance: 247.2
click at [430, 566] on select "Jurisdiction* VIC ACT [GEOGRAPHIC_DATA] SA [GEOGRAPHIC_DATA] [GEOGRAPHIC_DATA]" at bounding box center [428, 565] width 207 height 34
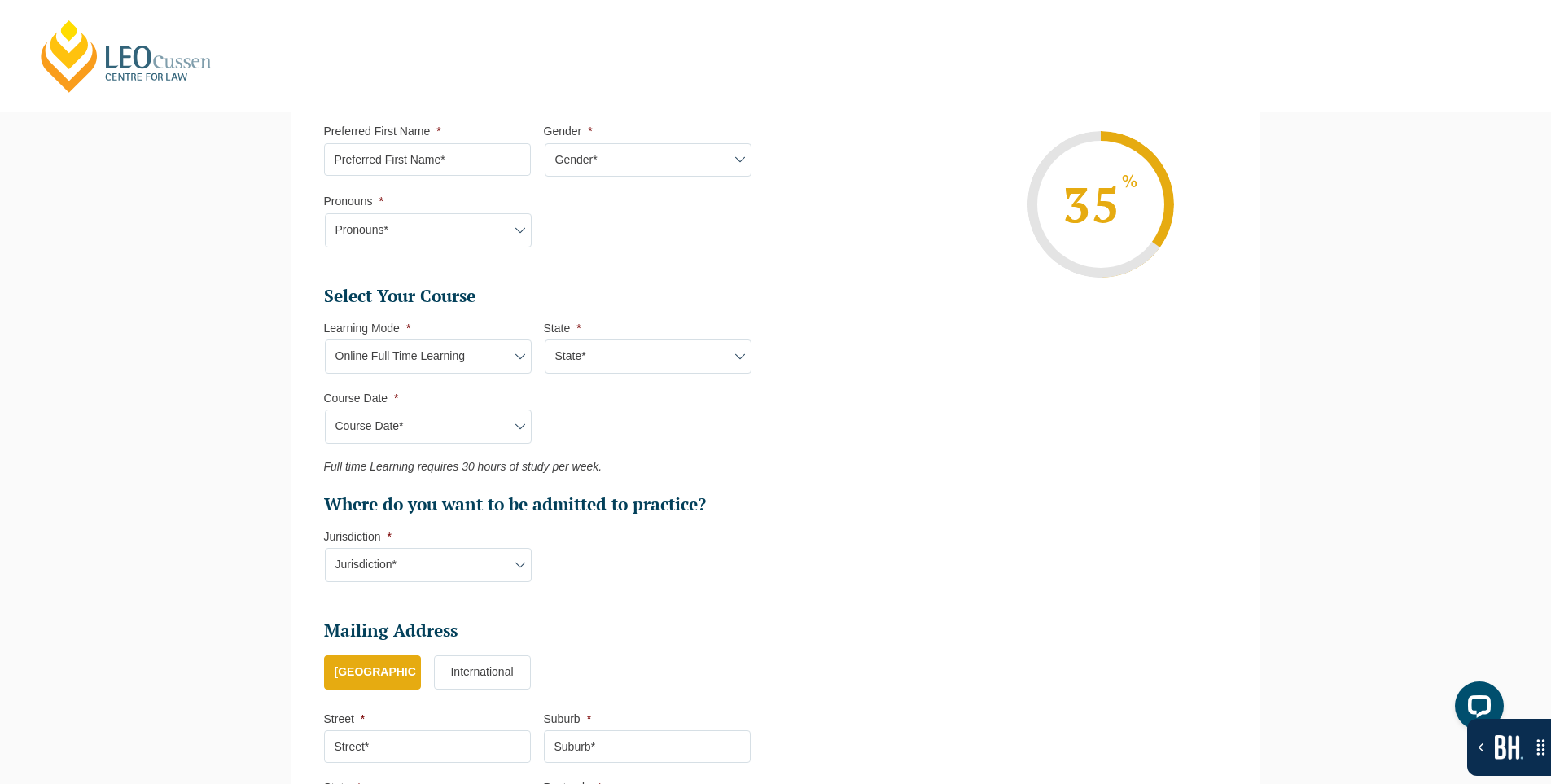
click at [512, 551] on select "Jurisdiction* VIC ACT [GEOGRAPHIC_DATA] SA [GEOGRAPHIC_DATA] [GEOGRAPHIC_DATA]" at bounding box center [428, 565] width 207 height 34
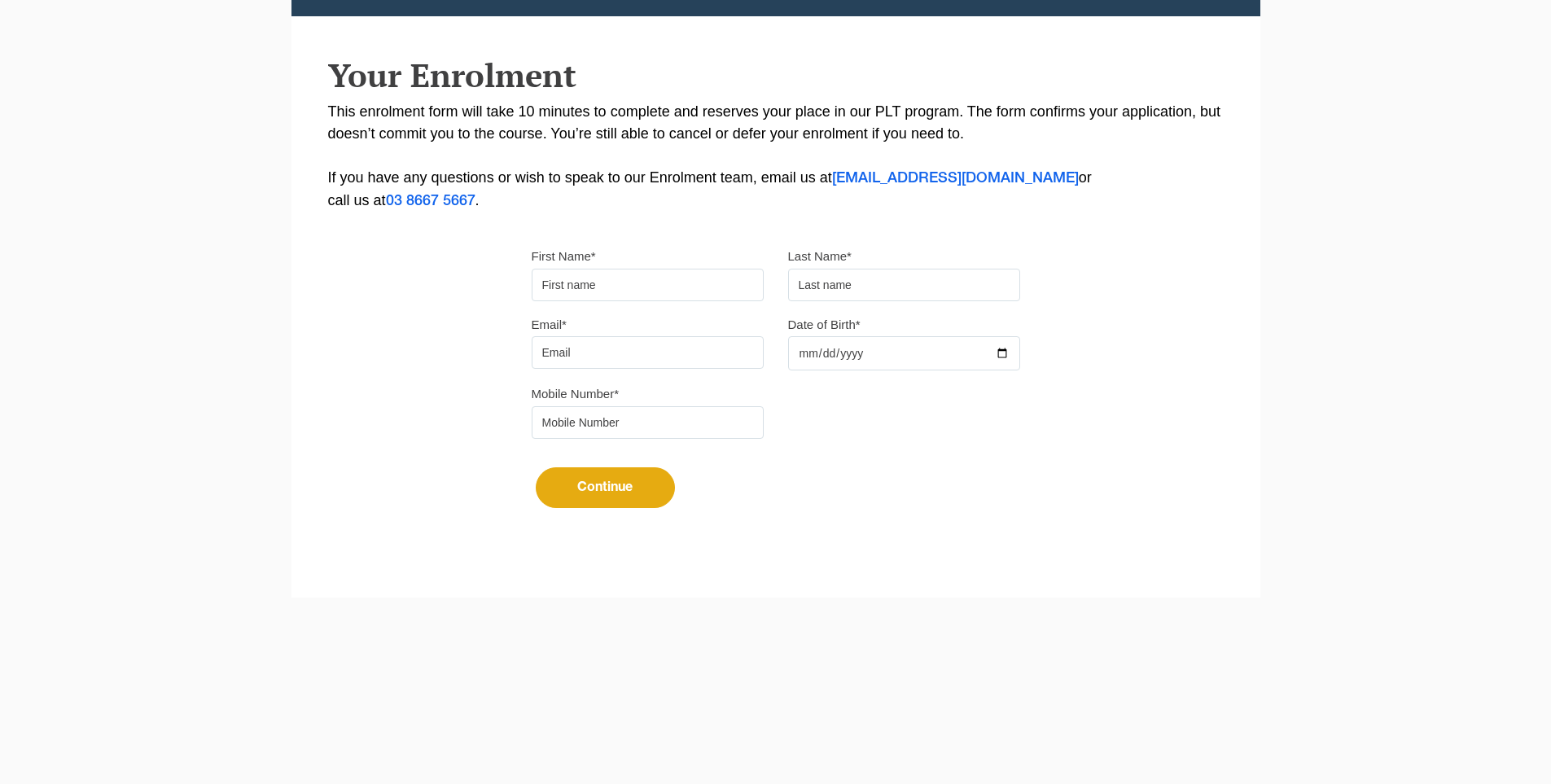
type input "Suresh"
type input "[PERSON_NAME]"
click at [636, 355] on input "Email*" at bounding box center [647, 352] width 232 height 32
type input "[EMAIL_ADDRESS][DOMAIN_NAME]"
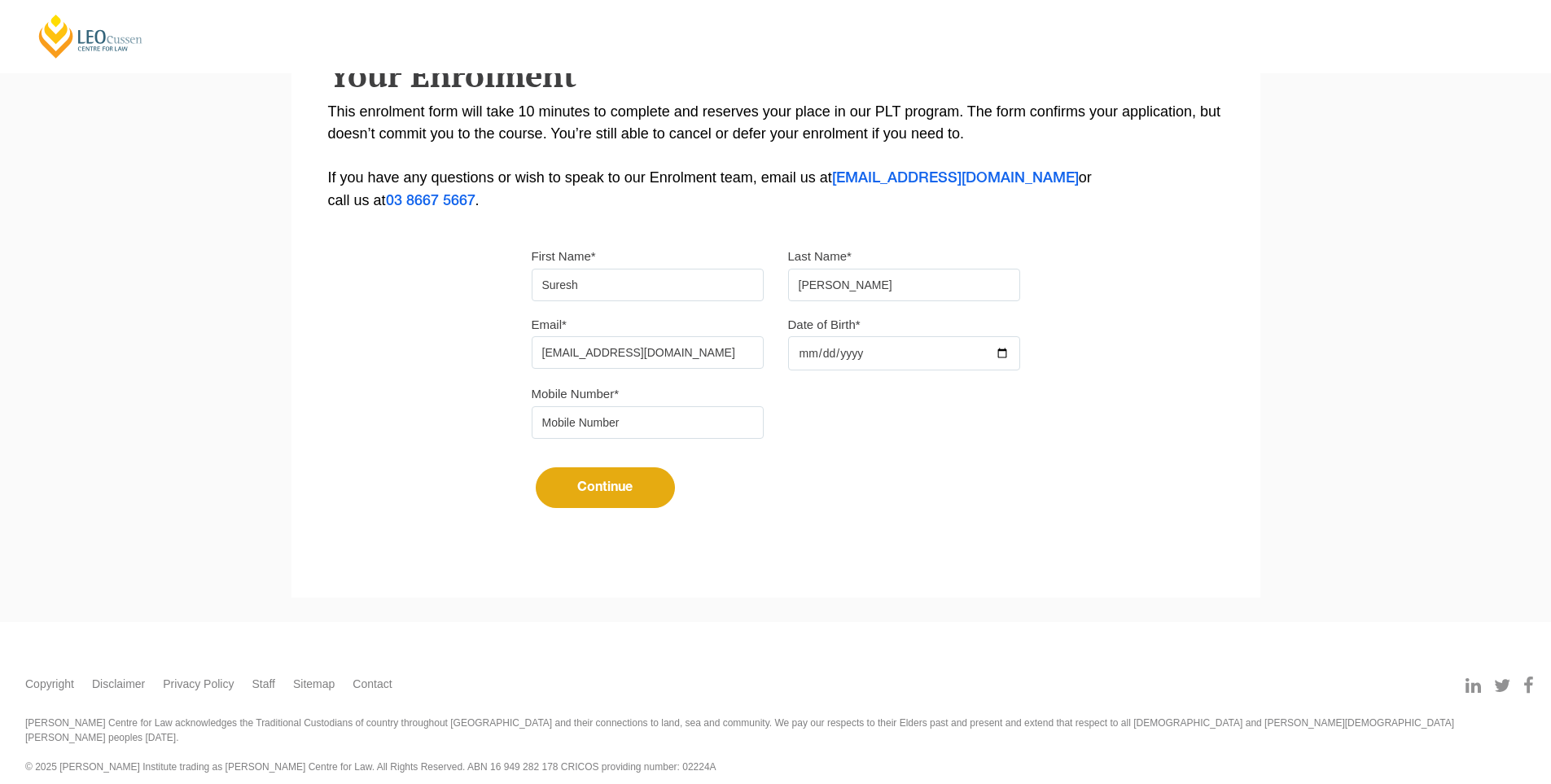
click at [1010, 355] on input "Date of Birth*" at bounding box center [904, 353] width 232 height 34
click at [1006, 347] on input "Date of Birth*" at bounding box center [904, 353] width 232 height 34
type input "[DATE]"
drag, startPoint x: 685, startPoint y: 425, endPoint x: 680, endPoint y: 434, distance: 10.3
click at [685, 425] on input "tel" at bounding box center [647, 422] width 232 height 32
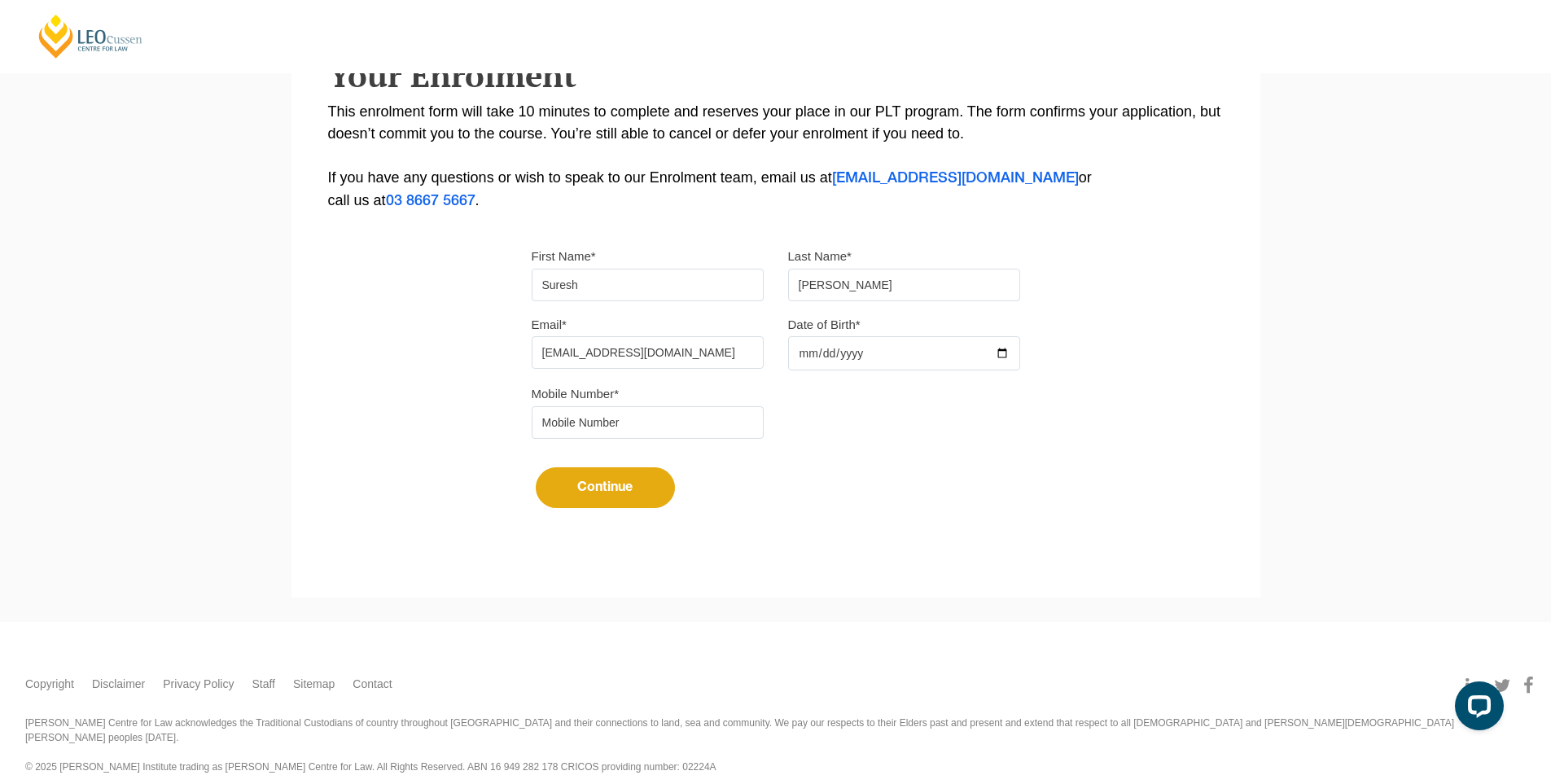
type input "08154998630"
click at [608, 478] on button "Continue" at bounding box center [606, 488] width 140 height 41
select select
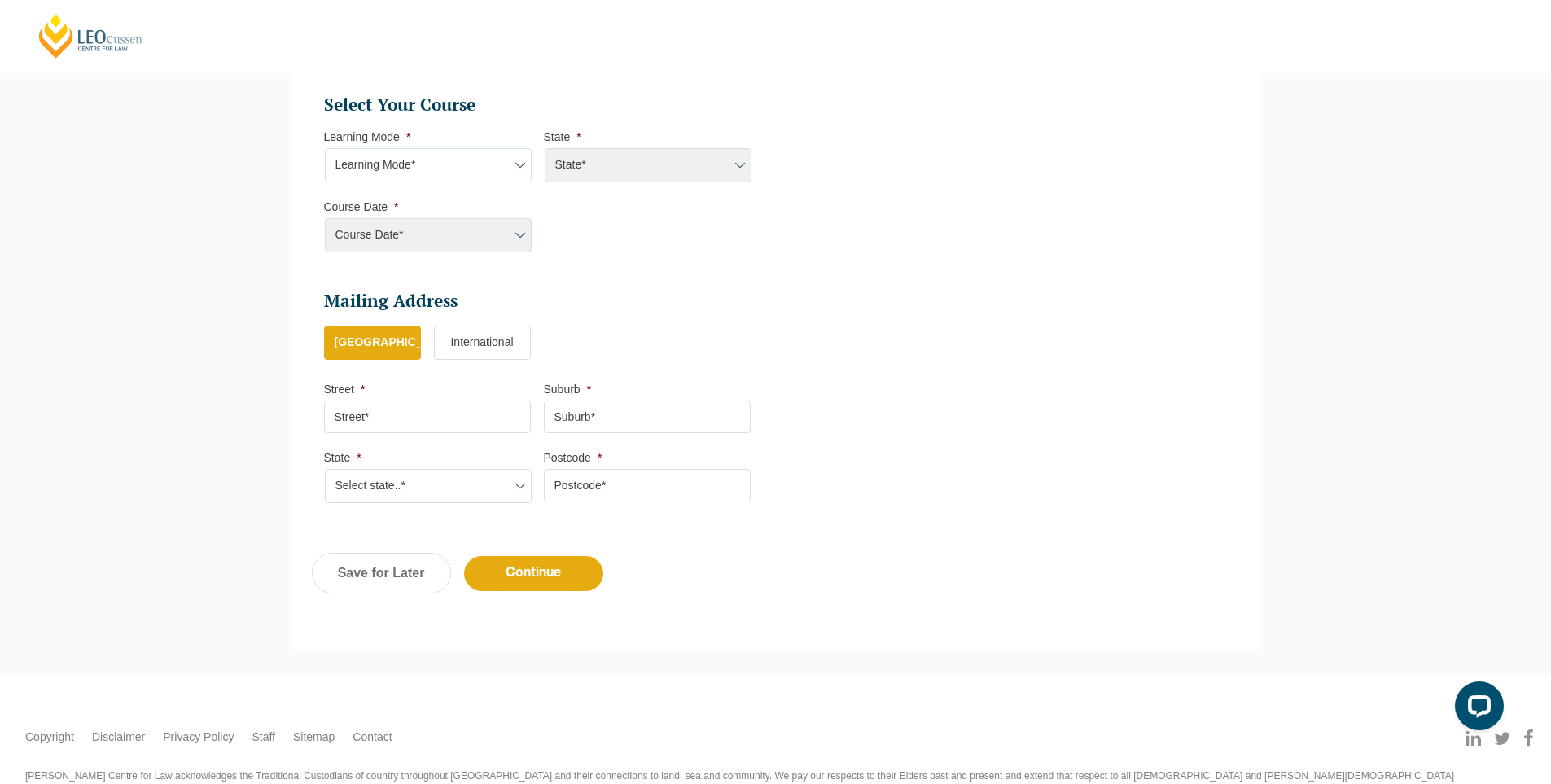
scroll to position [698, 0]
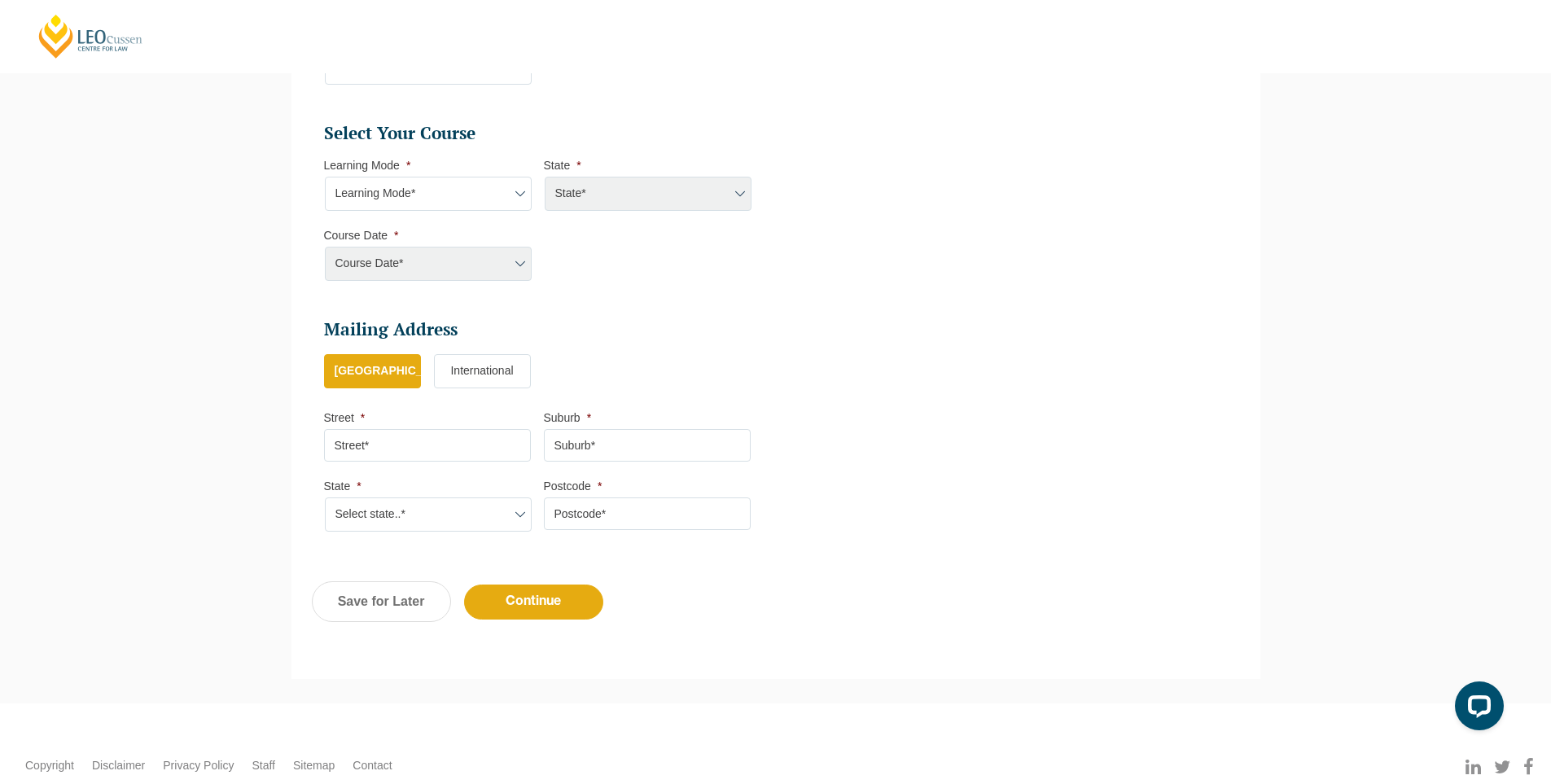
click at [438, 194] on select "Learning Mode* Online Full Time Learning Online Part Time Learning Blended Full…" at bounding box center [428, 194] width 207 height 34
select select "Online Full Time Learning"
click at [325, 177] on select "Learning Mode* Online Full Time Learning Online Part Time Learning Blended Full…" at bounding box center [428, 194] width 207 height 34
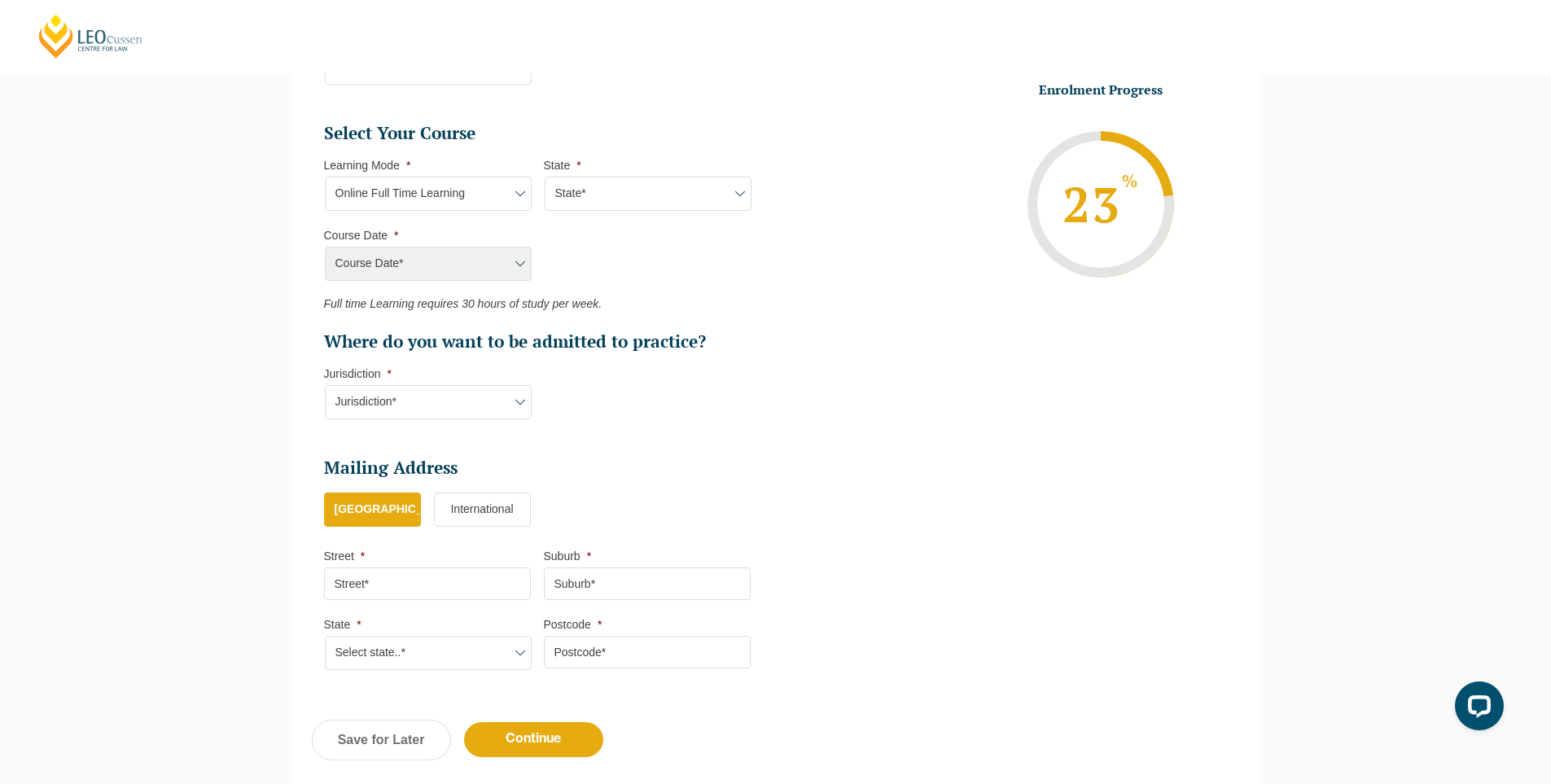
click at [580, 196] on select "State* National ([GEOGRAPHIC_DATA], [GEOGRAPHIC_DATA], [GEOGRAPHIC_DATA], [GEOG…" at bounding box center [648, 194] width 207 height 34
select select "National ([GEOGRAPHIC_DATA], [GEOGRAPHIC_DATA], [GEOGRAPHIC_DATA], [GEOGRAPHIC_…"
click at [545, 177] on select "State* National ([GEOGRAPHIC_DATA], [GEOGRAPHIC_DATA], [GEOGRAPHIC_DATA], [GEOG…" at bounding box center [648, 194] width 207 height 34
click at [440, 275] on select "Course Date* [DATE] ([DATE] to [DATE]) [DATE] ([DATE] to [DATE]) [DATE] ([DATE]…" at bounding box center [428, 263] width 207 height 34
select select "[DATE] ([DATE] to [DATE])"
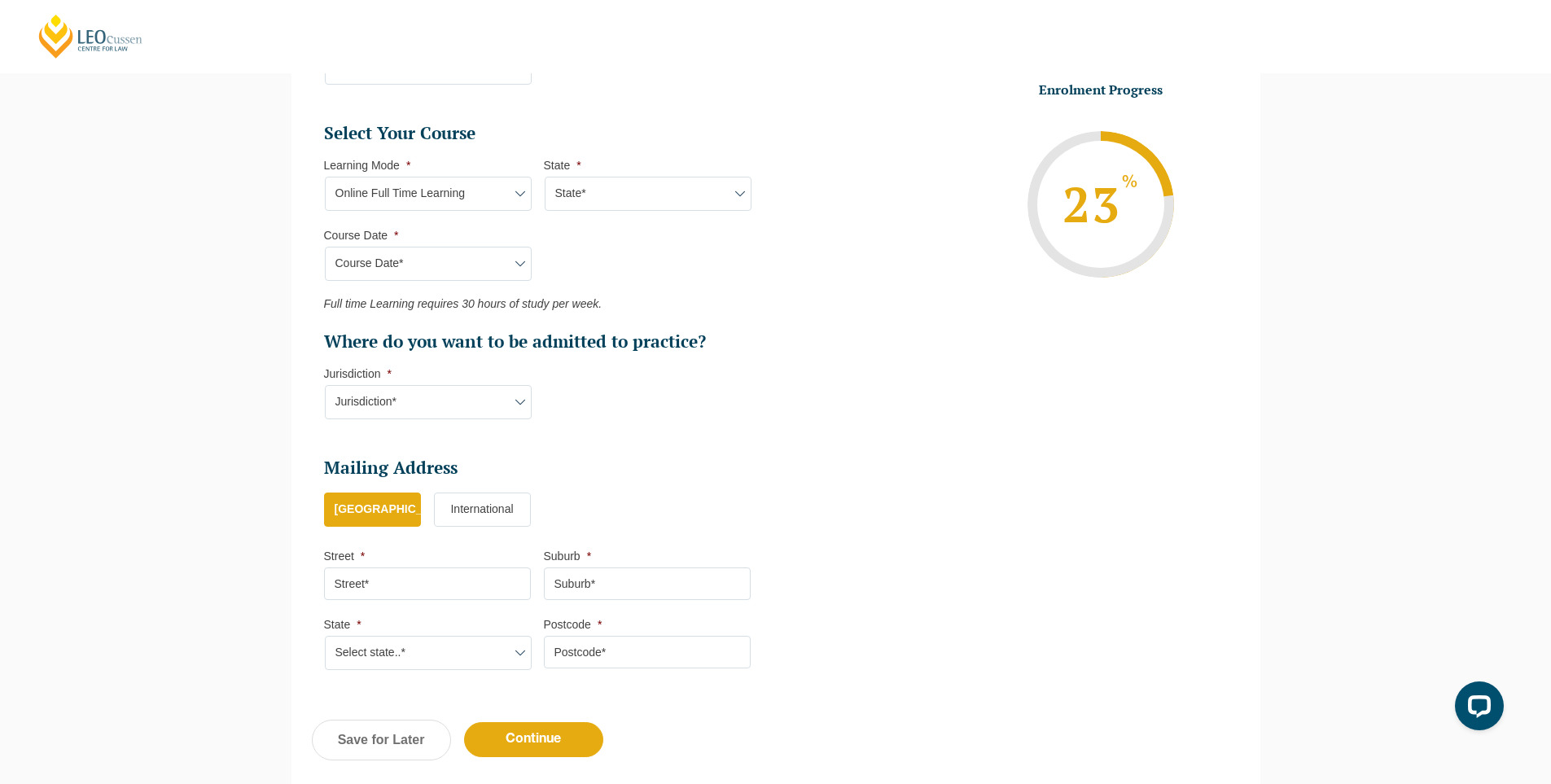
click at [325, 247] on select "Course Date* [DATE] ([DATE] to [DATE]) [DATE] ([DATE] to [DATE]) [DATE] ([DATE]…" at bounding box center [428, 263] width 207 height 34
type input "Intake [DATE] FT"
type input "Practical Legal Training (NAT)"
select select "NAT PLT (SEP) 2025 Full Time Online"
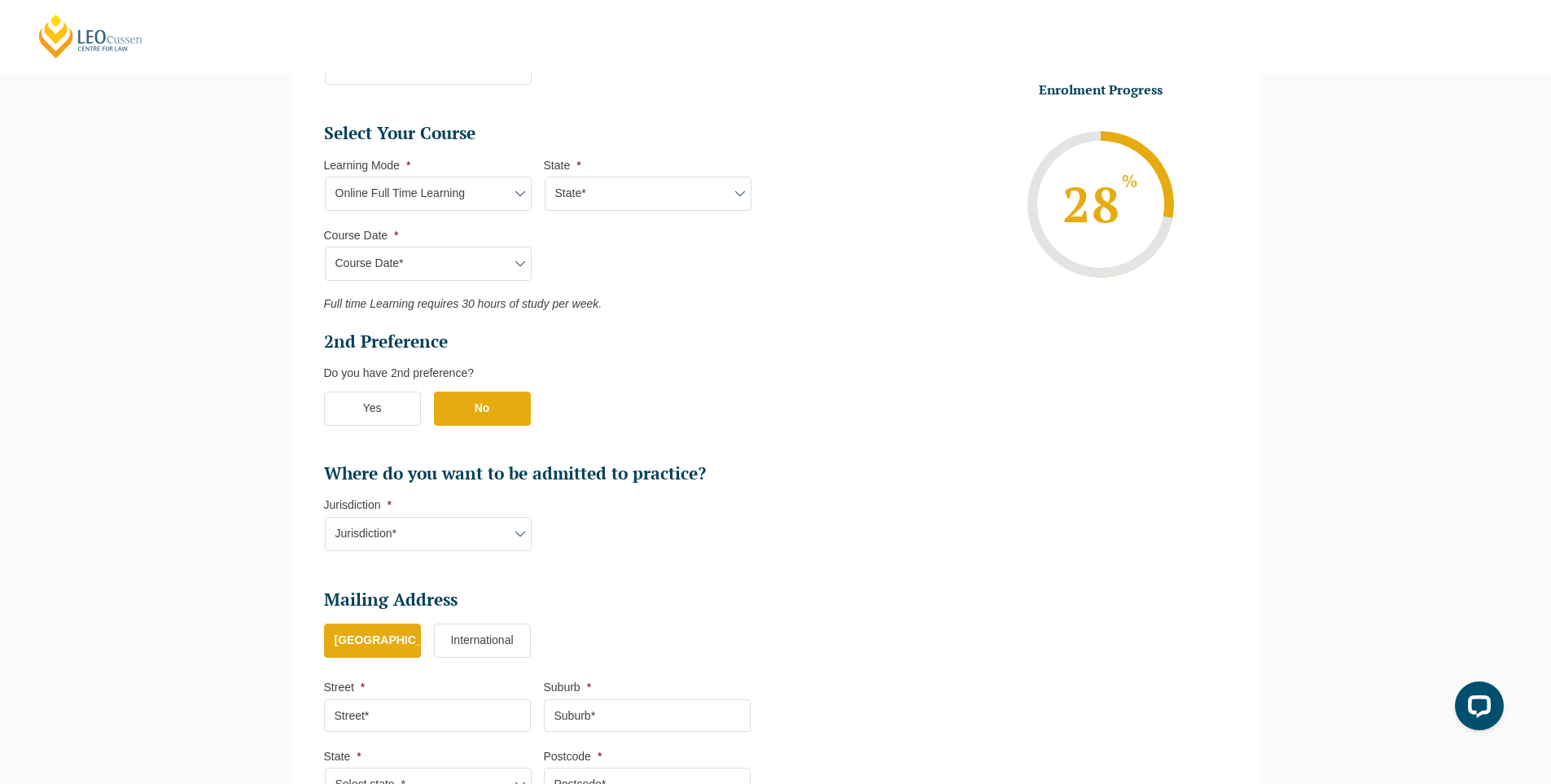
click at [400, 537] on select "Jurisdiction* VIC ACT [GEOGRAPHIC_DATA] SA [GEOGRAPHIC_DATA] [GEOGRAPHIC_DATA]" at bounding box center [428, 533] width 207 height 34
select select "[GEOGRAPHIC_DATA]"
click at [325, 517] on select "Jurisdiction* VIC ACT [GEOGRAPHIC_DATA] SA [GEOGRAPHIC_DATA] [GEOGRAPHIC_DATA]" at bounding box center [428, 533] width 207 height 34
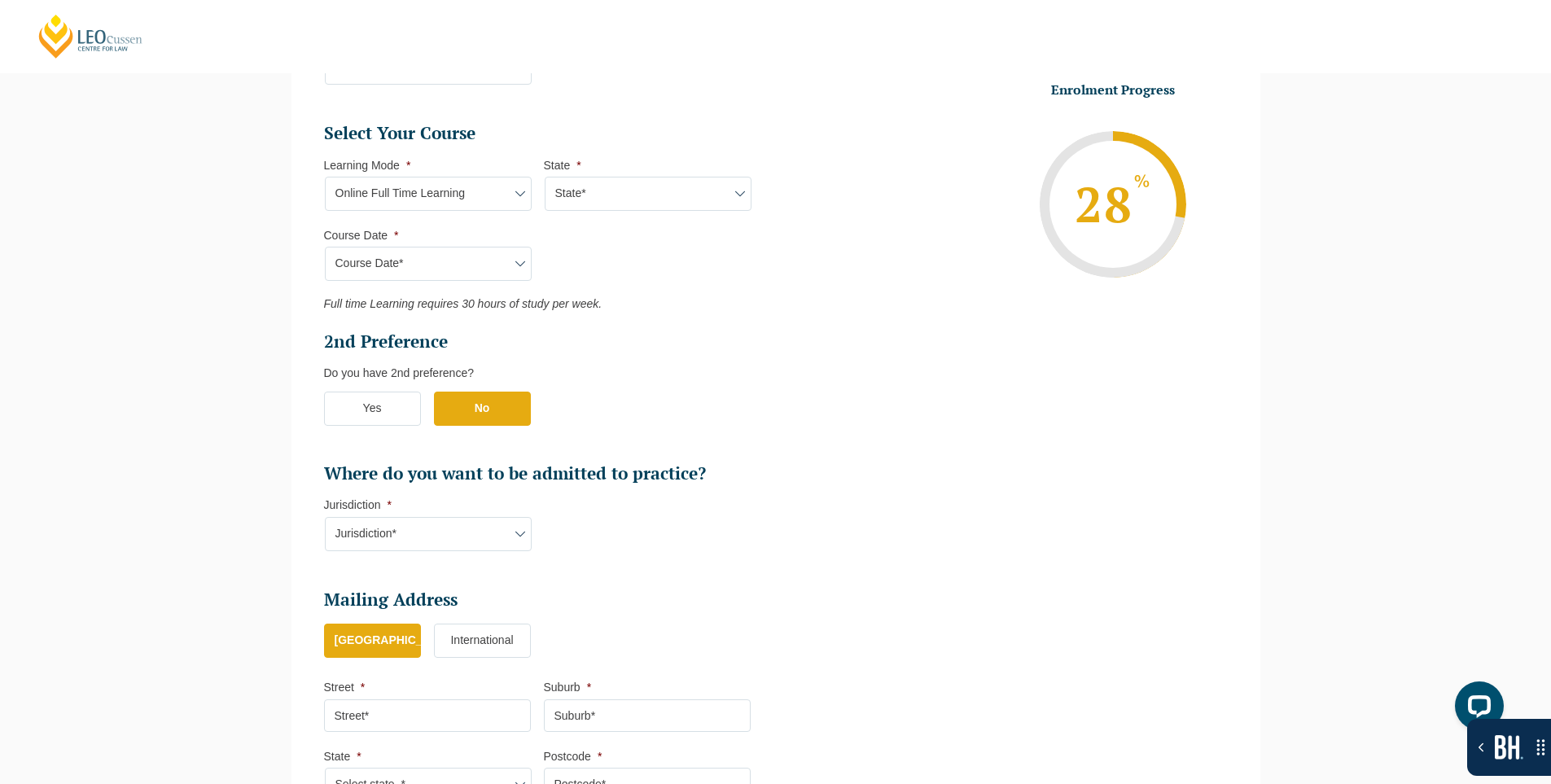
click at [461, 192] on select "Learning Mode* Online Full Time Learning Online Part Time Learning Blended Full…" at bounding box center [428, 194] width 207 height 34
select select "Online Part Time Learning"
click at [325, 177] on select "Learning Mode* Online Full Time Learning Online Part Time Learning Blended Full…" at bounding box center [428, 194] width 207 height 34
select select
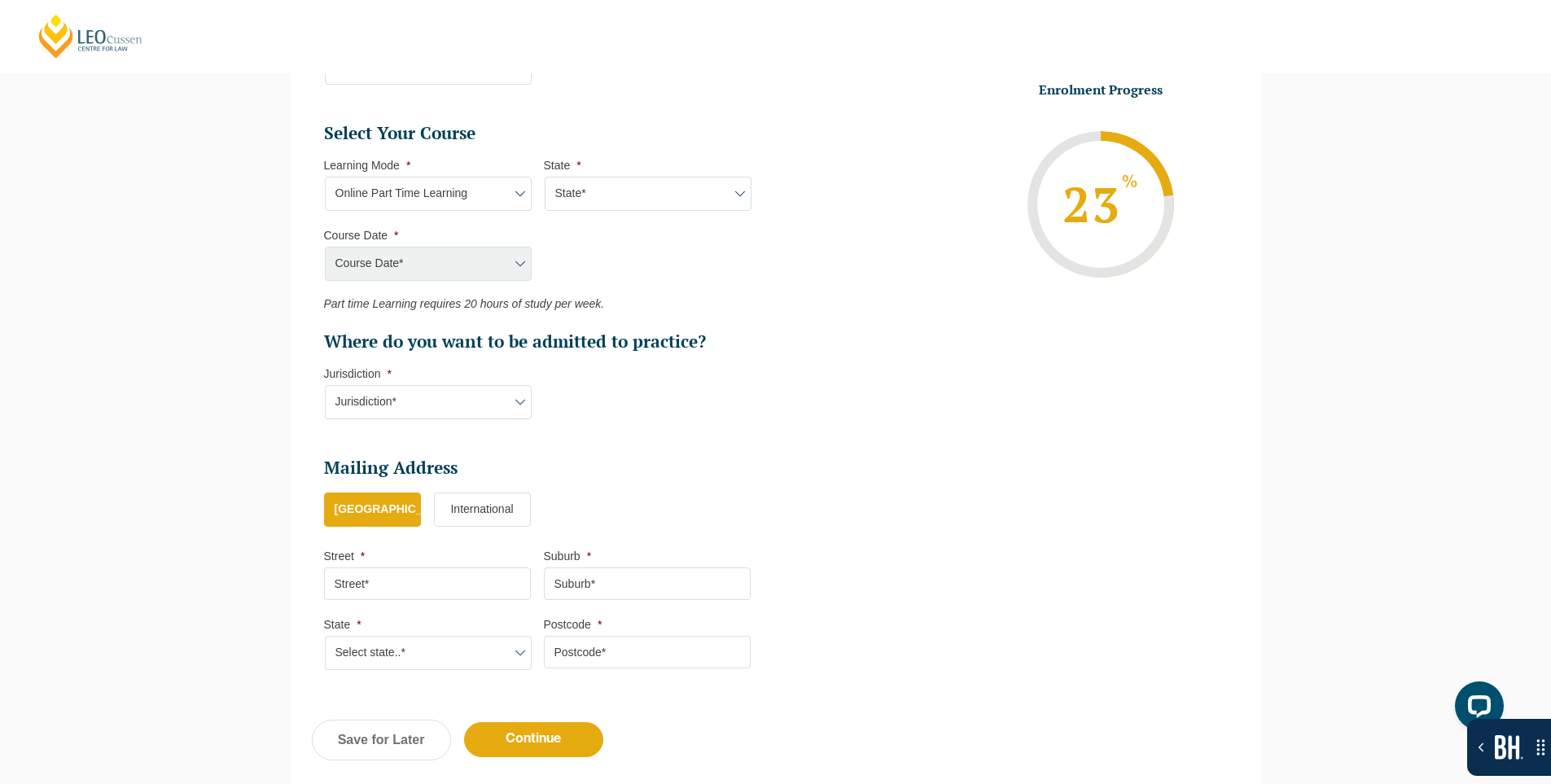
click at [621, 189] on select "State* National ([GEOGRAPHIC_DATA], [GEOGRAPHIC_DATA], [GEOGRAPHIC_DATA], [GEOG…" at bounding box center [648, 194] width 207 height 34
select select "National ([GEOGRAPHIC_DATA], [GEOGRAPHIC_DATA], [GEOGRAPHIC_DATA], [GEOGRAPHIC_…"
click at [545, 177] on select "State* National ([GEOGRAPHIC_DATA], [GEOGRAPHIC_DATA], [GEOGRAPHIC_DATA], [GEOG…" at bounding box center [648, 194] width 207 height 34
click at [474, 196] on select "Learning Mode* Online Full Time Learning Online Part Time Learning Blended Full…" at bounding box center [428, 194] width 207 height 34
select select "Online Full Time Learning"
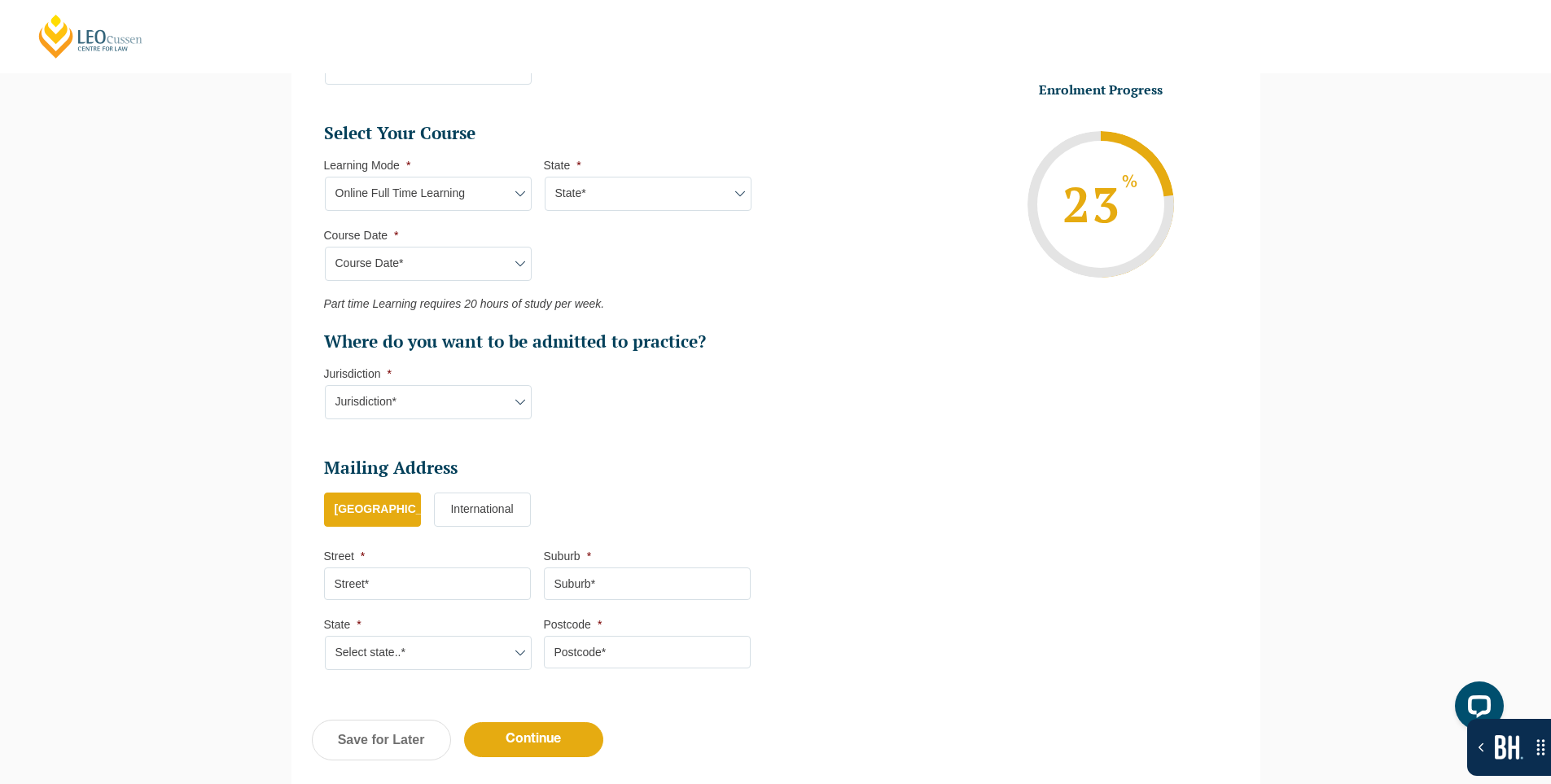
click at [325, 177] on select "Learning Mode* Online Full Time Learning Online Part Time Learning Blended Full…" at bounding box center [428, 194] width 207 height 34
drag, startPoint x: 608, startPoint y: 198, endPoint x: 608, endPoint y: 208, distance: 10.0
click at [608, 198] on select "State* National ([GEOGRAPHIC_DATA], [GEOGRAPHIC_DATA], [GEOGRAPHIC_DATA], [GEOG…" at bounding box center [648, 194] width 207 height 34
select select "National ([GEOGRAPHIC_DATA], [GEOGRAPHIC_DATA], [GEOGRAPHIC_DATA], [GEOGRAPHIC_…"
click at [545, 177] on select "State* National ([GEOGRAPHIC_DATA], [GEOGRAPHIC_DATA], [GEOGRAPHIC_DATA], [GEOG…" at bounding box center [648, 194] width 207 height 34
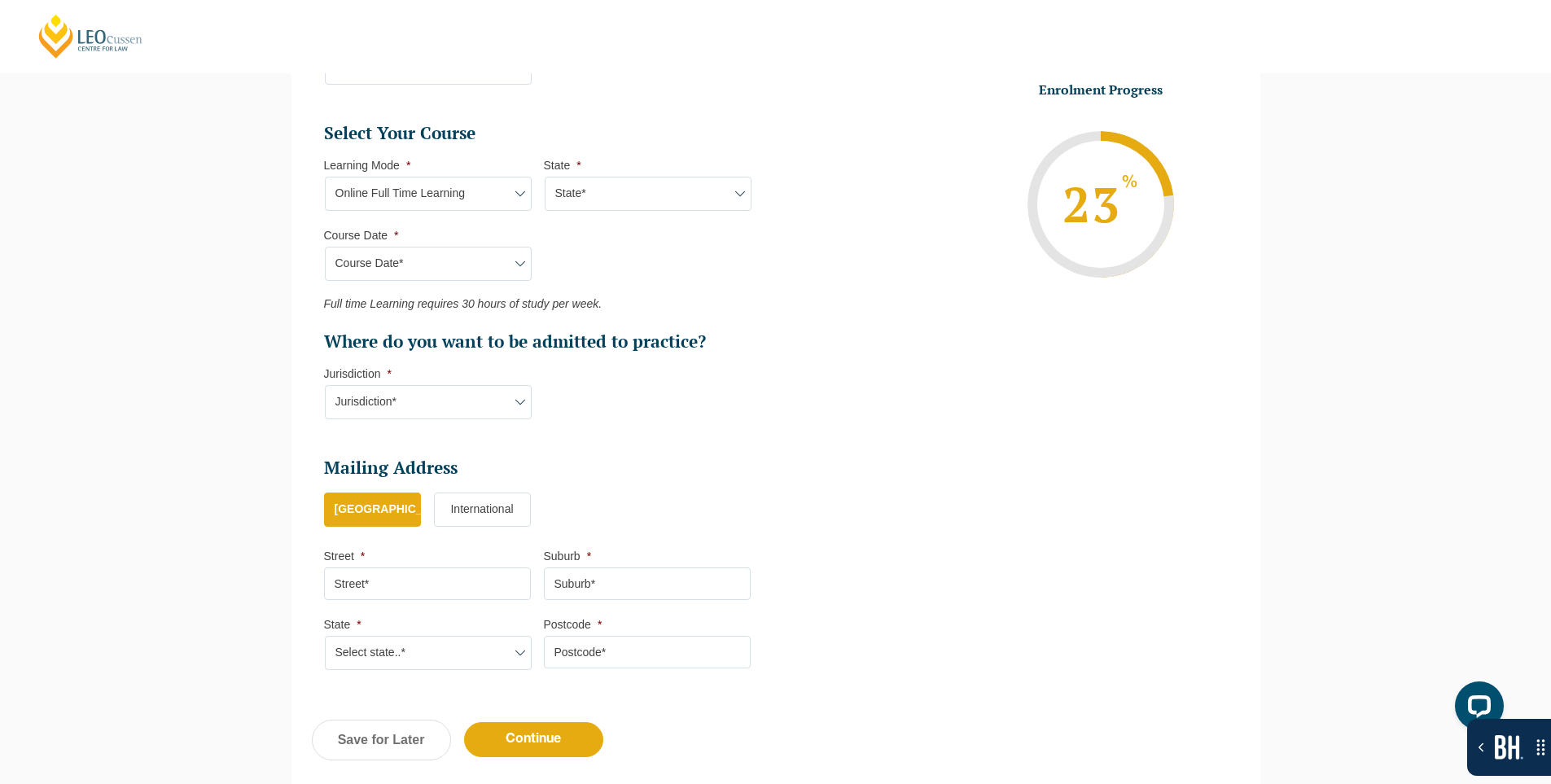
click at [437, 264] on select "Course Date* [DATE] ([DATE] to [DATE]) [DATE] ([DATE] to [DATE]) [DATE] ([DATE]…" at bounding box center [428, 263] width 207 height 34
select select "[DATE] ([DATE] to [DATE])"
click at [325, 247] on select "Course Date* [DATE] ([DATE] to [DATE]) [DATE] ([DATE] to [DATE]) [DATE] ([DATE]…" at bounding box center [428, 263] width 207 height 34
type input "Intake [DATE] FT"
type input "Practical Legal Training (NAT)"
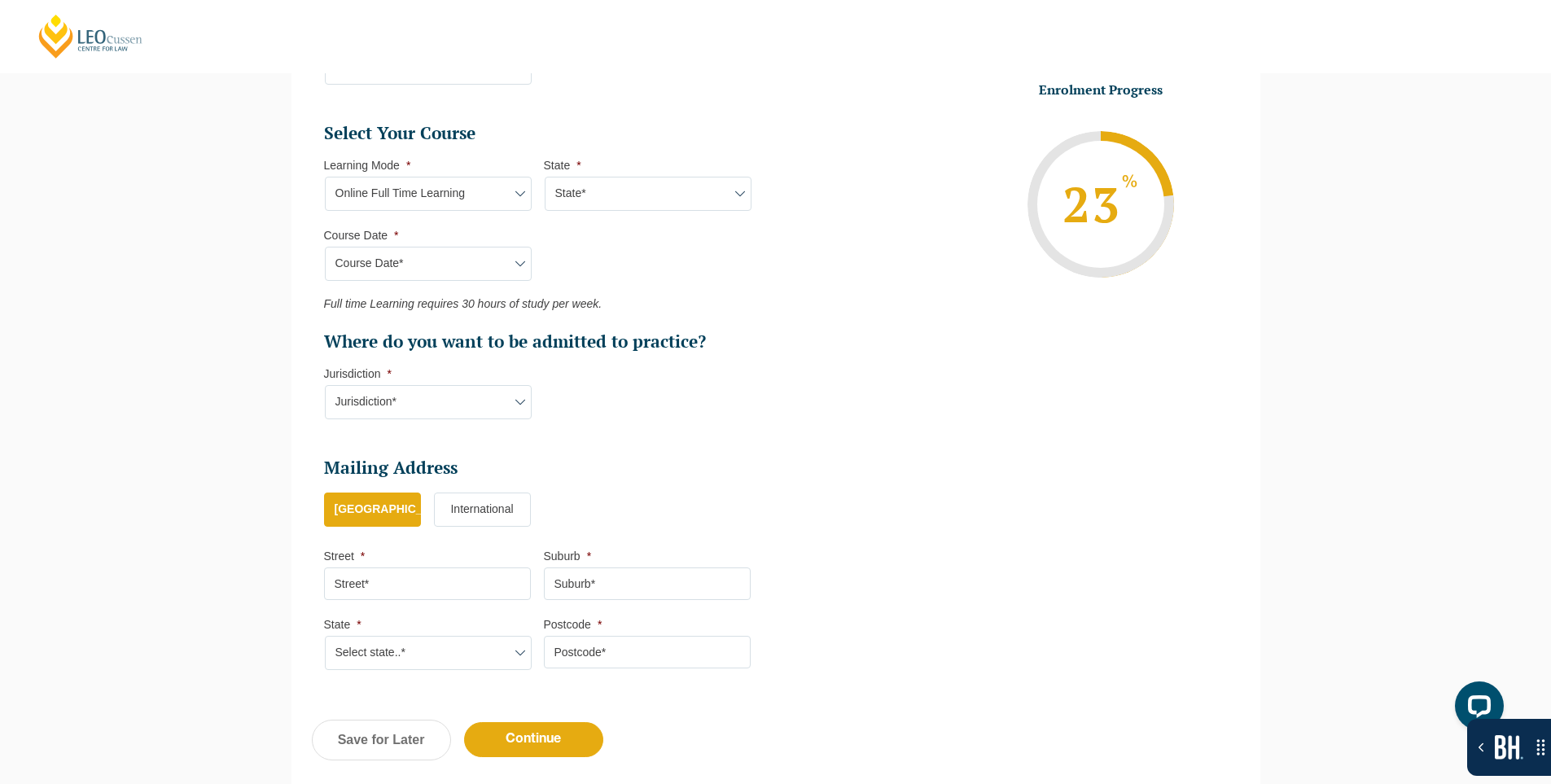
select select "NAT PLT (JAN) 2026 Full Time Online"
click at [523, 744] on input "Continue" at bounding box center [534, 739] width 140 height 35
select select "Online Full Time Learning"
select select "National ([GEOGRAPHIC_DATA], [GEOGRAPHIC_DATA], [GEOGRAPHIC_DATA], [GEOGRAPHIC_…"
select select
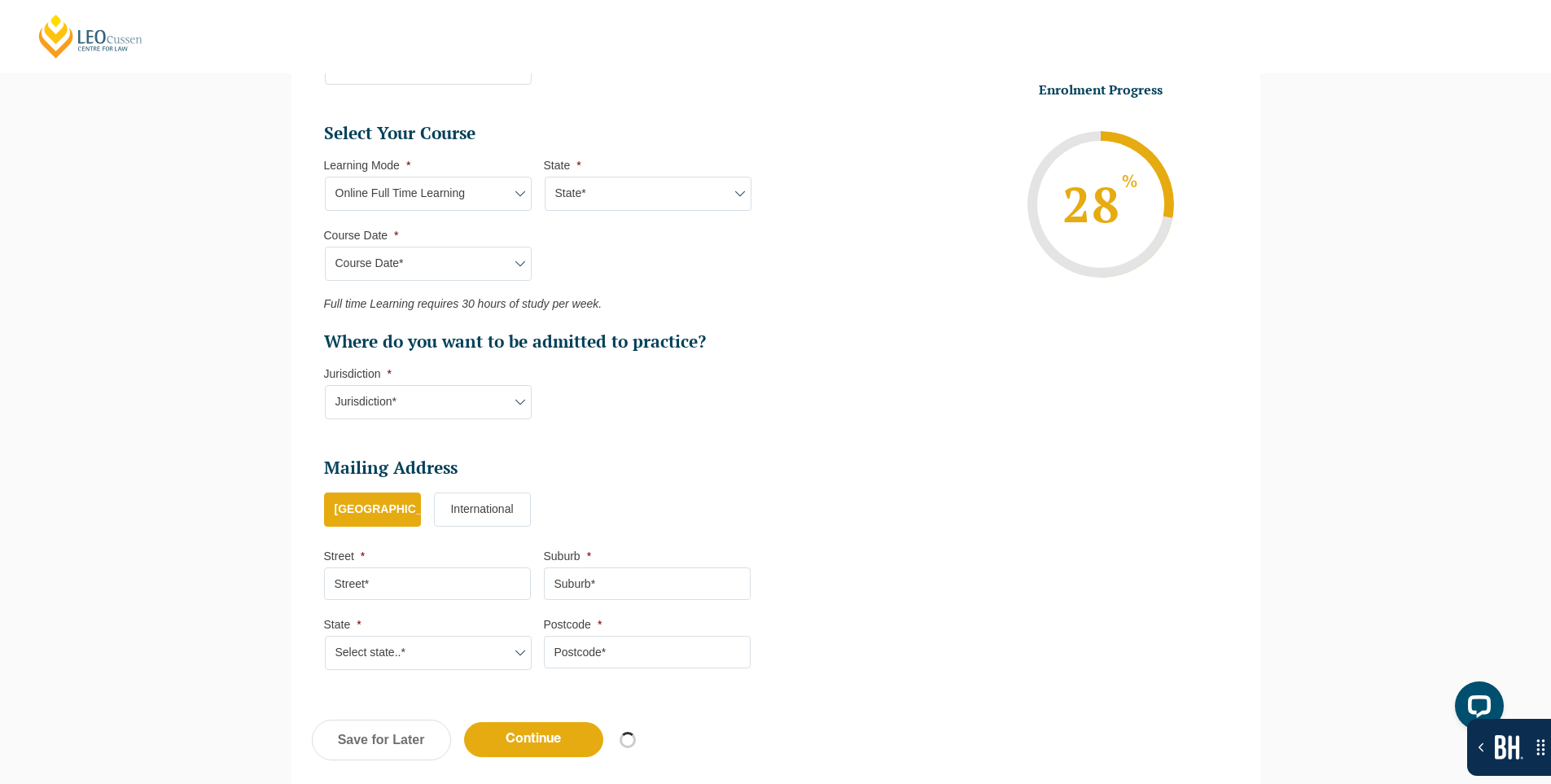
select select "[DATE] ([DATE] to [DATE])"
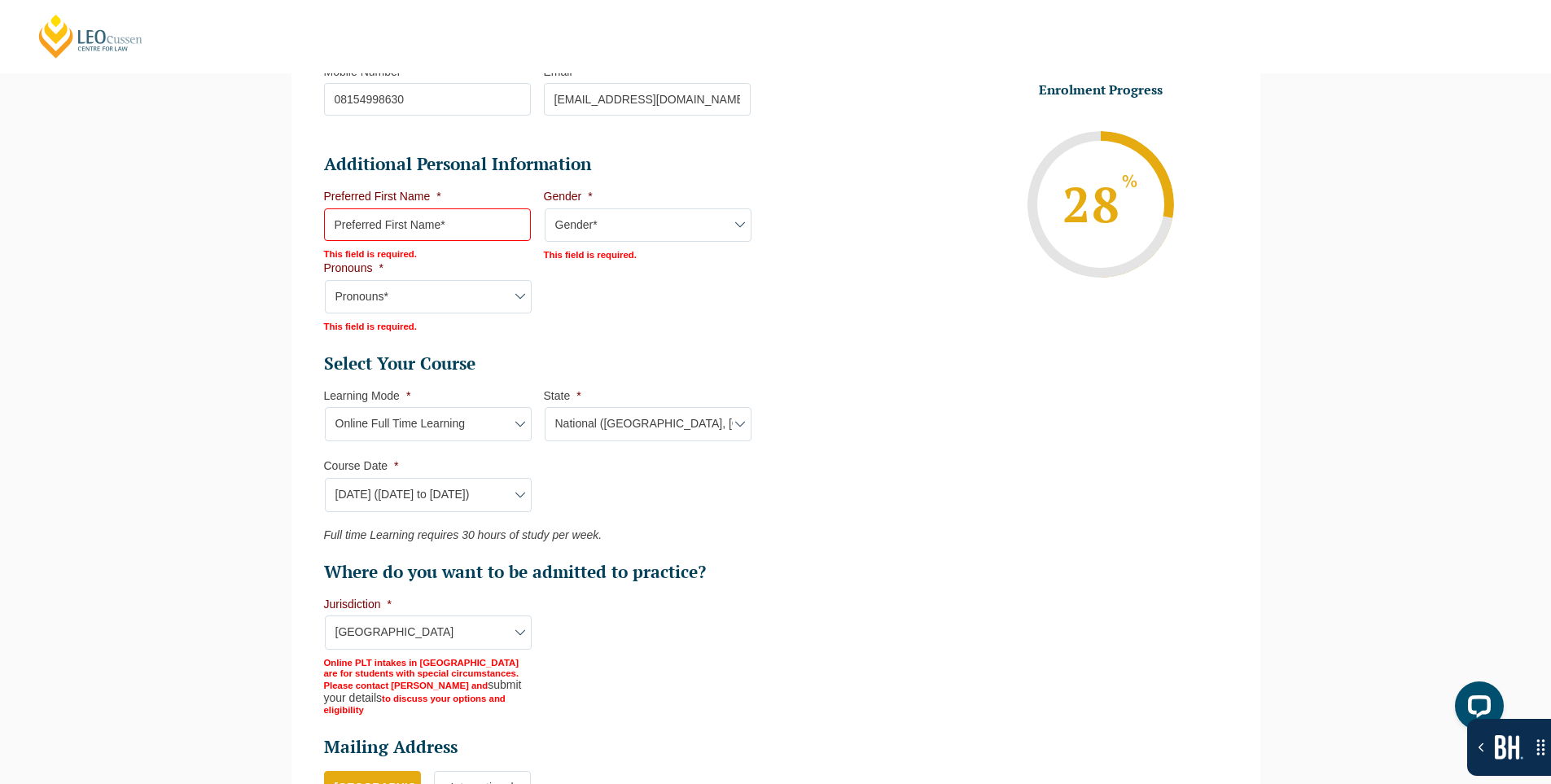
scroll to position [636, 0]
